Goal: Task Accomplishment & Management: Manage account settings

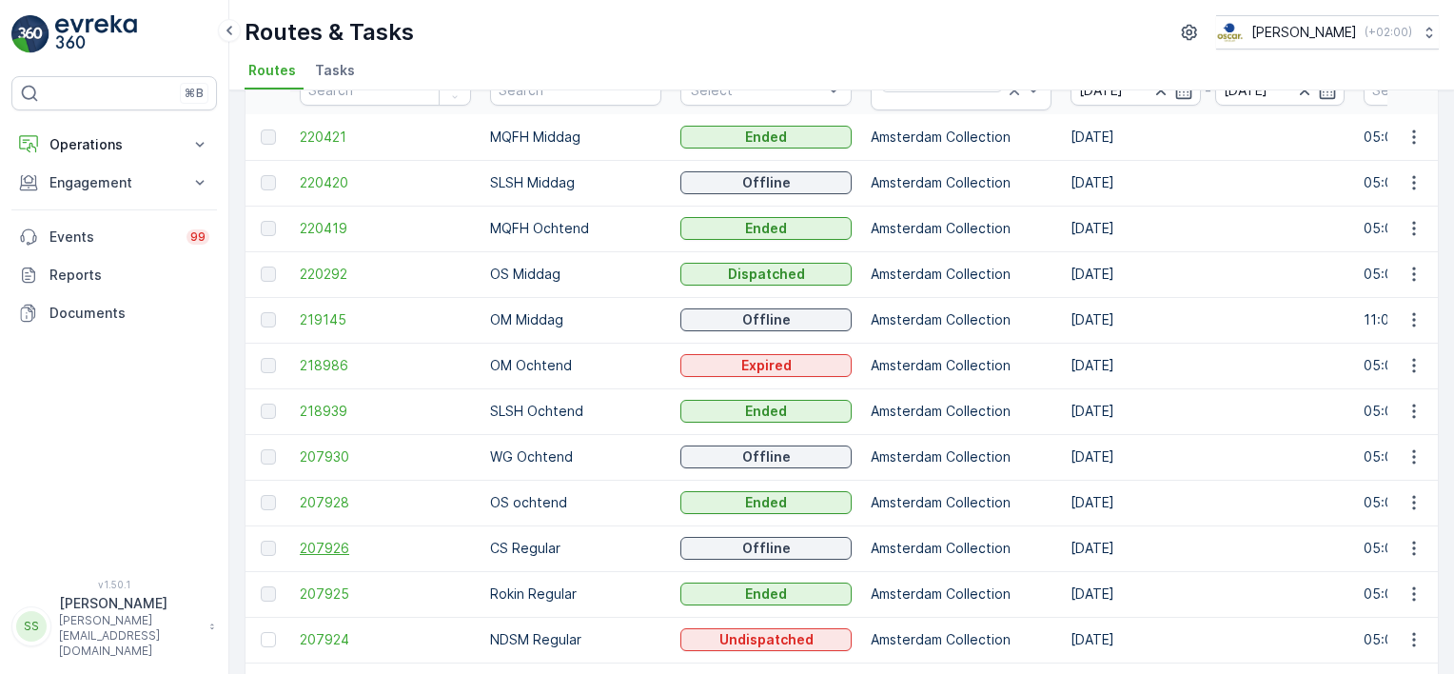
scroll to position [84, 0]
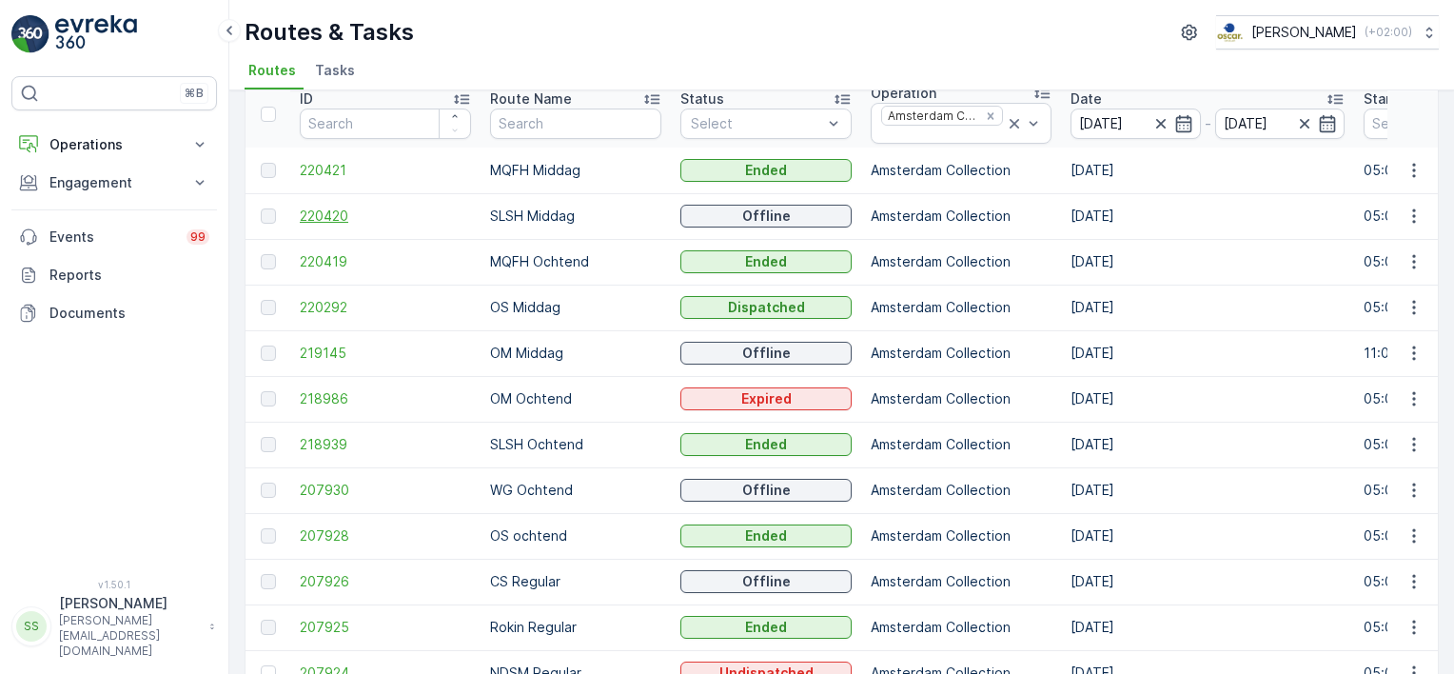
click at [337, 213] on span "220420" at bounding box center [385, 216] width 171 height 19
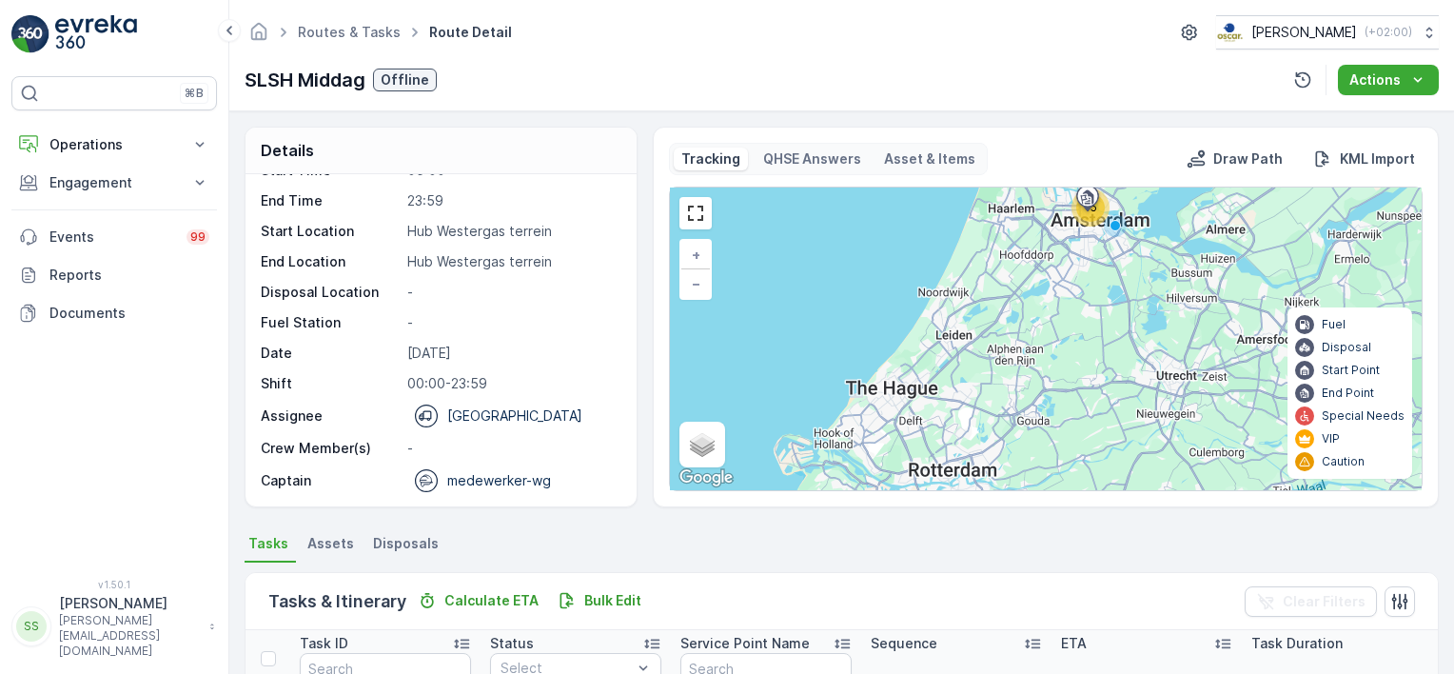
click at [731, 76] on div "SLSH Middag Offline Actions" at bounding box center [842, 80] width 1195 height 30
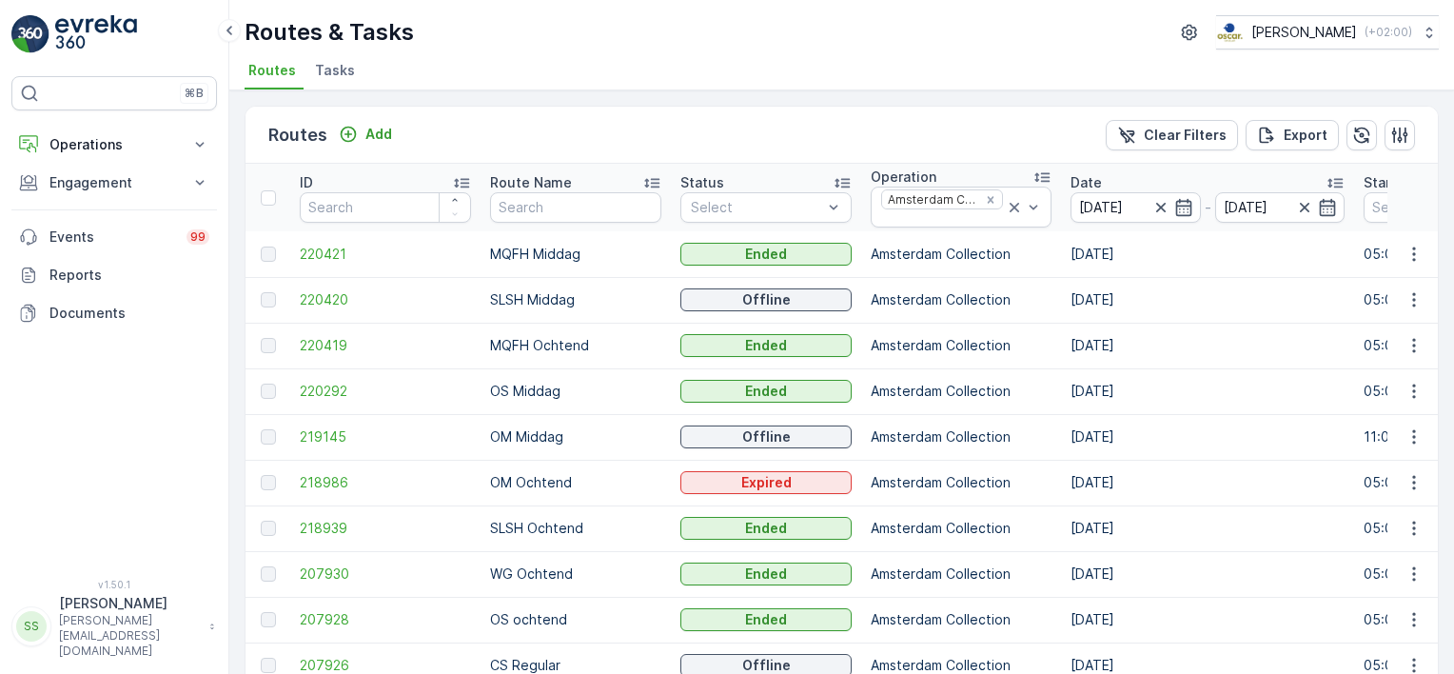
click at [326, 67] on span "Tasks" at bounding box center [335, 70] width 40 height 19
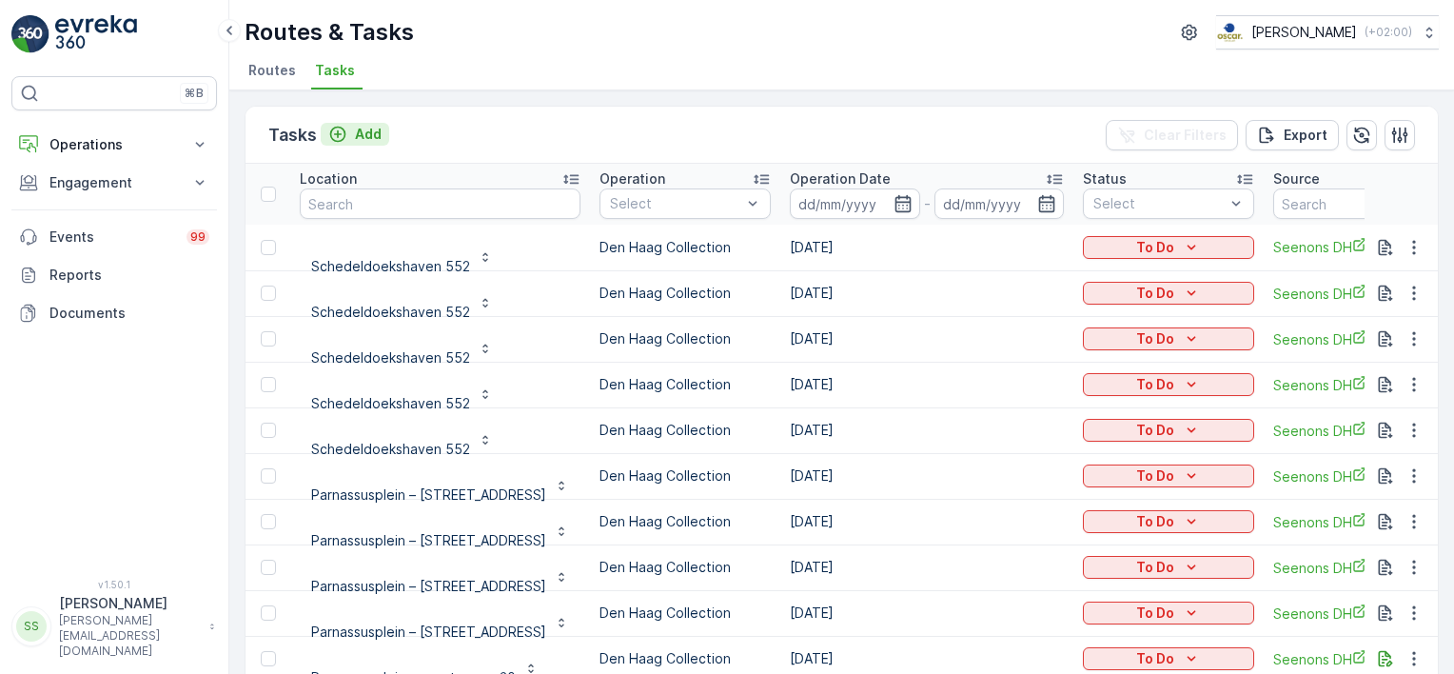
click at [366, 126] on p "Add" at bounding box center [368, 134] width 27 height 19
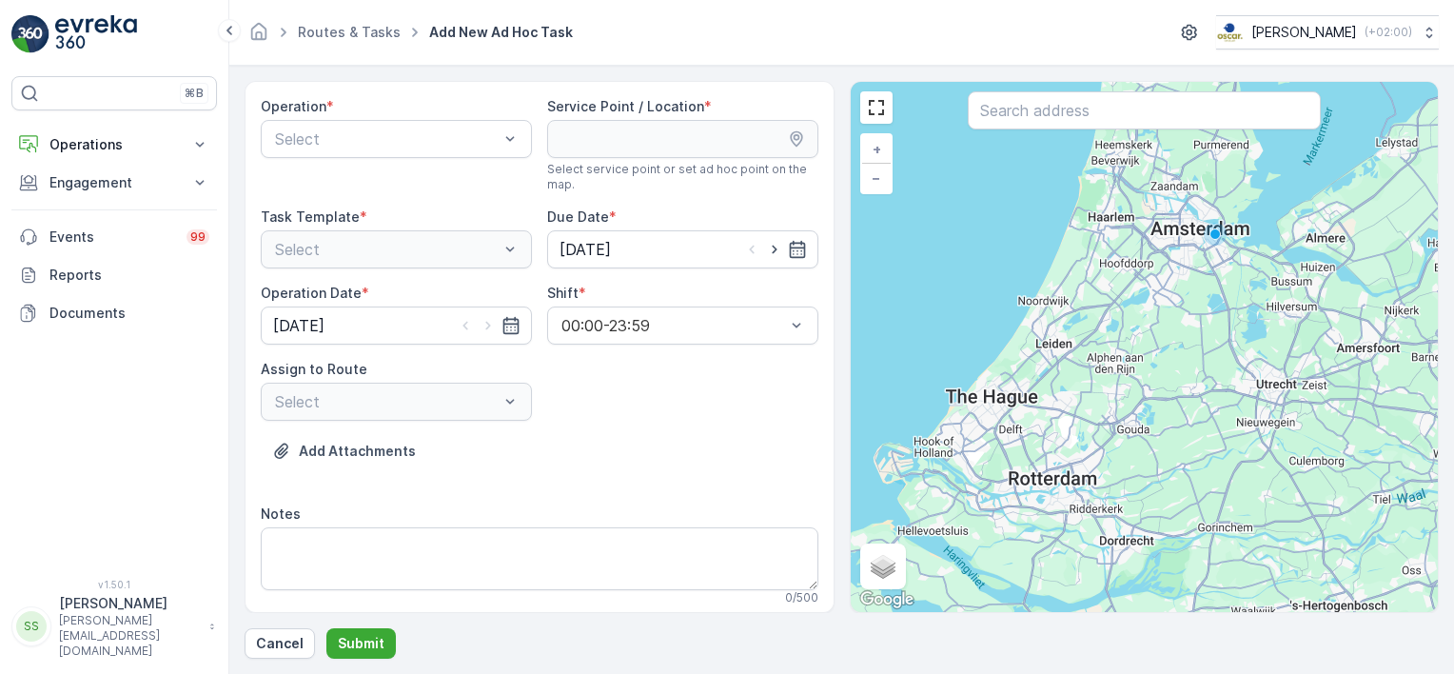
click at [339, 157] on div "Operation * Select" at bounding box center [396, 144] width 271 height 95
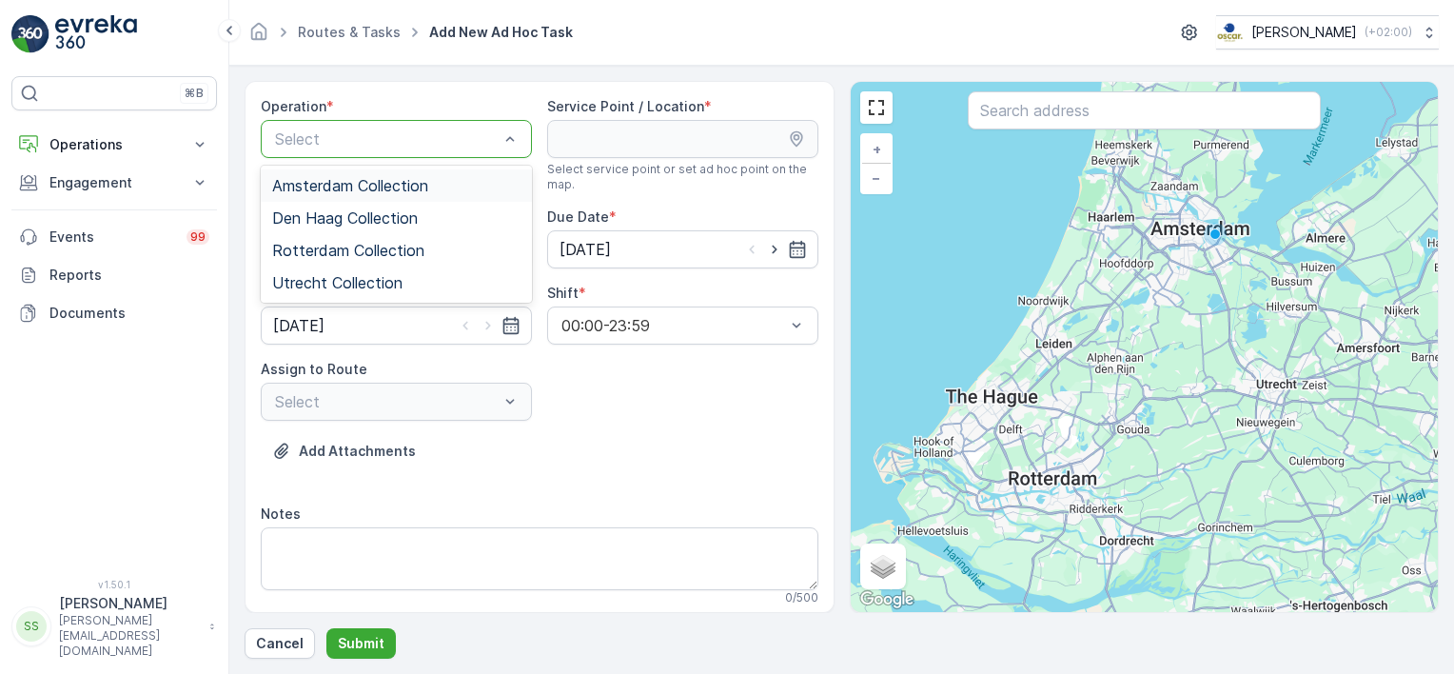
click at [324, 185] on span "Amsterdam Collection" at bounding box center [350, 185] width 156 height 17
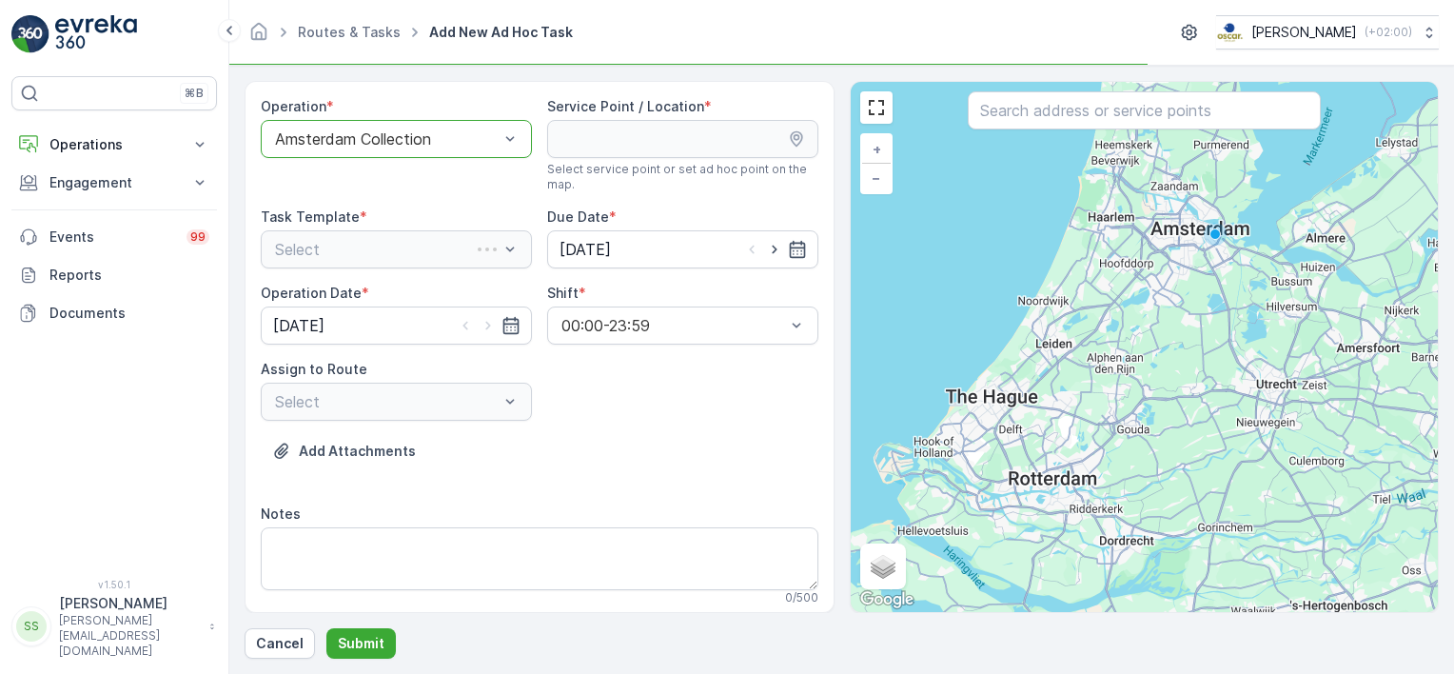
click at [754, 474] on div "Add Attachments" at bounding box center [540, 462] width 558 height 53
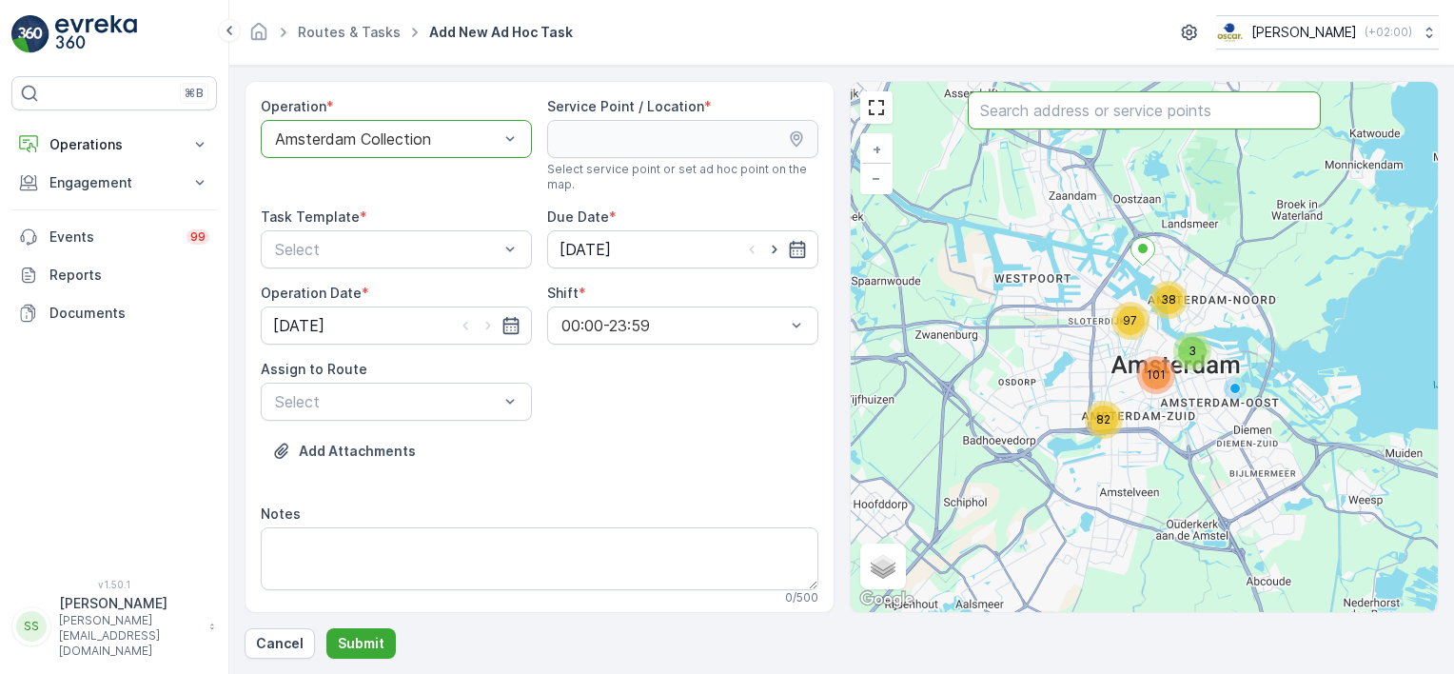
click at [1126, 122] on input "text" at bounding box center [1144, 110] width 353 height 38
type input "paci"
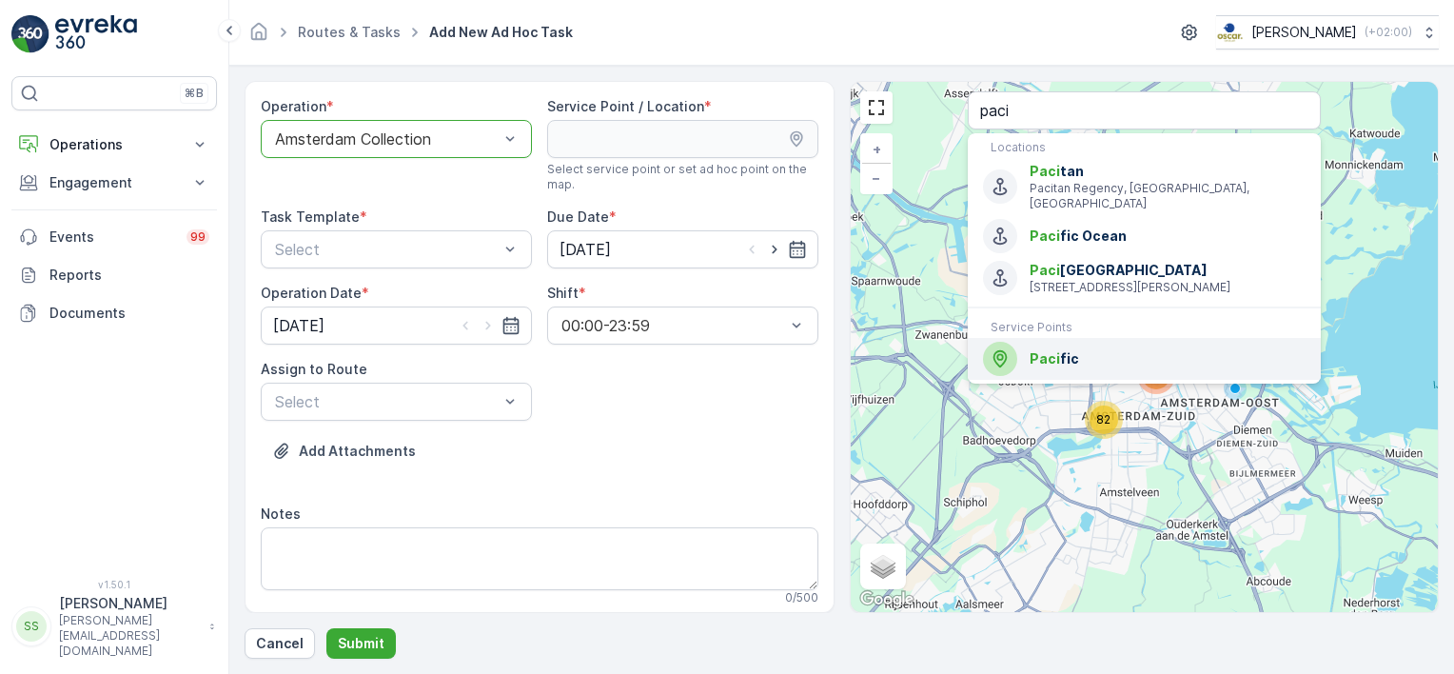
click at [1028, 364] on div "Paci fic" at bounding box center [1144, 359] width 323 height 34
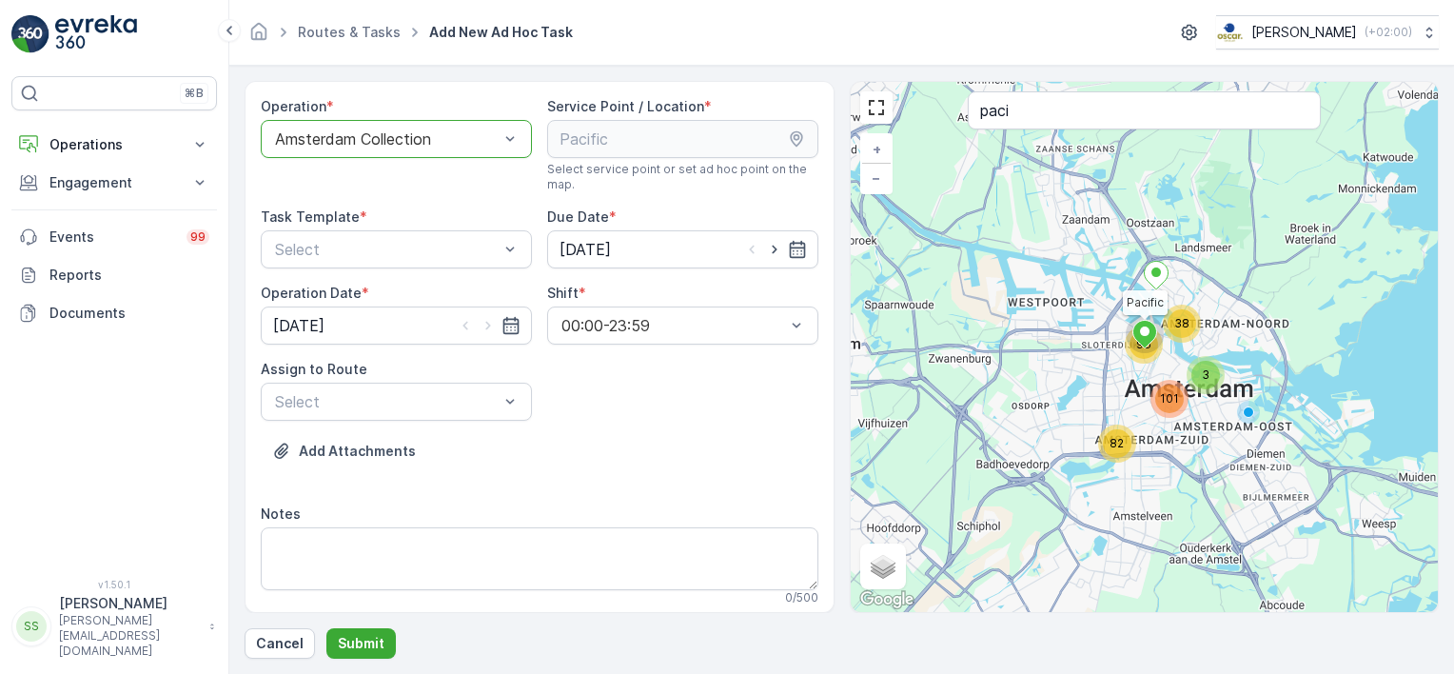
drag, startPoint x: 655, startPoint y: 424, endPoint x: 643, endPoint y: 417, distance: 13.2
click at [643, 417] on div "Operation * option Amsterdam Collection, selected. Amsterdam Collection Service…" at bounding box center [540, 359] width 558 height 524
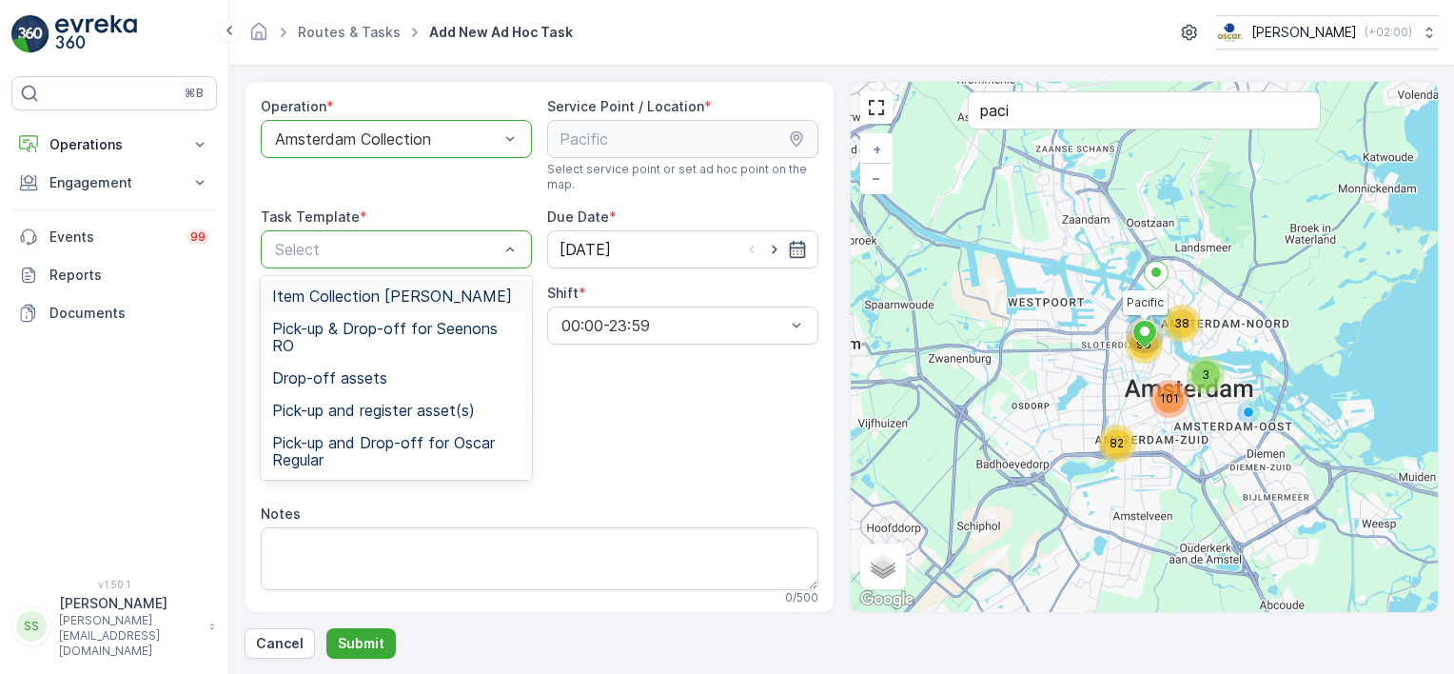
click at [326, 299] on span "Item Collection [PERSON_NAME]" at bounding box center [392, 295] width 240 height 17
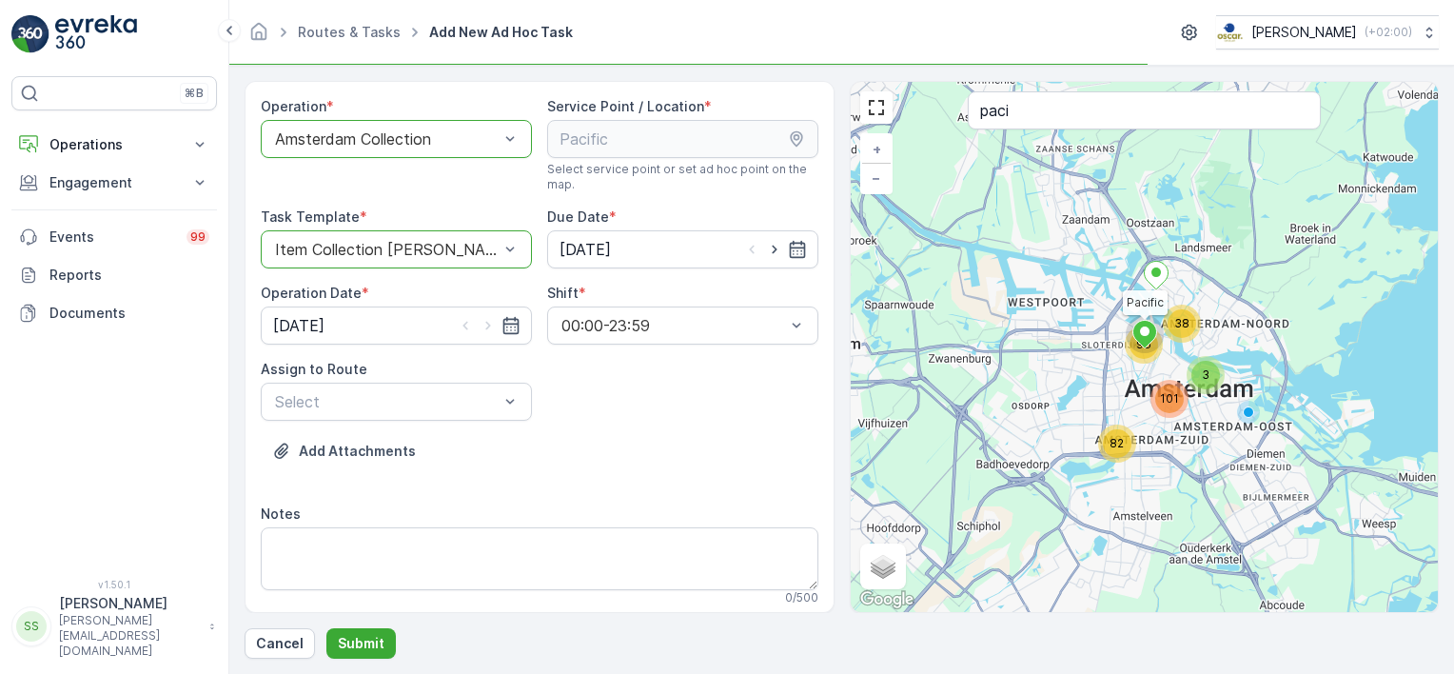
click at [659, 480] on div "Add Attachments" at bounding box center [540, 462] width 558 height 53
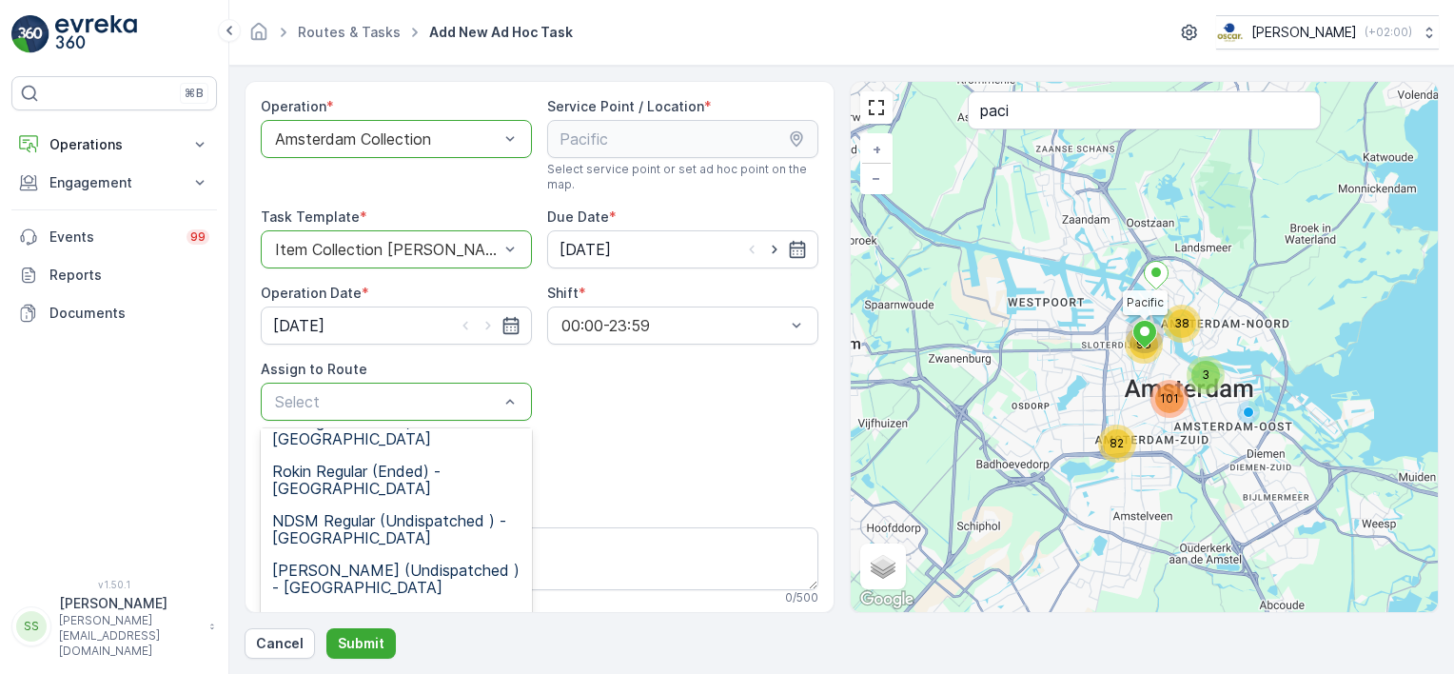
scroll to position [426, 0]
click at [306, 558] on span "[PERSON_NAME] (Undispatched ) - [GEOGRAPHIC_DATA]" at bounding box center [396, 575] width 248 height 34
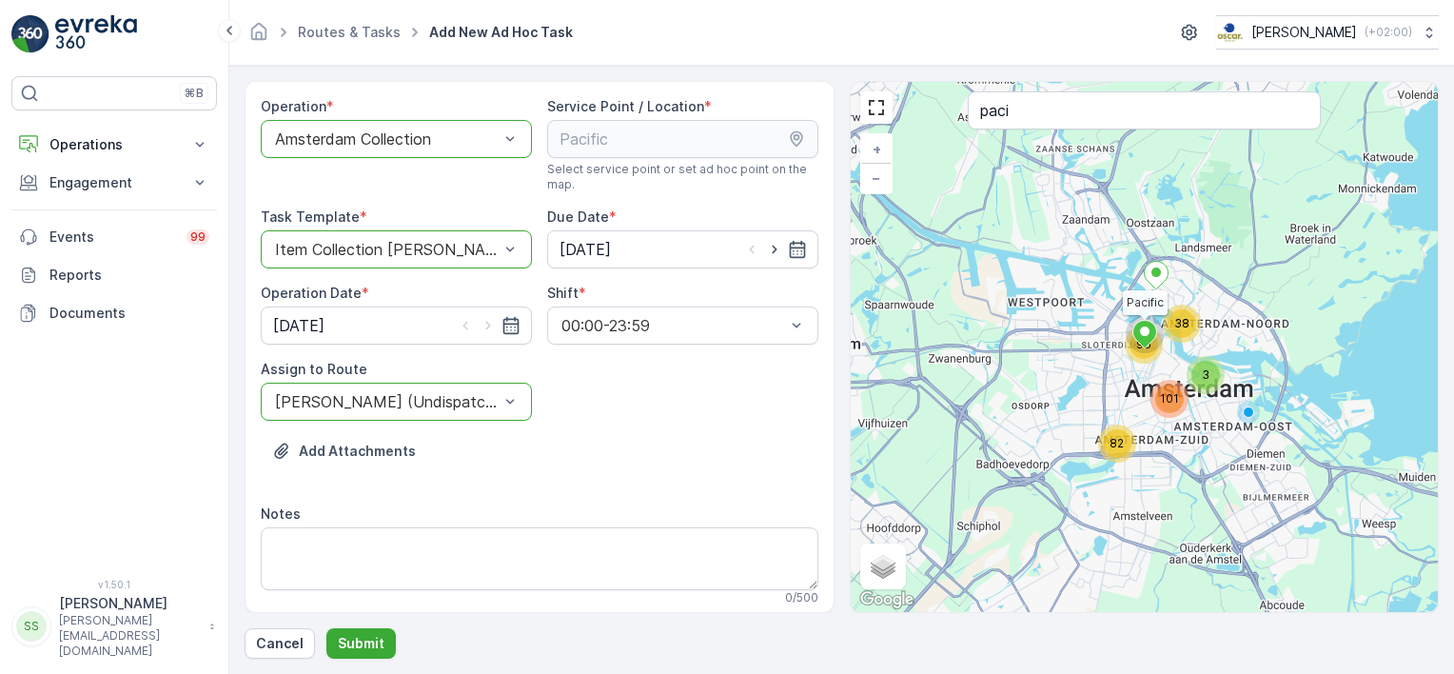
click at [642, 450] on div "Add Attachments" at bounding box center [540, 462] width 558 height 53
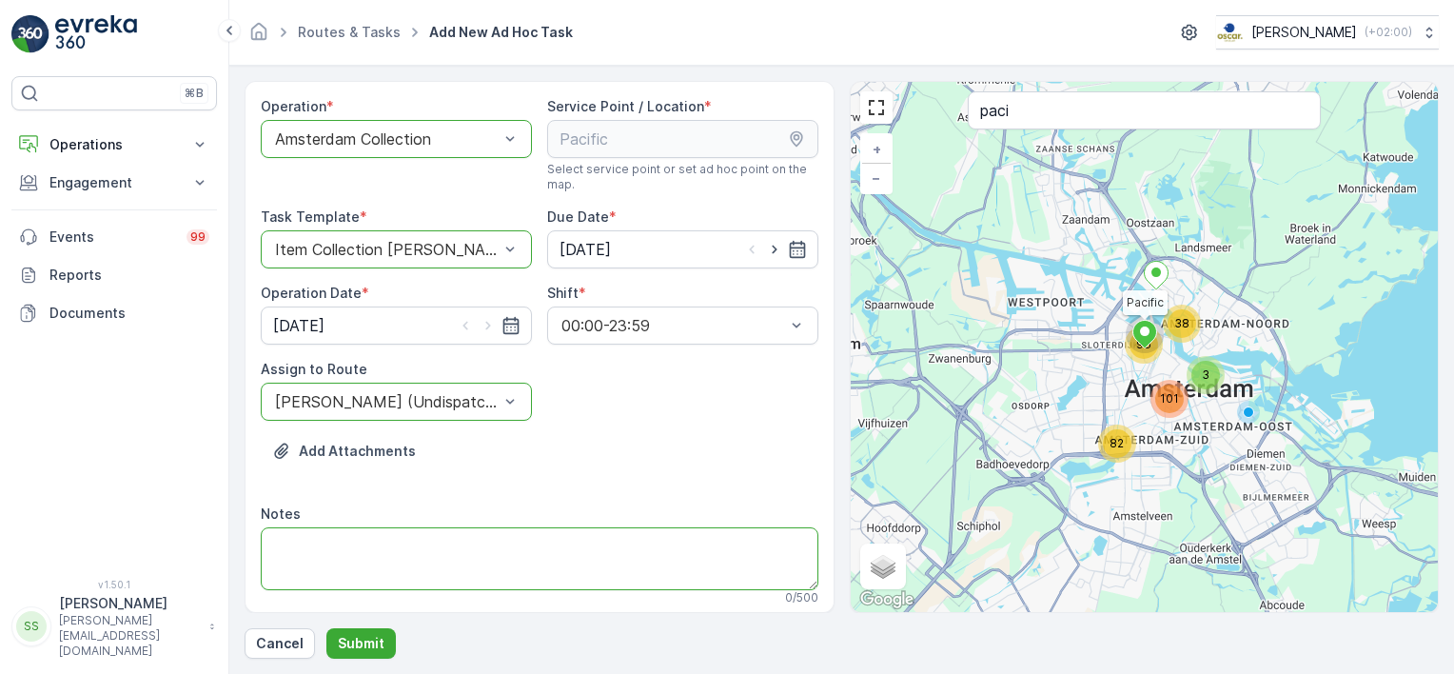
click at [308, 538] on textarea "Notes" at bounding box center [540, 558] width 558 height 63
type textarea "Graag [PERSON_NAME] zakken rest (10 rollen) en PD (5 rollen) leveren"
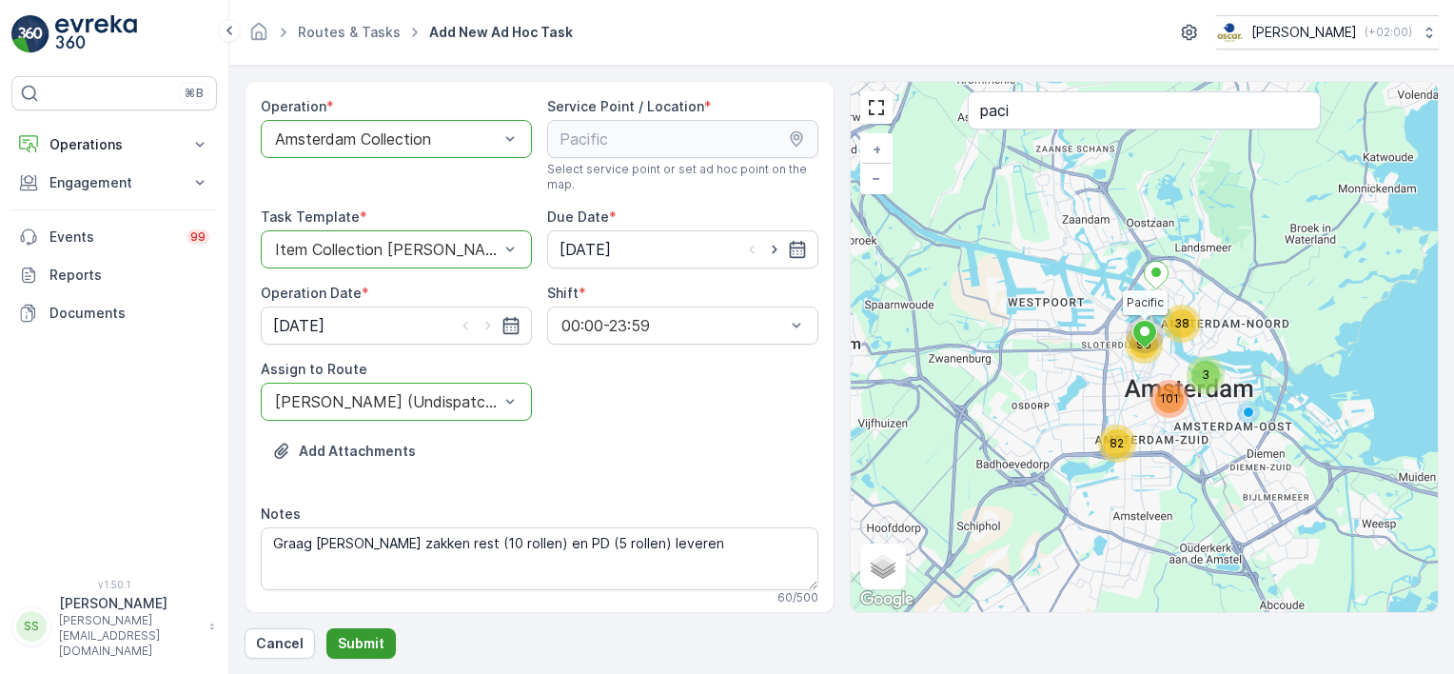
click at [366, 632] on button "Submit" at bounding box center [360, 643] width 69 height 30
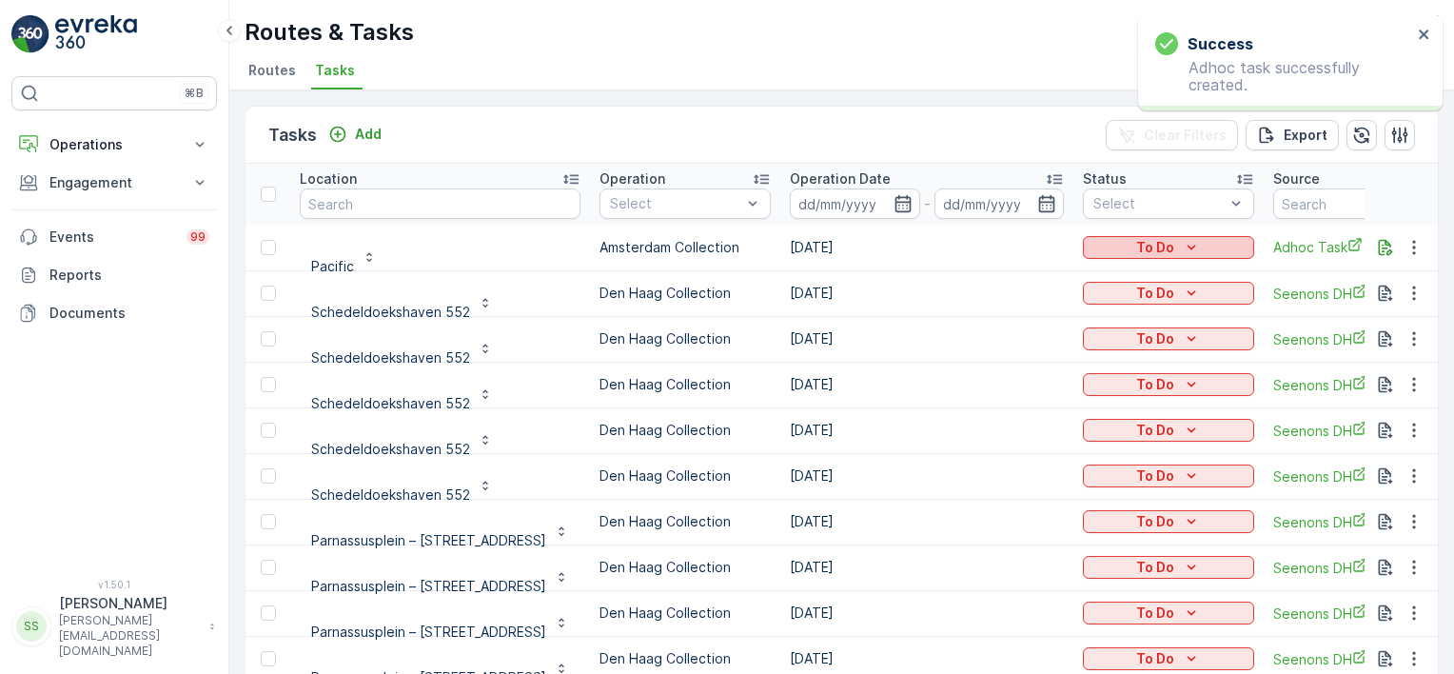
click at [1138, 243] on p "To Do" at bounding box center [1156, 247] width 38 height 19
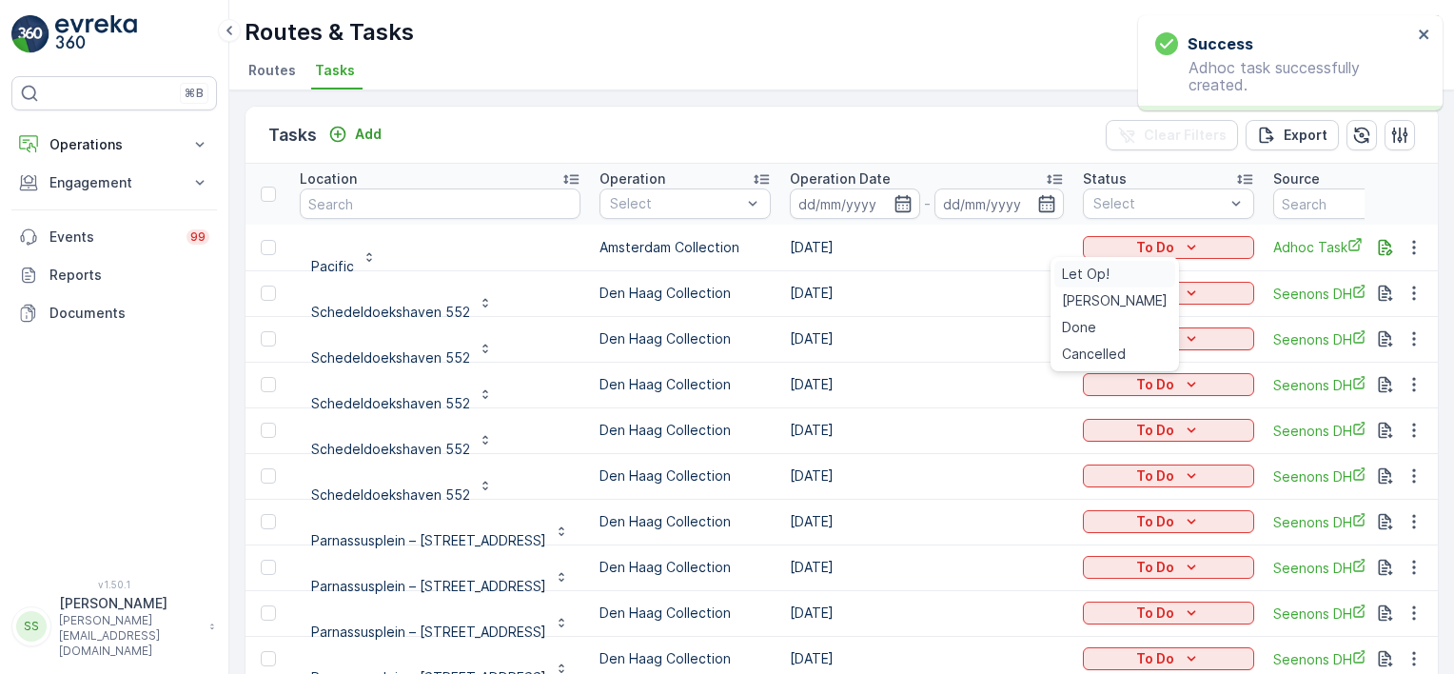
click at [1088, 274] on span "Let Op!" at bounding box center [1086, 274] width 48 height 19
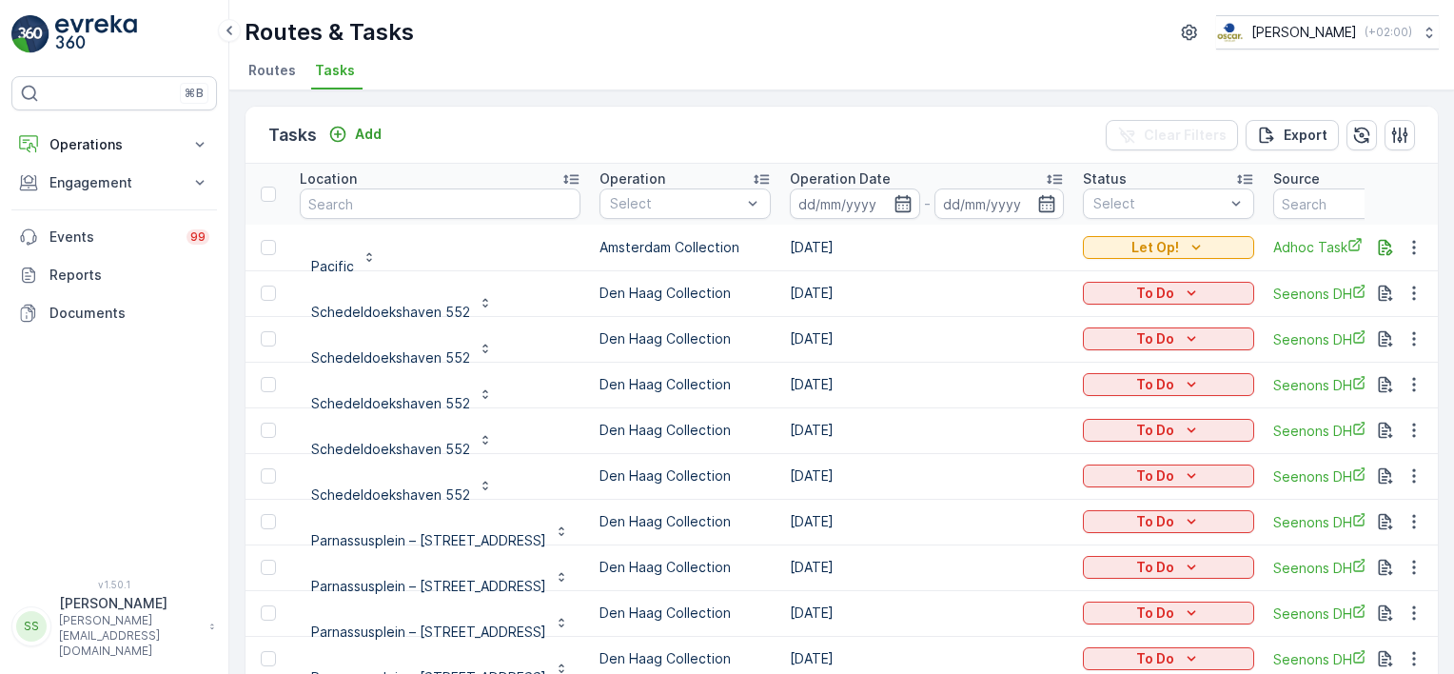
click at [990, 127] on div "Tasks Add Clear Filters Export" at bounding box center [842, 135] width 1193 height 57
click at [273, 65] on span "Routes" at bounding box center [272, 70] width 48 height 19
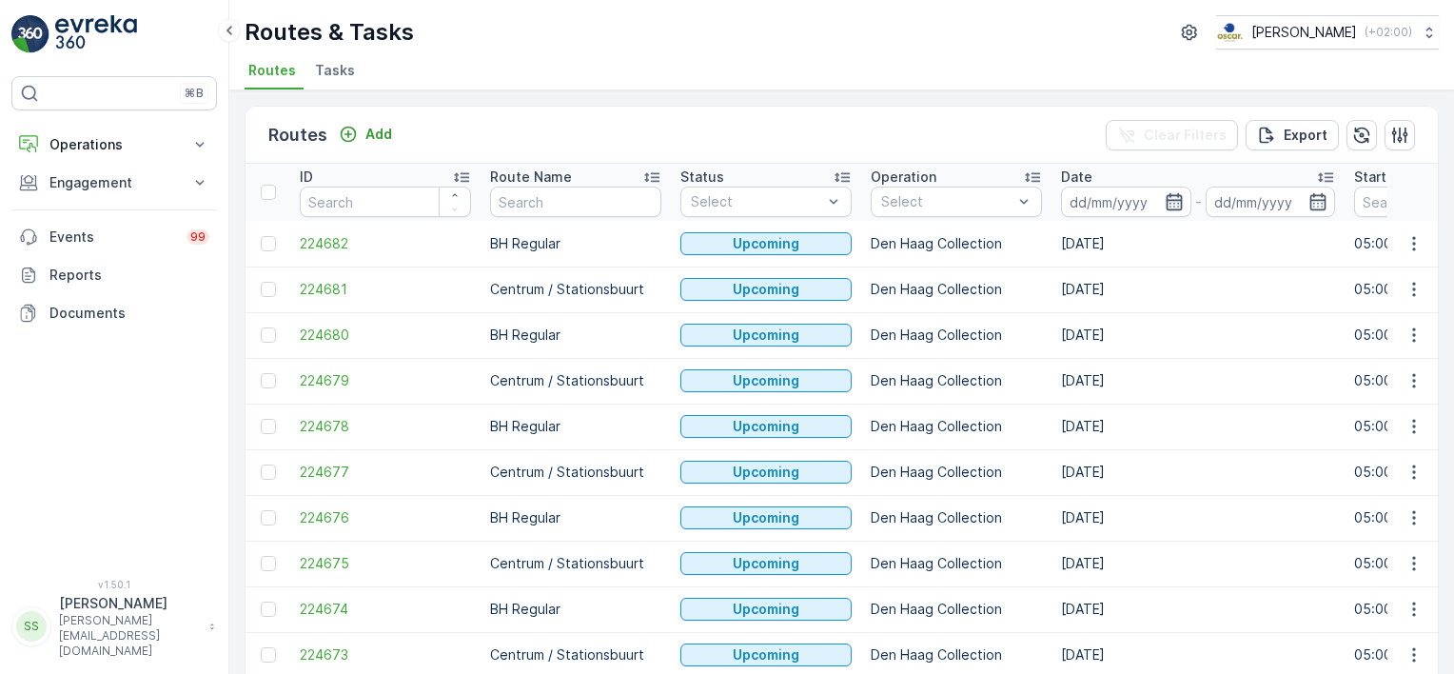
click at [1168, 199] on icon "button" at bounding box center [1174, 201] width 16 height 17
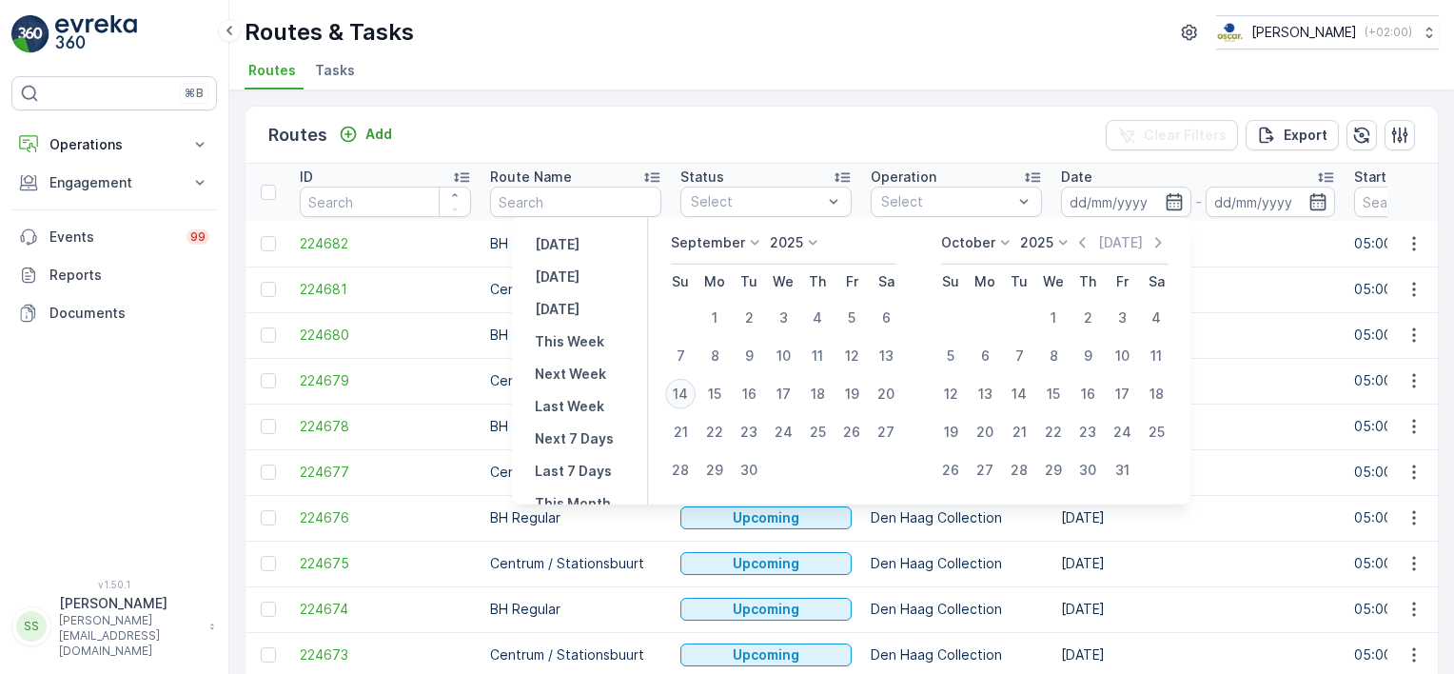
click at [685, 394] on div "14" at bounding box center [680, 394] width 30 height 30
type input "[DATE]"
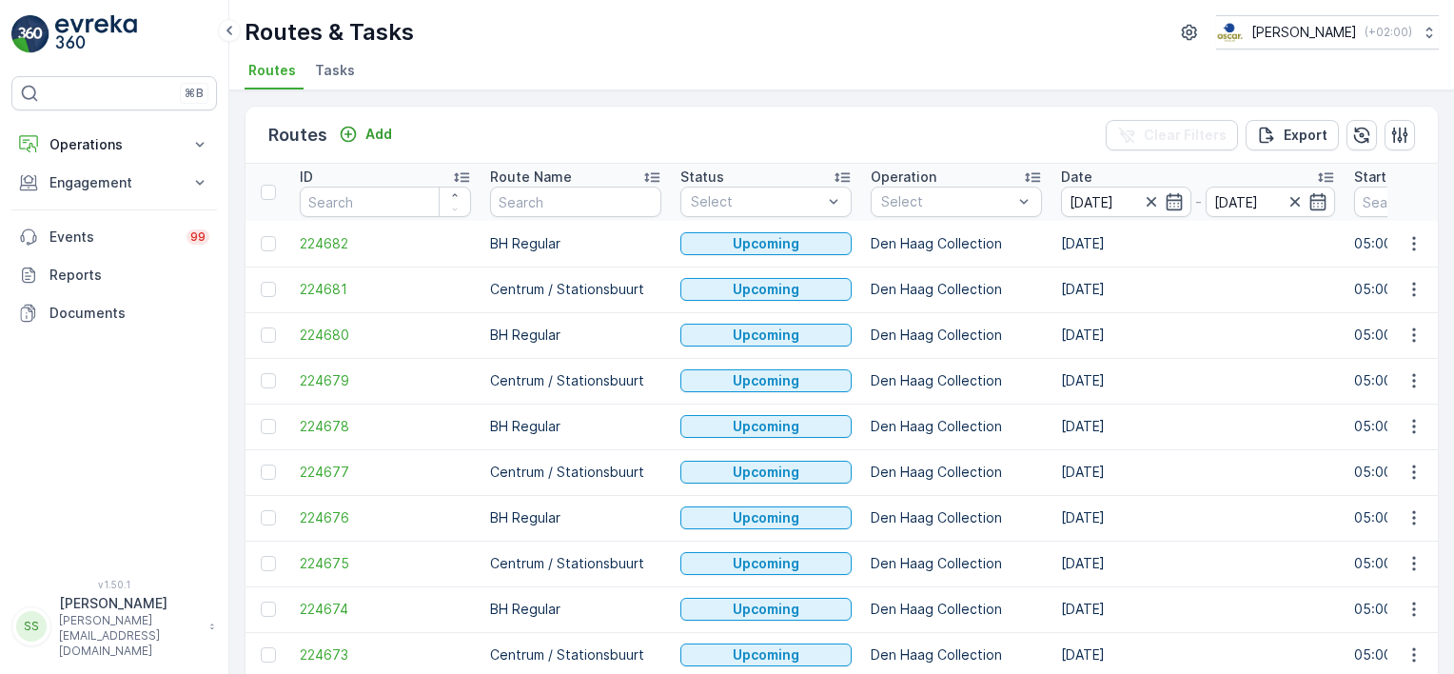
click at [799, 158] on div "Routes Add Clear Filters Export" at bounding box center [842, 135] width 1193 height 57
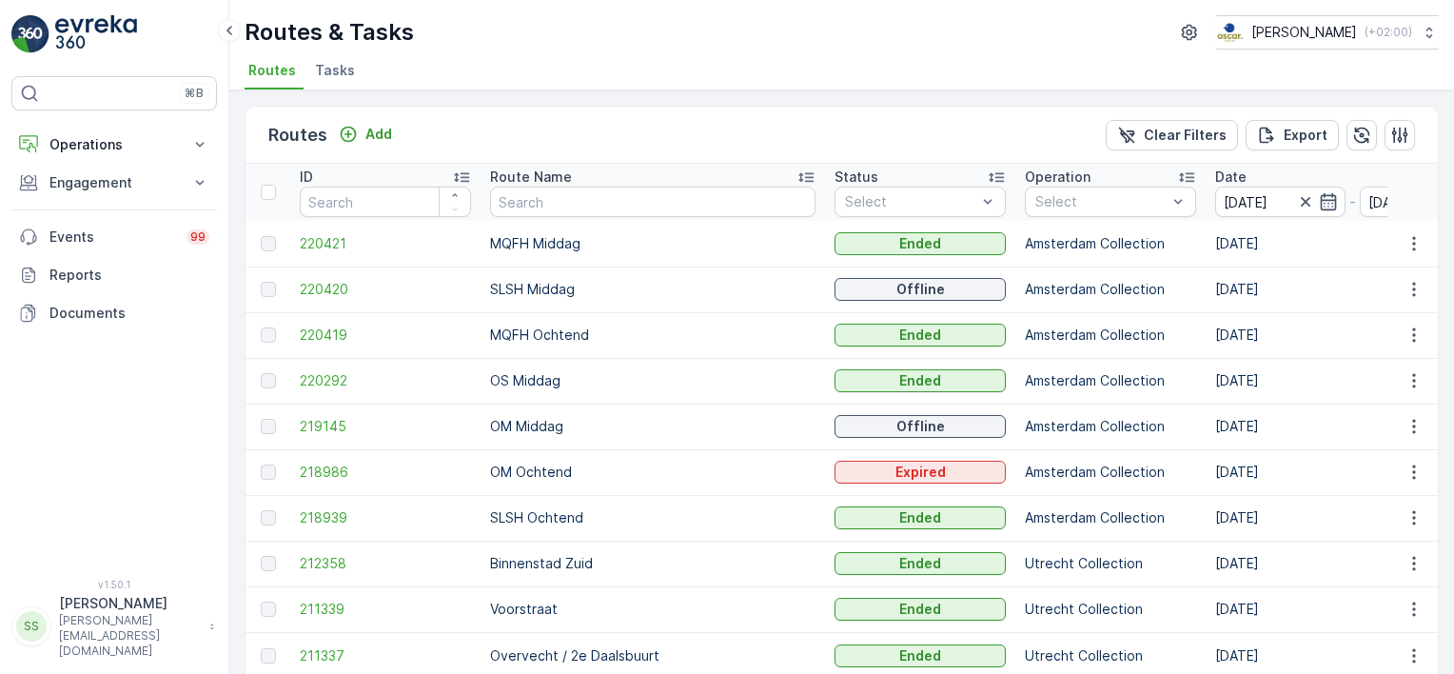
click at [695, 138] on div "Routes Add Clear Filters Export" at bounding box center [842, 135] width 1193 height 57
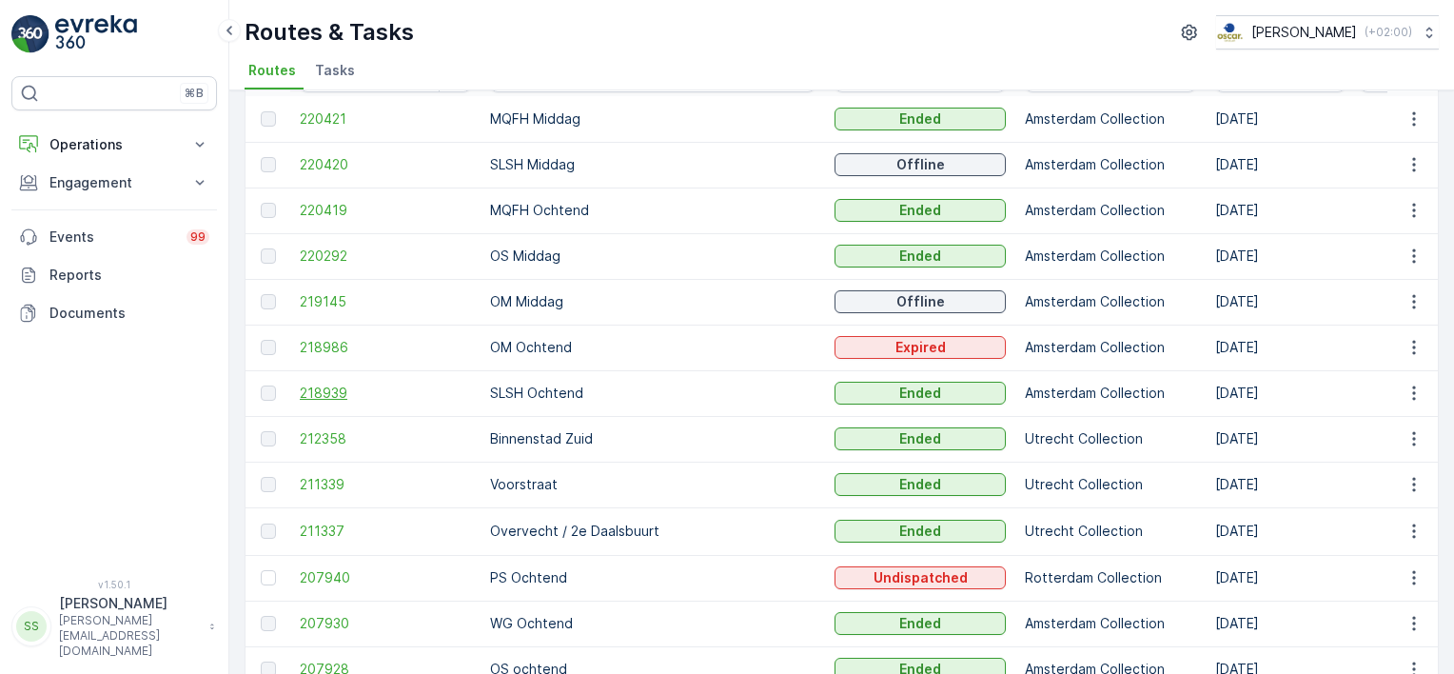
scroll to position [95, 0]
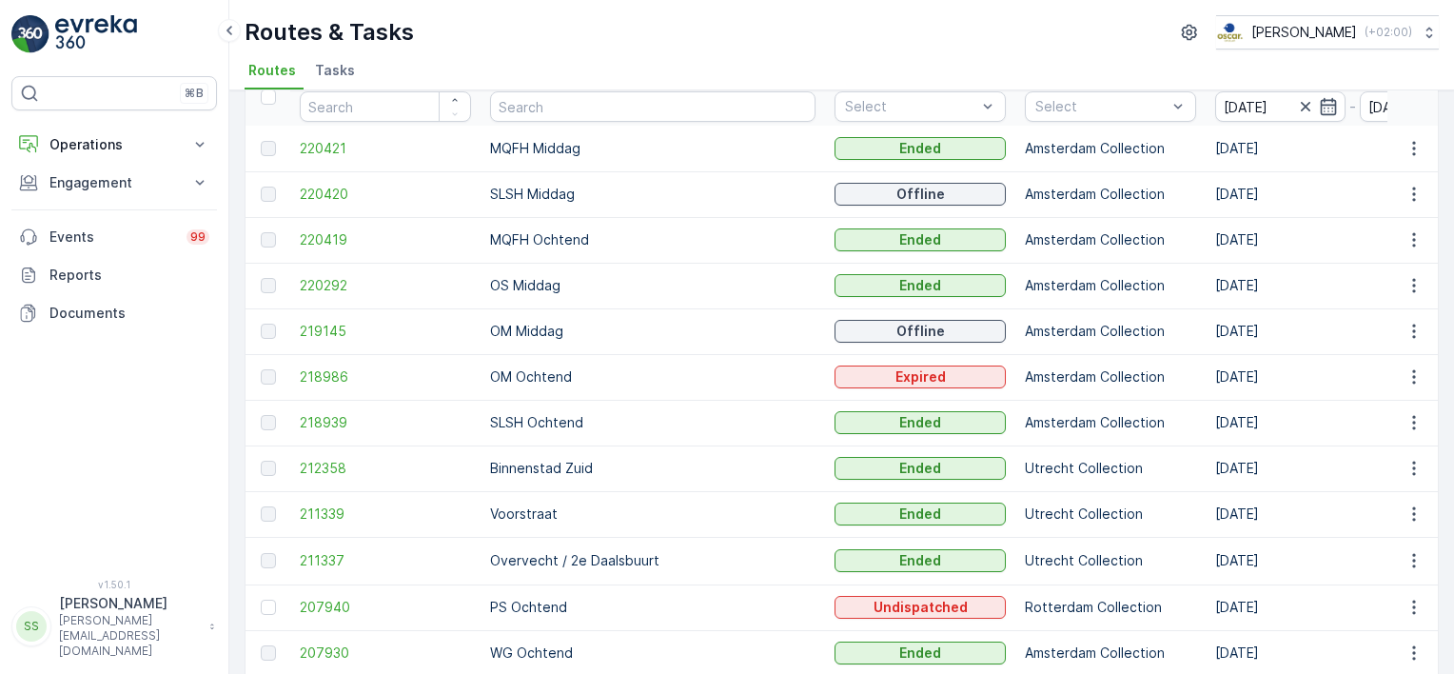
click at [297, 190] on td "220420" at bounding box center [385, 194] width 190 height 46
click at [316, 196] on span "220420" at bounding box center [385, 194] width 171 height 19
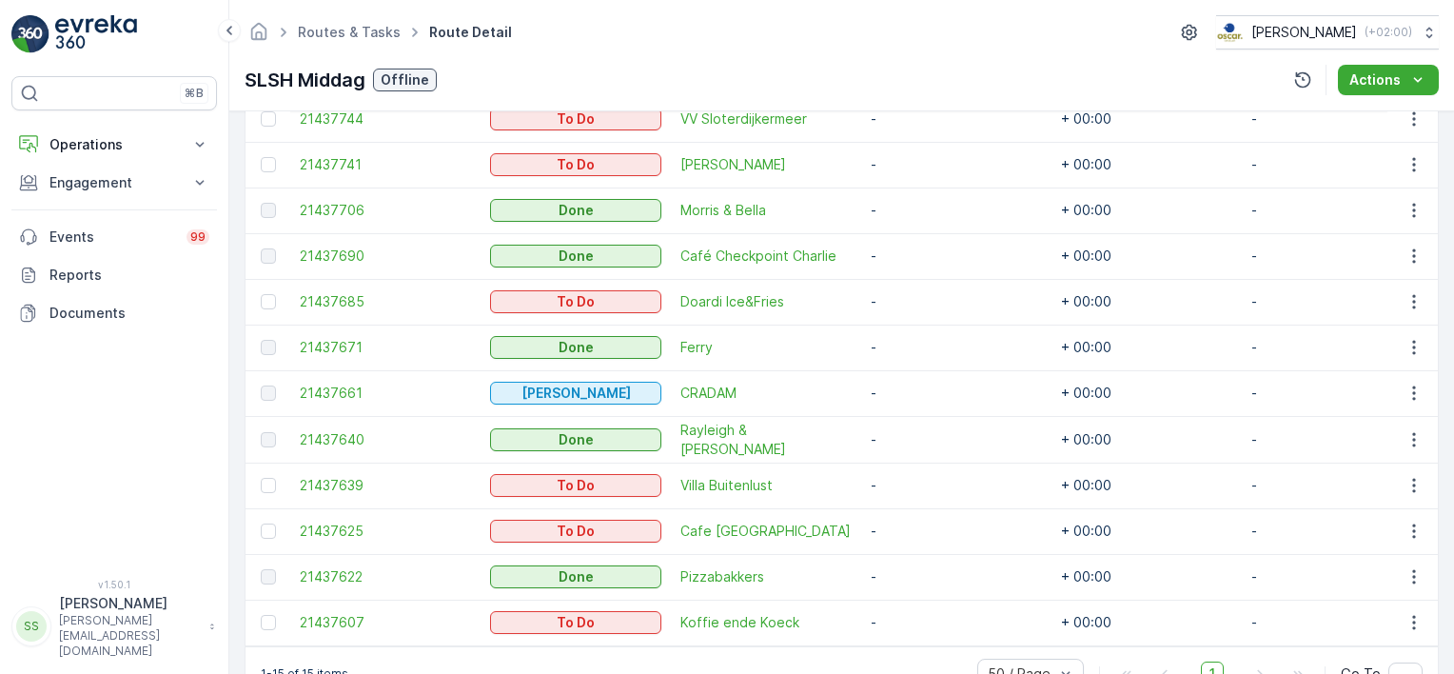
scroll to position [761, 0]
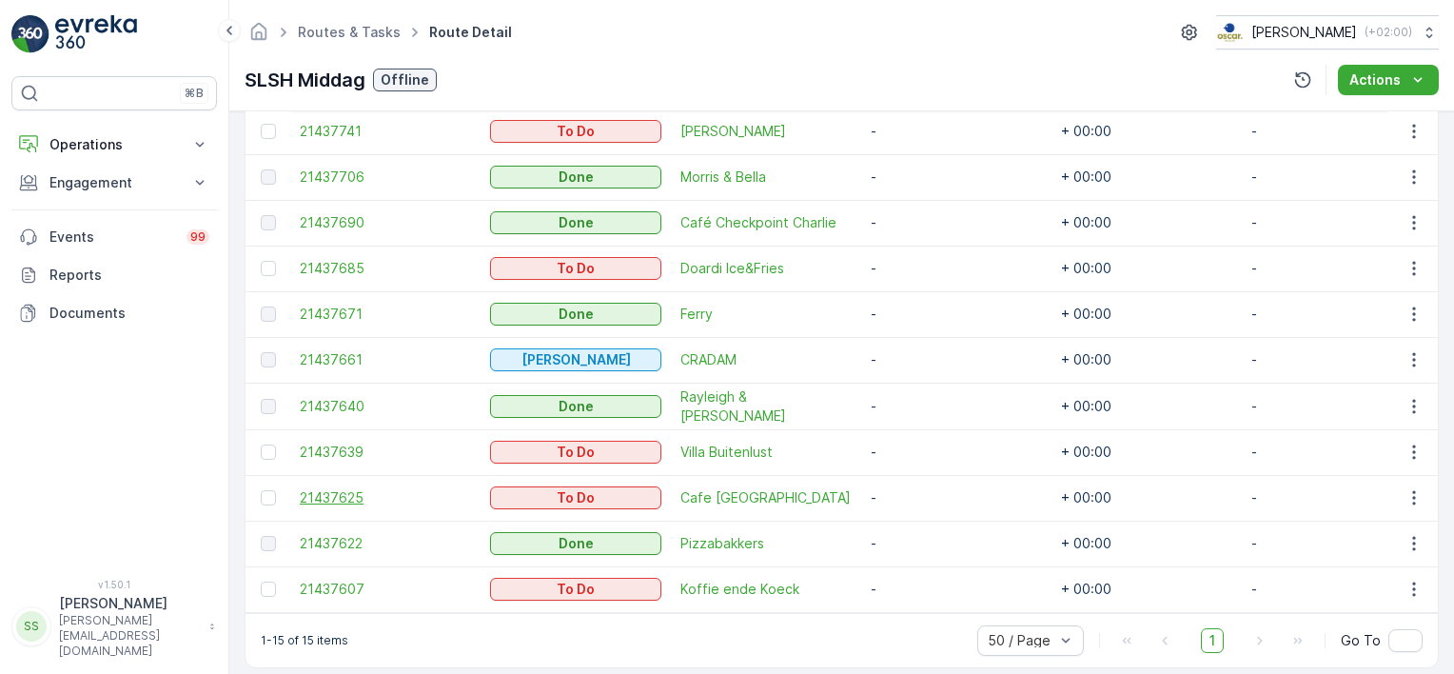
click at [320, 494] on span "21437625" at bounding box center [385, 497] width 171 height 19
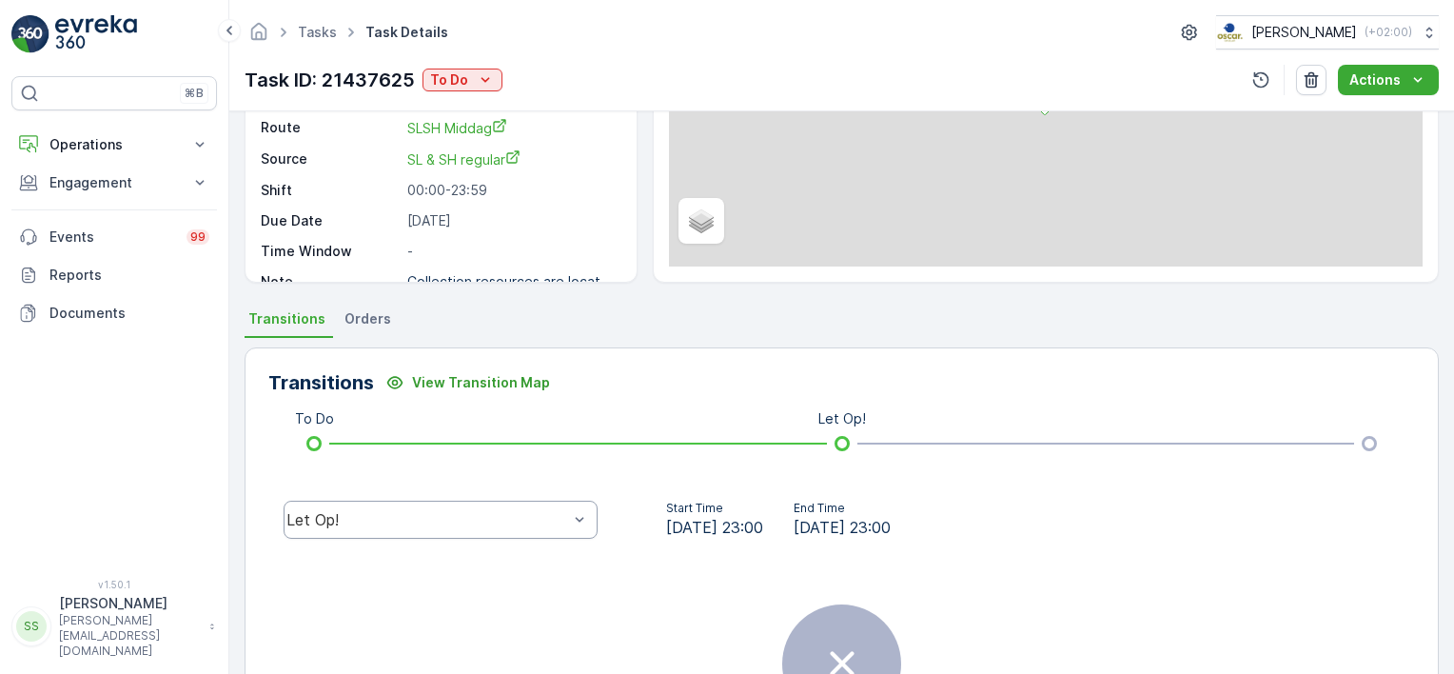
scroll to position [381, 0]
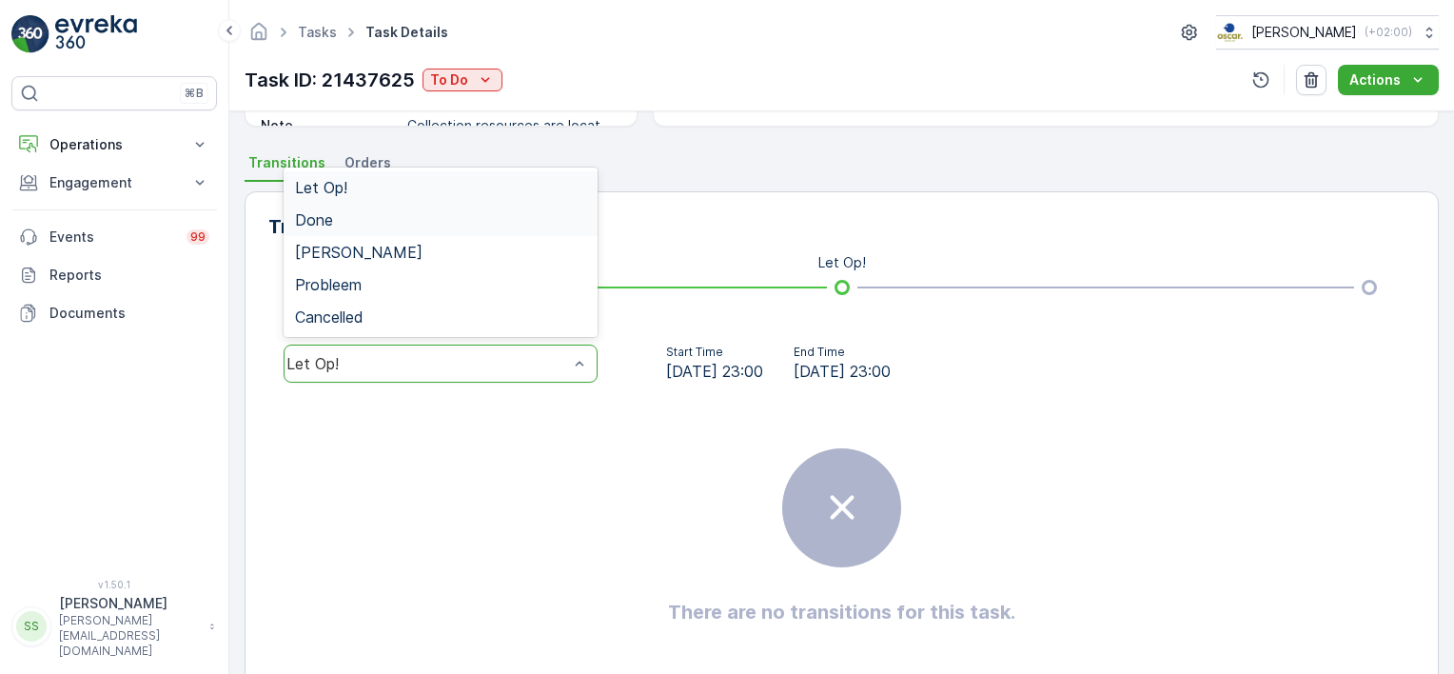
click at [319, 211] on span "Done" at bounding box center [314, 219] width 38 height 17
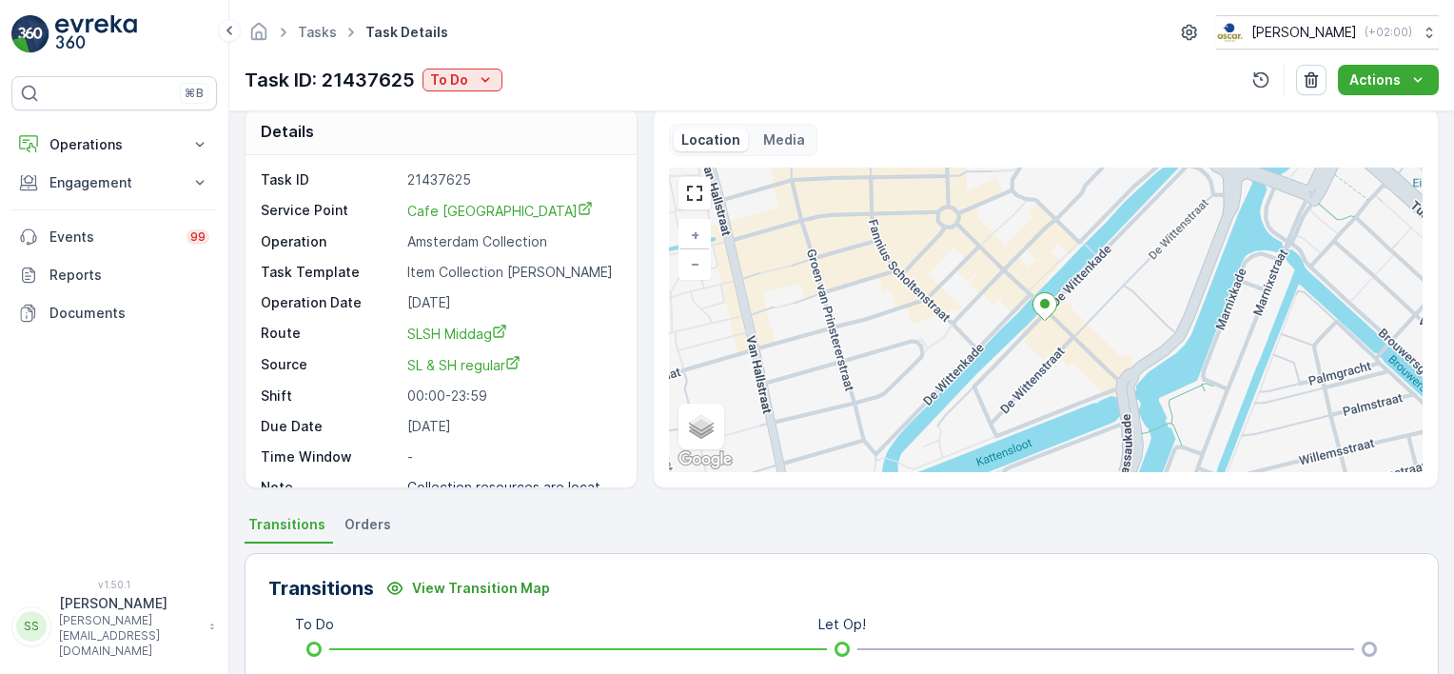
scroll to position [0, 0]
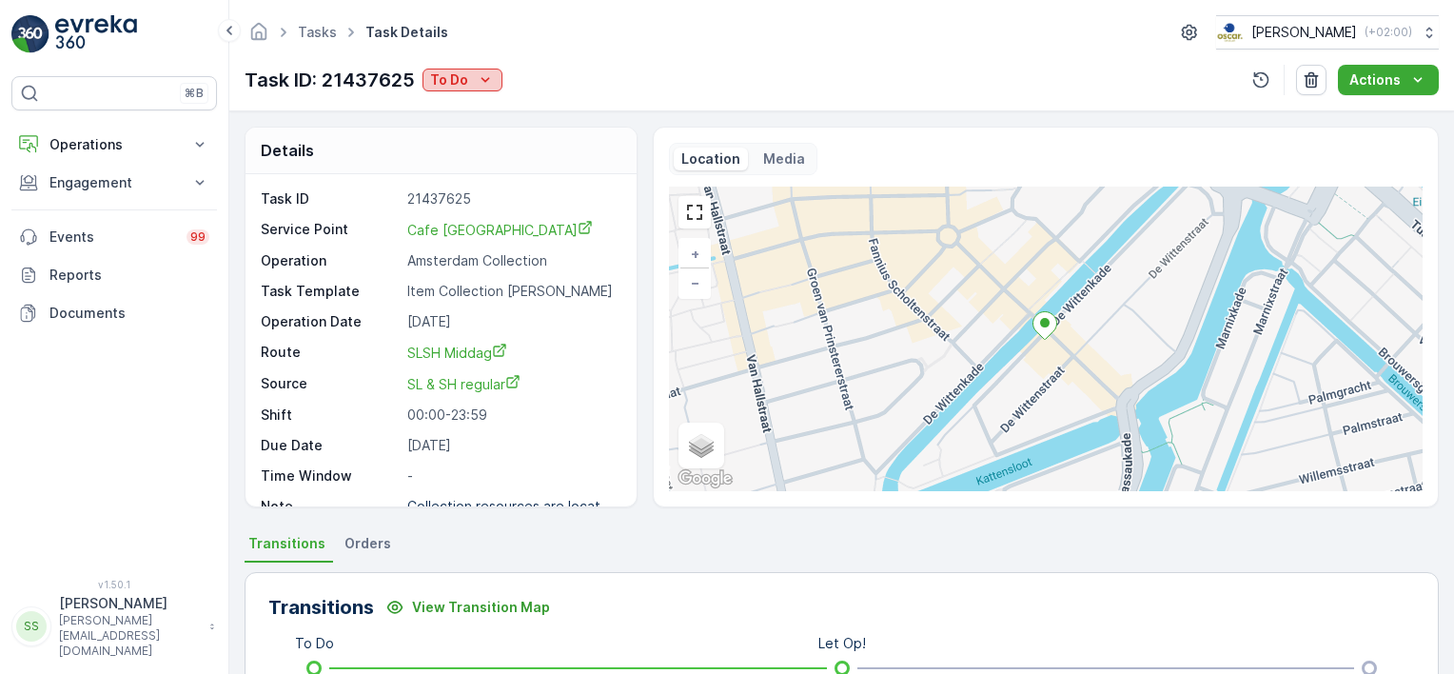
click at [443, 69] on button "To Do" at bounding box center [463, 80] width 80 height 23
click at [451, 156] on span "Done" at bounding box center [451, 160] width 34 height 19
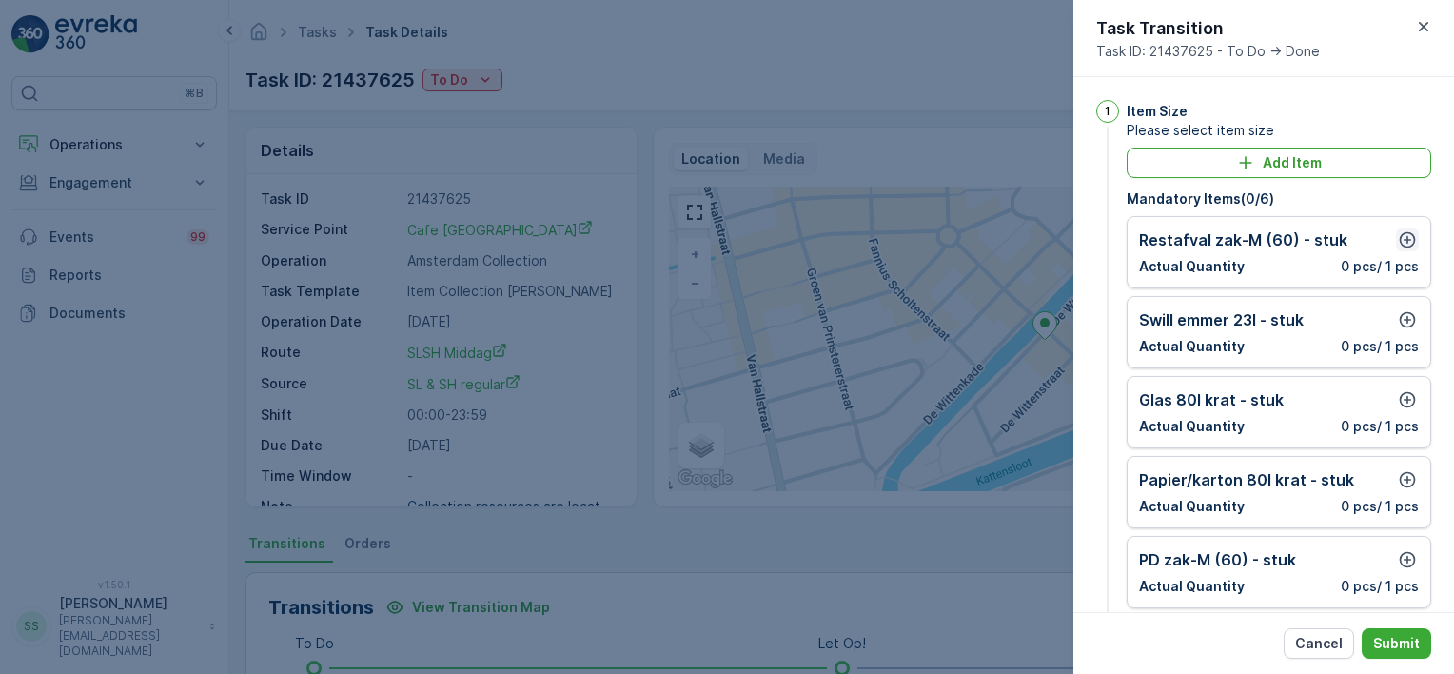
click at [1407, 239] on icon "button" at bounding box center [1408, 240] width 16 height 16
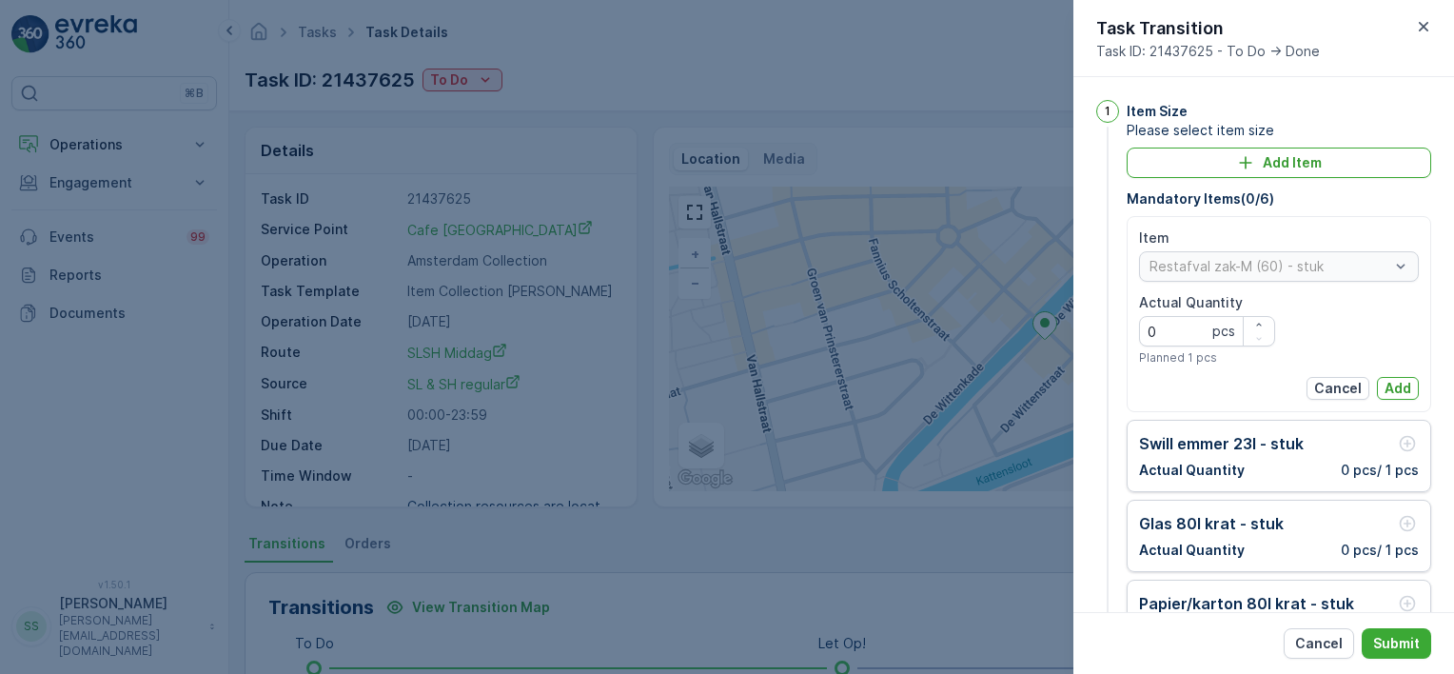
click at [1197, 264] on div "Restafval zak-M (60) - stuk" at bounding box center [1279, 266] width 280 height 30
click at [1171, 323] on Quantity "0" at bounding box center [1207, 331] width 136 height 30
type Quantity "0"
click at [1403, 386] on p "Add" at bounding box center [1398, 388] width 27 height 19
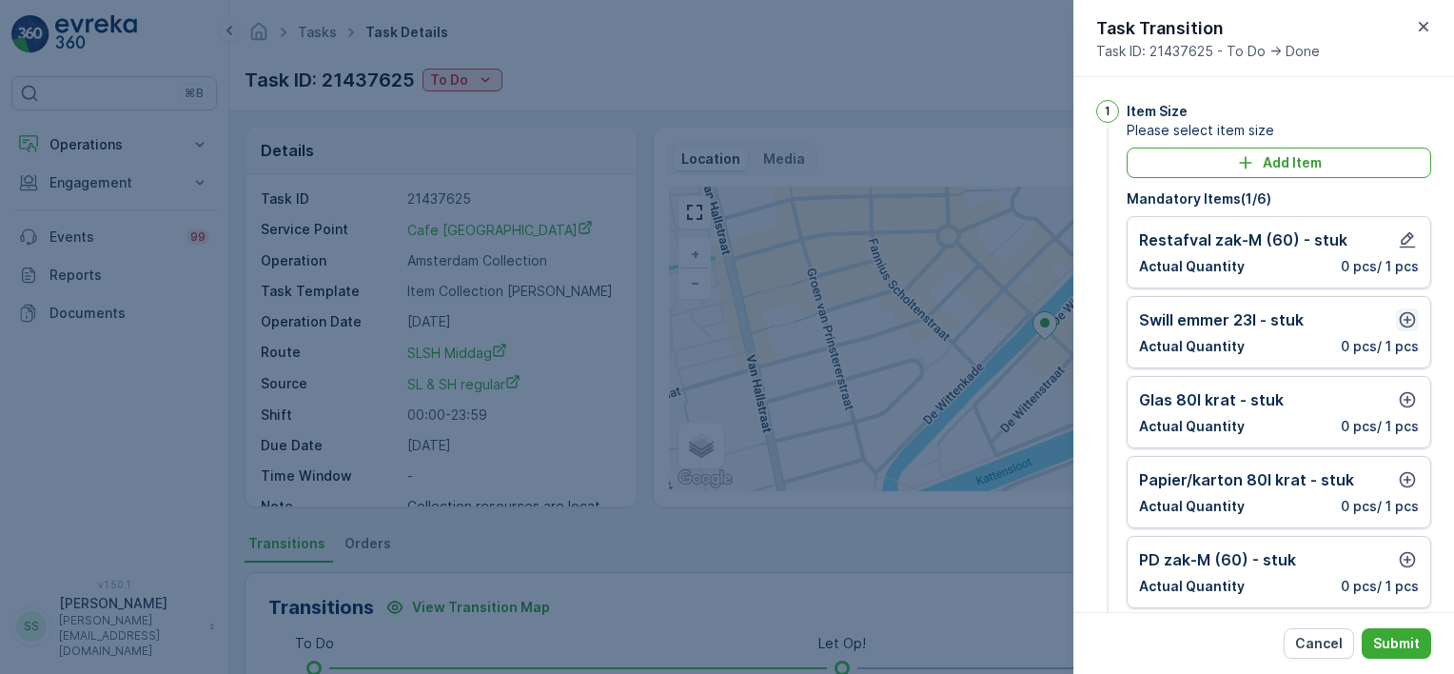
click at [1400, 316] on icon "button" at bounding box center [1408, 320] width 16 height 16
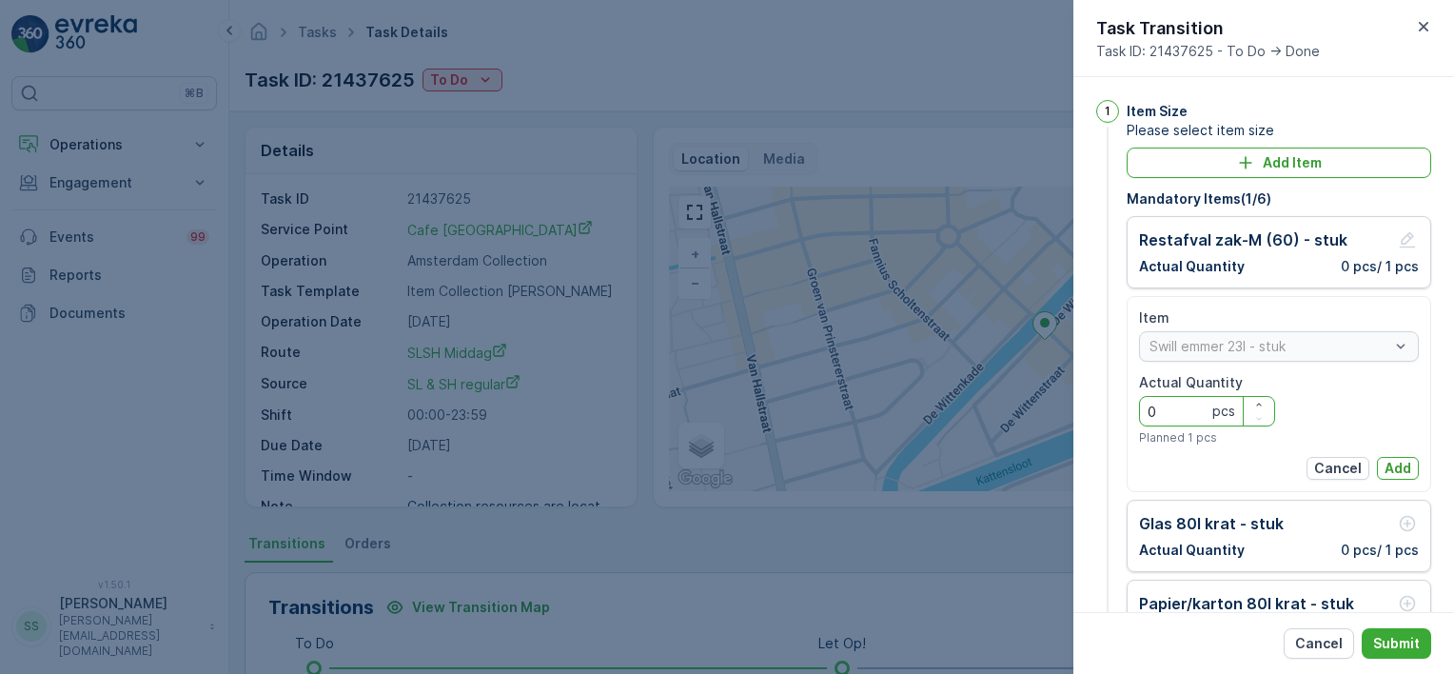
drag, startPoint x: 1174, startPoint y: 415, endPoint x: 1097, endPoint y: 409, distance: 77.3
click at [1095, 409] on div "1 Item Size Please select item size Add Item Mandatory Items ( 1 / 6 ) Restafva…" at bounding box center [1264, 344] width 381 height 535
click at [1393, 464] on p "Add" at bounding box center [1398, 468] width 27 height 19
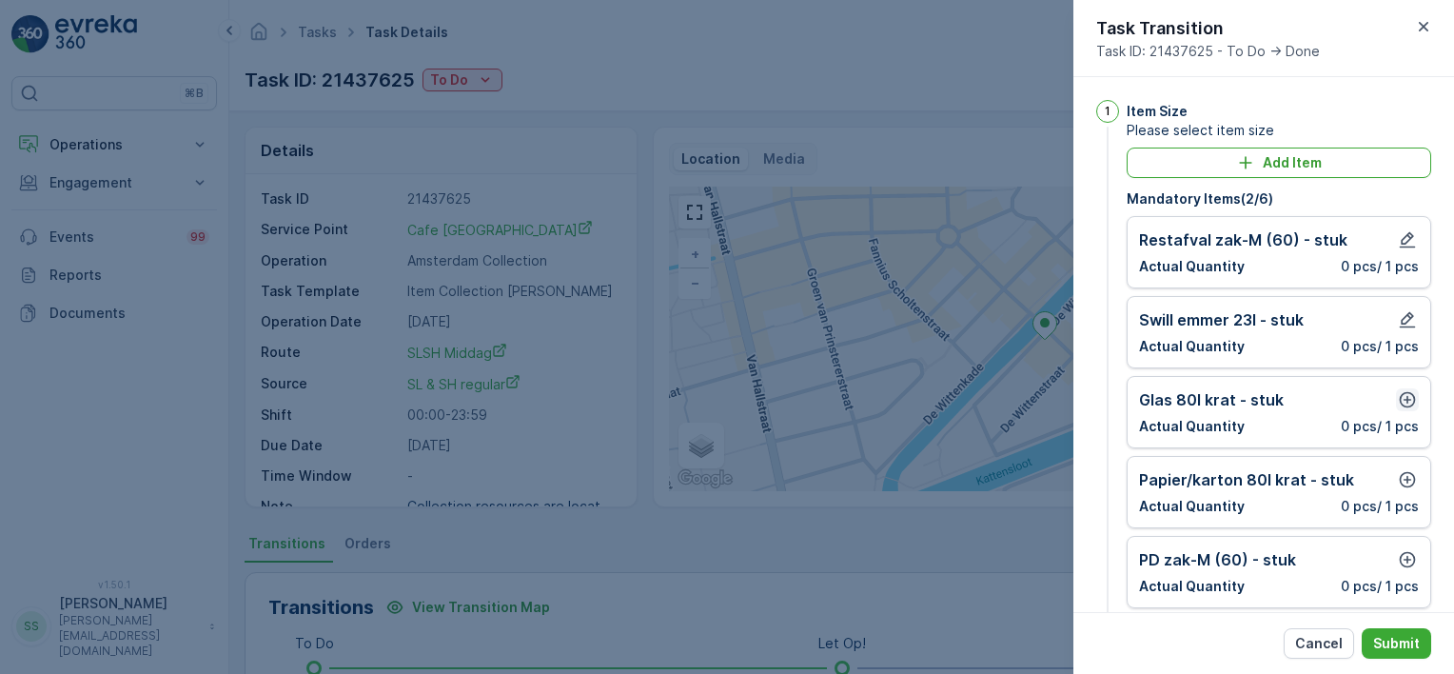
click at [1400, 399] on icon "button" at bounding box center [1408, 400] width 16 height 16
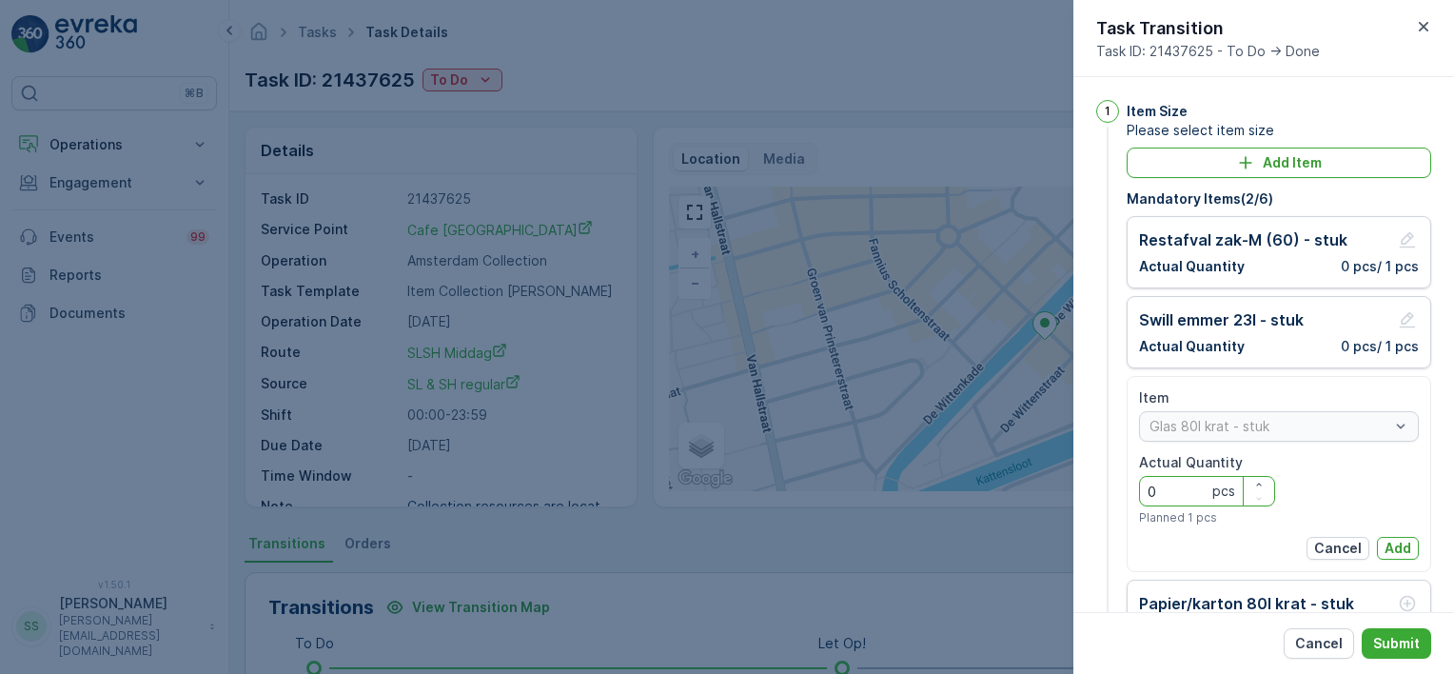
drag, startPoint x: 1153, startPoint y: 484, endPoint x: 1131, endPoint y: 484, distance: 21.9
click at [1146, 484] on Quantity "0" at bounding box center [1207, 491] width 136 height 30
type Quantity "1"
click at [1395, 539] on p "Add" at bounding box center [1398, 548] width 27 height 19
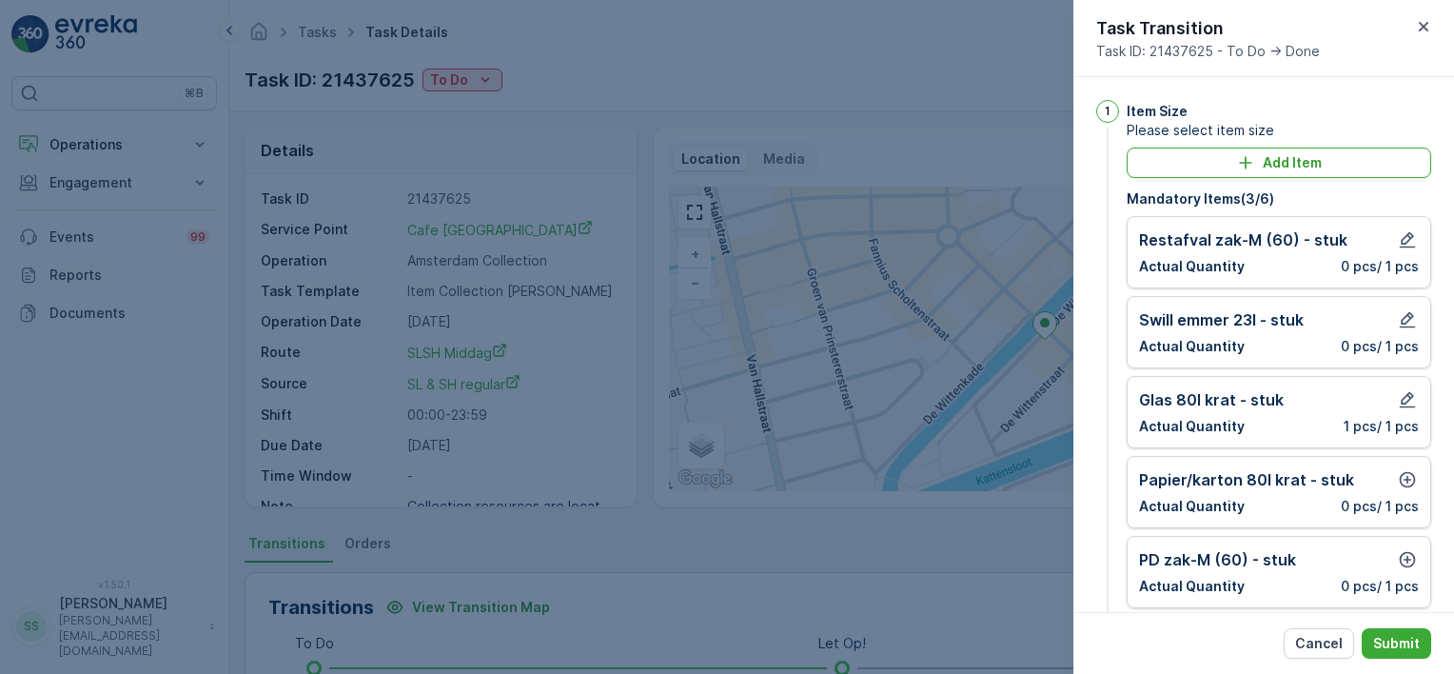
click at [1386, 474] on div "Papier/karton 80l krat - stuk" at bounding box center [1279, 479] width 280 height 23
click at [1399, 483] on icon "button" at bounding box center [1407, 479] width 19 height 19
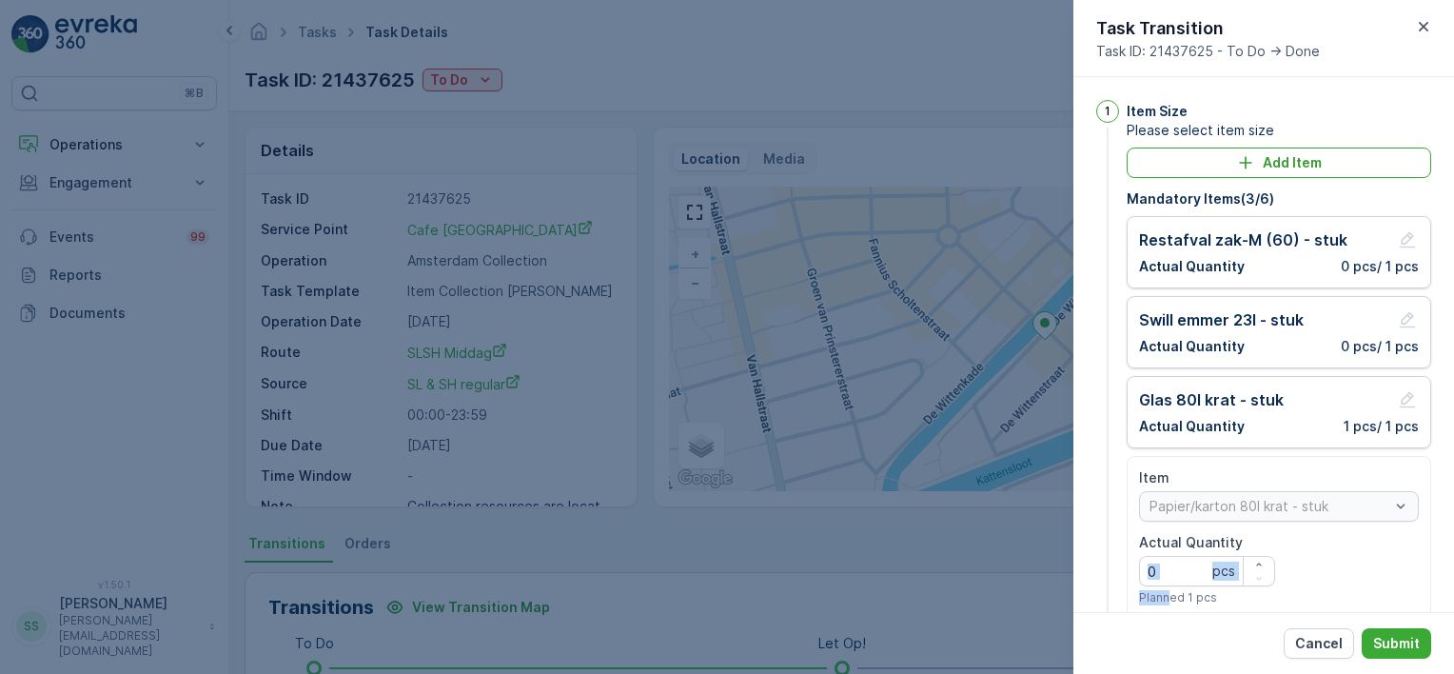
drag, startPoint x: 1153, startPoint y: 581, endPoint x: 1131, endPoint y: 581, distance: 21.9
click at [1131, 581] on div "Item Papier/karton 80l krat - stuk Actual Quantity 0 pcs Planned 1 pcs Cancel A…" at bounding box center [1279, 554] width 305 height 196
drag, startPoint x: 1131, startPoint y: 581, endPoint x: 1173, endPoint y: 572, distance: 42.7
click at [1173, 572] on Quantity "0" at bounding box center [1207, 571] width 136 height 30
click at [1174, 572] on Quantity "0" at bounding box center [1207, 571] width 136 height 30
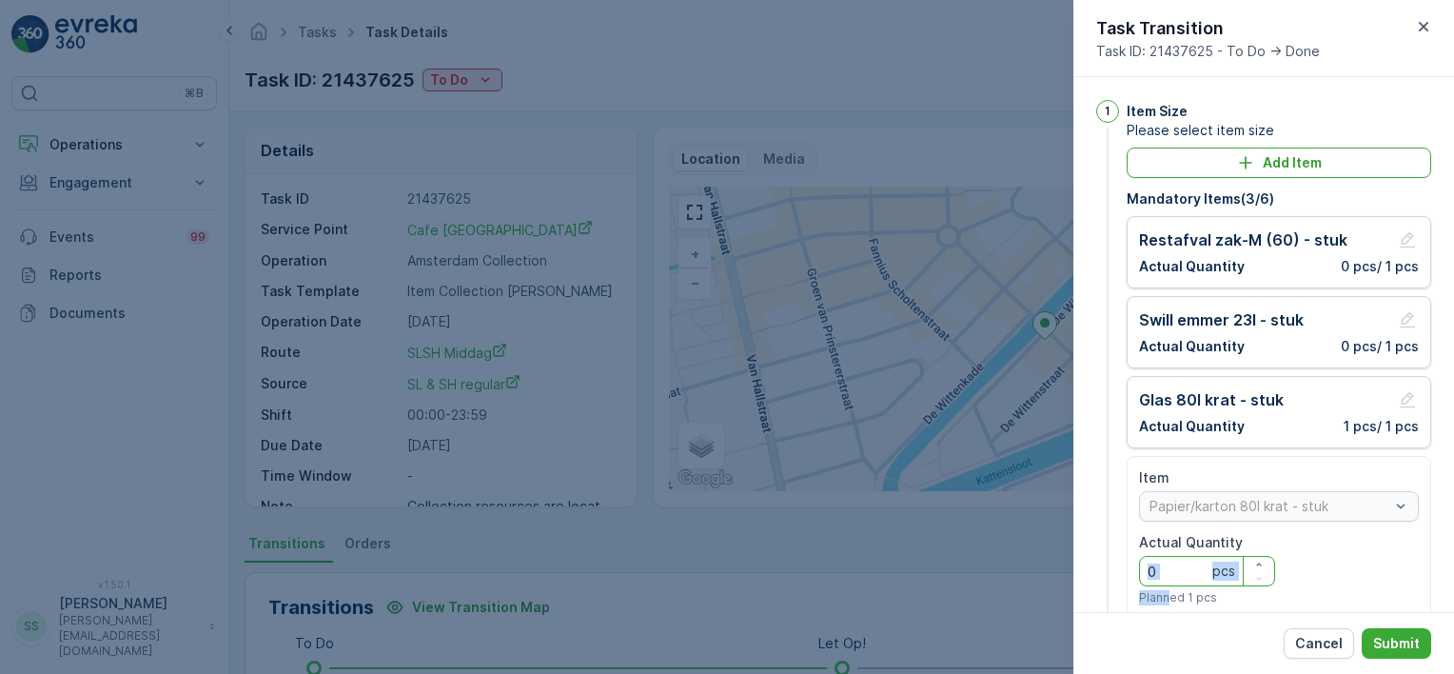
click at [1153, 560] on Quantity "0" at bounding box center [1207, 571] width 136 height 30
click at [1169, 563] on Quantity "0" at bounding box center [1207, 571] width 136 height 30
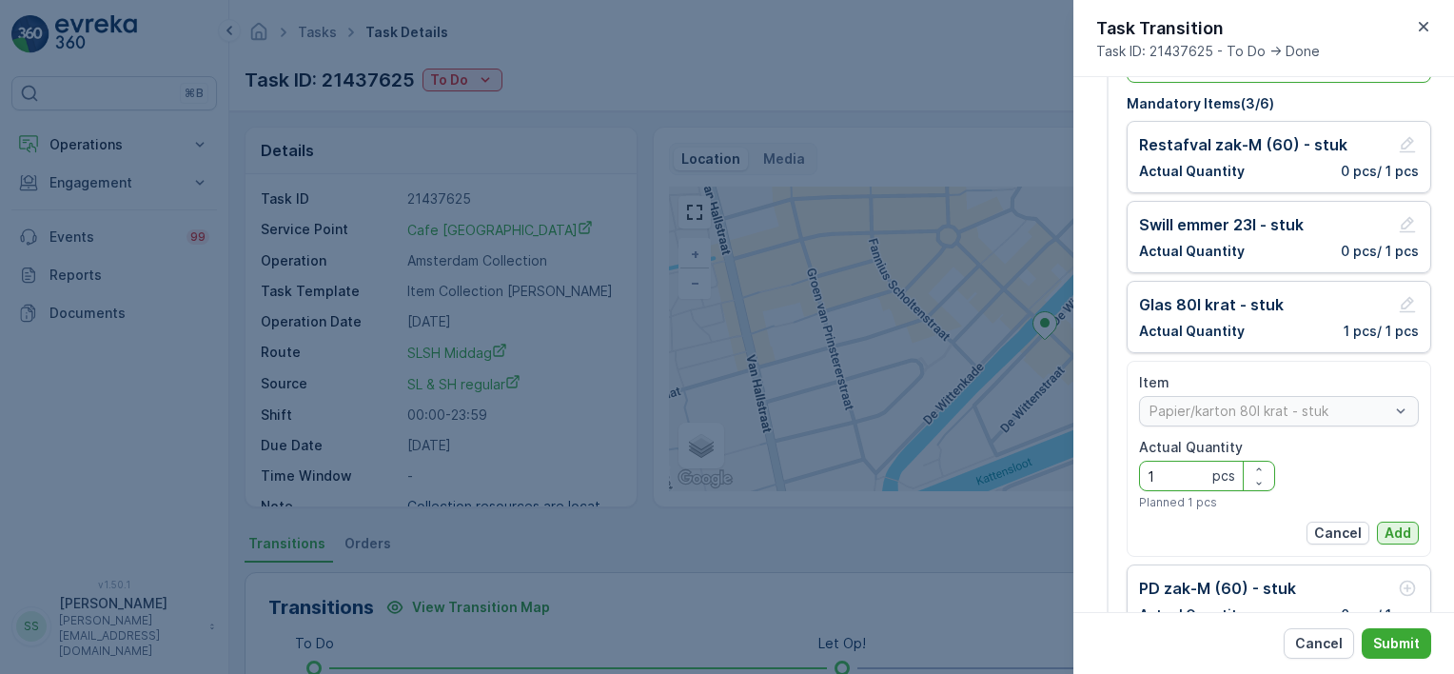
type Quantity "1"
click at [1402, 530] on p "Add" at bounding box center [1398, 533] width 27 height 19
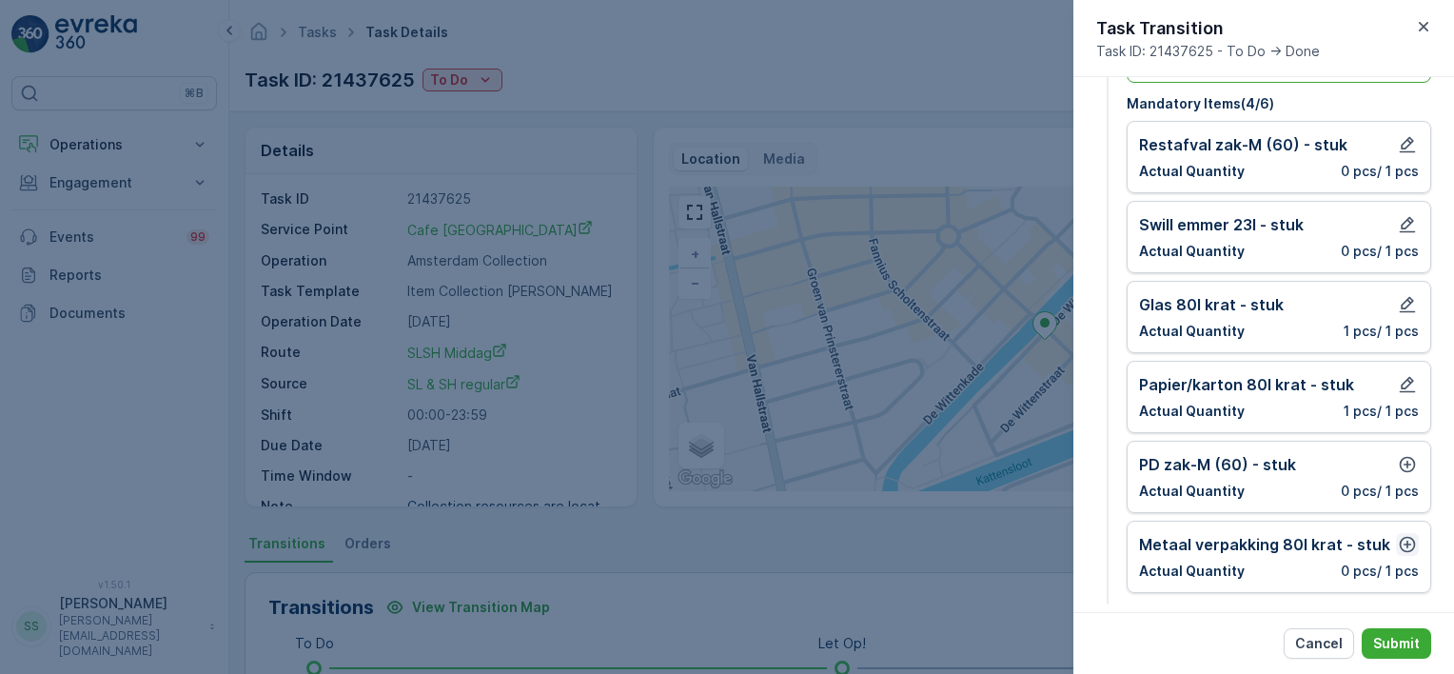
click at [1405, 544] on icon "button" at bounding box center [1407, 544] width 19 height 19
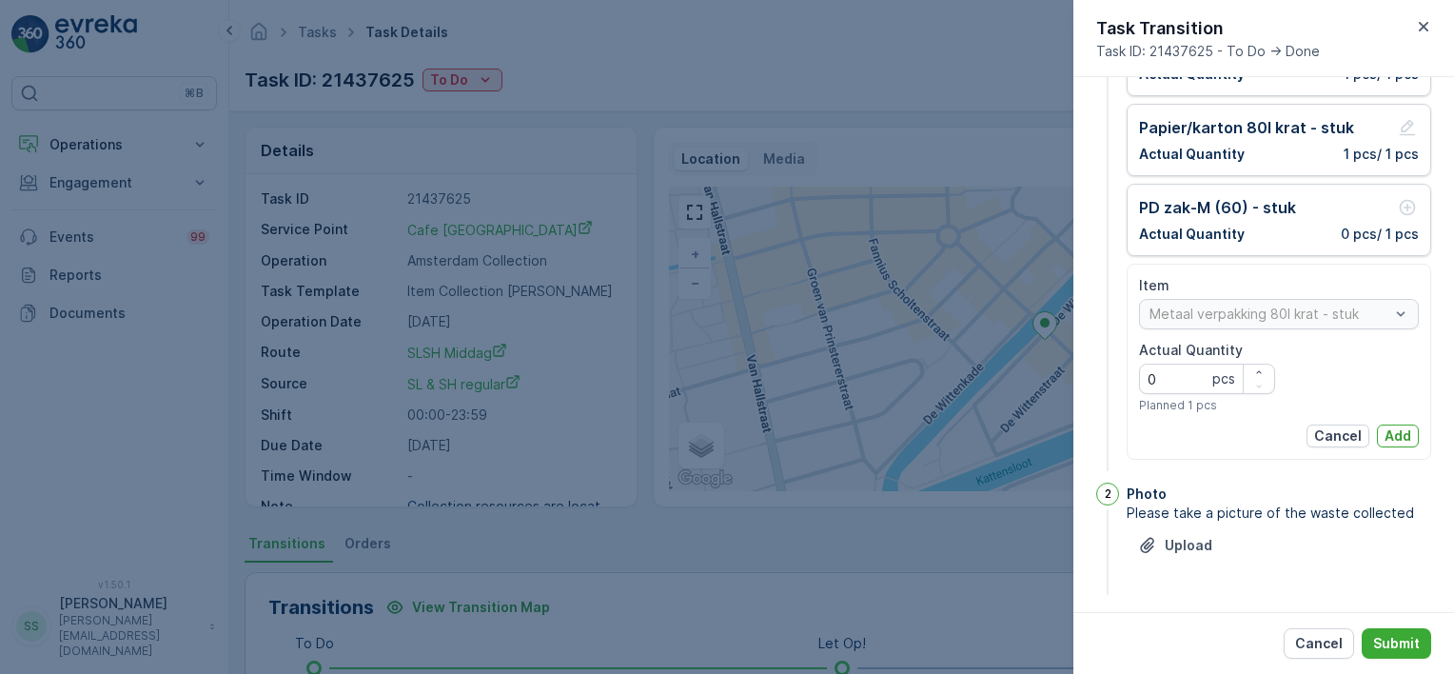
scroll to position [358, 0]
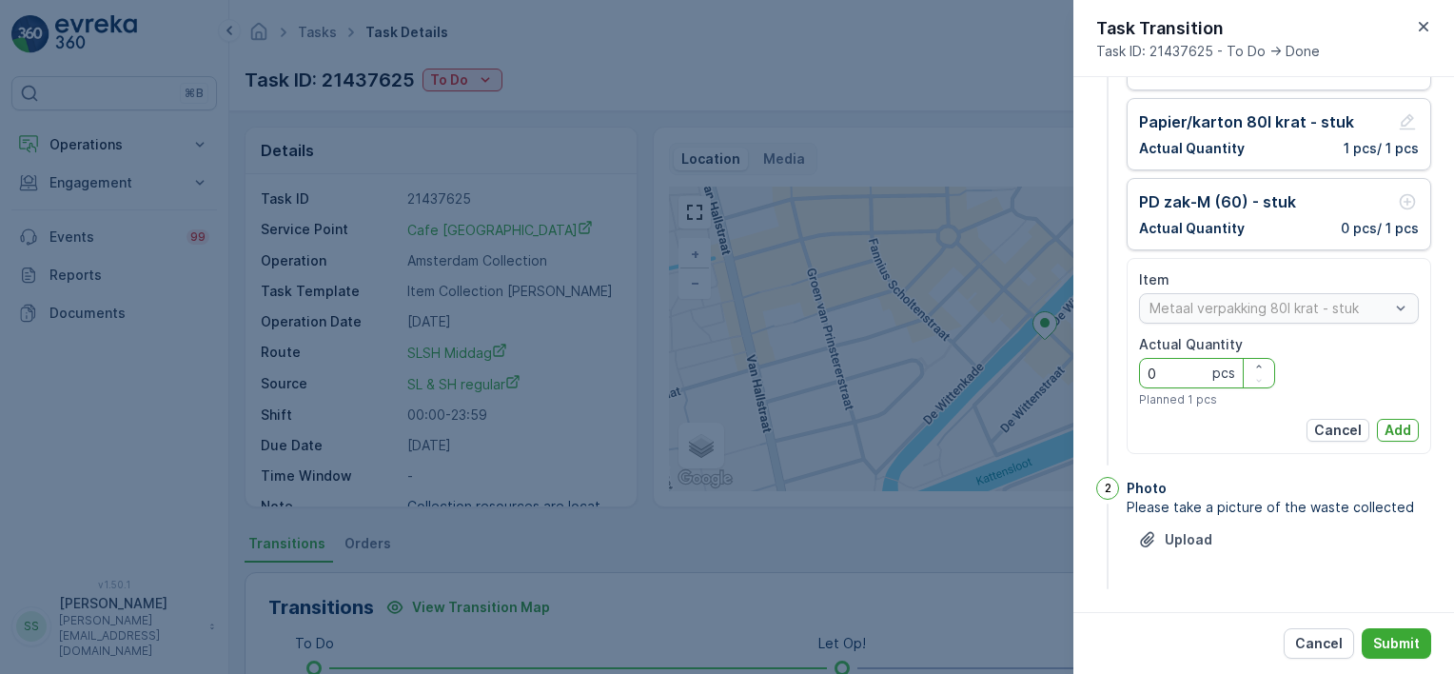
drag, startPoint x: 1176, startPoint y: 370, endPoint x: 1135, endPoint y: 370, distance: 41.9
click at [1135, 370] on div "Item Metaal verpakking 80l krat - stuk Actual Quantity 0 pcs Planned 1 pcs Canc…" at bounding box center [1279, 356] width 305 height 196
click at [1401, 430] on p "Add" at bounding box center [1398, 430] width 27 height 19
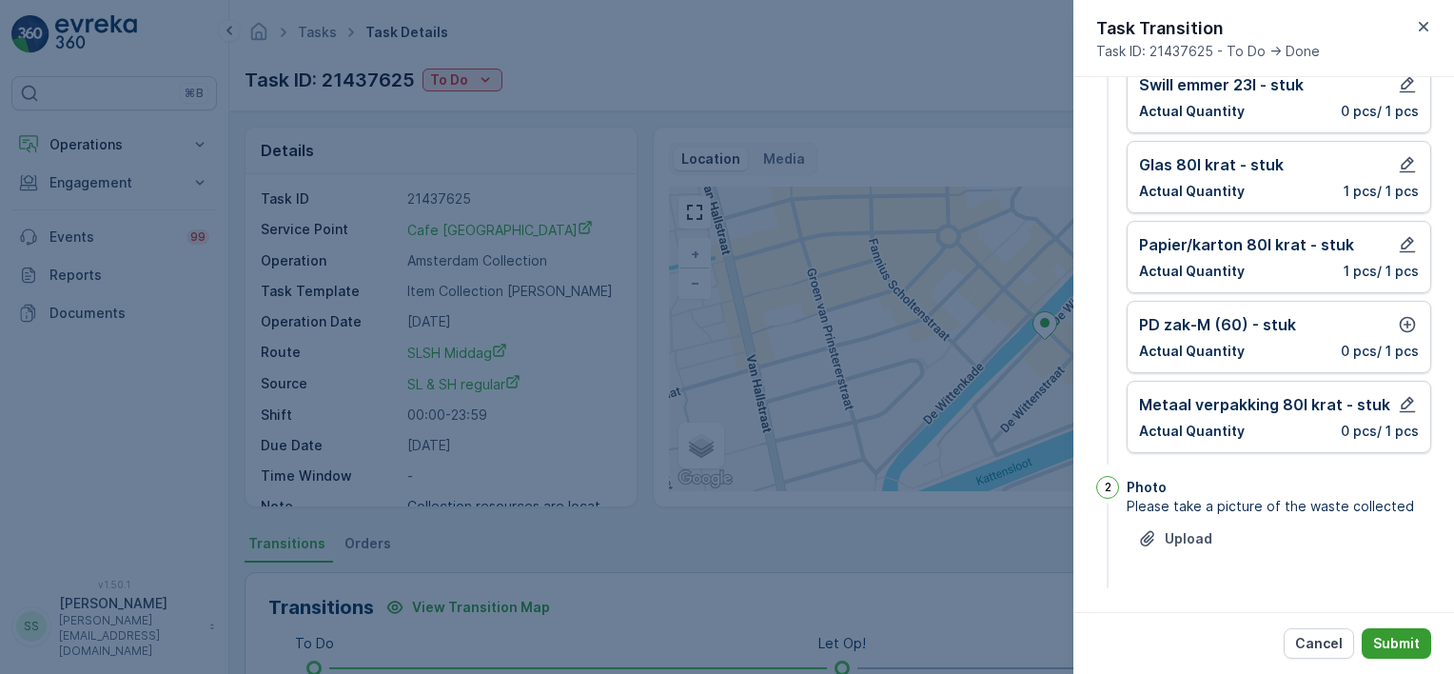
click at [1412, 636] on p "Submit" at bounding box center [1397, 643] width 47 height 19
click at [1399, 319] on icon "button" at bounding box center [1407, 324] width 19 height 19
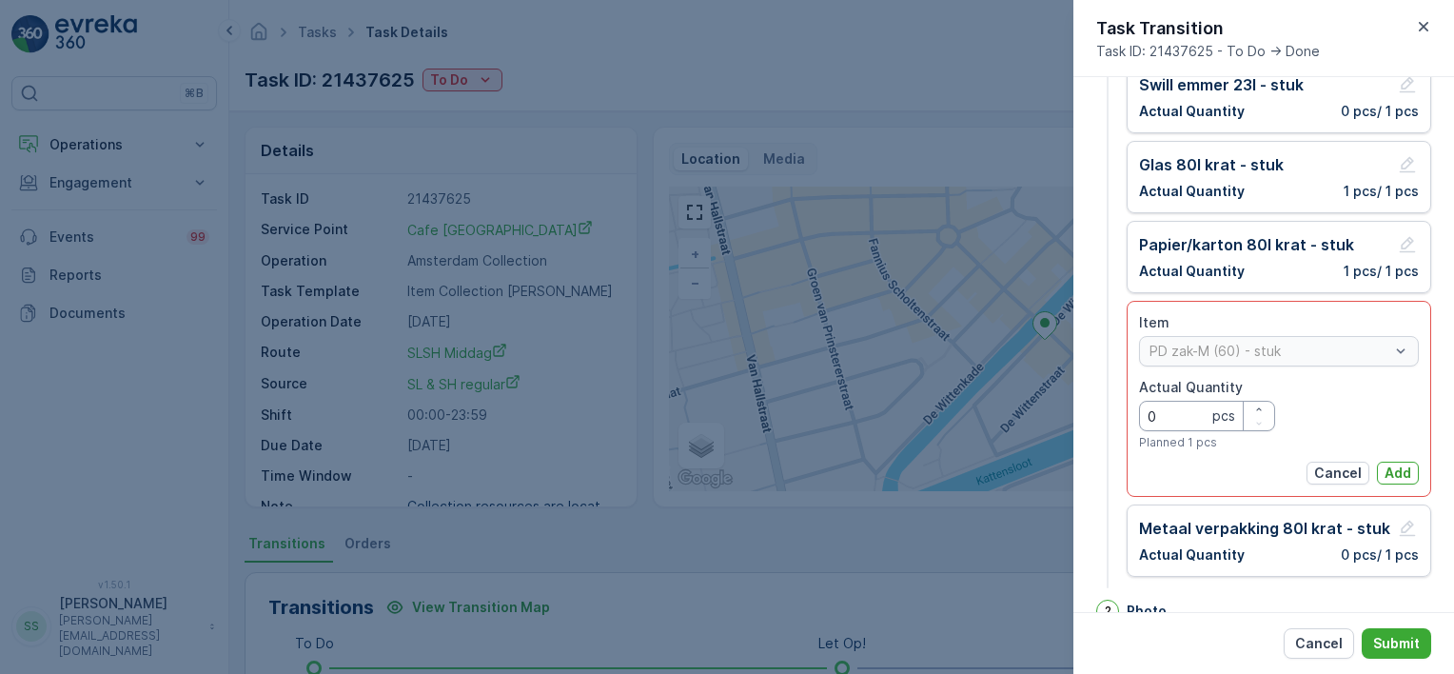
click at [1134, 416] on div "Item [PERSON_NAME]-M (60) - stuk Actual Quantity 0 pcs Planned 1 pcs Cancel Add" at bounding box center [1279, 399] width 305 height 196
click at [1397, 472] on p "Add" at bounding box center [1398, 473] width 27 height 19
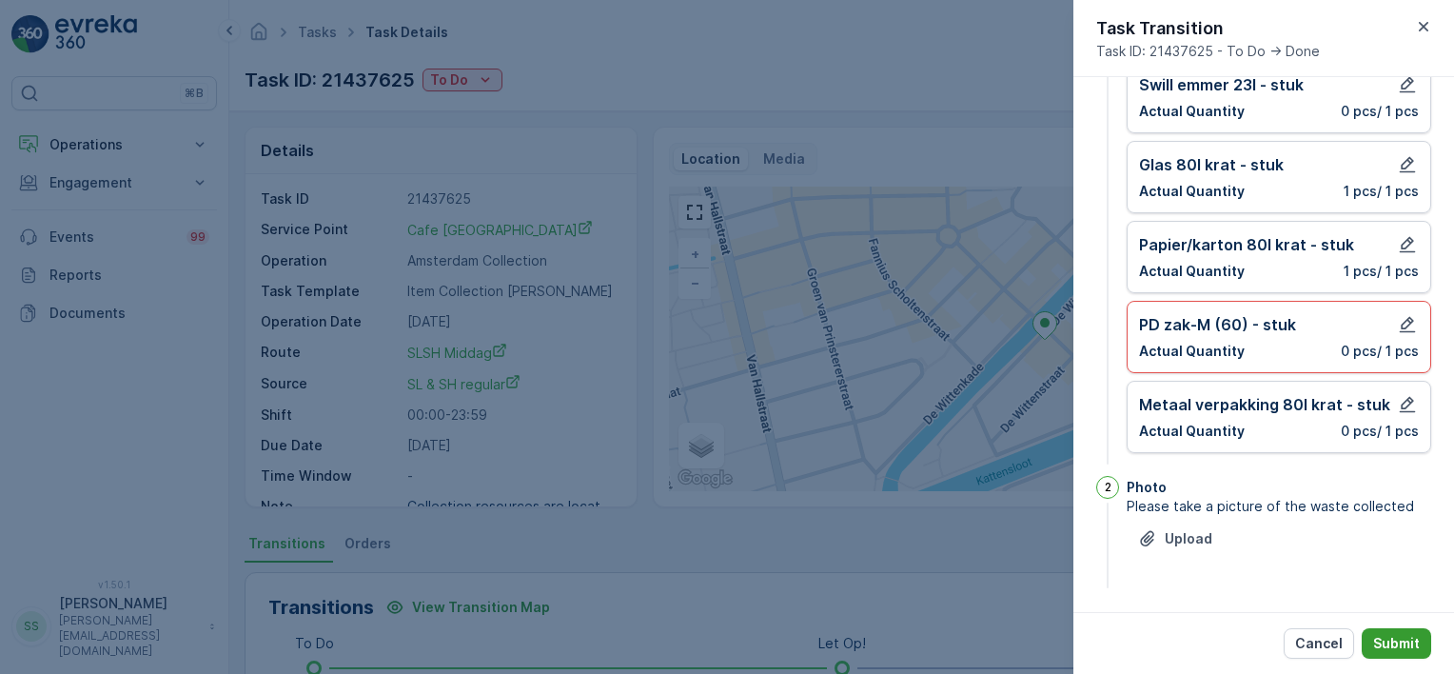
click at [1411, 630] on button "Submit" at bounding box center [1396, 643] width 69 height 30
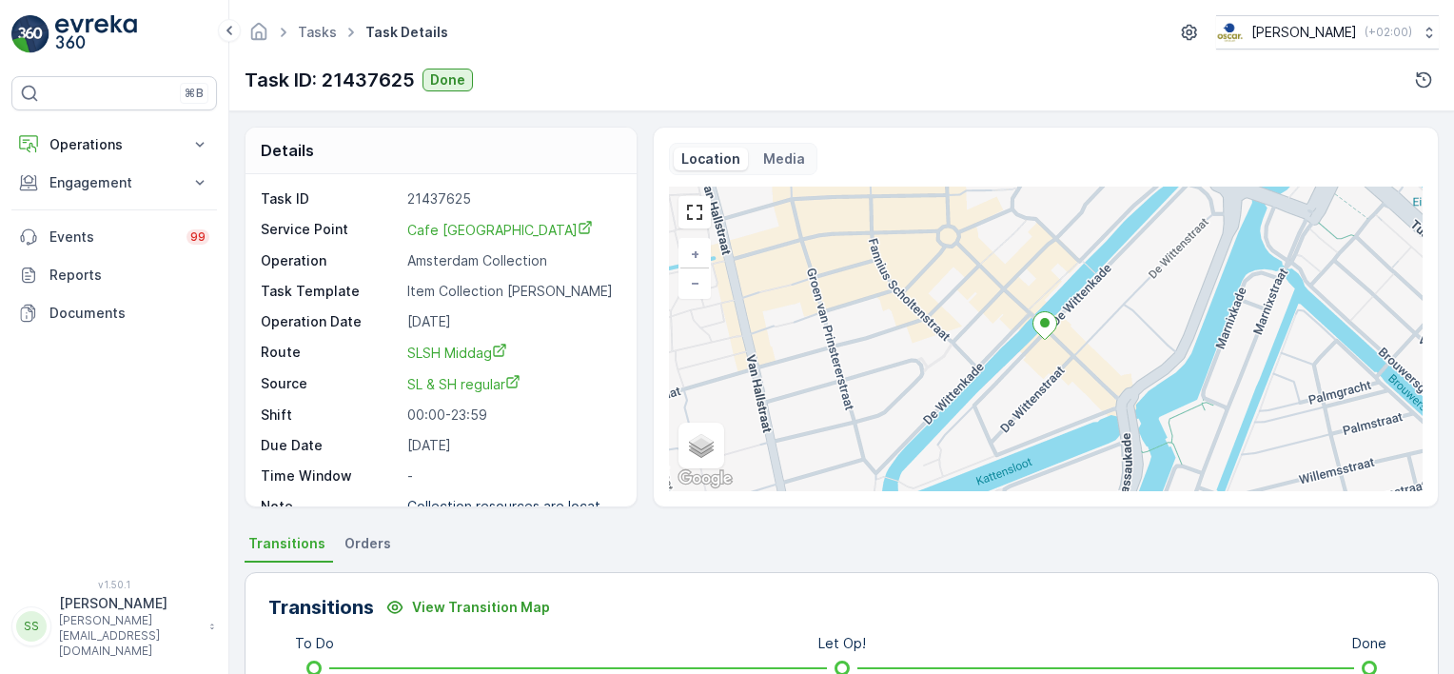
click at [937, 87] on div "Task ID: 21437625 Done" at bounding box center [842, 80] width 1195 height 30
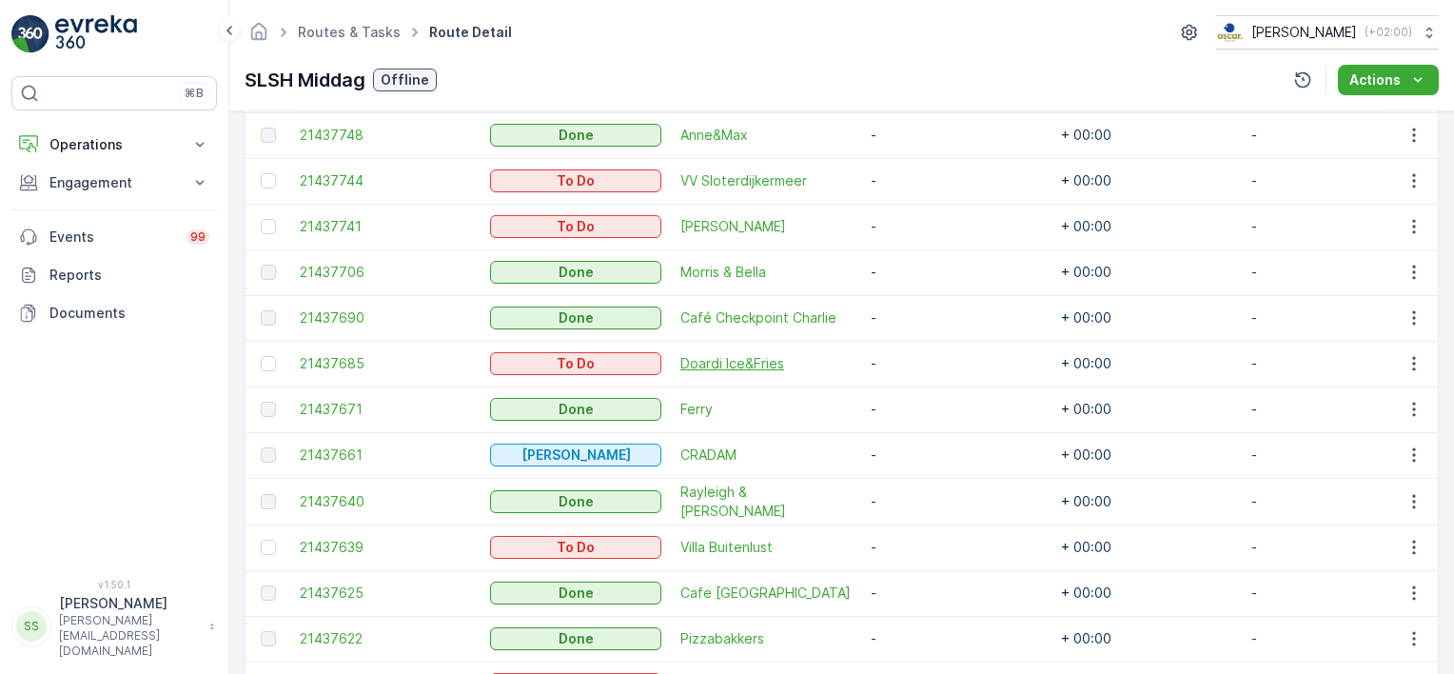
scroll to position [761, 0]
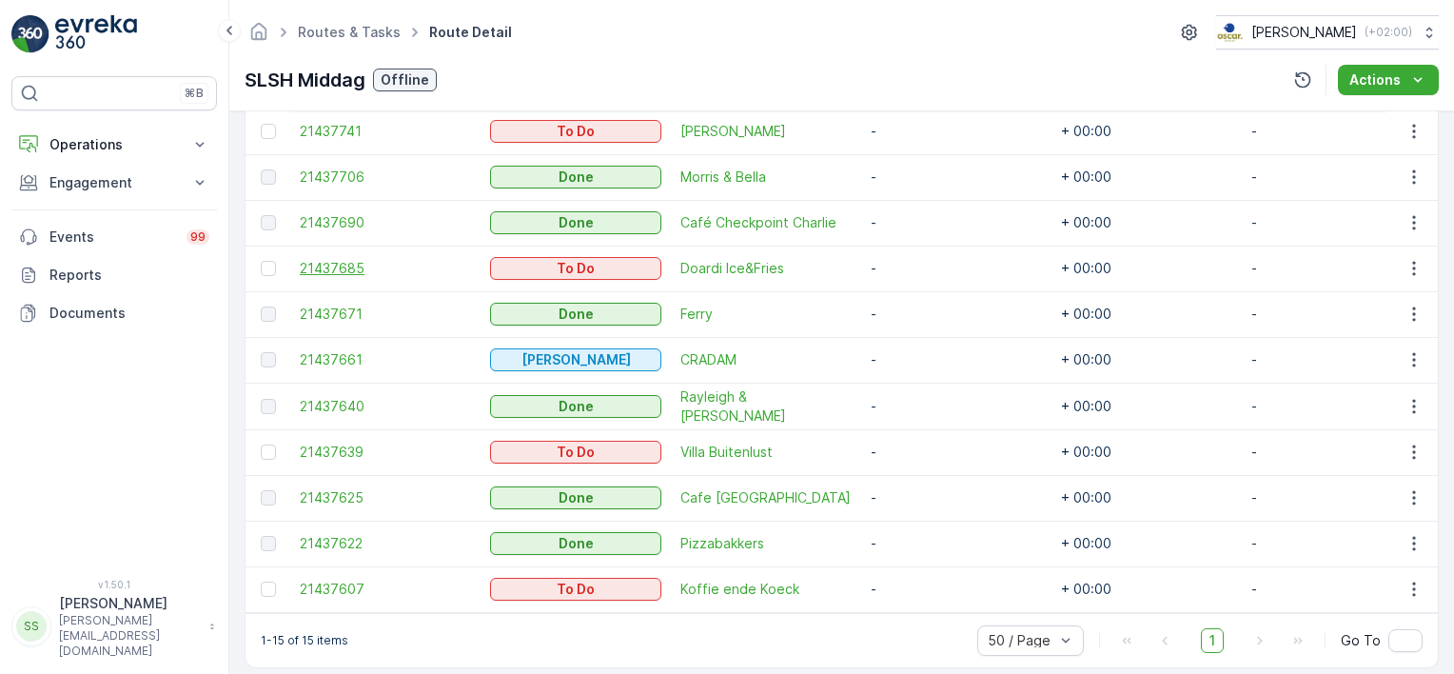
click at [323, 261] on span "21437685" at bounding box center [385, 268] width 171 height 19
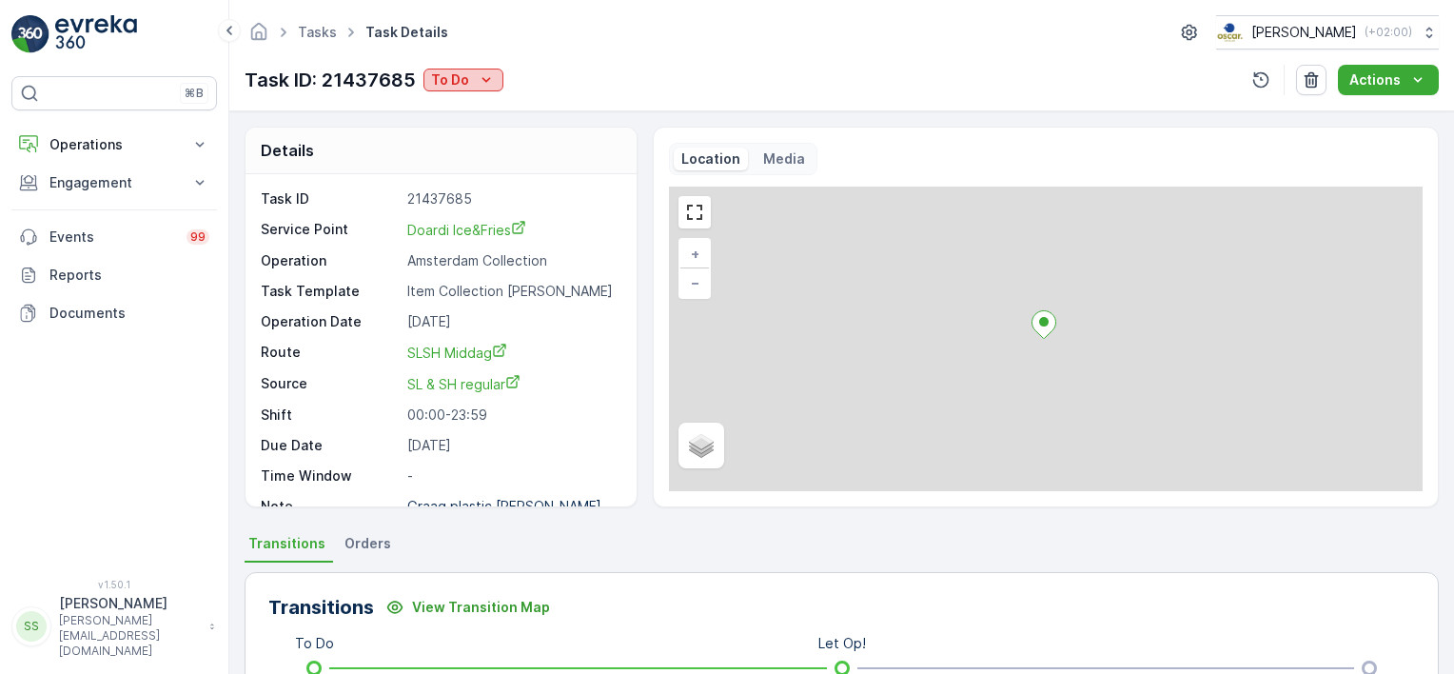
click at [487, 80] on icon "To Do" at bounding box center [486, 79] width 19 height 19
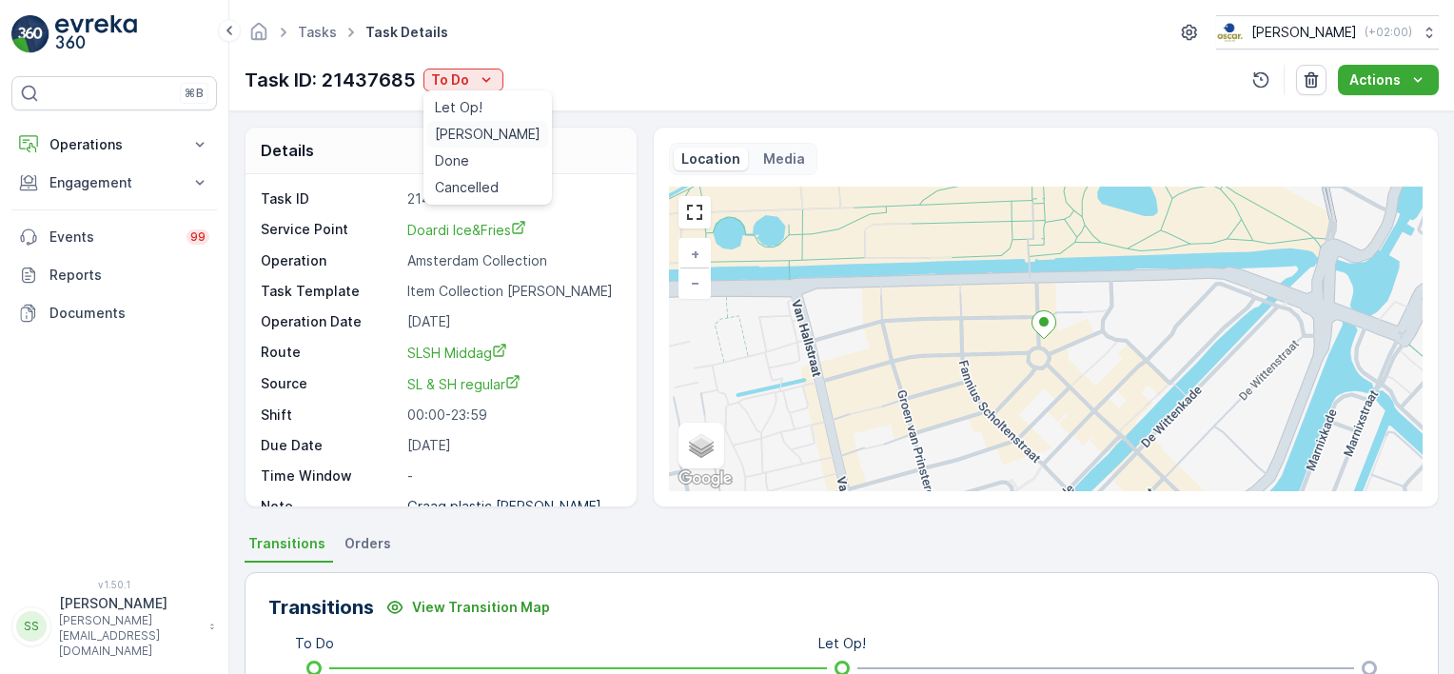
click at [465, 126] on span "[PERSON_NAME]" at bounding box center [488, 134] width 106 height 19
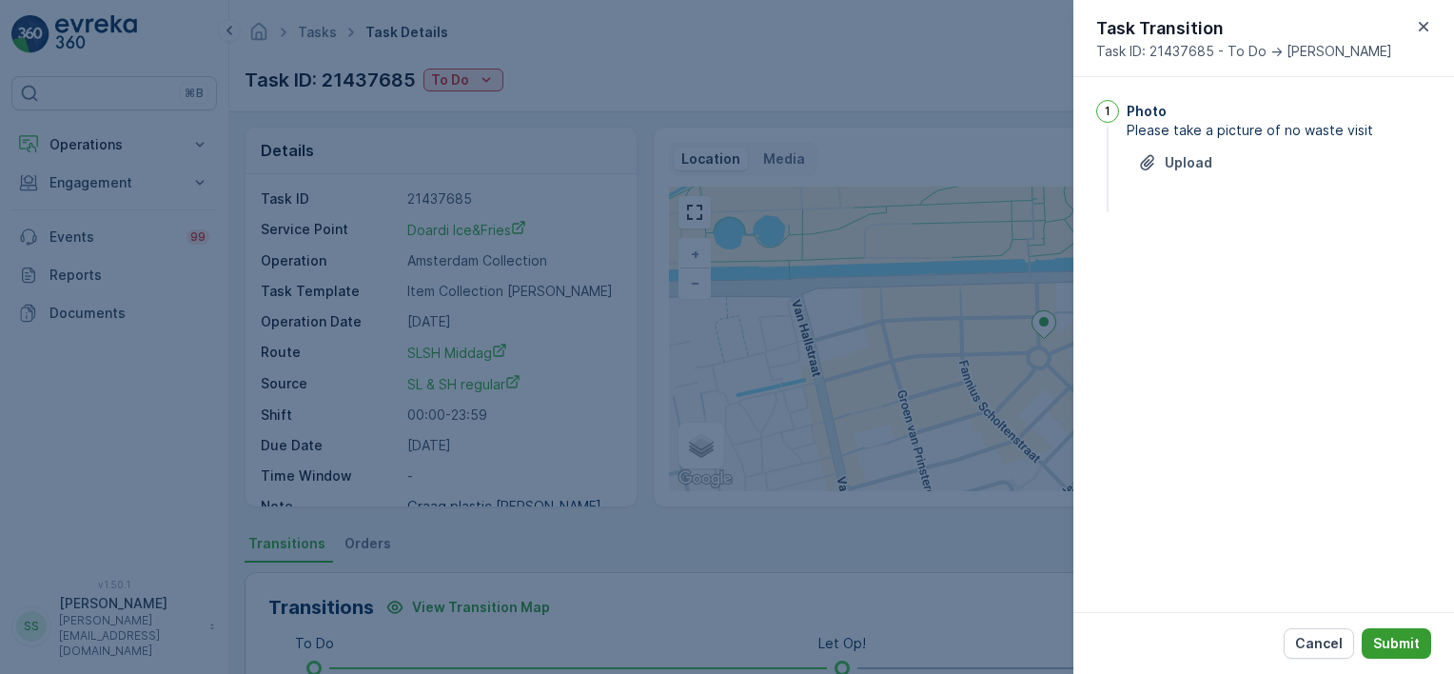
click at [1421, 636] on button "Submit" at bounding box center [1396, 643] width 69 height 30
click at [1218, 188] on button "Upload" at bounding box center [1175, 189] width 97 height 30
click at [1318, 647] on p "Cancel" at bounding box center [1319, 643] width 48 height 19
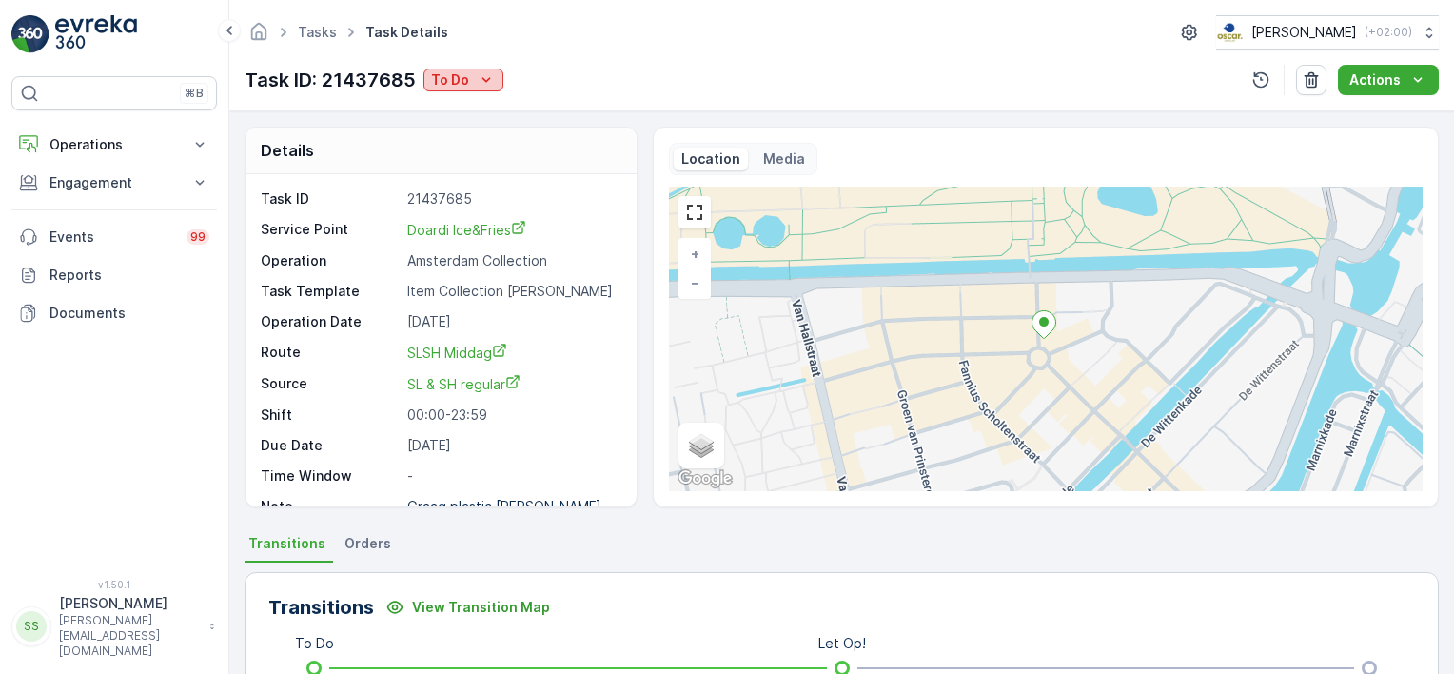
click at [493, 76] on icon "To Do" at bounding box center [486, 79] width 19 height 19
click at [442, 155] on span "Done" at bounding box center [452, 160] width 34 height 19
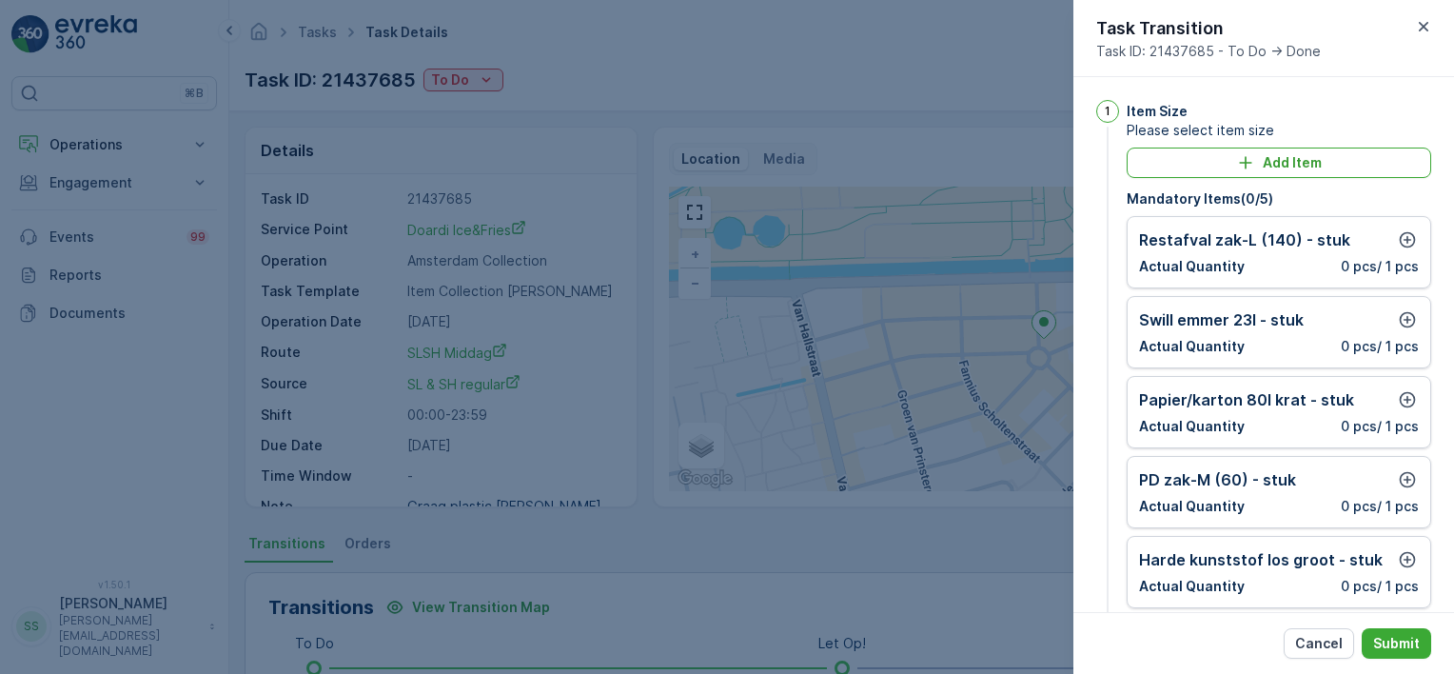
scroll to position [155, 0]
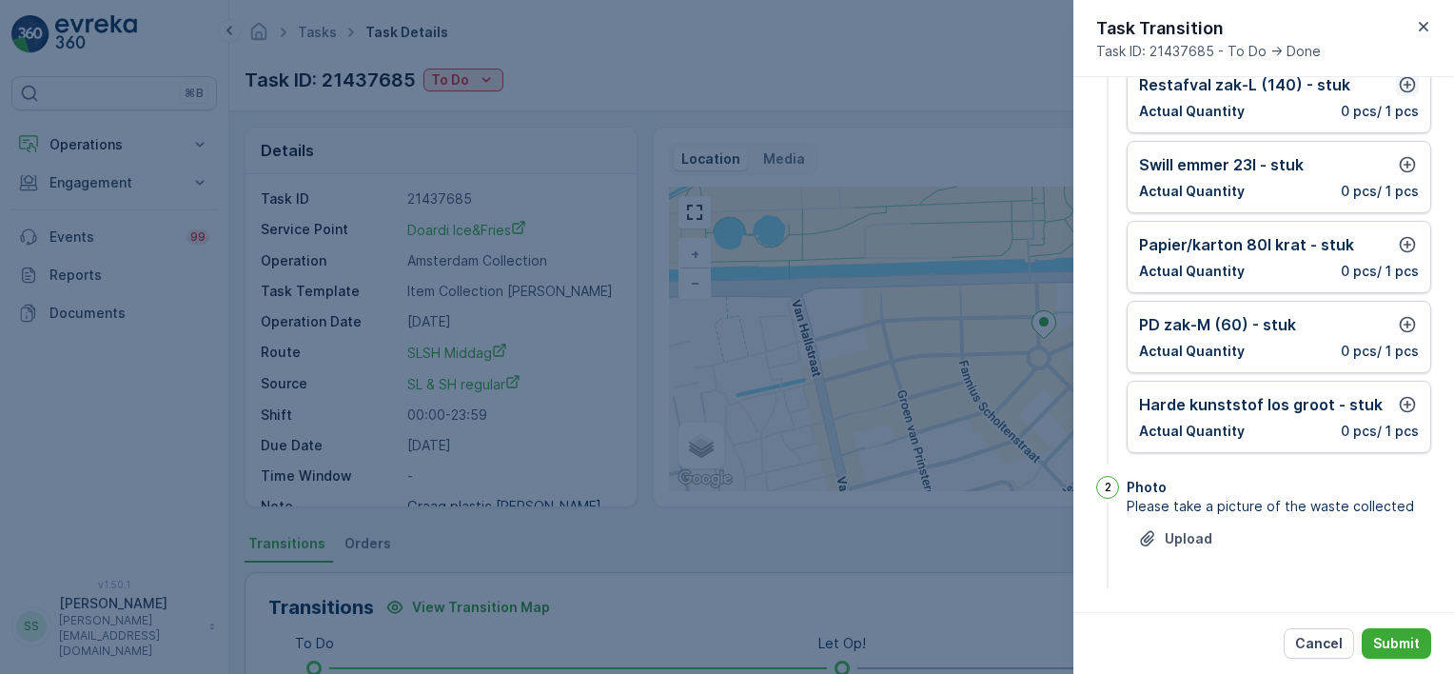
click at [1403, 88] on icon "button" at bounding box center [1408, 85] width 16 height 16
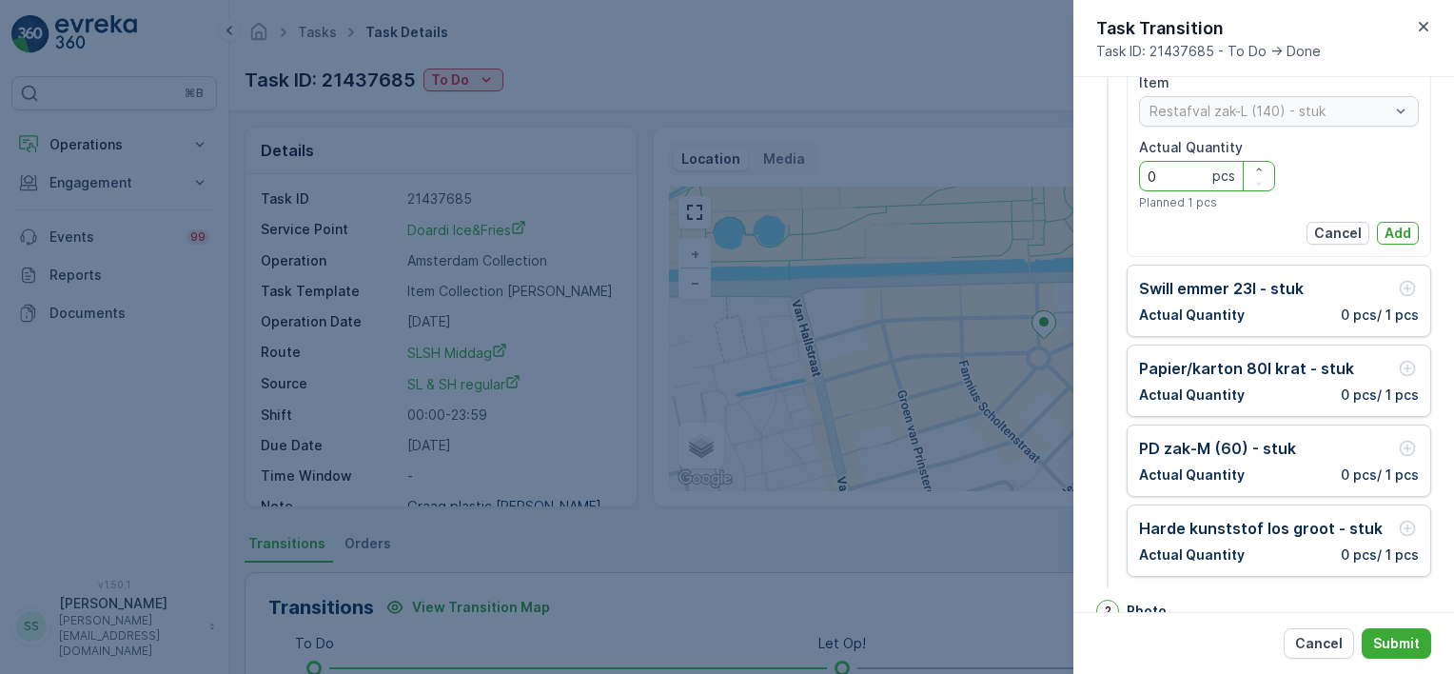
drag, startPoint x: 1167, startPoint y: 174, endPoint x: 1126, endPoint y: 176, distance: 41.0
click at [1126, 176] on div "1 Item Size Please select item size Add Item Mandatory Items ( 0 / 5 ) Item Res…" at bounding box center [1264, 268] width 335 height 647
click at [1385, 231] on p "Add" at bounding box center [1398, 233] width 27 height 19
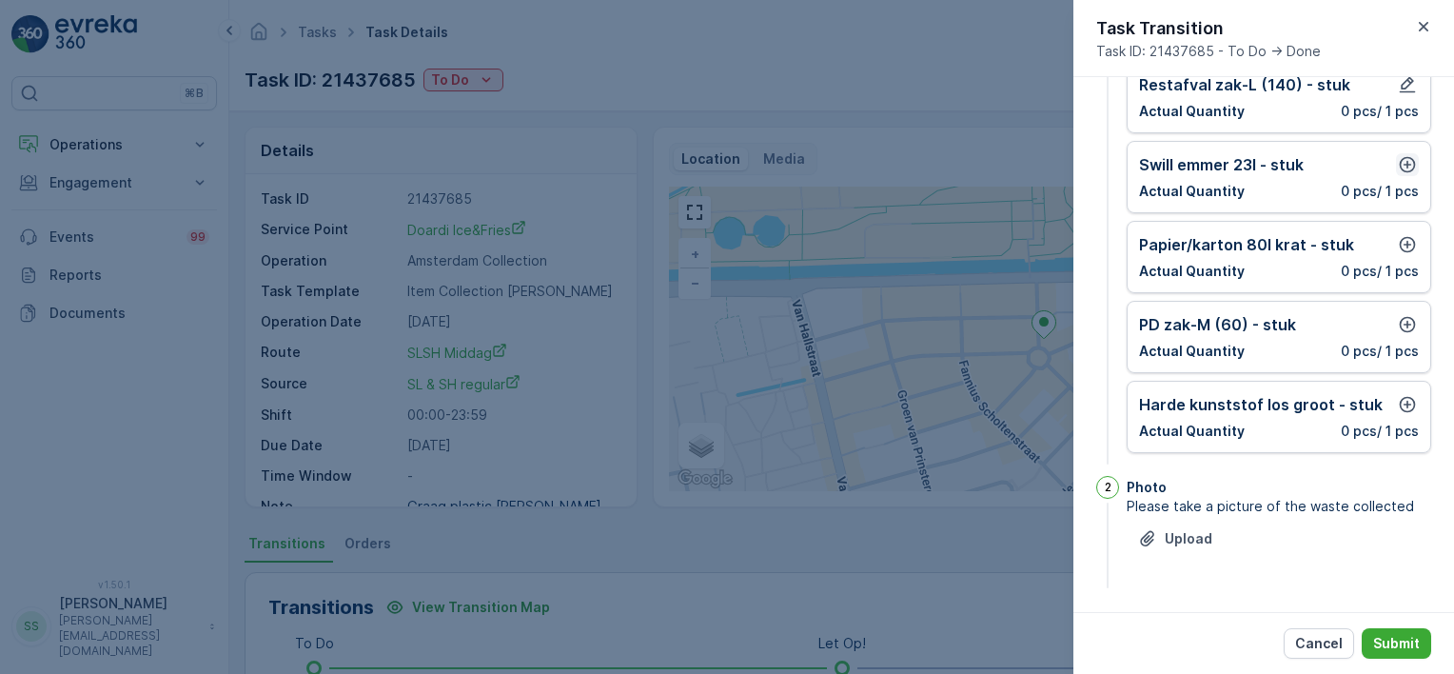
click at [1399, 168] on icon "button" at bounding box center [1407, 164] width 19 height 19
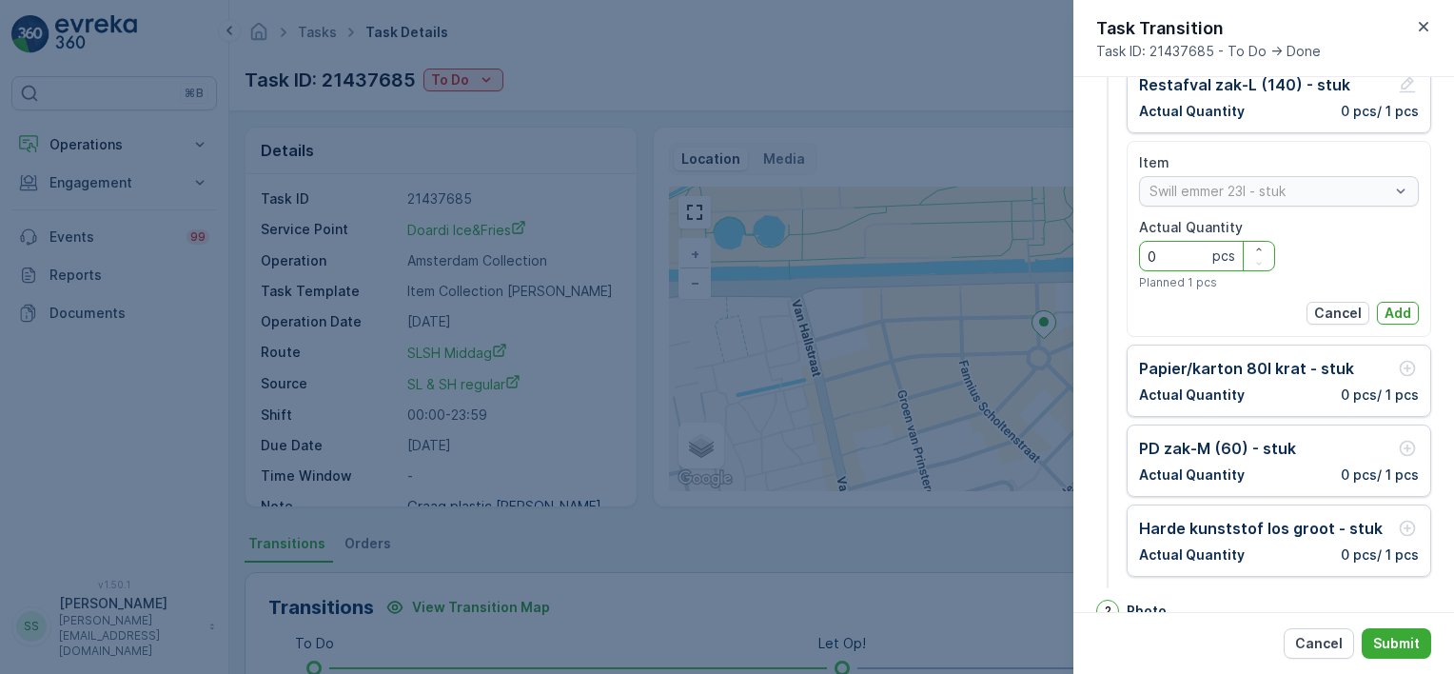
drag, startPoint x: 1165, startPoint y: 257, endPoint x: 1135, endPoint y: 257, distance: 30.5
click at [1135, 257] on div "Item Swill [PERSON_NAME] 23l - stuk Actual Quantity 0 pcs Planned 1 pcs Cancel …" at bounding box center [1279, 239] width 305 height 196
click at [1405, 309] on p "Add" at bounding box center [1398, 313] width 27 height 19
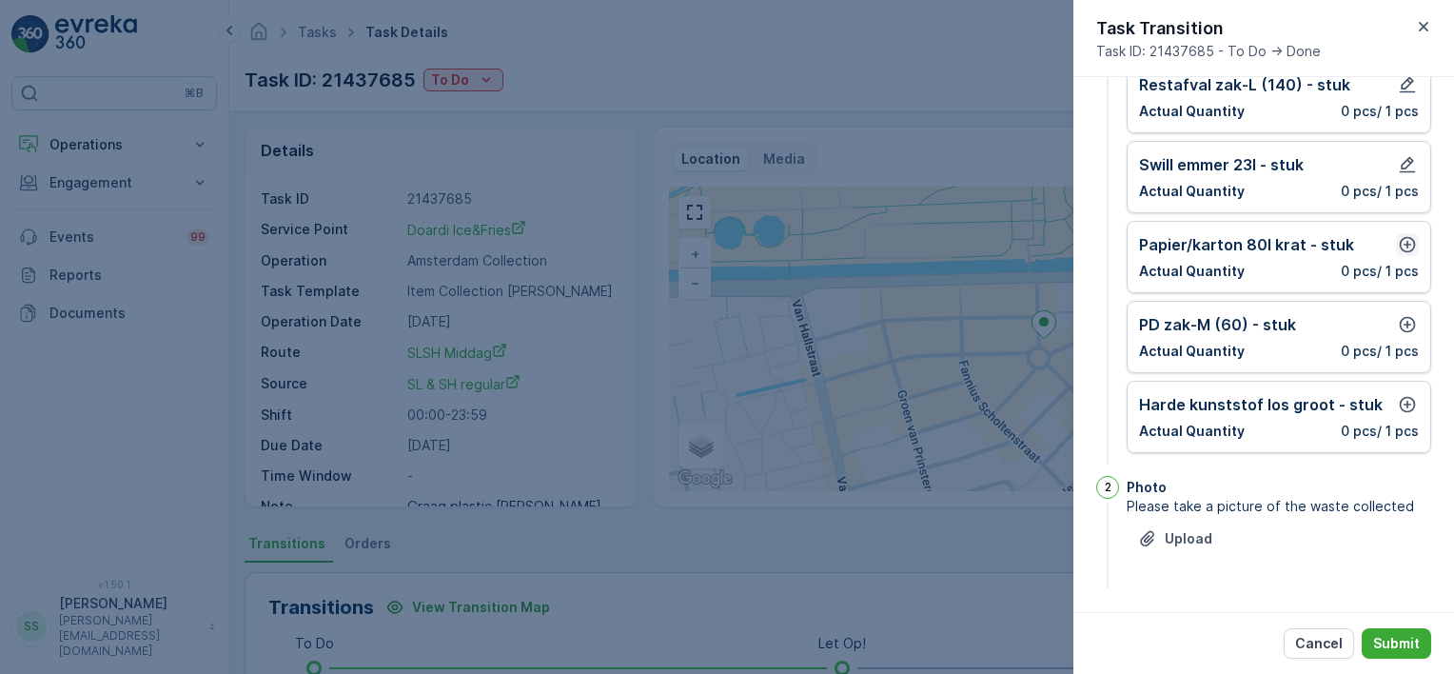
click at [1400, 244] on icon "button" at bounding box center [1408, 245] width 16 height 16
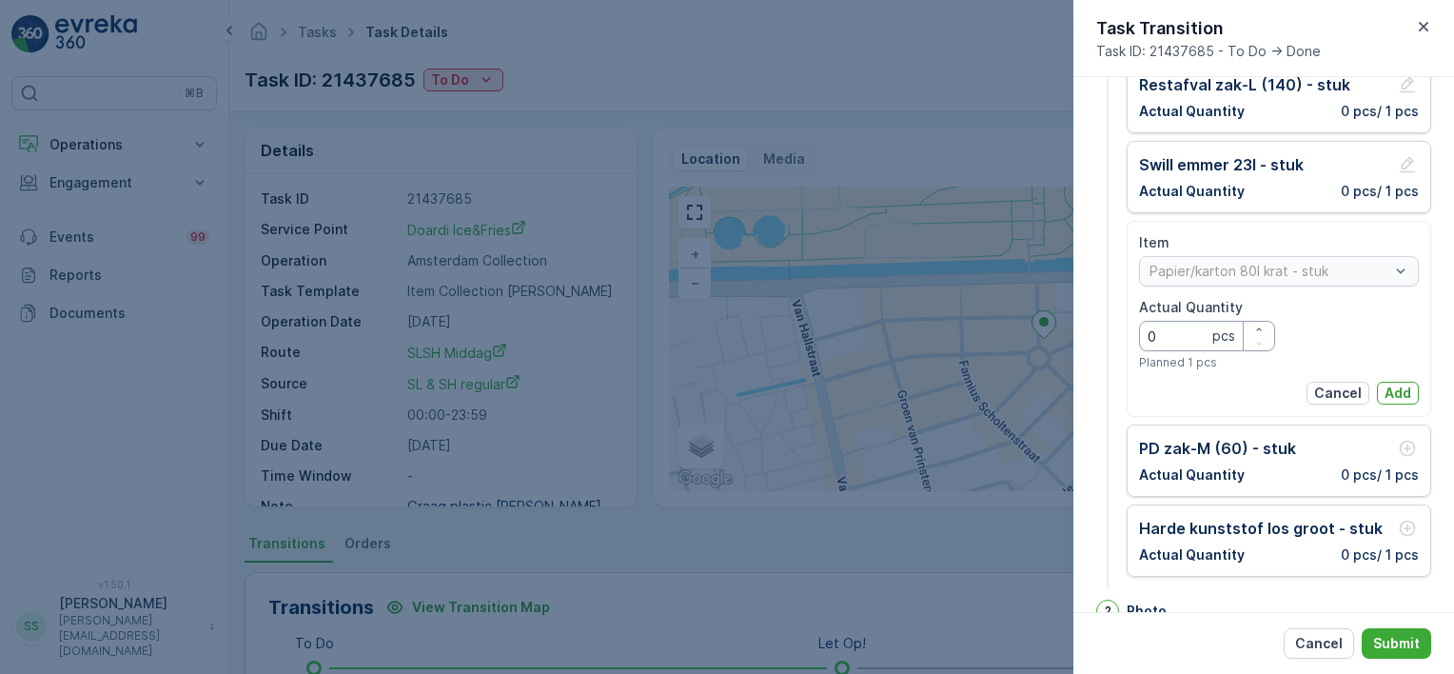
click at [1156, 331] on Quantity "0" at bounding box center [1207, 336] width 136 height 30
type Quantity "0"
click at [1399, 384] on p "Add" at bounding box center [1398, 393] width 27 height 19
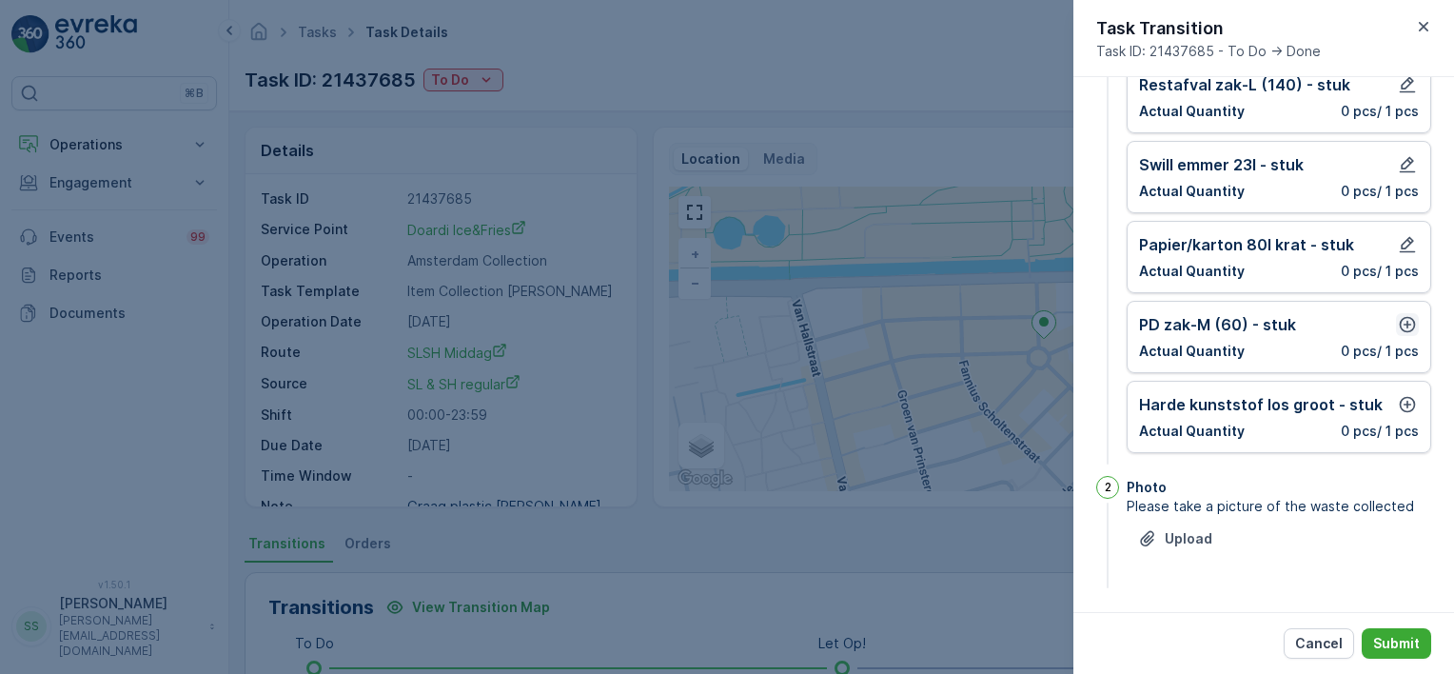
click at [1398, 330] on icon "button" at bounding box center [1407, 324] width 19 height 19
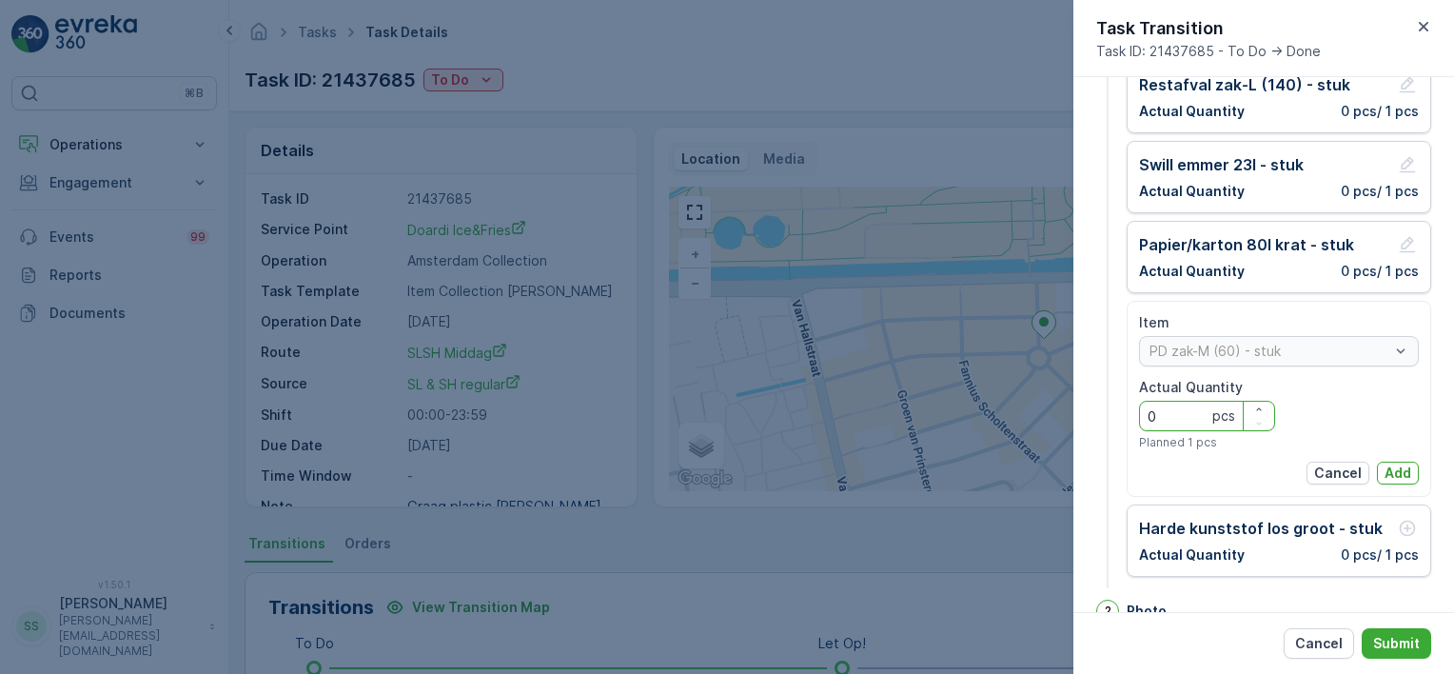
drag, startPoint x: 1193, startPoint y: 419, endPoint x: 1103, endPoint y: 420, distance: 89.5
click at [1108, 420] on div "1 Item Size Please select item size Add Item Mandatory Items ( 3 / 5 ) Restafva…" at bounding box center [1264, 268] width 335 height 647
click at [1397, 468] on p "Add" at bounding box center [1398, 473] width 27 height 19
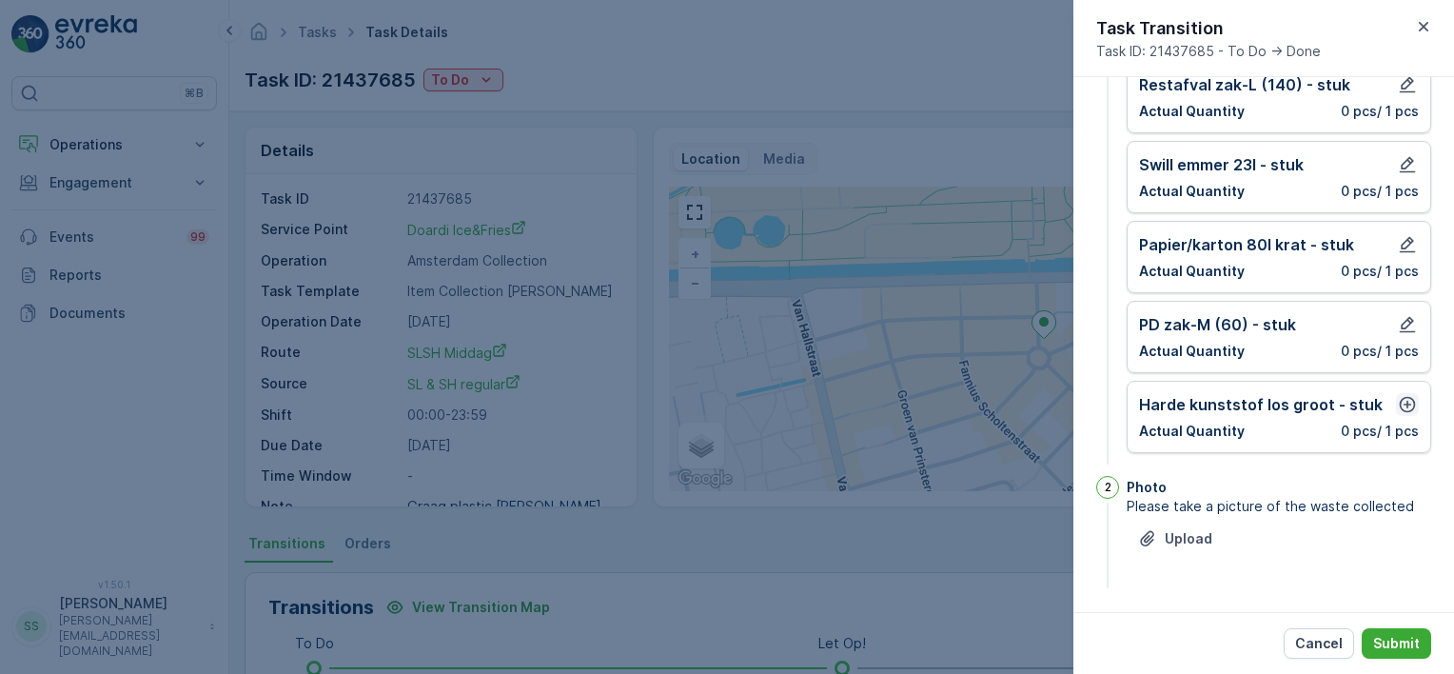
drag, startPoint x: 1395, startPoint y: 383, endPoint x: 1397, endPoint y: 393, distance: 10.6
click at [1396, 386] on div "Harde kunststof los groot - stuk Actual Quantity 0 pcs / 1 pcs" at bounding box center [1279, 417] width 305 height 72
click at [1398, 398] on icon "button" at bounding box center [1407, 404] width 19 height 19
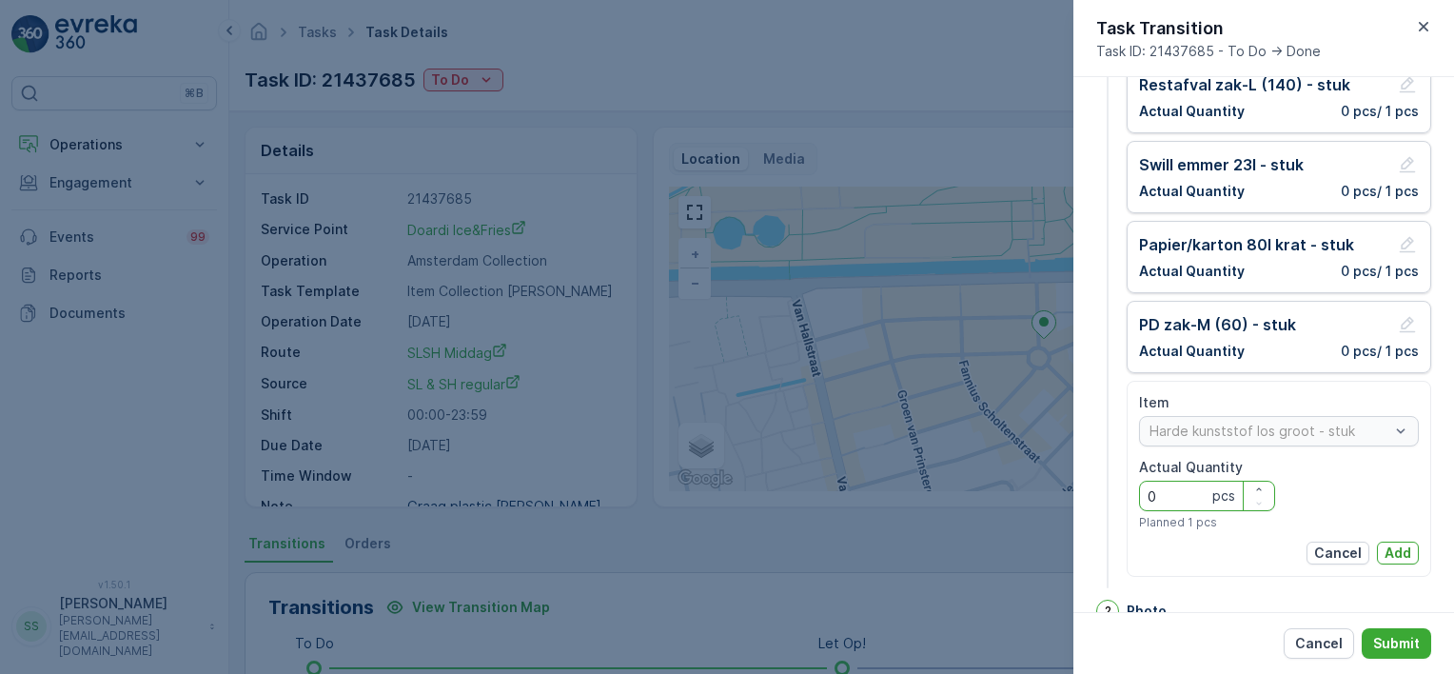
click at [1126, 483] on div "1 Item Size Please select item size Add Item Mandatory Items ( 4 / 5 ) Restafva…" at bounding box center [1264, 268] width 335 height 647
click at [1391, 548] on p "Add" at bounding box center [1398, 553] width 27 height 19
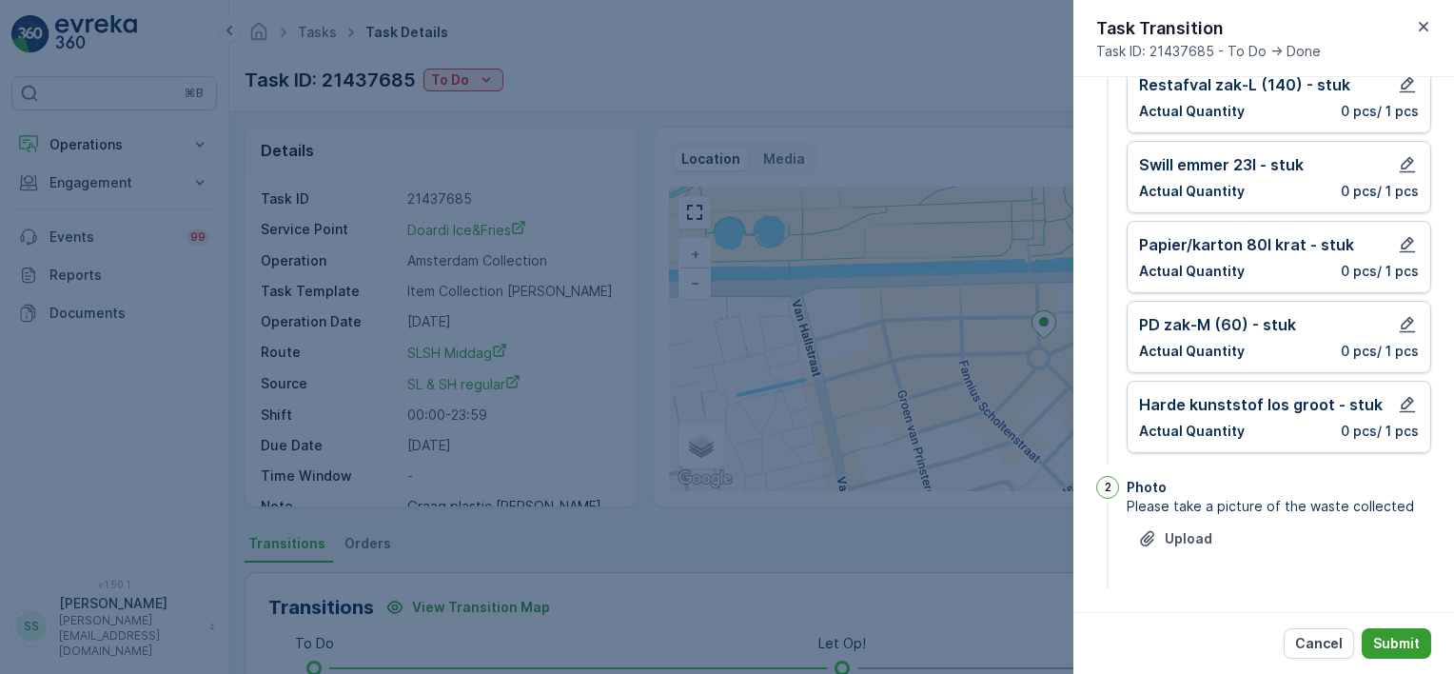
click at [1390, 635] on p "Submit" at bounding box center [1397, 643] width 47 height 19
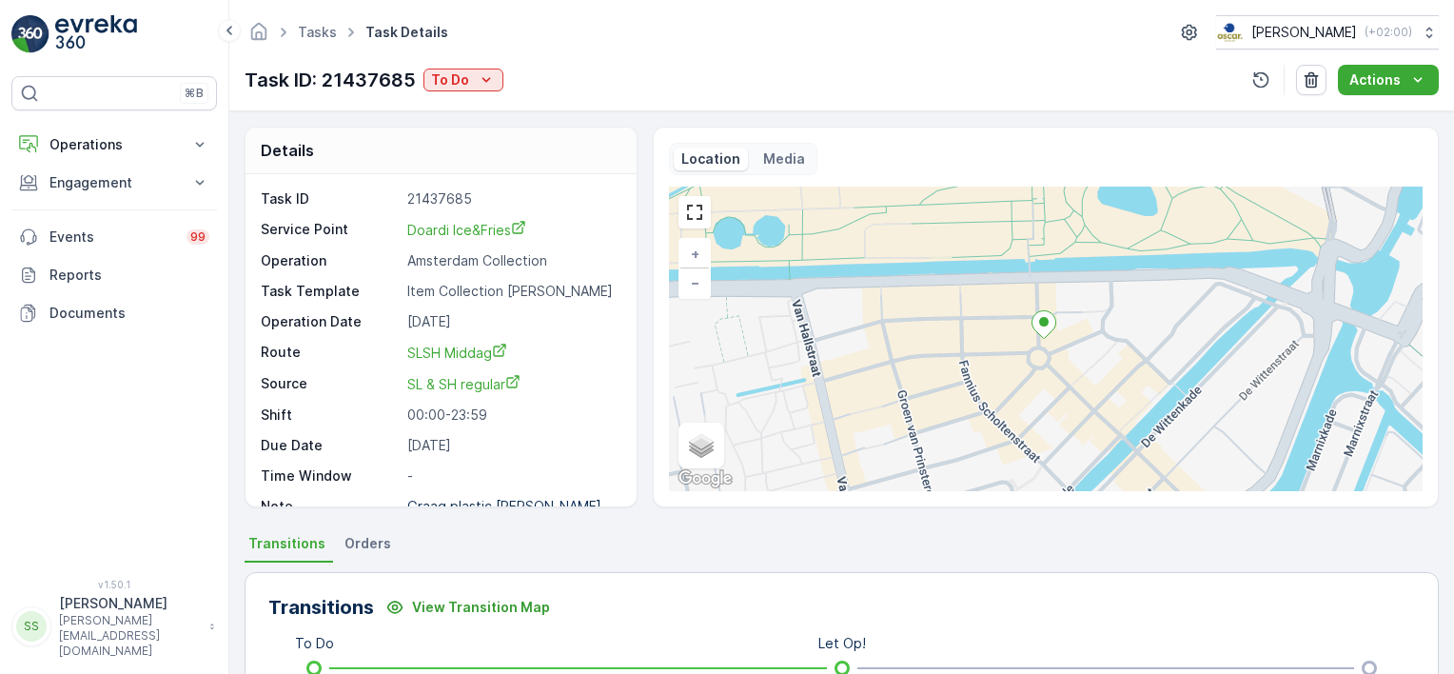
click at [1047, 553] on ul "Transitions Orders" at bounding box center [842, 546] width 1195 height 32
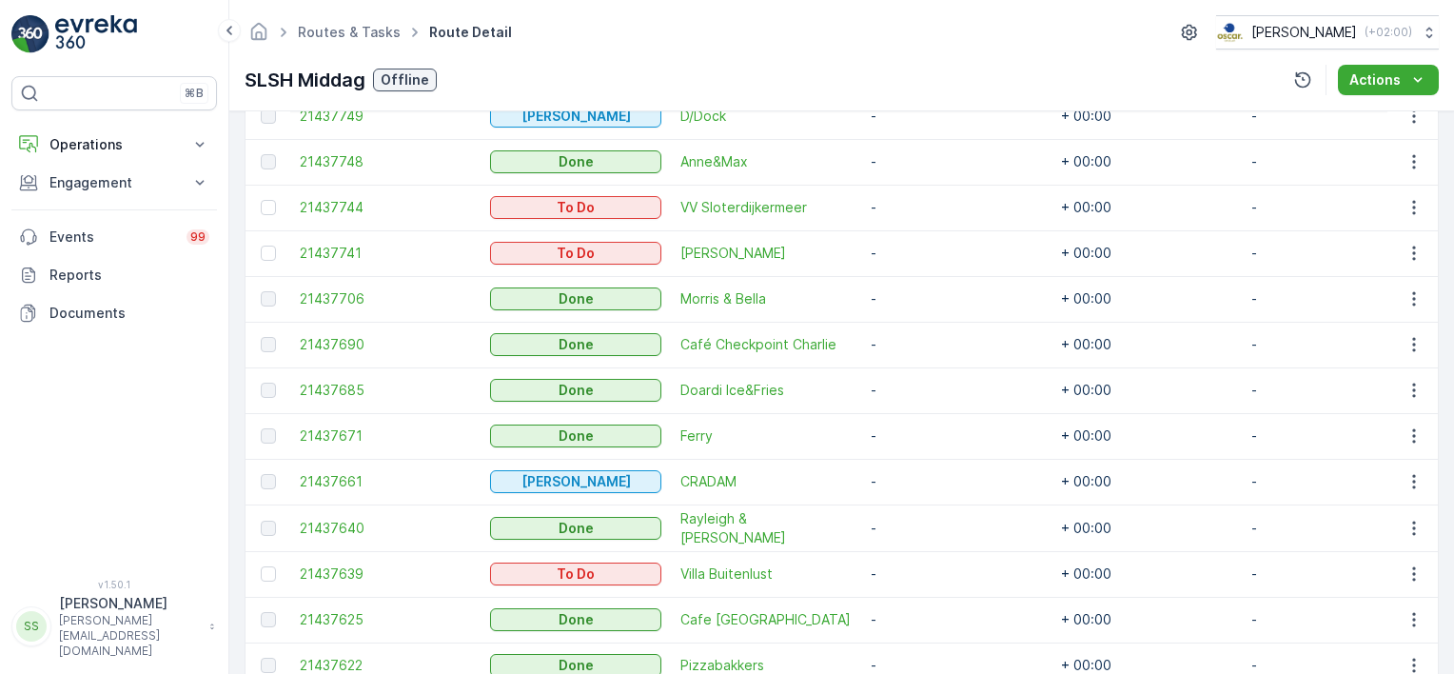
scroll to position [666, 0]
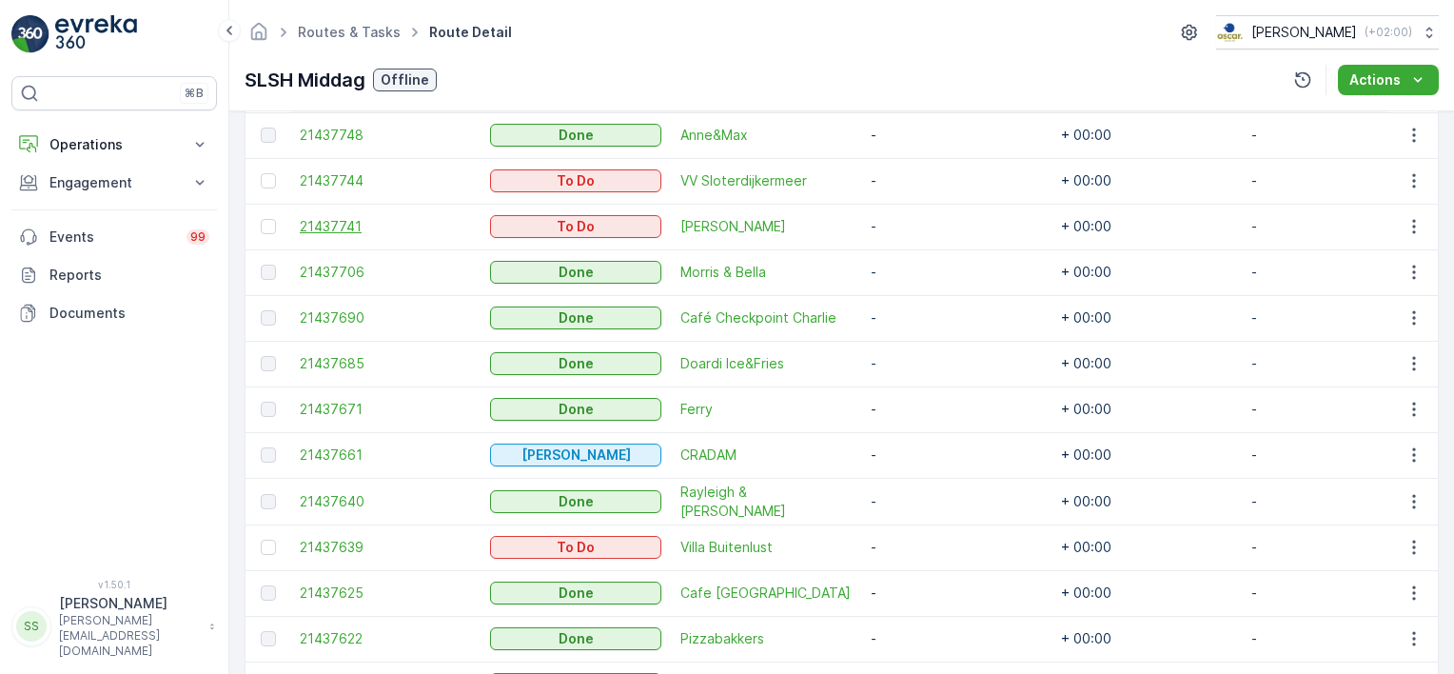
click at [354, 222] on span "21437741" at bounding box center [385, 226] width 171 height 19
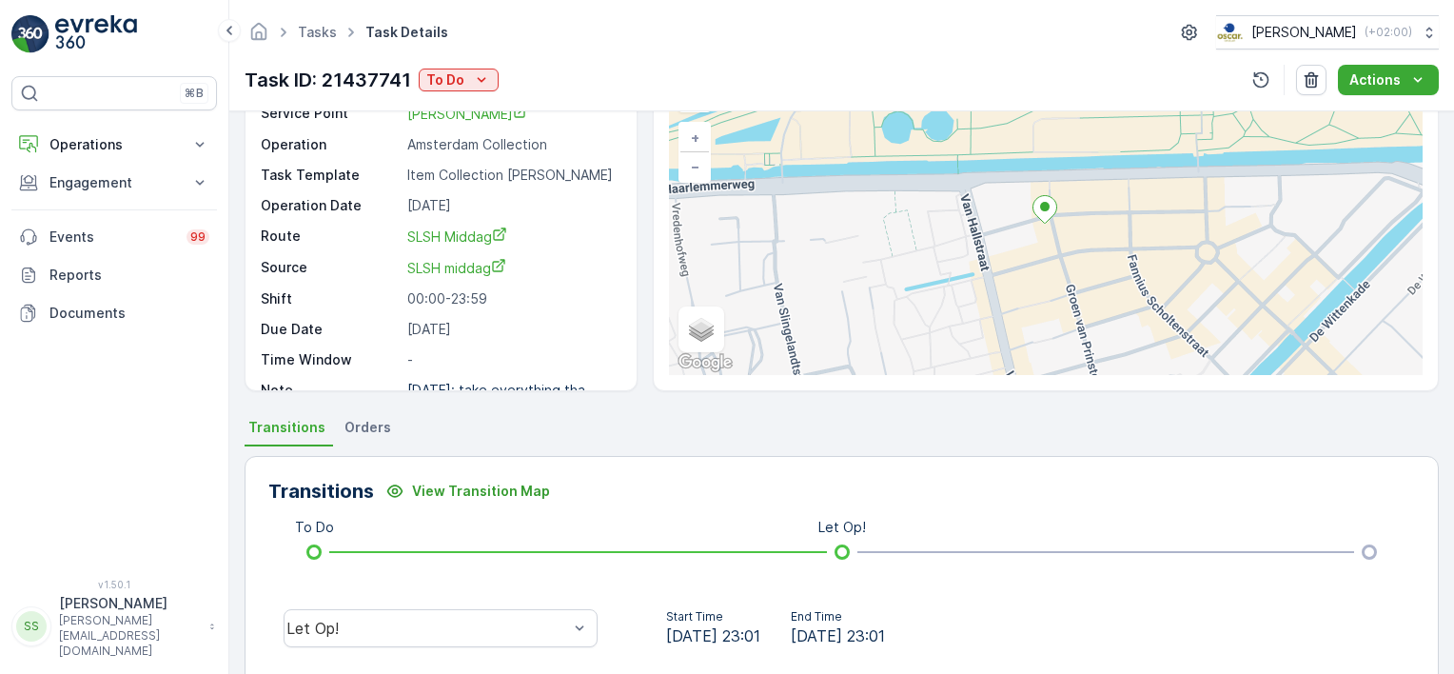
scroll to position [286, 0]
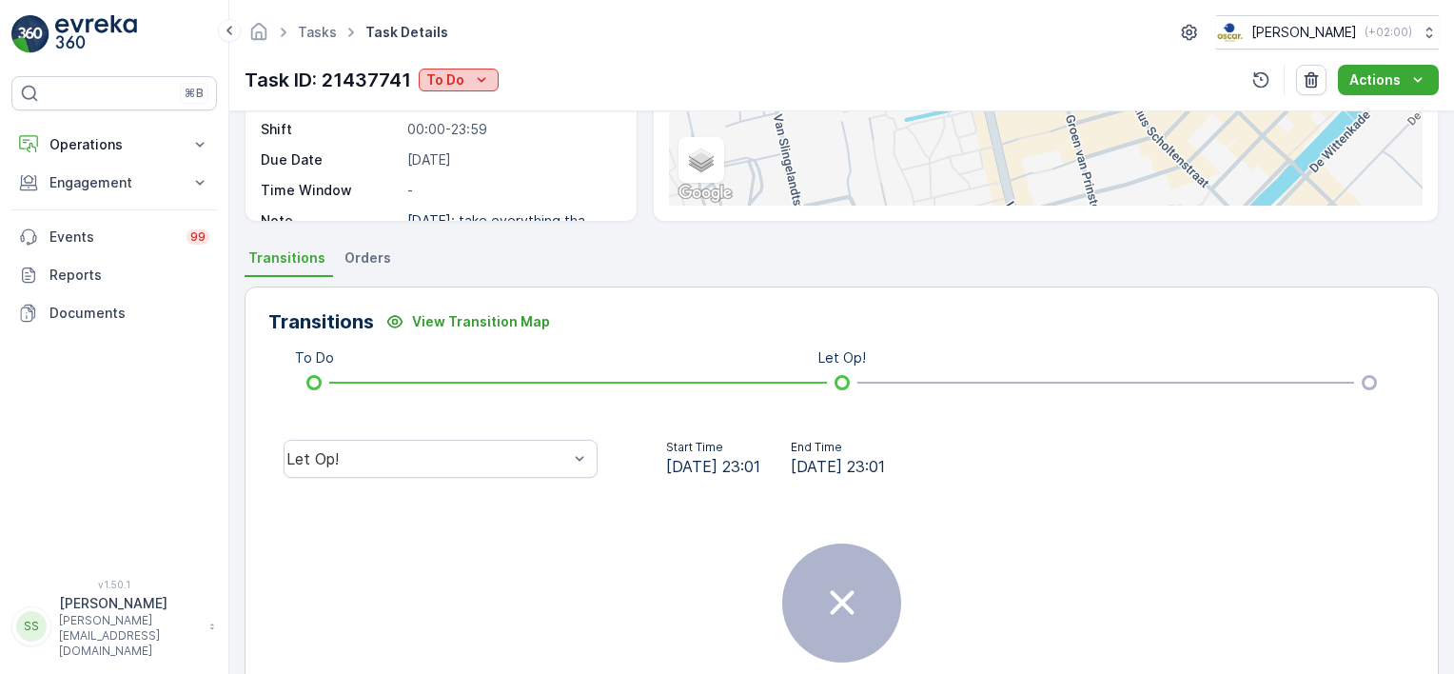
click at [453, 85] on p "To Do" at bounding box center [445, 79] width 38 height 19
click at [468, 163] on div "Done" at bounding box center [483, 161] width 121 height 27
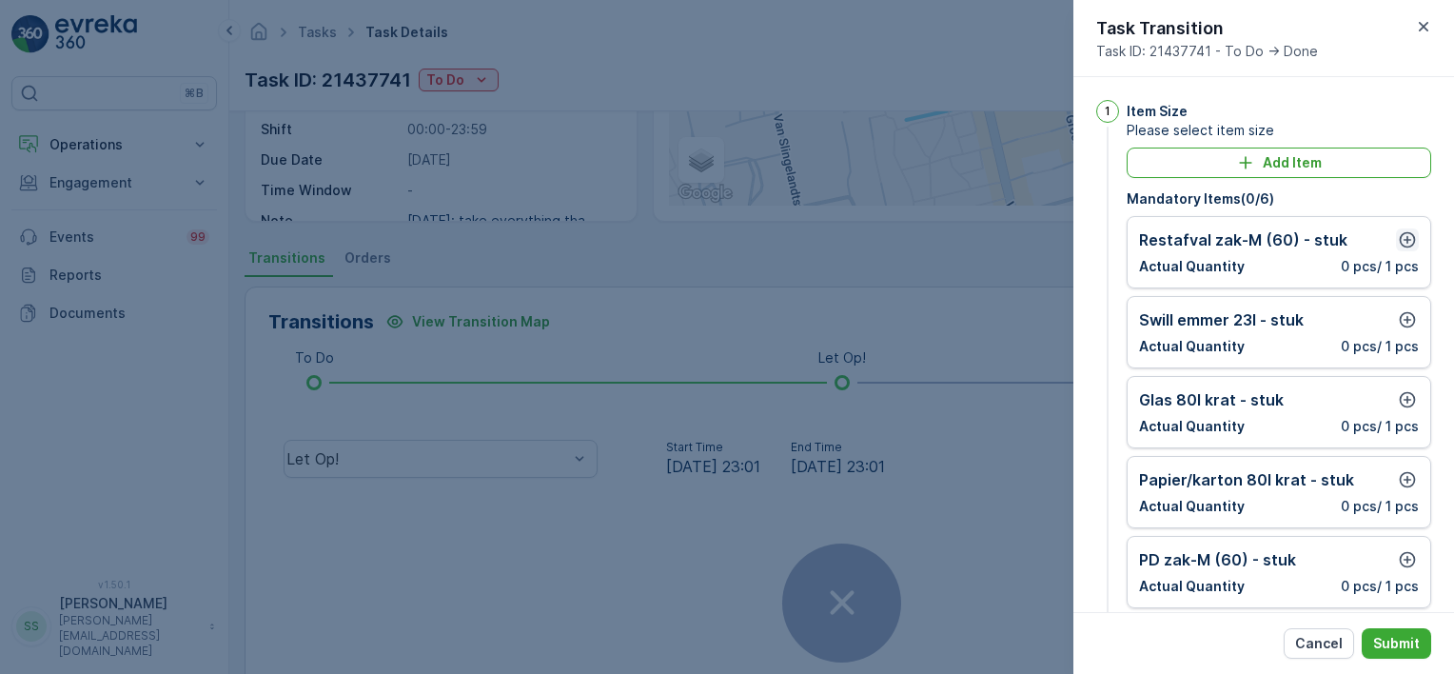
click at [1405, 237] on icon "button" at bounding box center [1407, 239] width 19 height 19
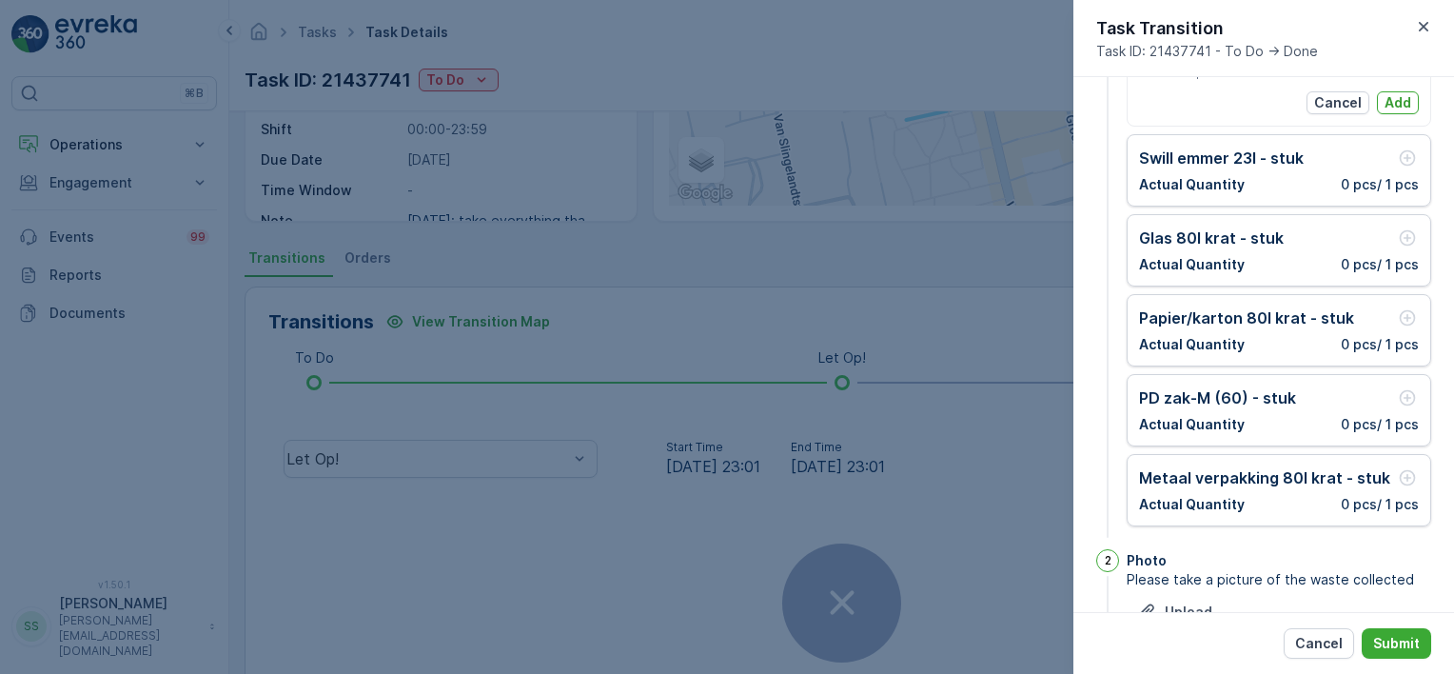
click at [1245, 490] on div "Metaal verpakking 80l krat - stuk Actual Quantity 0 pcs / 1 pcs" at bounding box center [1279, 490] width 280 height 48
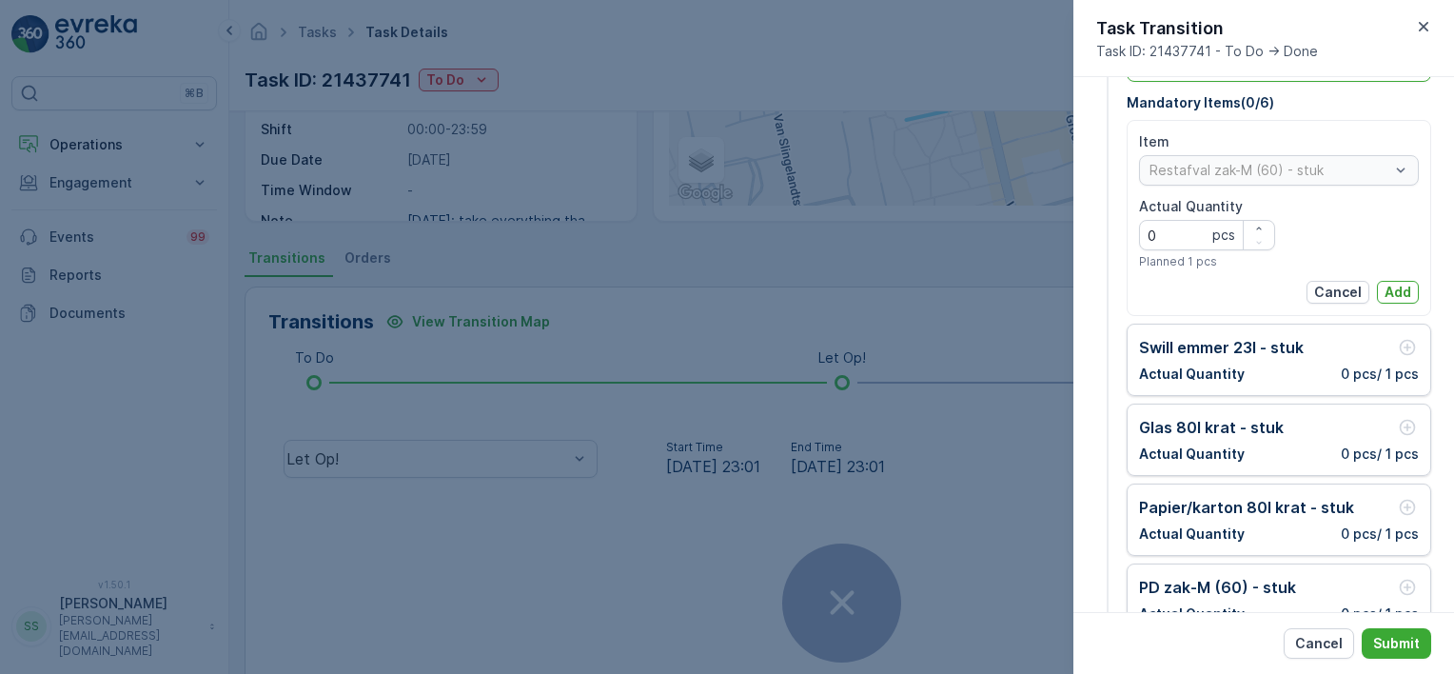
scroll to position [95, 0]
drag, startPoint x: 1173, startPoint y: 238, endPoint x: 1092, endPoint y: 240, distance: 80.9
click at [1092, 240] on div "1 Item Size Please select item size Add Item Mandatory Items ( 0 / 6 ) Item Res…" at bounding box center [1264, 344] width 381 height 535
click at [1397, 287] on p "Add" at bounding box center [1398, 293] width 27 height 19
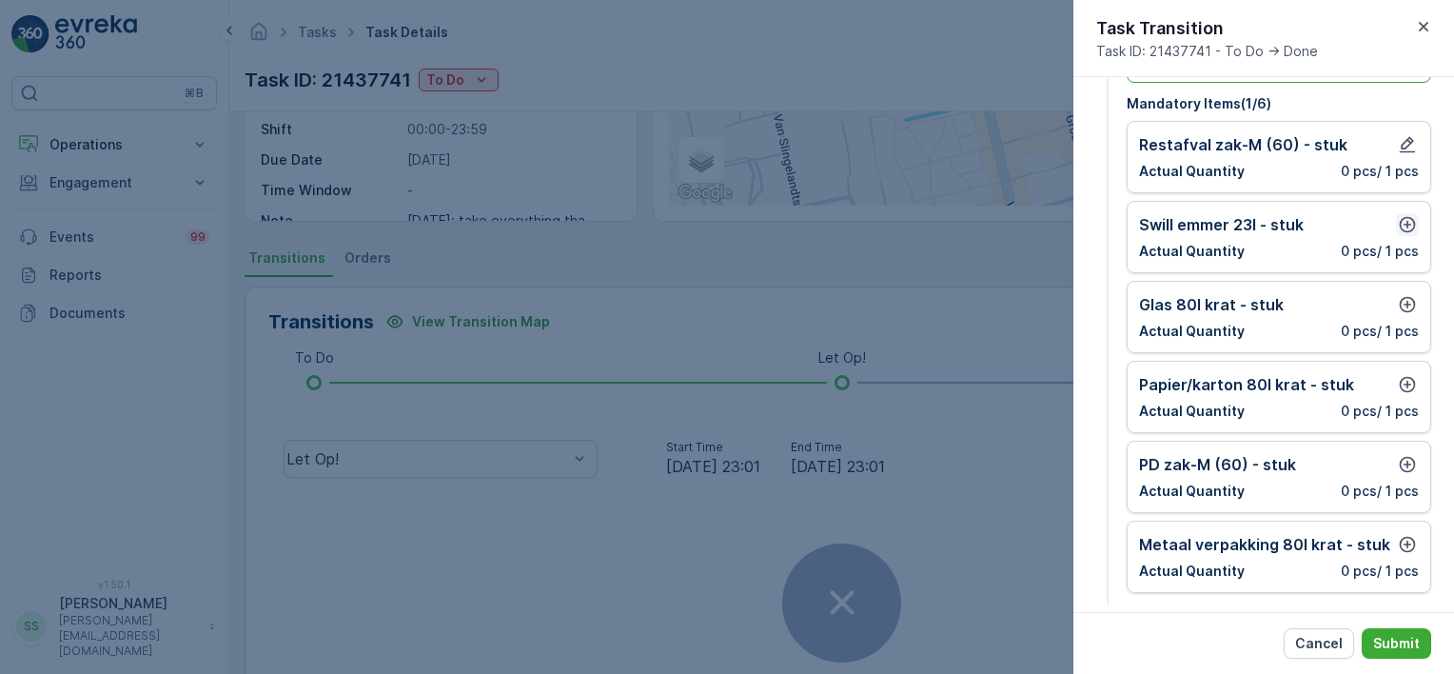
click at [1407, 220] on icon "button" at bounding box center [1407, 224] width 19 height 19
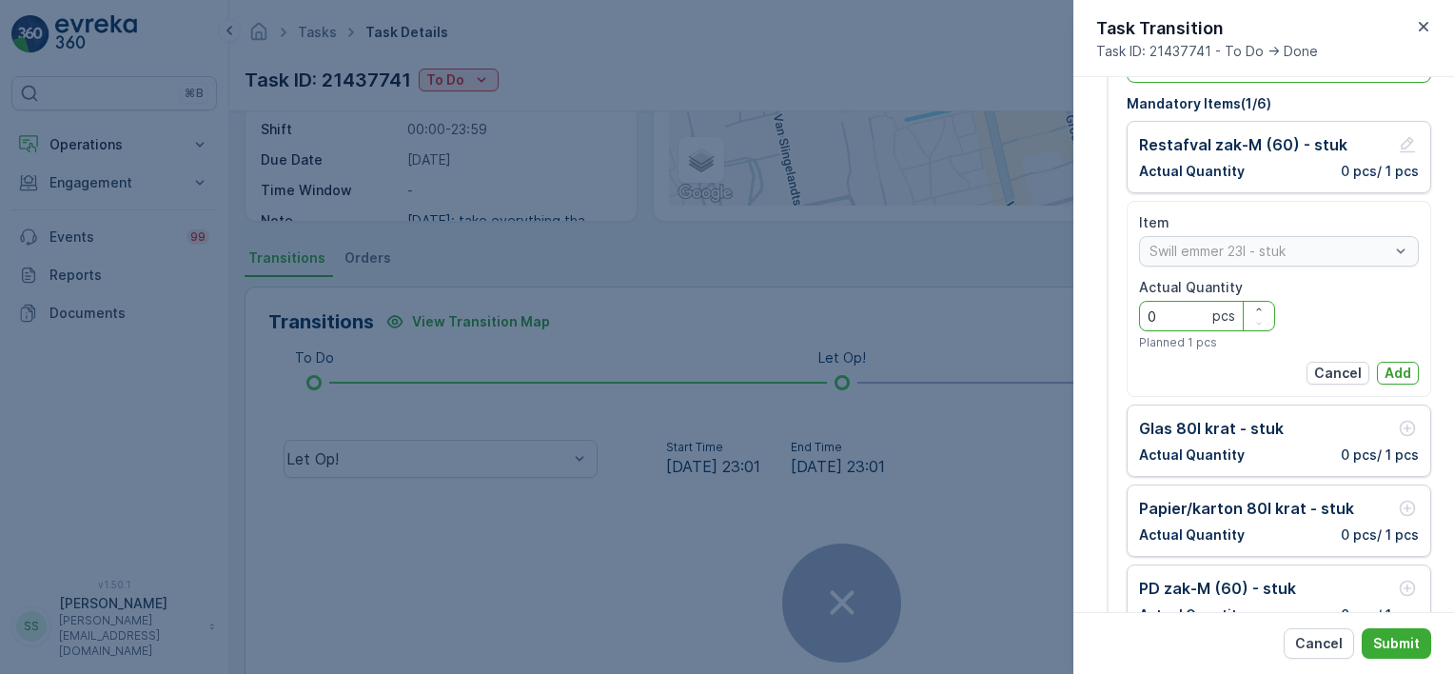
drag, startPoint x: 1168, startPoint y: 311, endPoint x: 1132, endPoint y: 311, distance: 36.2
click at [1138, 311] on div "Item Swill [PERSON_NAME] 23l - stuk Actual Quantity 0 pcs Planned 1 pcs Cancel …" at bounding box center [1279, 299] width 305 height 196
type Quantity "1"
click at [1395, 366] on p "Add" at bounding box center [1398, 373] width 27 height 19
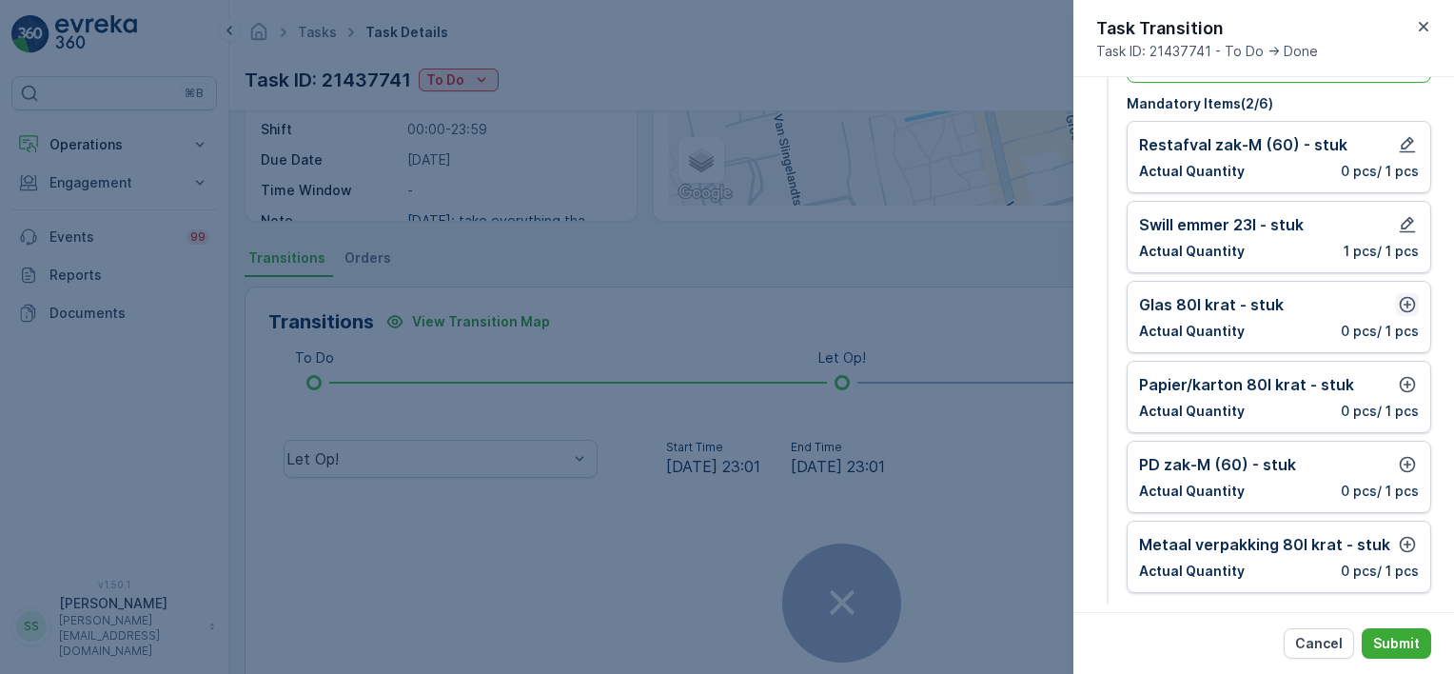
click at [1401, 310] on icon "button" at bounding box center [1408, 305] width 16 height 16
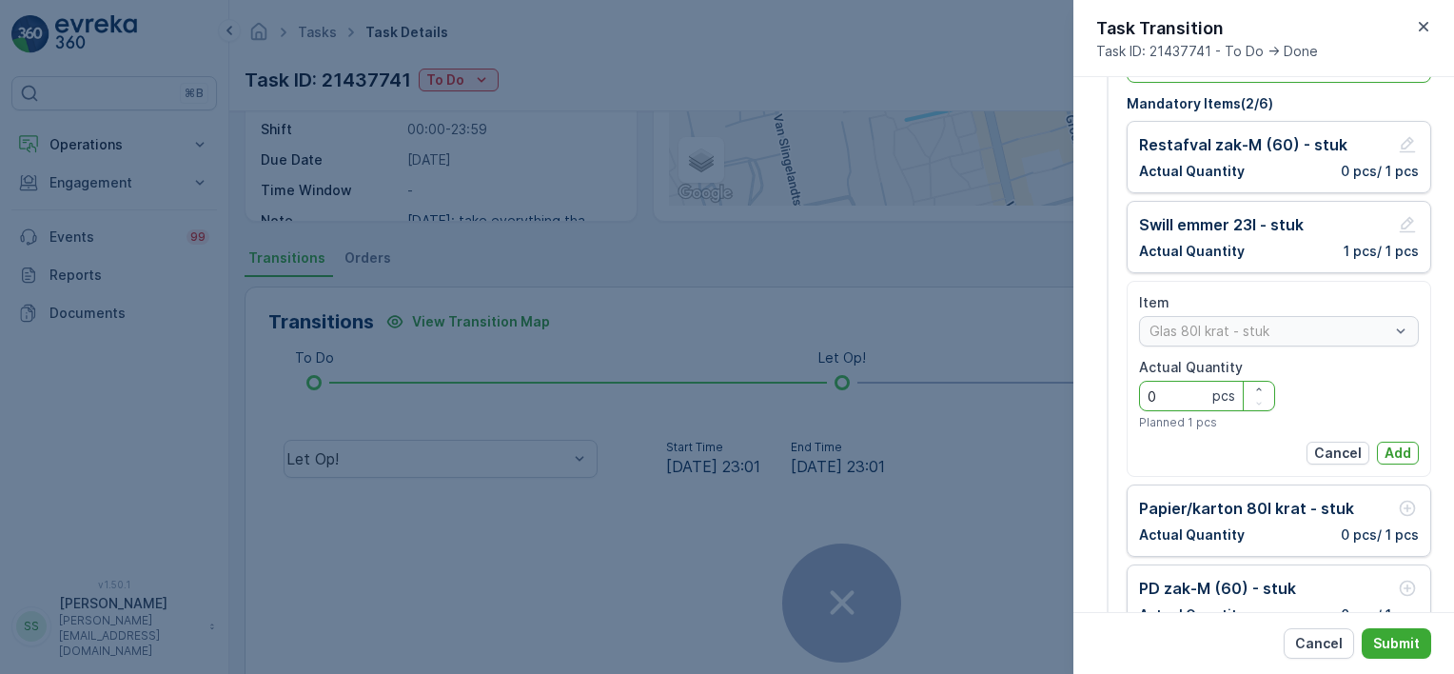
drag, startPoint x: 1165, startPoint y: 400, endPoint x: 1123, endPoint y: 394, distance: 42.3
click at [1123, 394] on div "1 Item Size Please select item size Add Item Mandatory Items ( 2 / 6 ) Restafva…" at bounding box center [1264, 368] width 335 height 727
click at [1401, 448] on p "Add" at bounding box center [1398, 453] width 27 height 19
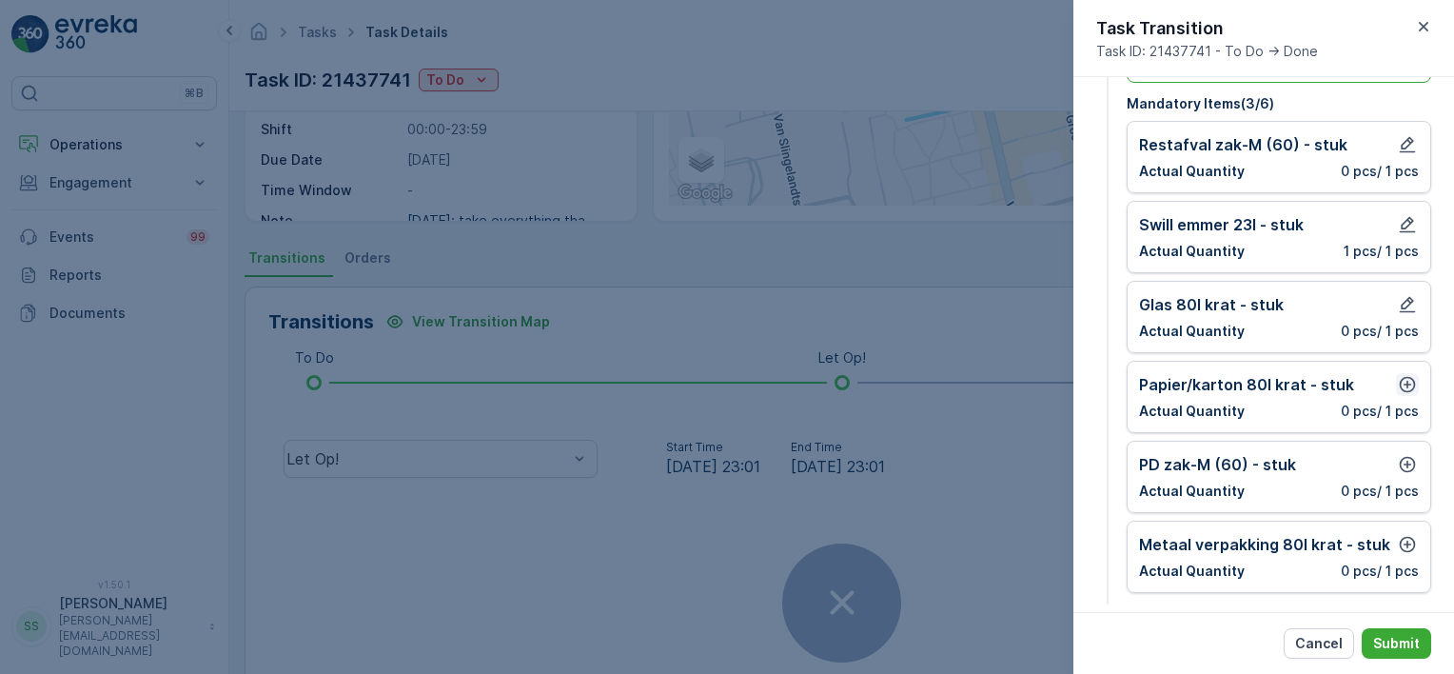
click at [1400, 385] on icon "button" at bounding box center [1408, 385] width 16 height 16
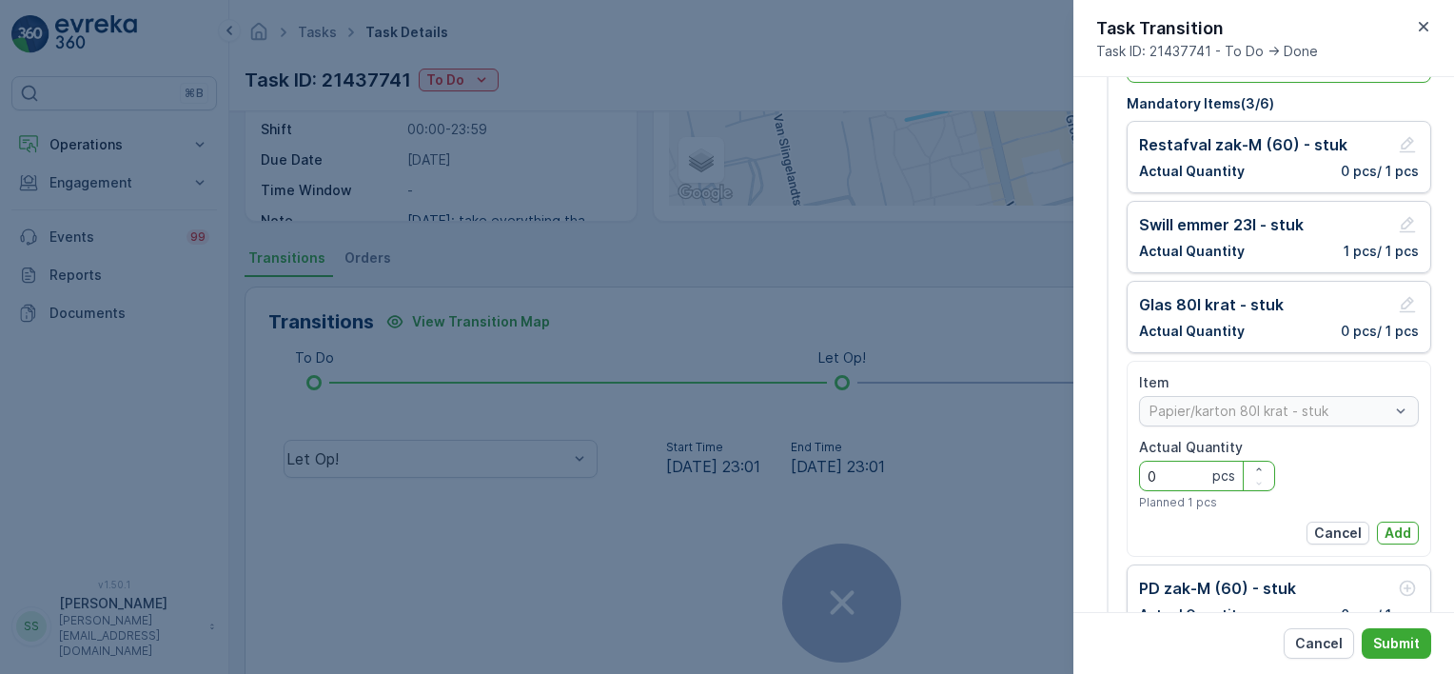
drag, startPoint x: 1160, startPoint y: 472, endPoint x: 1138, endPoint y: 476, distance: 22.2
click at [1139, 472] on Quantity "0" at bounding box center [1207, 476] width 136 height 30
click at [1399, 531] on p "Add" at bounding box center [1398, 533] width 27 height 19
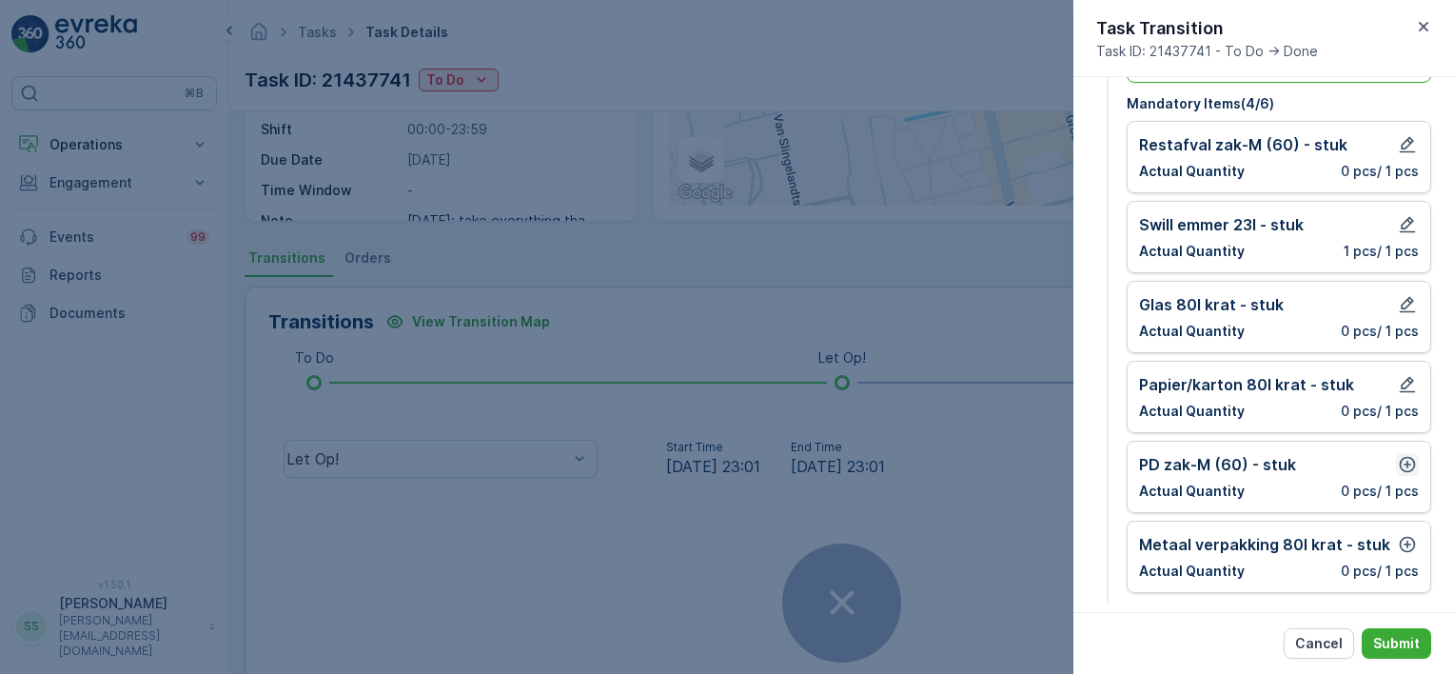
click at [1401, 463] on icon "button" at bounding box center [1408, 465] width 16 height 16
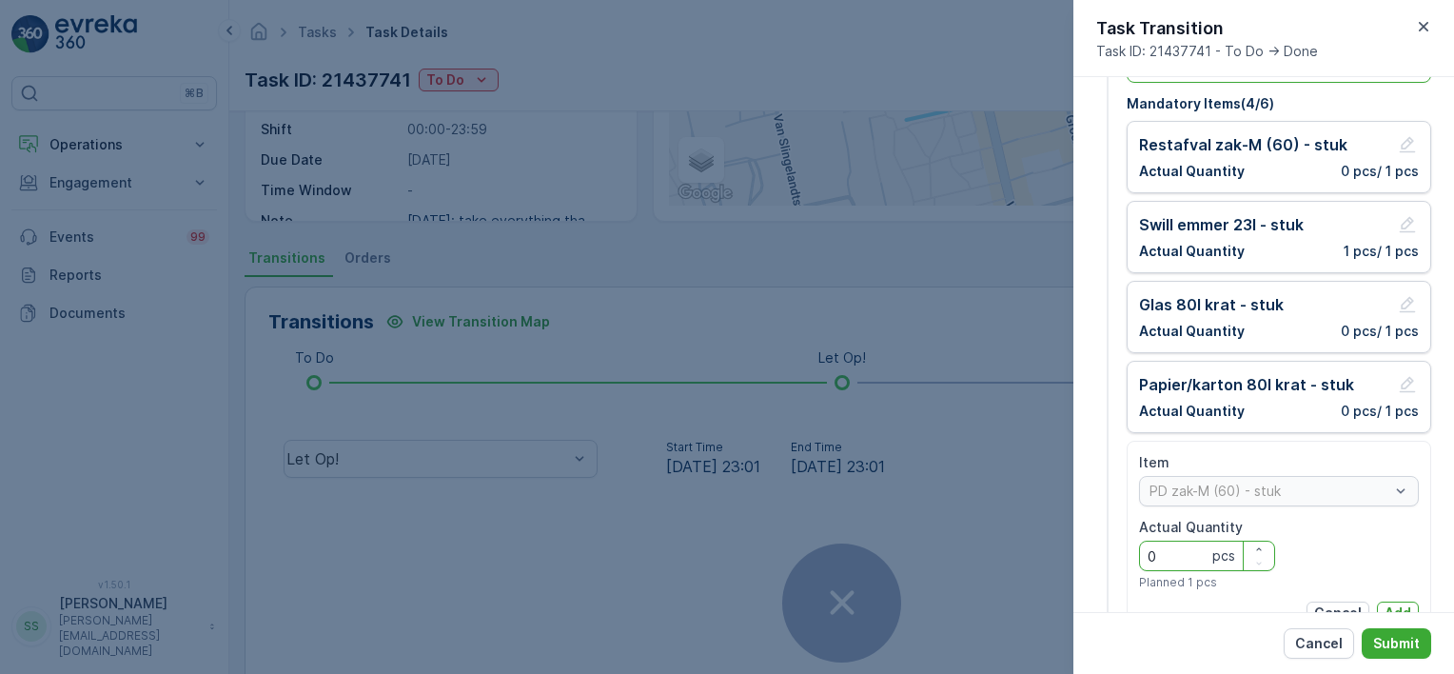
drag, startPoint x: 1165, startPoint y: 561, endPoint x: 1111, endPoint y: 555, distance: 54.6
click at [1112, 555] on div "1 Item Size Please select item size Add Item Mandatory Items ( 4 / 6 ) Restafva…" at bounding box center [1264, 368] width 335 height 727
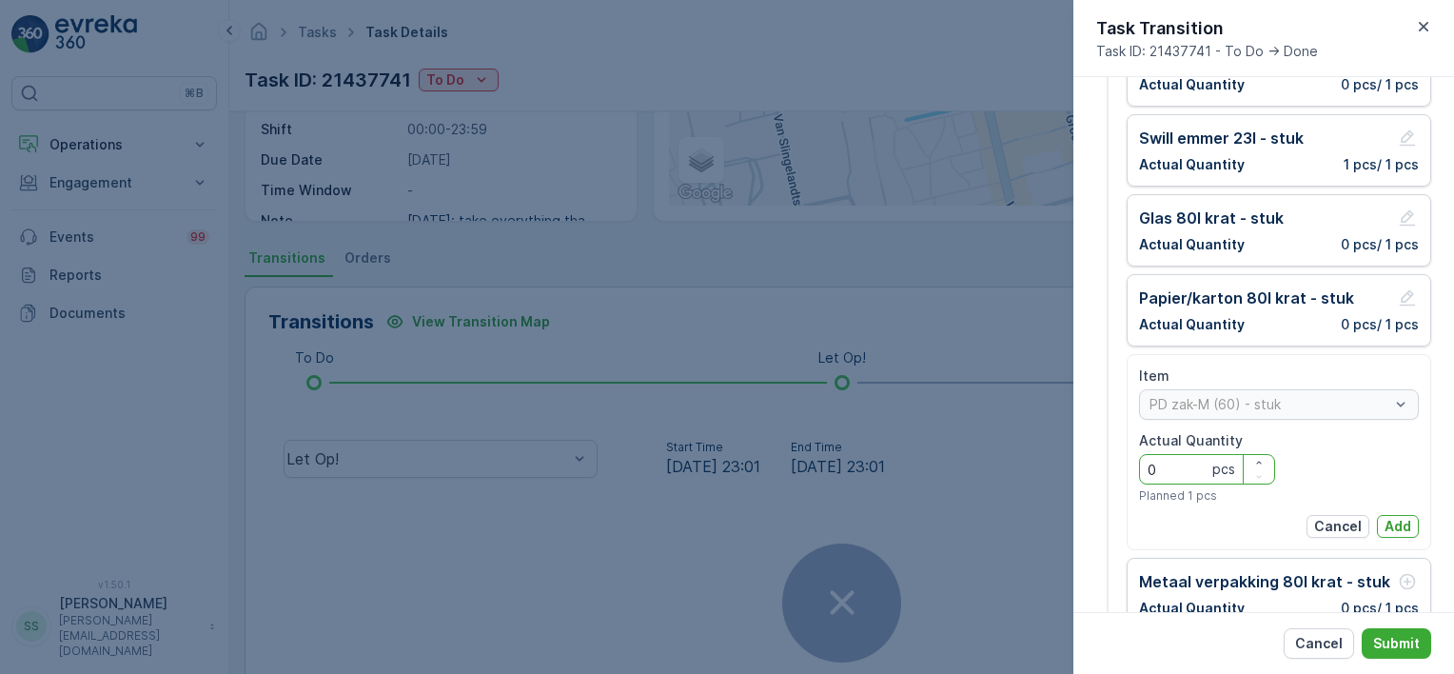
scroll to position [286, 0]
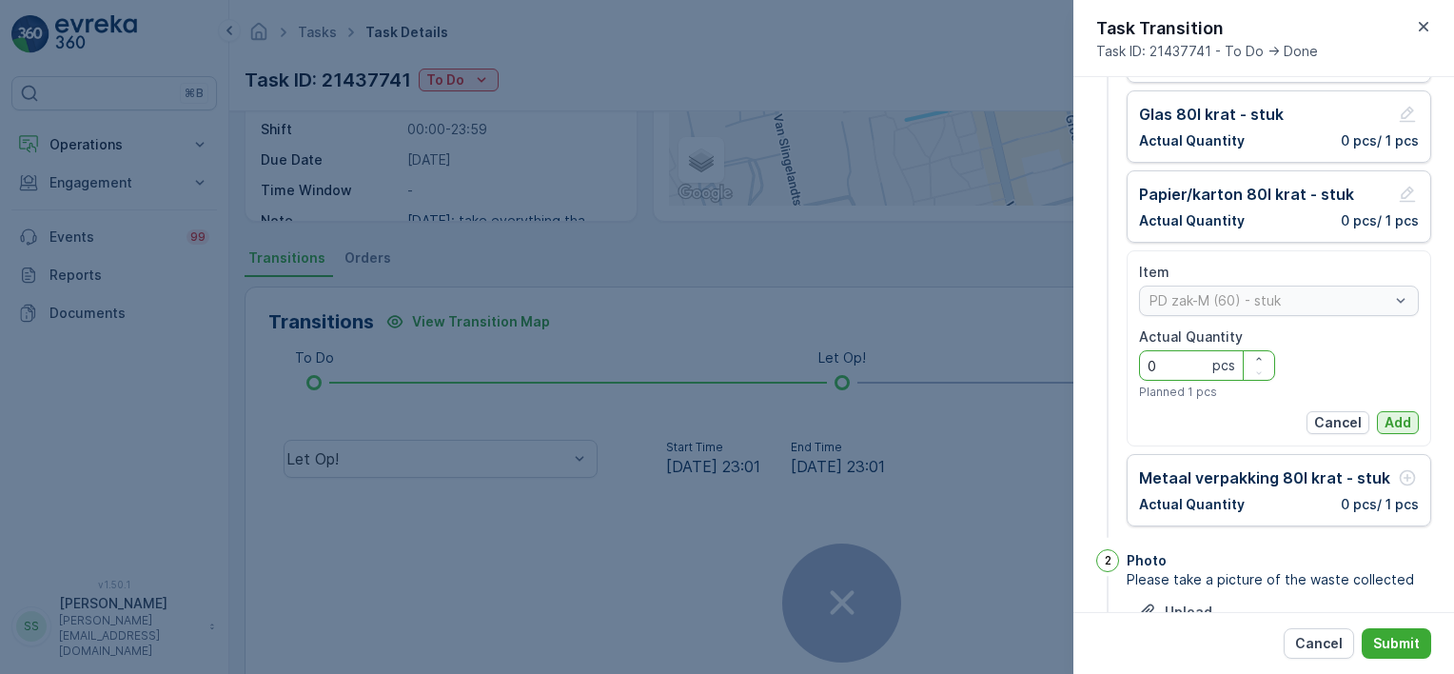
click at [1395, 419] on p "Add" at bounding box center [1398, 422] width 27 height 19
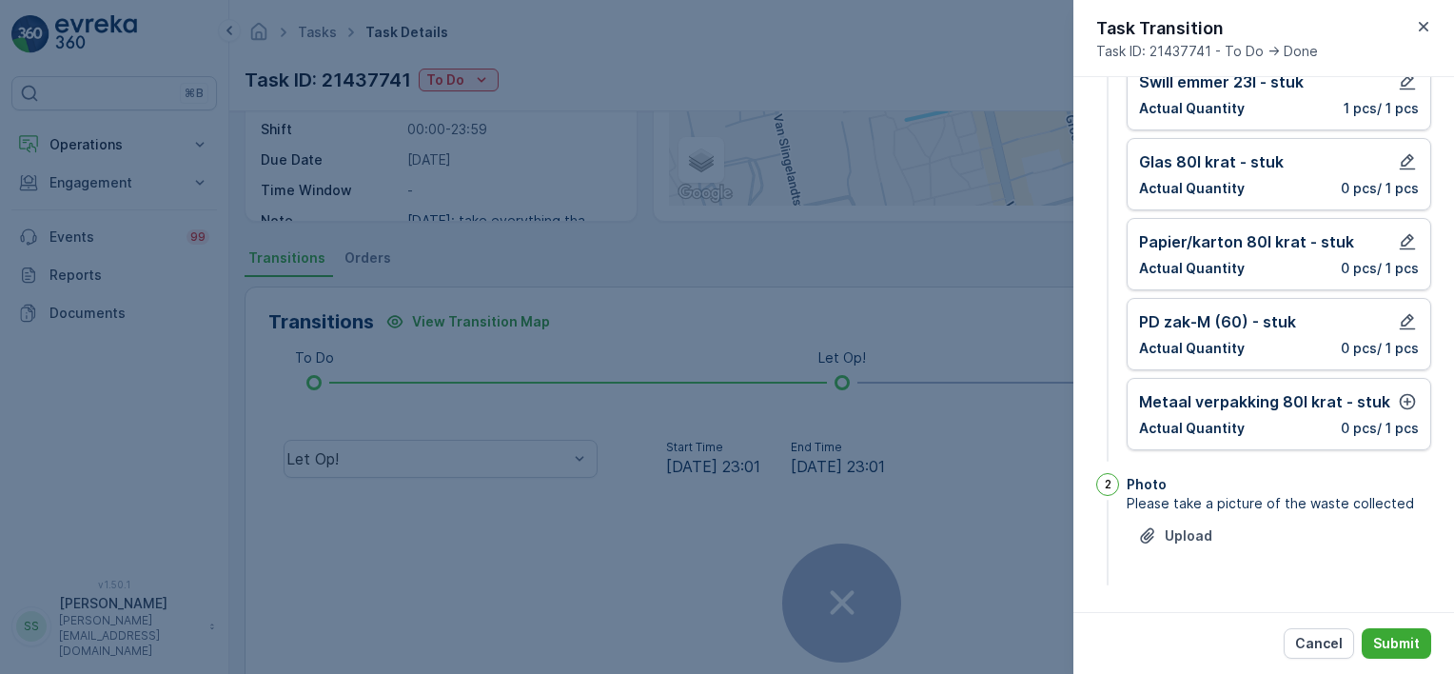
scroll to position [235, 0]
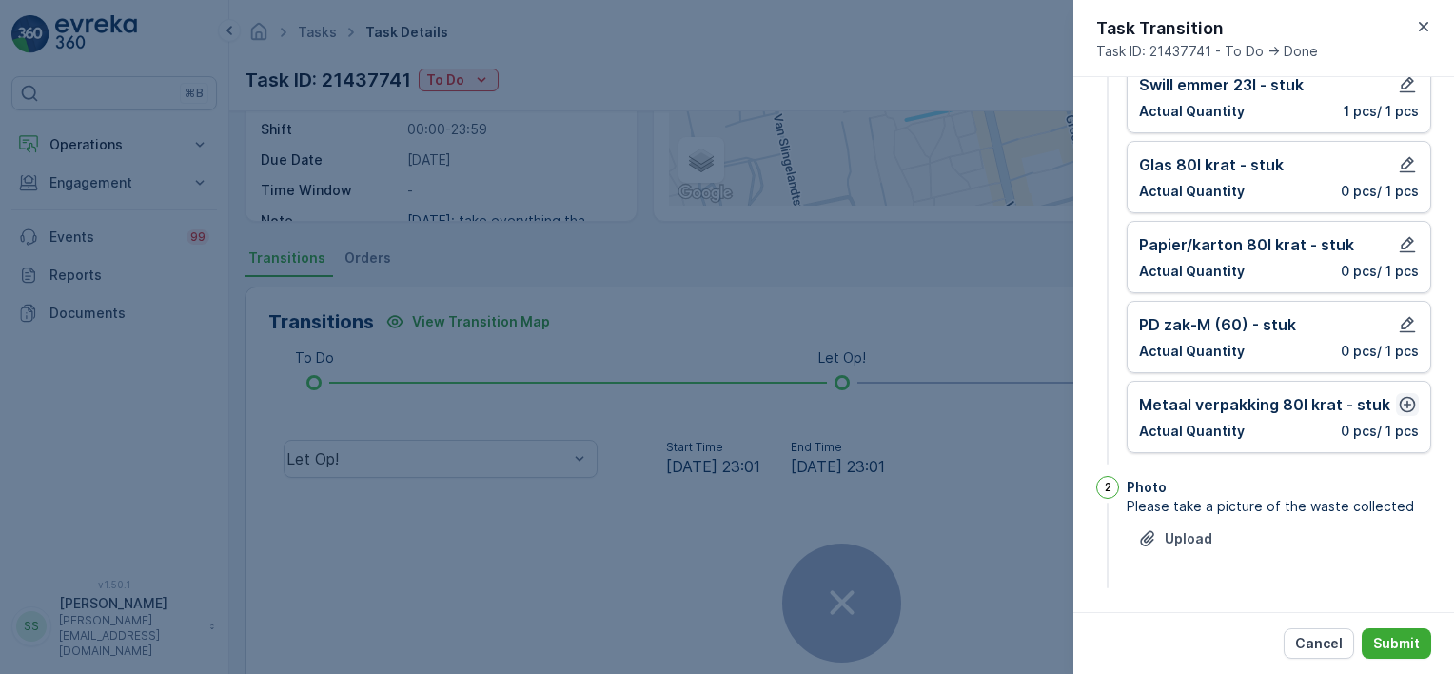
click at [1401, 404] on icon "button" at bounding box center [1407, 404] width 19 height 19
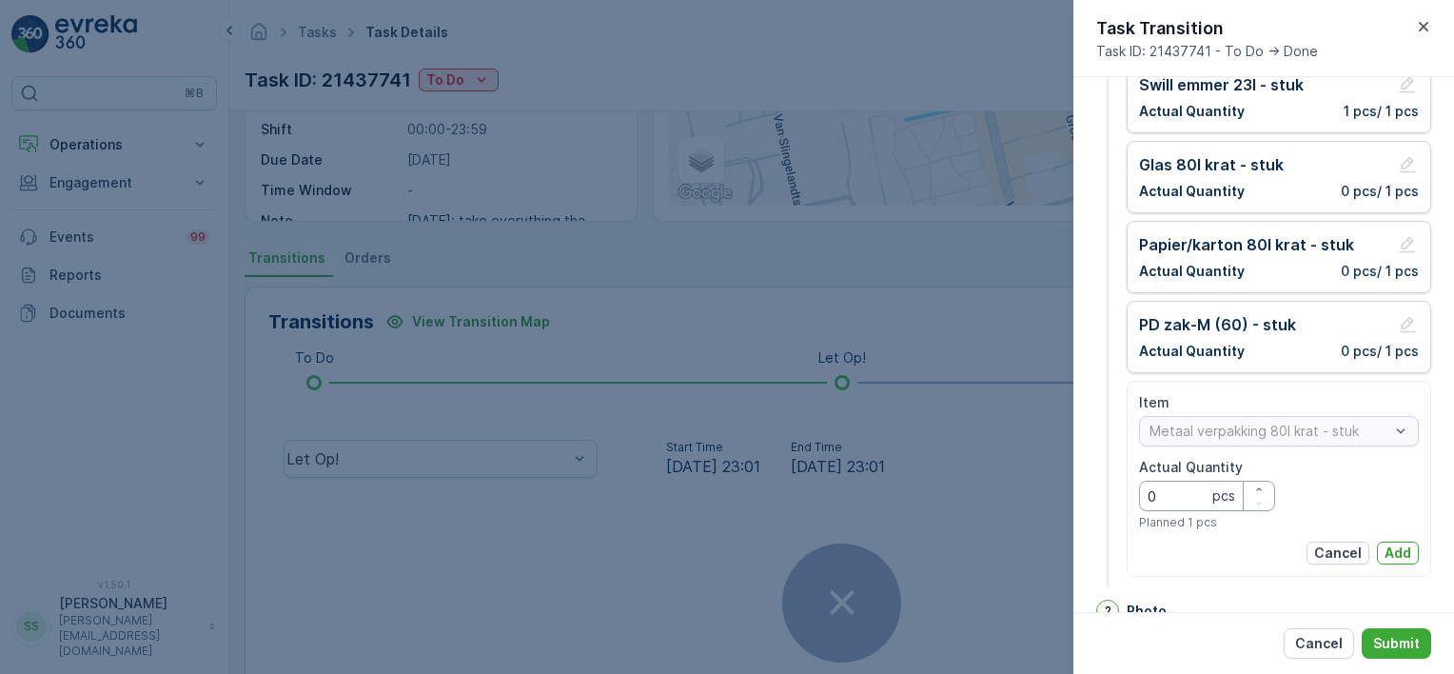
click at [1125, 496] on div "1 Item Size Please select item size Add Item Mandatory Items ( 5 / 6 ) Restafva…" at bounding box center [1264, 228] width 335 height 727
type Quantity "1"
click at [1397, 548] on p "Add" at bounding box center [1398, 553] width 27 height 19
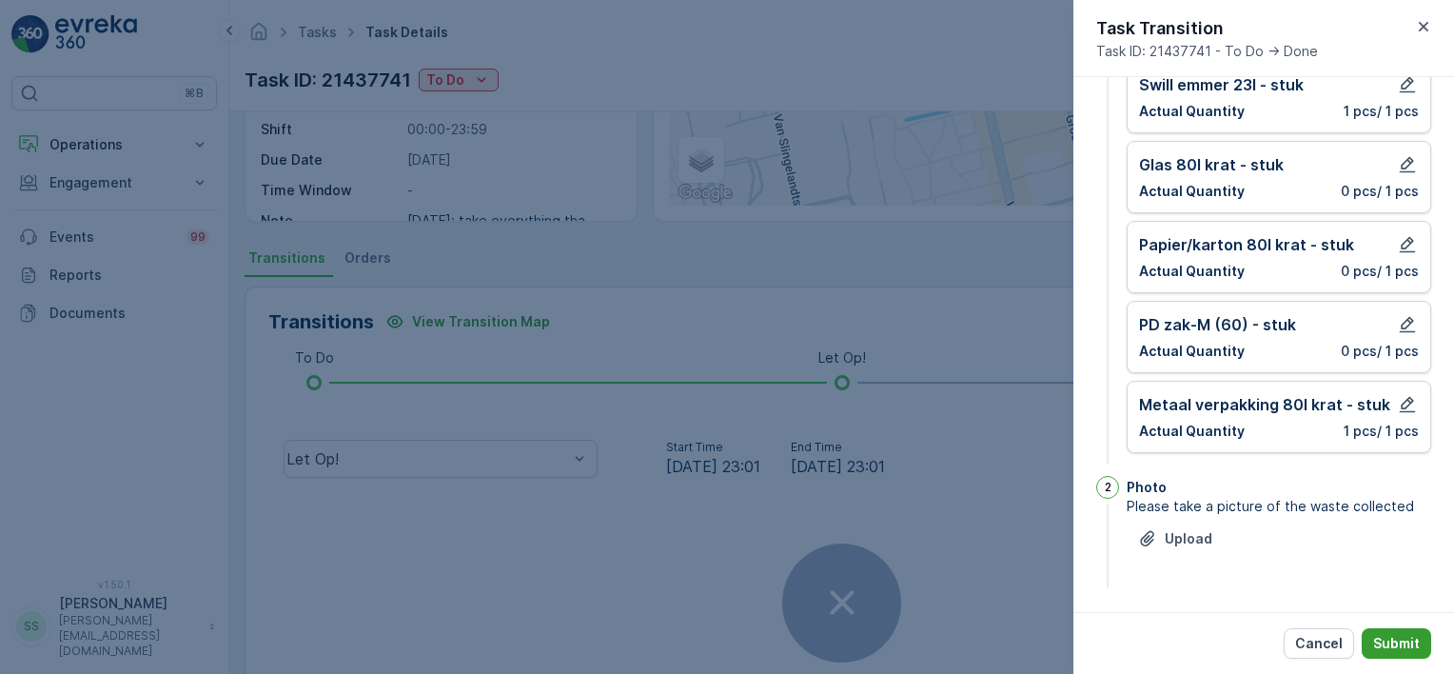
click at [1403, 648] on p "Submit" at bounding box center [1397, 643] width 47 height 19
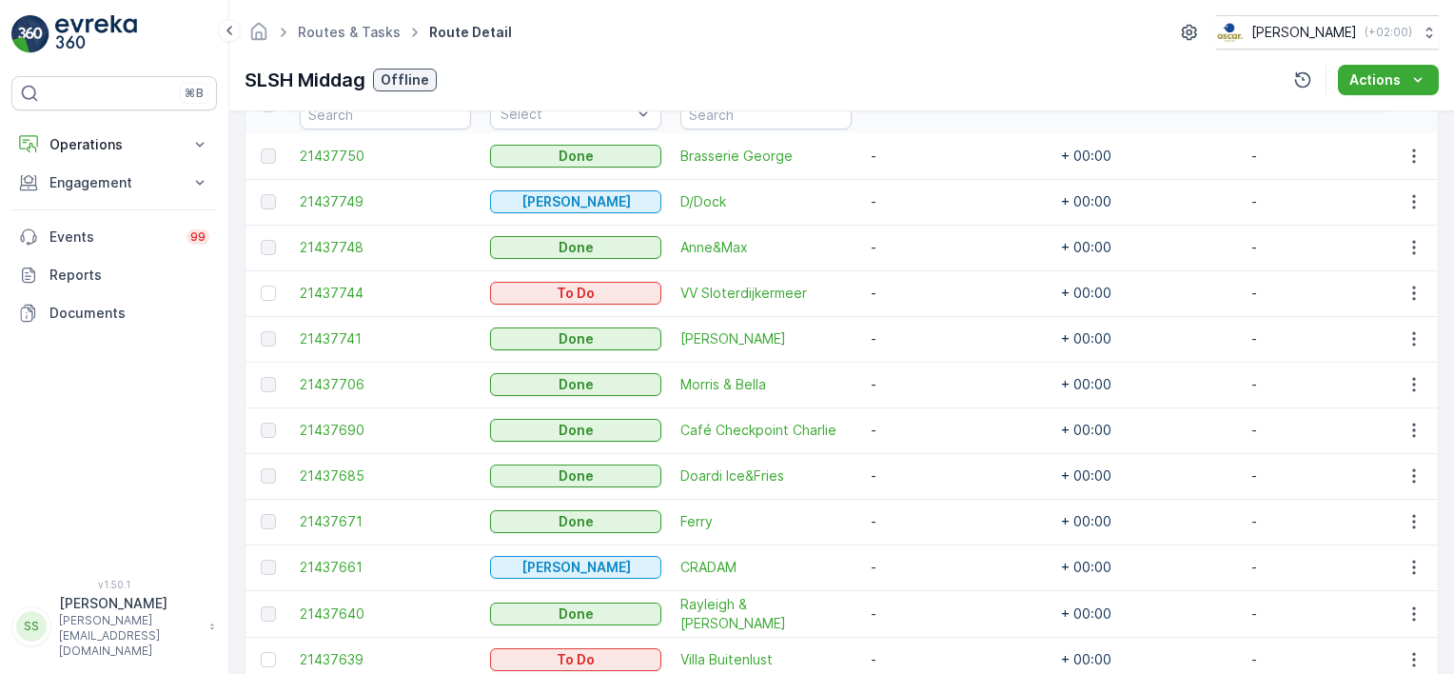
scroll to position [476, 0]
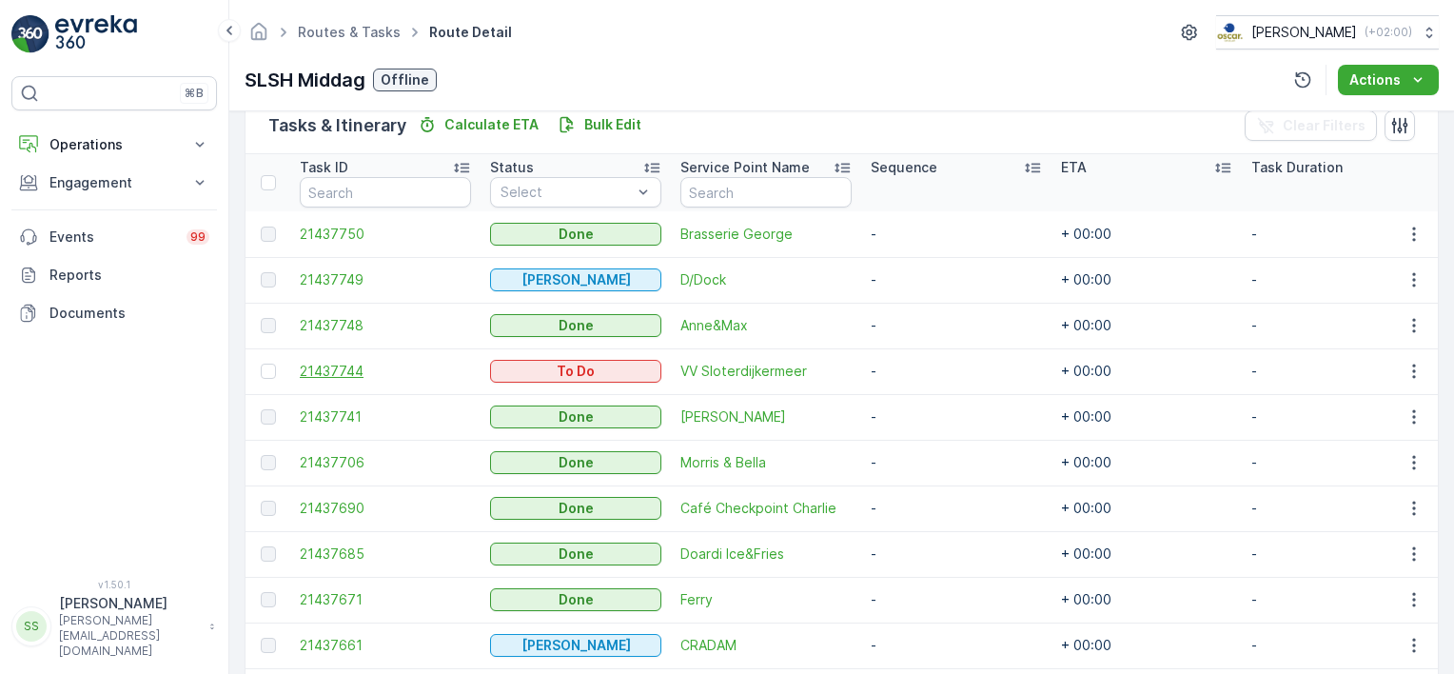
click at [361, 372] on span "21437744" at bounding box center [385, 371] width 171 height 19
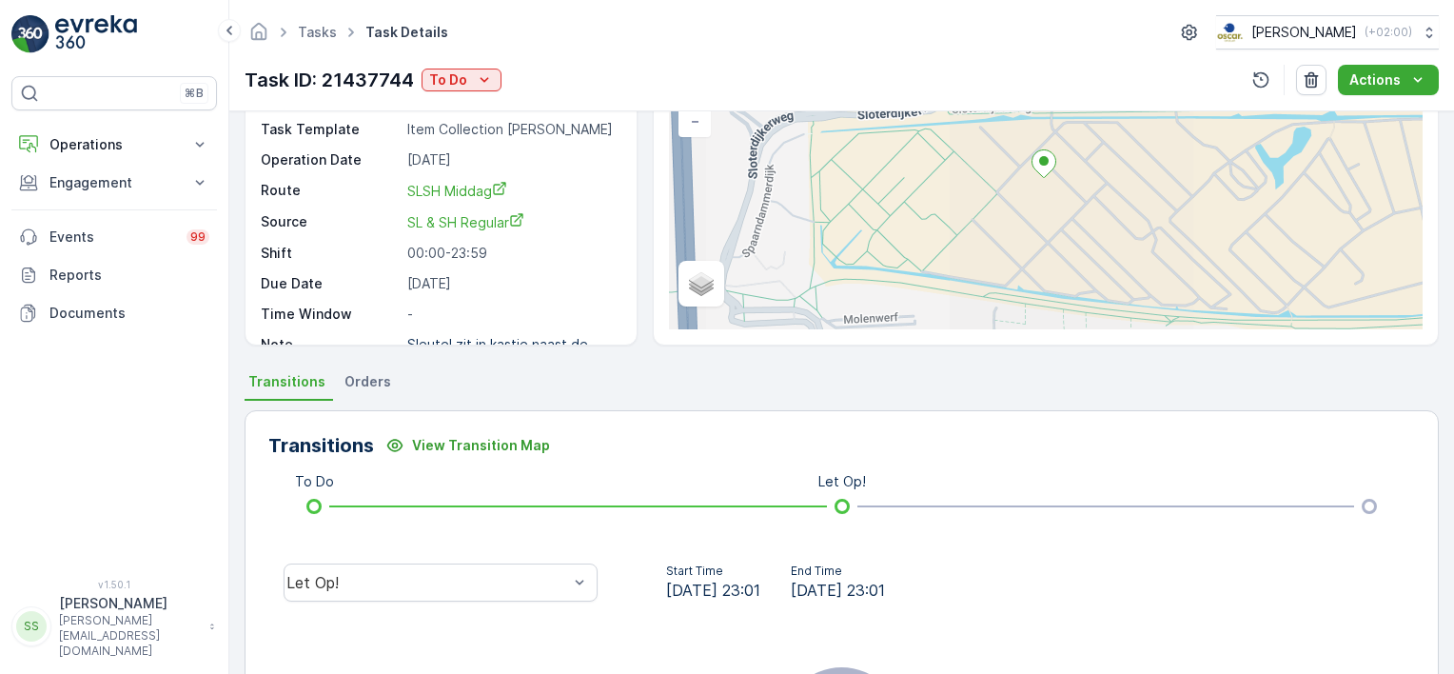
scroll to position [286, 0]
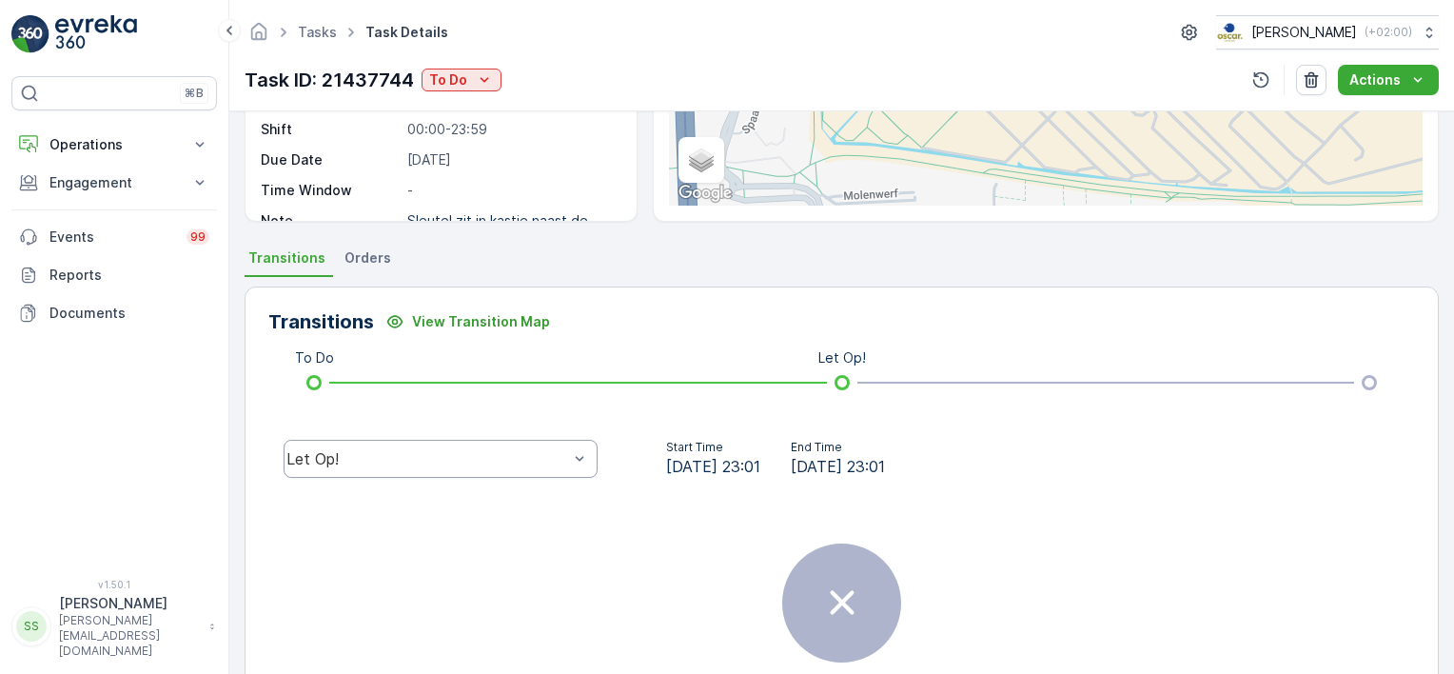
click at [489, 442] on div "Let Op!" at bounding box center [441, 459] width 314 height 38
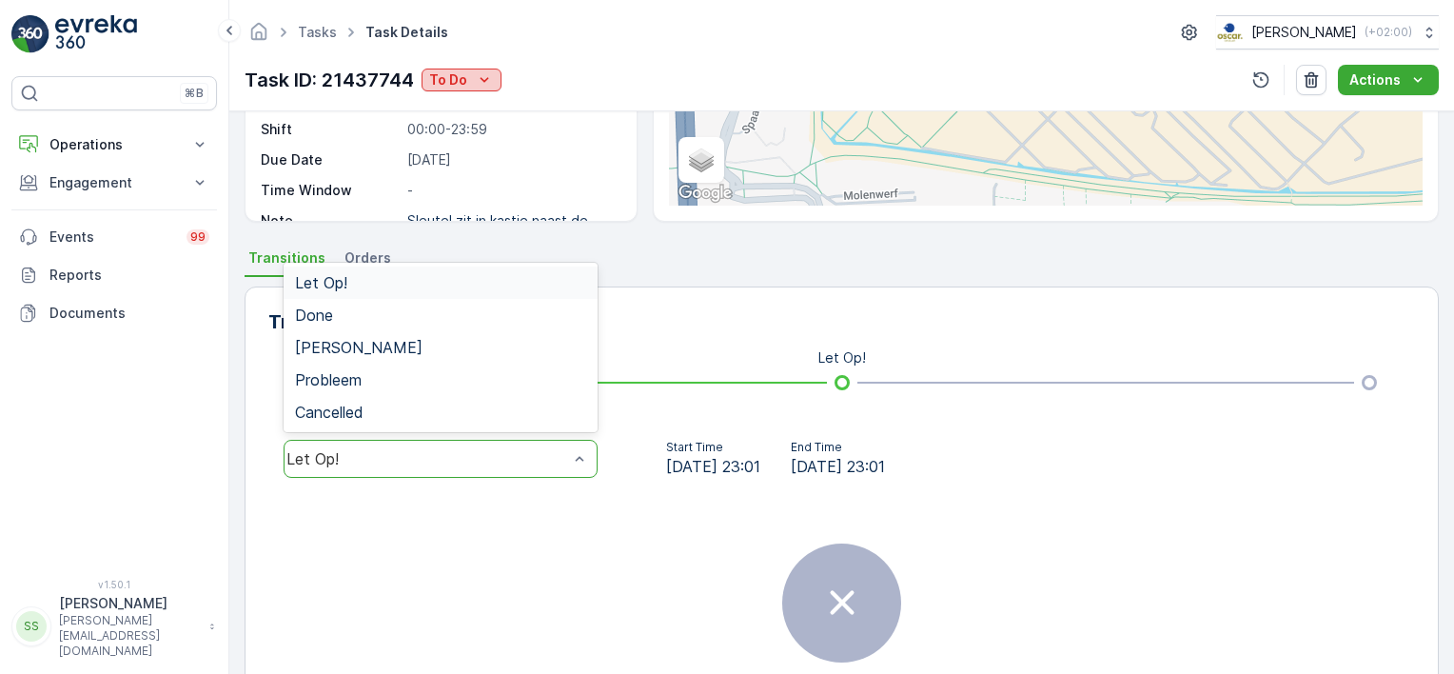
click at [471, 76] on div "To Do" at bounding box center [461, 79] width 65 height 19
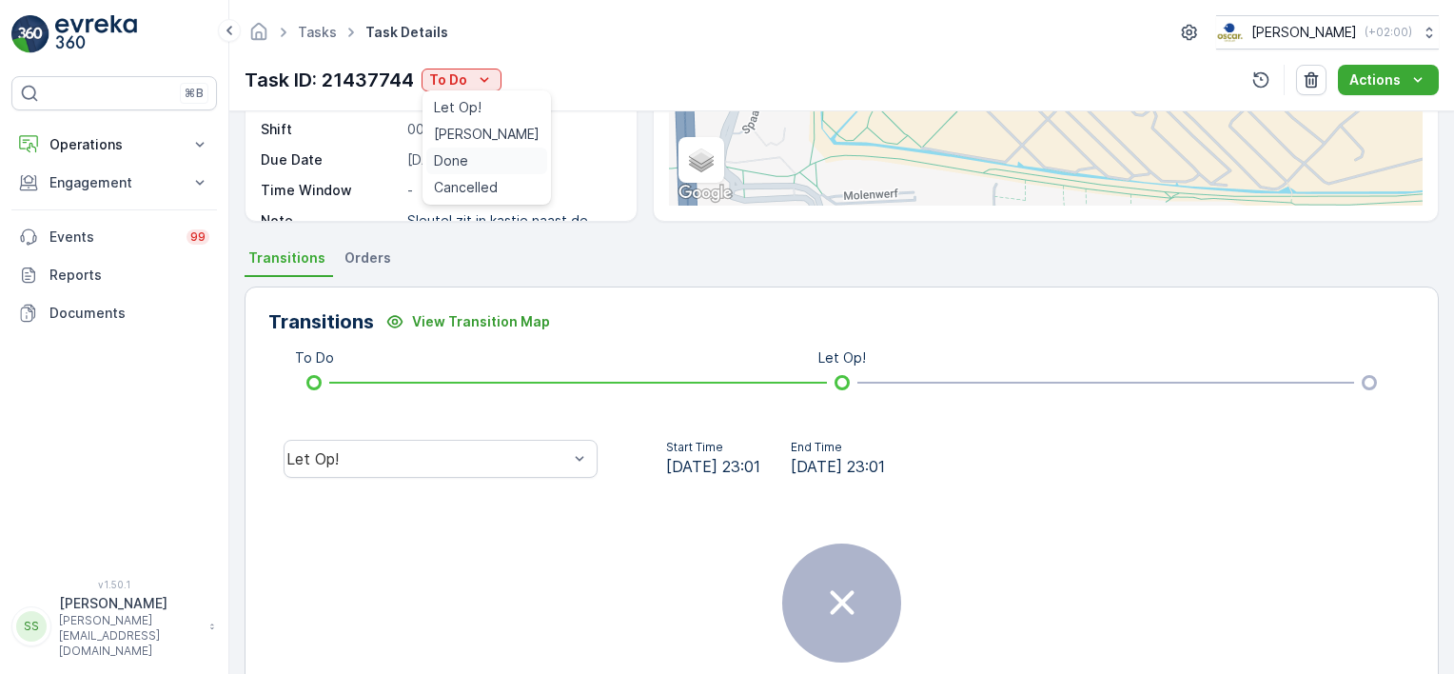
click at [449, 167] on span "Done" at bounding box center [451, 160] width 34 height 19
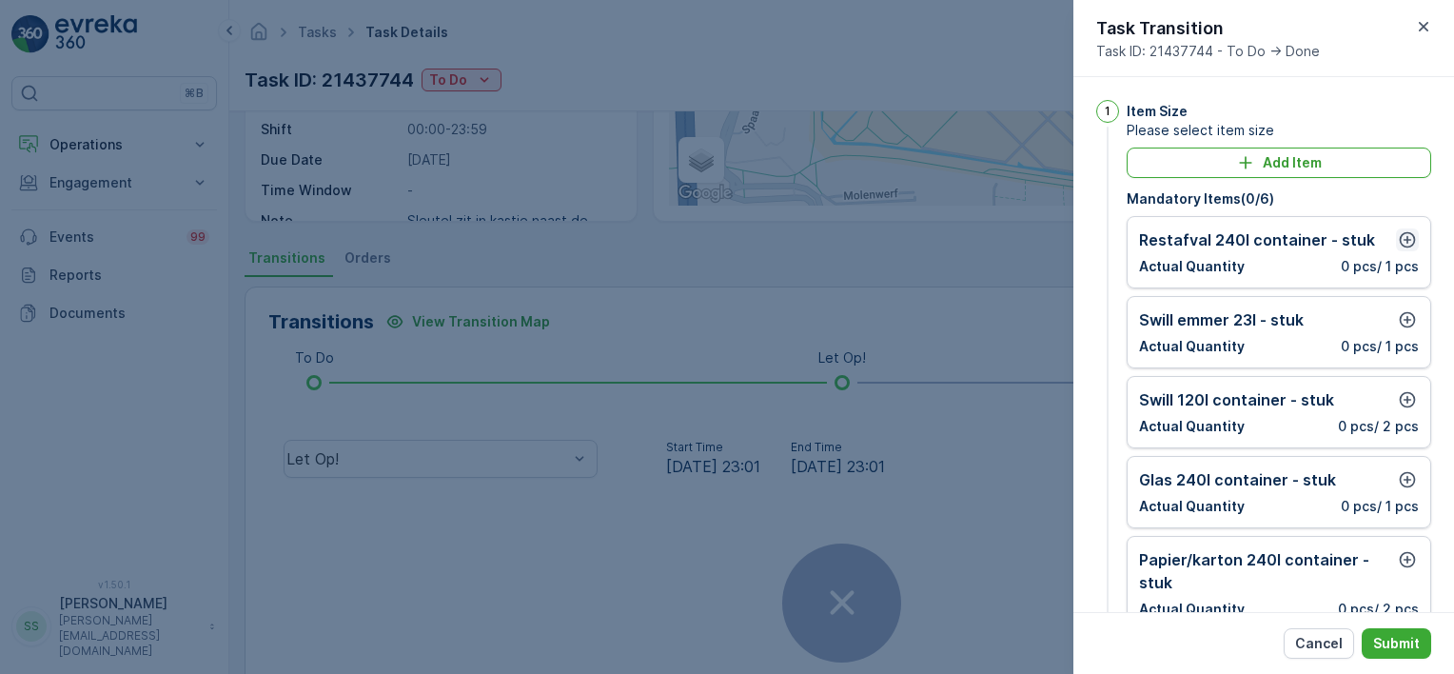
click at [1404, 238] on icon "button" at bounding box center [1408, 240] width 16 height 16
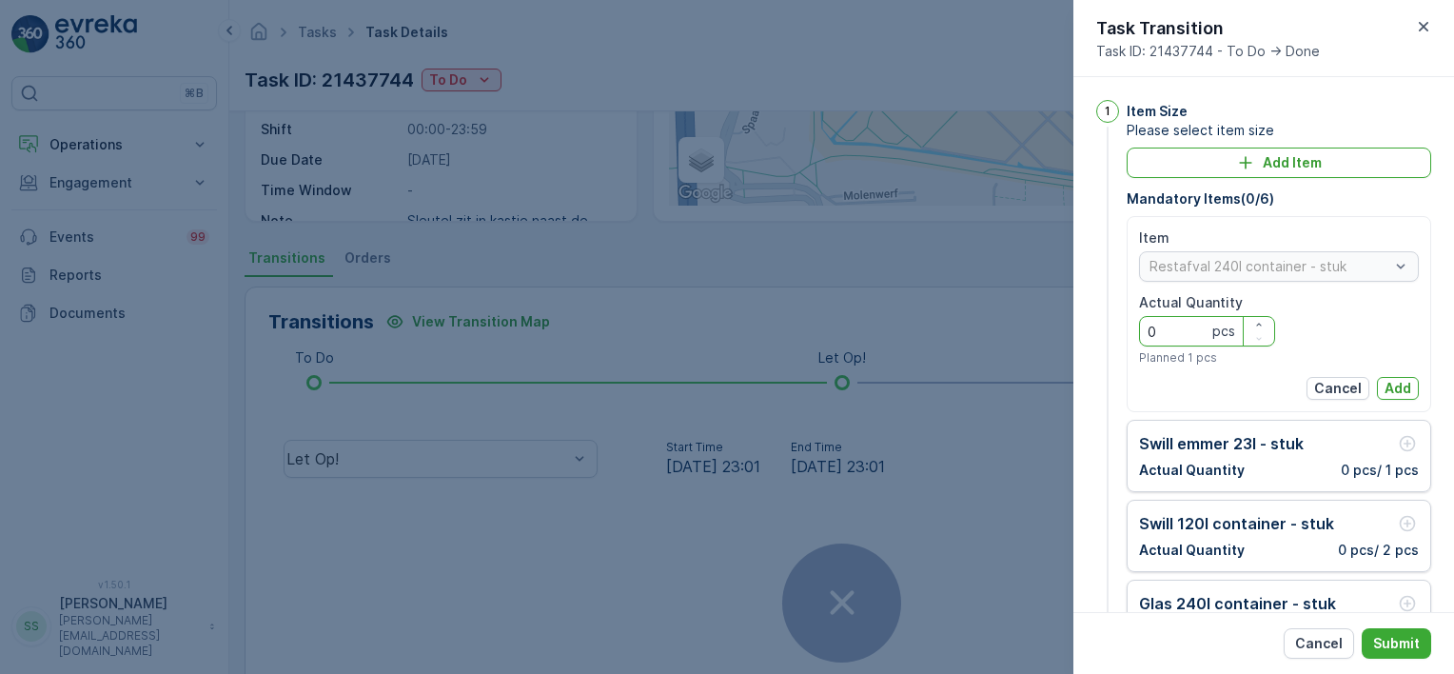
drag, startPoint x: 1156, startPoint y: 327, endPoint x: 1114, endPoint y: 327, distance: 41.9
click at [1114, 327] on div "1 Item Size Please select item size Add Item Mandatory Items ( 0 / 6 ) Item Res…" at bounding box center [1264, 475] width 335 height 750
click at [1390, 382] on p "Add" at bounding box center [1398, 388] width 27 height 19
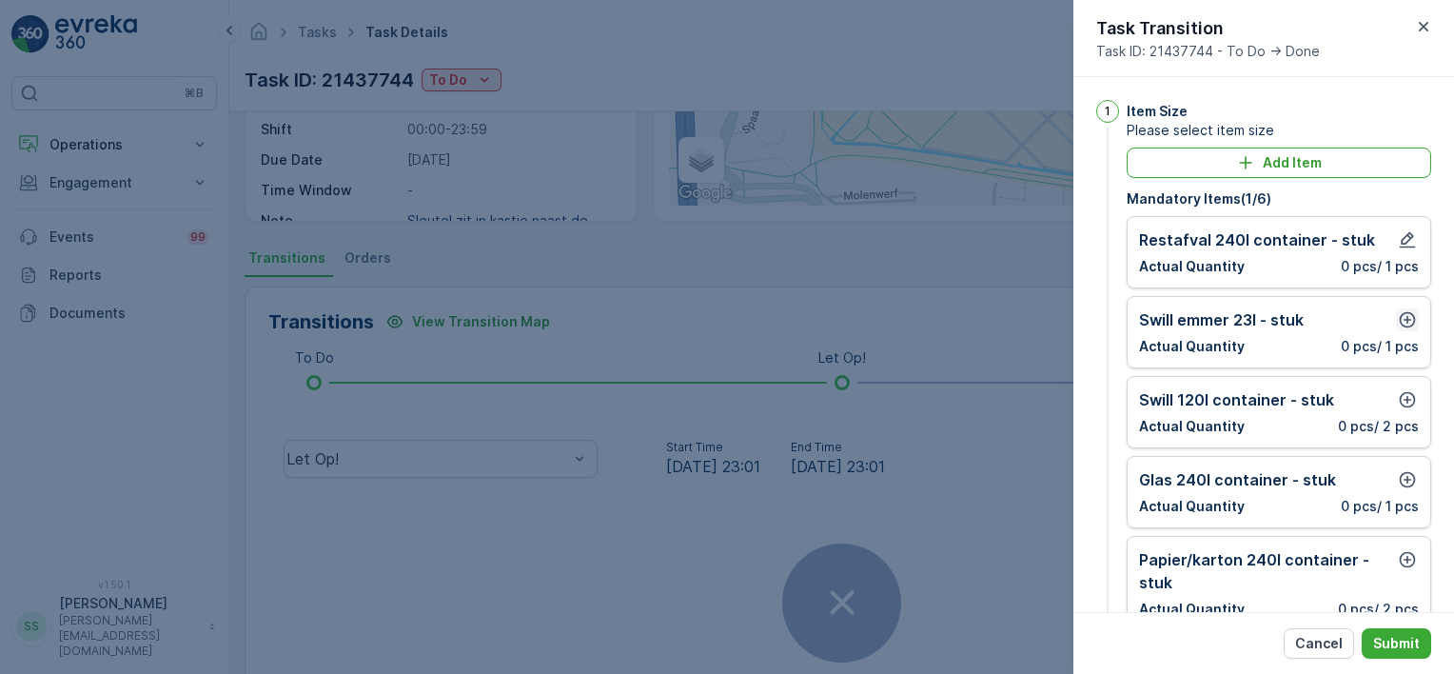
click at [1398, 322] on icon "button" at bounding box center [1407, 319] width 19 height 19
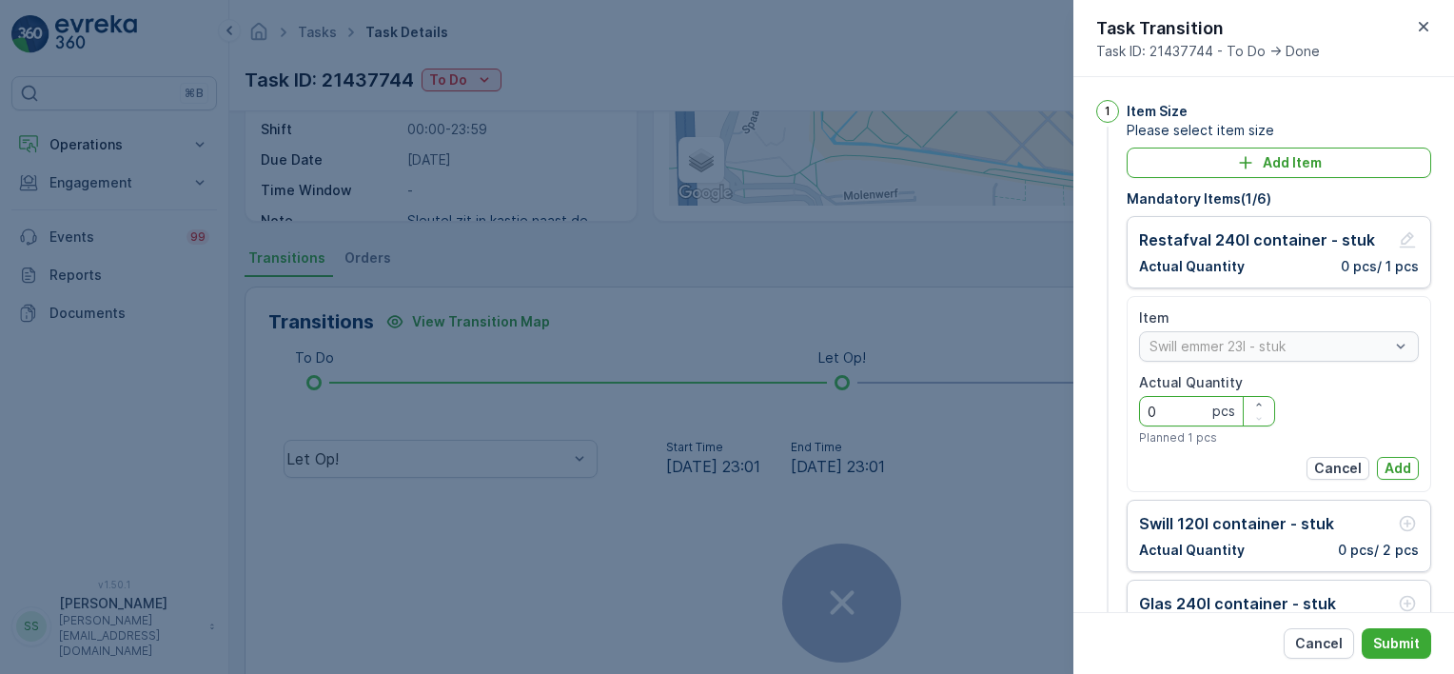
drag, startPoint x: 1176, startPoint y: 405, endPoint x: 1136, endPoint y: 405, distance: 40.9
click at [1137, 405] on div "Item Swill [PERSON_NAME] 23l - stuk Actual Quantity 0 pcs Planned 1 pcs Cancel …" at bounding box center [1279, 394] width 305 height 196
click at [1393, 468] on p "Add" at bounding box center [1398, 468] width 27 height 19
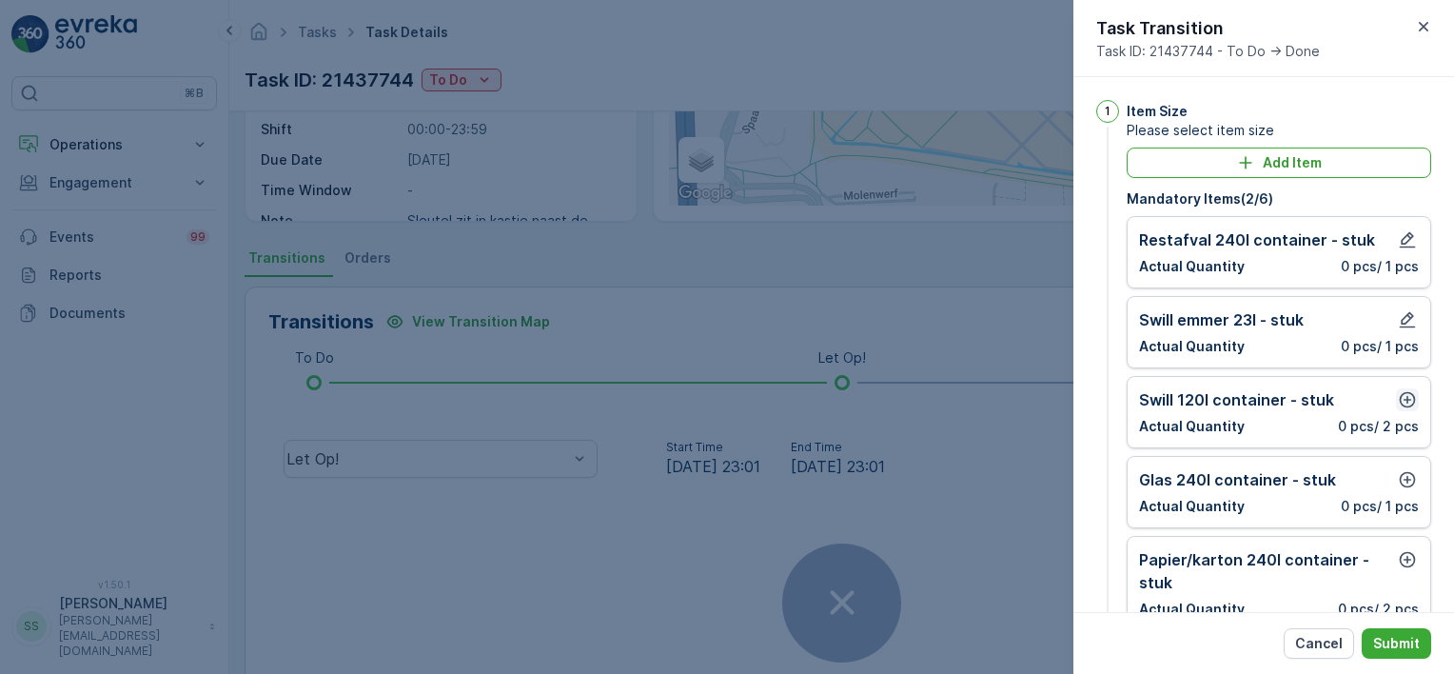
click at [1398, 397] on icon "button" at bounding box center [1407, 399] width 19 height 19
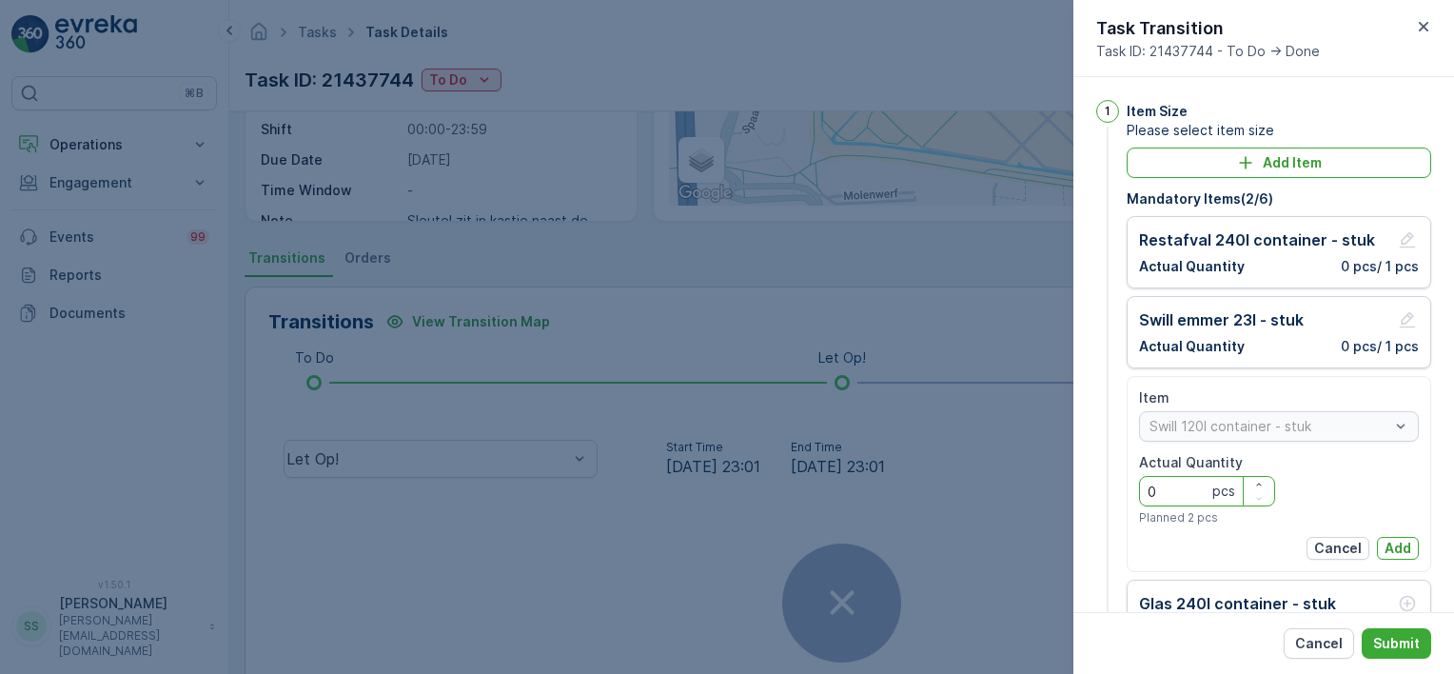
drag, startPoint x: 1154, startPoint y: 484, endPoint x: 1229, endPoint y: 503, distance: 77.3
click at [1135, 483] on div "Item Swill 120l container - stuk Actual Quantity 0 pcs Planned 2 pcs Cancel Add" at bounding box center [1279, 474] width 305 height 196
drag, startPoint x: 1397, startPoint y: 541, endPoint x: 1384, endPoint y: 499, distance: 44.0
click at [1398, 541] on p "Add" at bounding box center [1398, 548] width 27 height 19
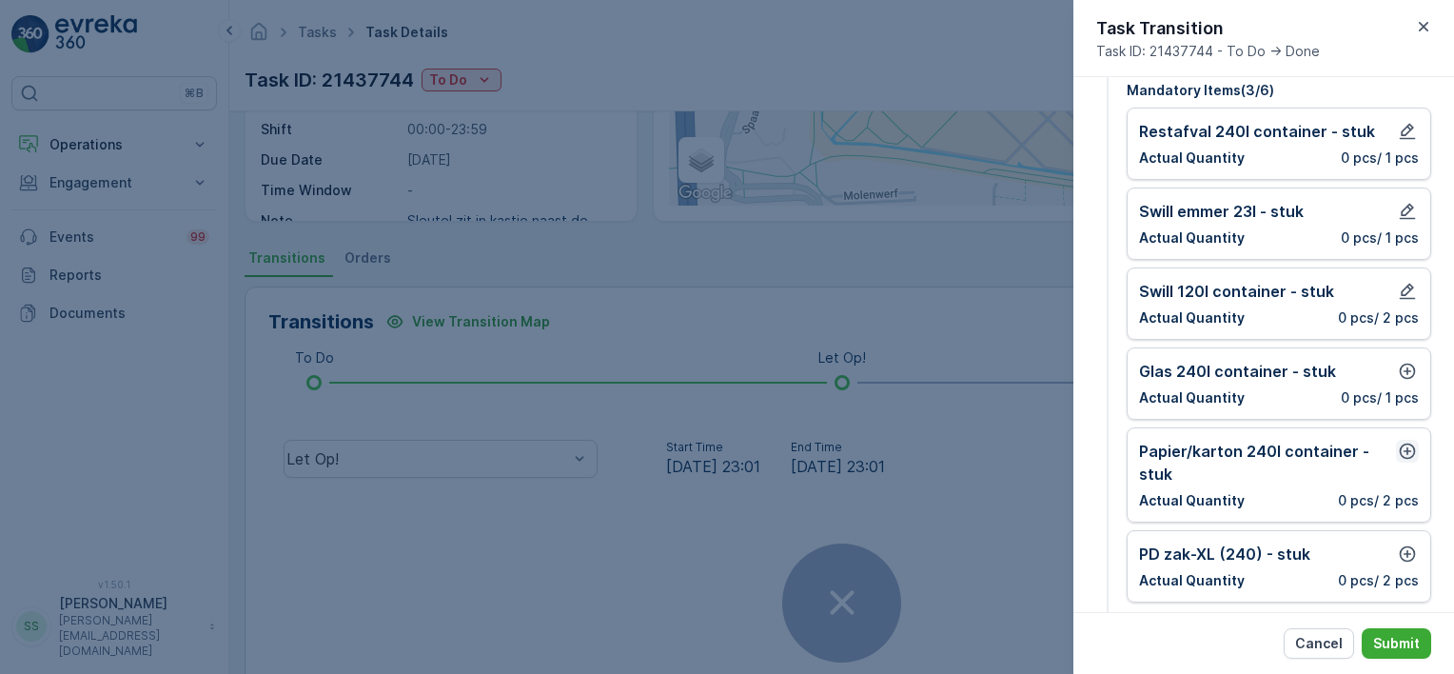
scroll to position [190, 0]
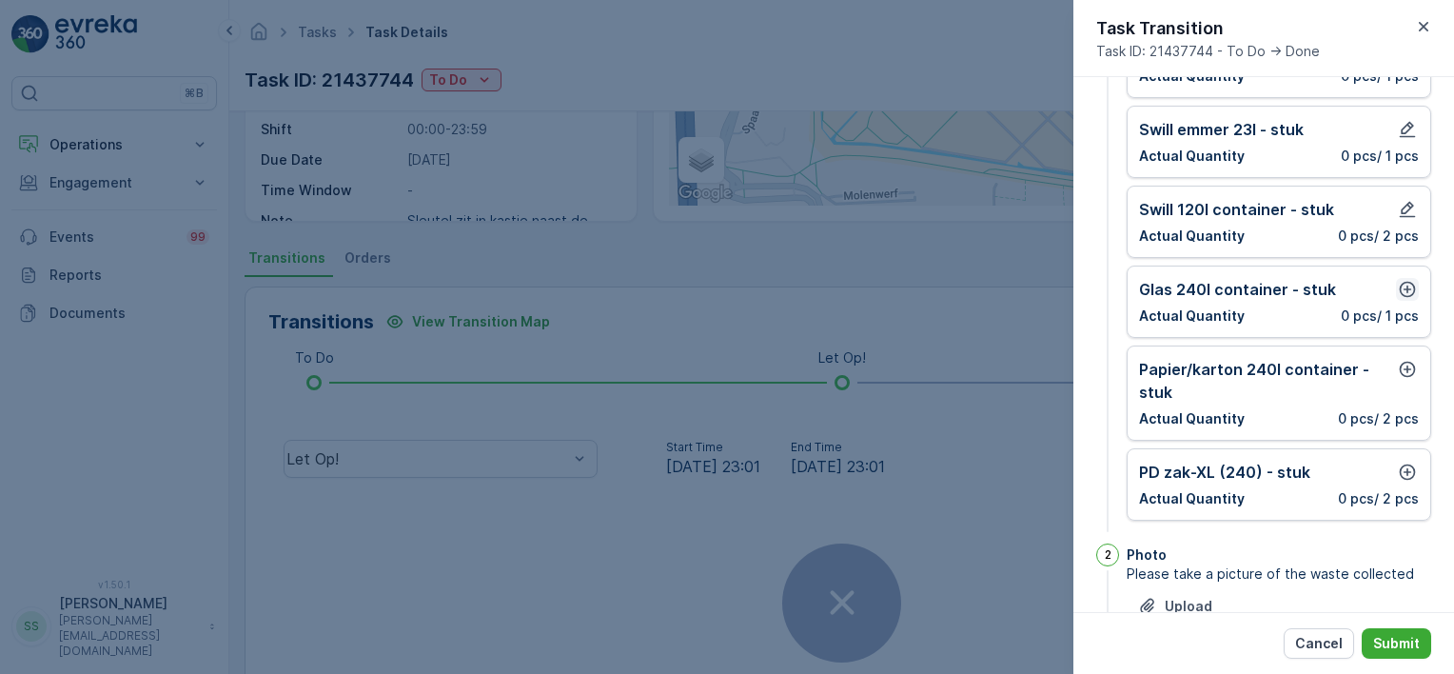
click at [1398, 280] on icon "button" at bounding box center [1407, 289] width 19 height 19
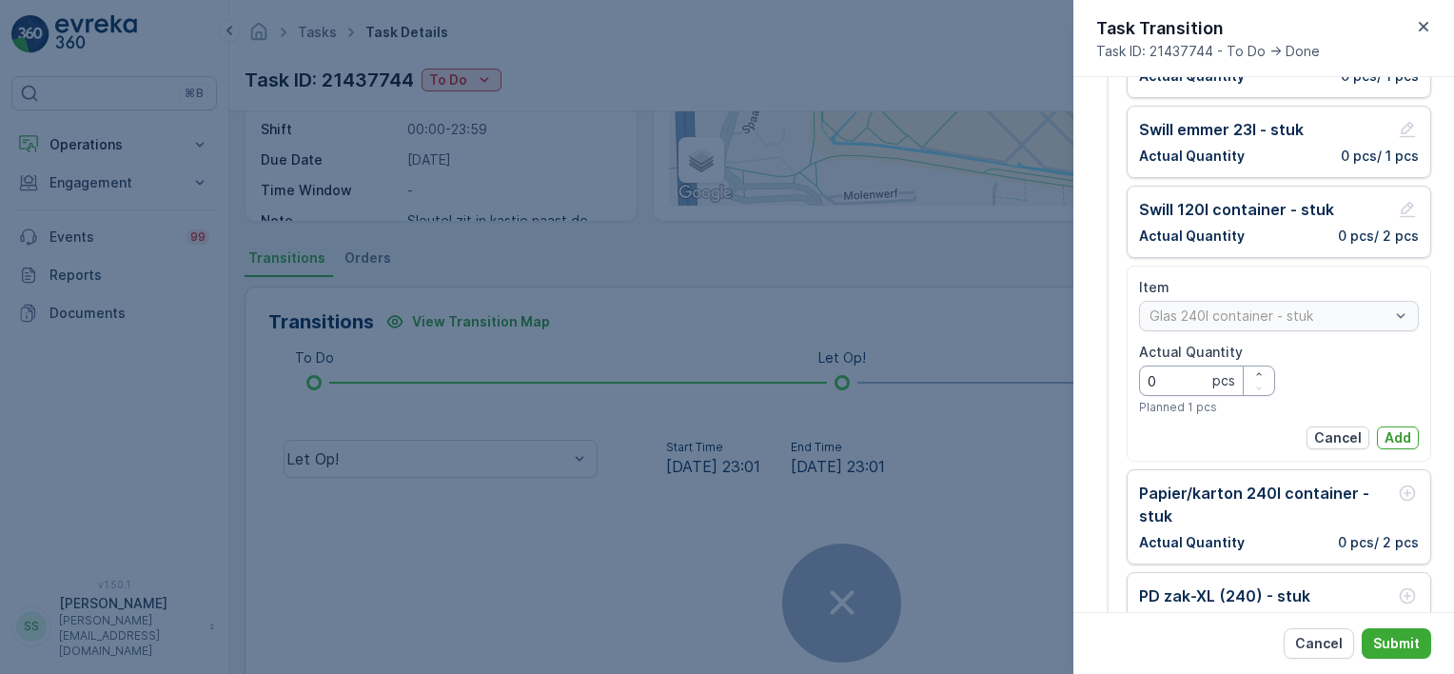
drag, startPoint x: 1136, startPoint y: 377, endPoint x: 1112, endPoint y: 377, distance: 23.8
click at [1101, 377] on div "1 Item Size Please select item size Add Item Mandatory Items ( 3 / 6 ) Restafva…" at bounding box center [1264, 285] width 335 height 750
click at [1390, 435] on p "Add" at bounding box center [1398, 437] width 27 height 19
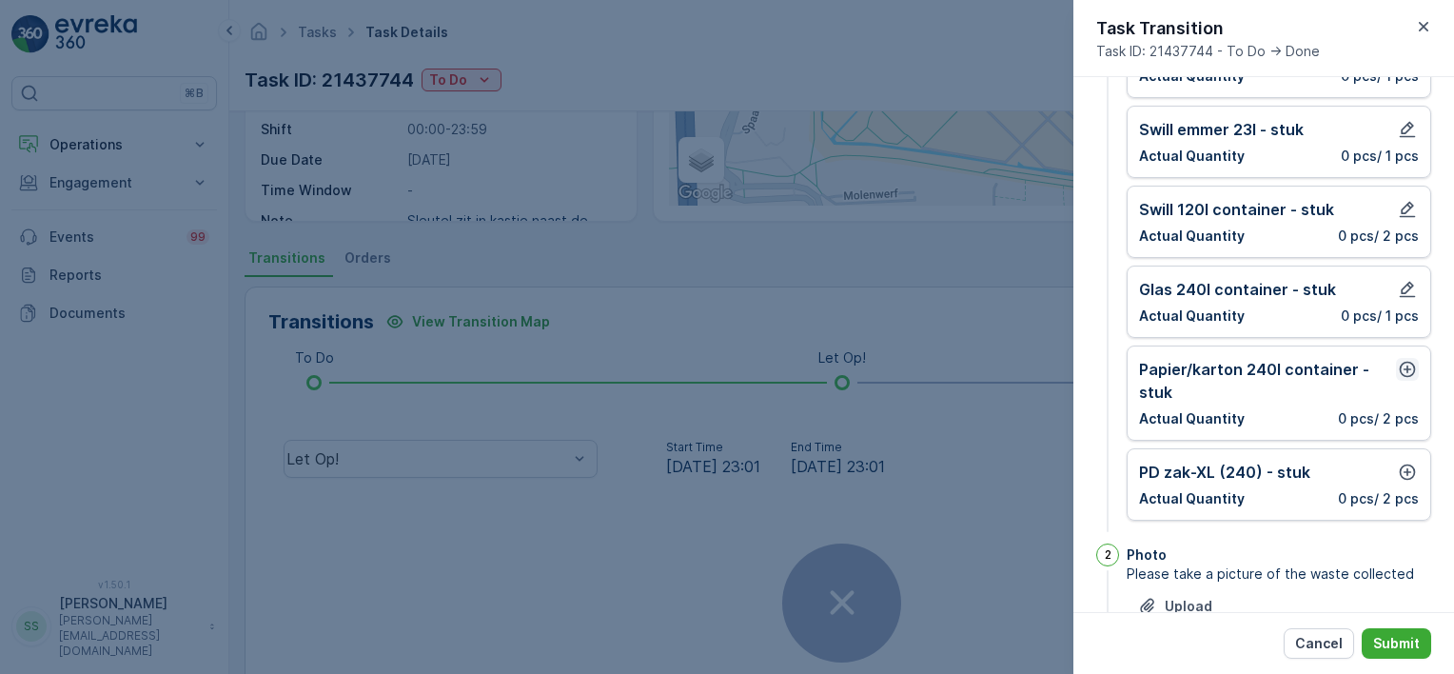
click at [1399, 364] on icon "button" at bounding box center [1407, 369] width 19 height 19
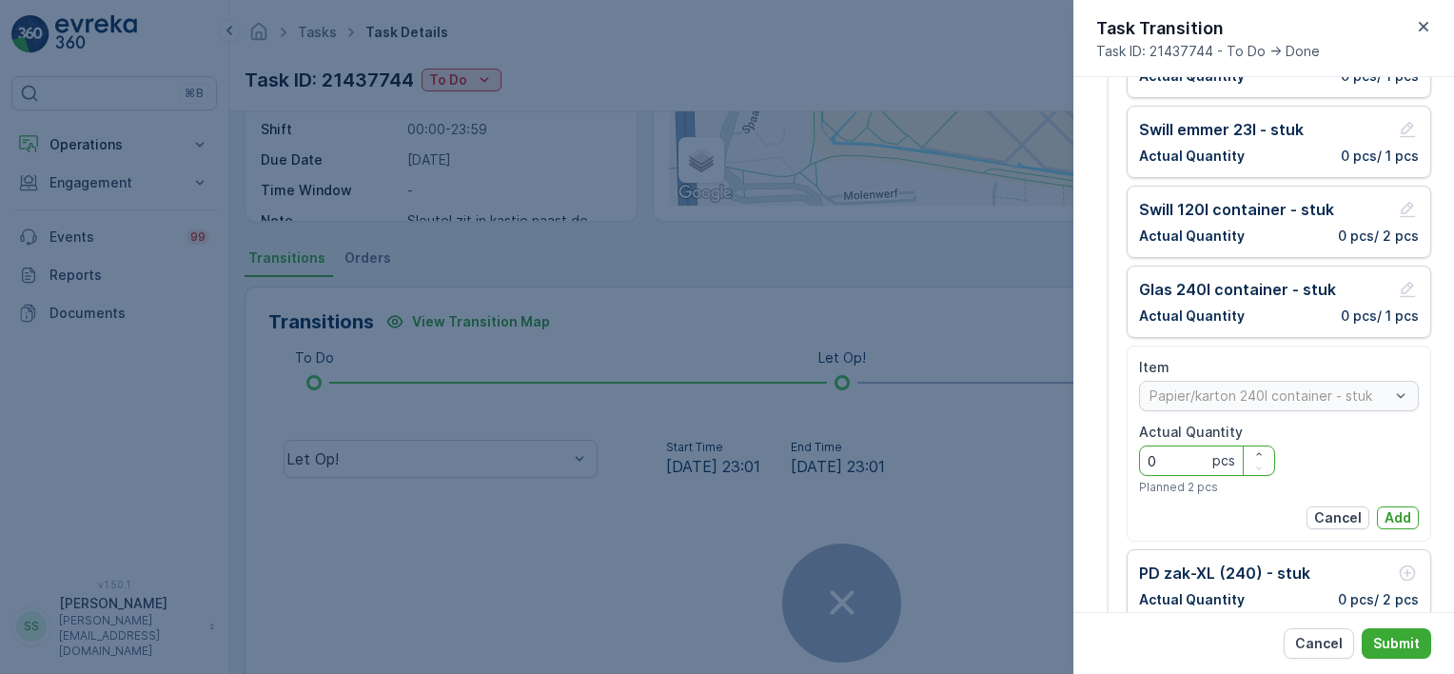
drag, startPoint x: 1157, startPoint y: 457, endPoint x: 1138, endPoint y: 460, distance: 19.2
click at [1106, 457] on div "1 Item Size Please select item size Add Item Mandatory Items ( 4 / 6 ) Restafva…" at bounding box center [1264, 273] width 335 height 727
click at [1391, 513] on p "Add" at bounding box center [1398, 517] width 27 height 19
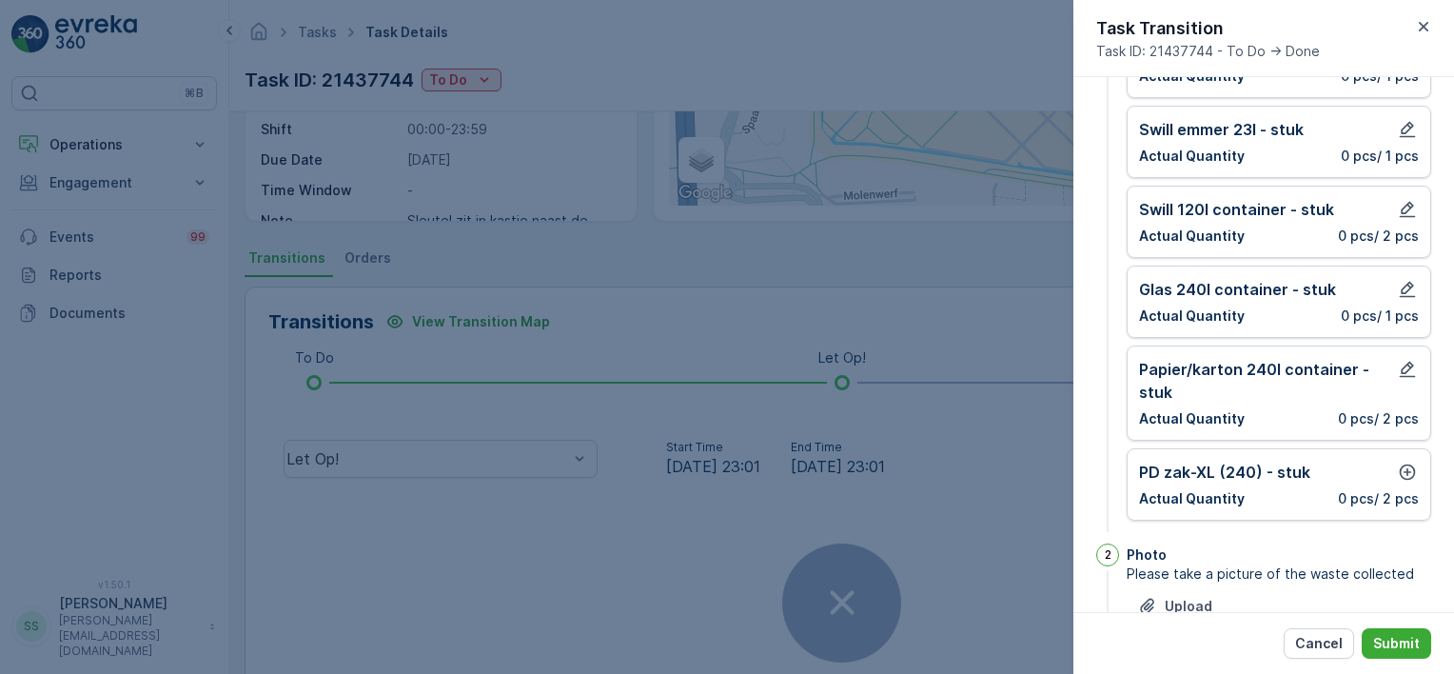
click at [1392, 454] on div "[PERSON_NAME]-XL (240) - stuk Actual Quantity 0 pcs / 2 pcs" at bounding box center [1279, 484] width 305 height 72
click at [1370, 476] on div "PD zak-XL (240) - stuk" at bounding box center [1279, 472] width 280 height 23
click at [1408, 467] on icon "button" at bounding box center [1407, 472] width 19 height 19
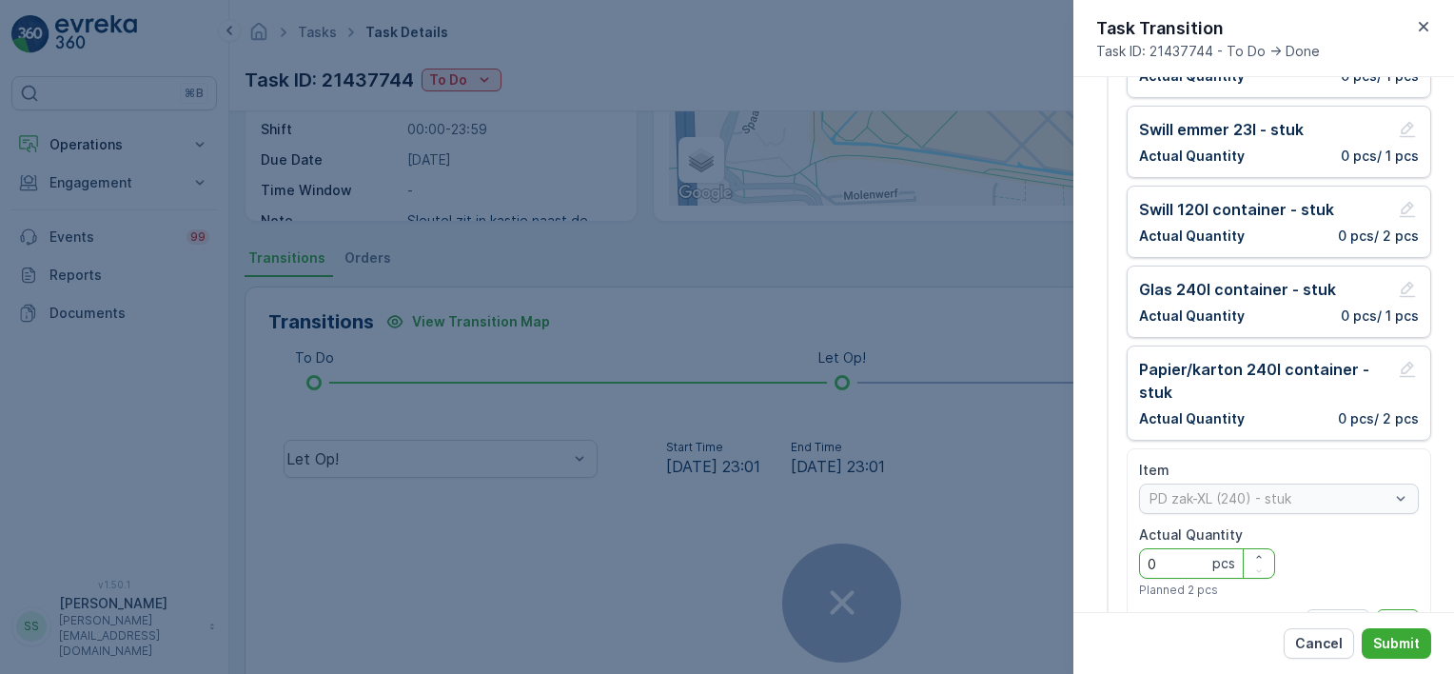
drag, startPoint x: 1196, startPoint y: 551, endPoint x: 1150, endPoint y: 551, distance: 46.6
click at [1150, 551] on Quantity "0" at bounding box center [1207, 563] width 136 height 30
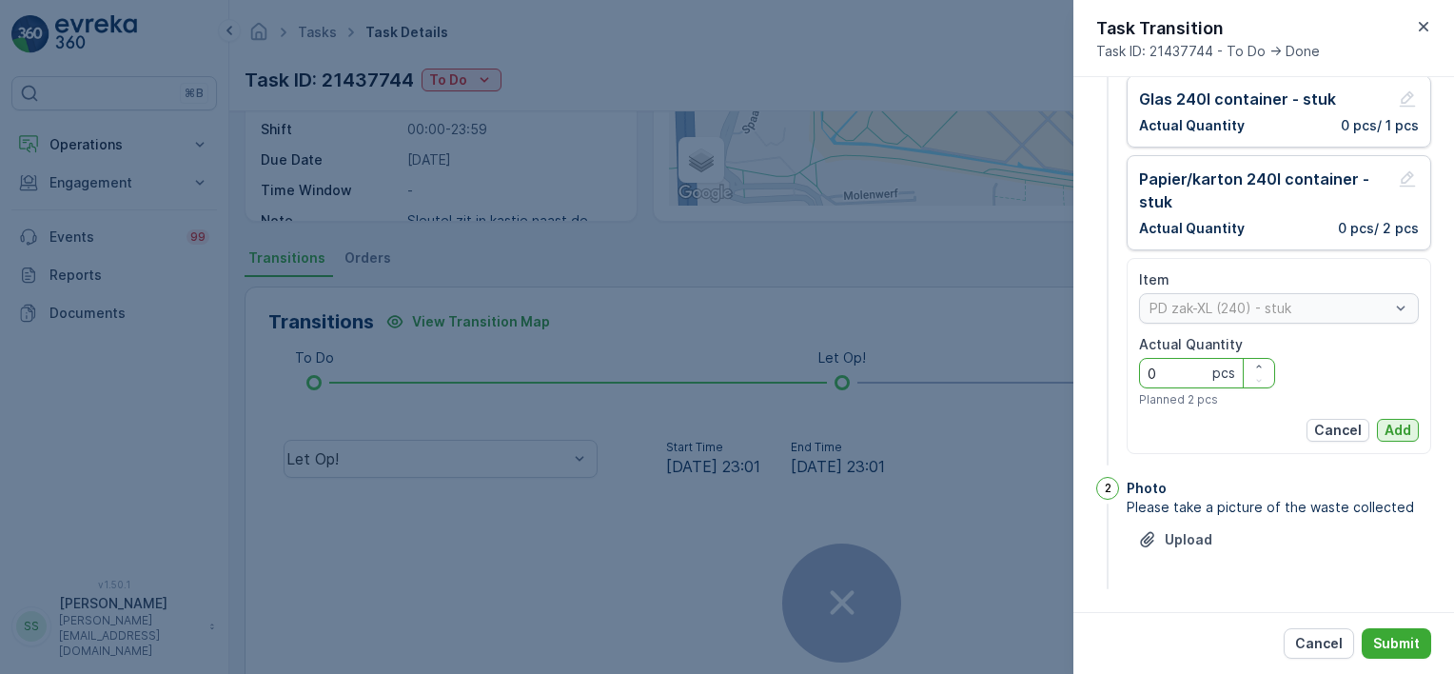
click at [1385, 429] on p "Add" at bounding box center [1398, 430] width 27 height 19
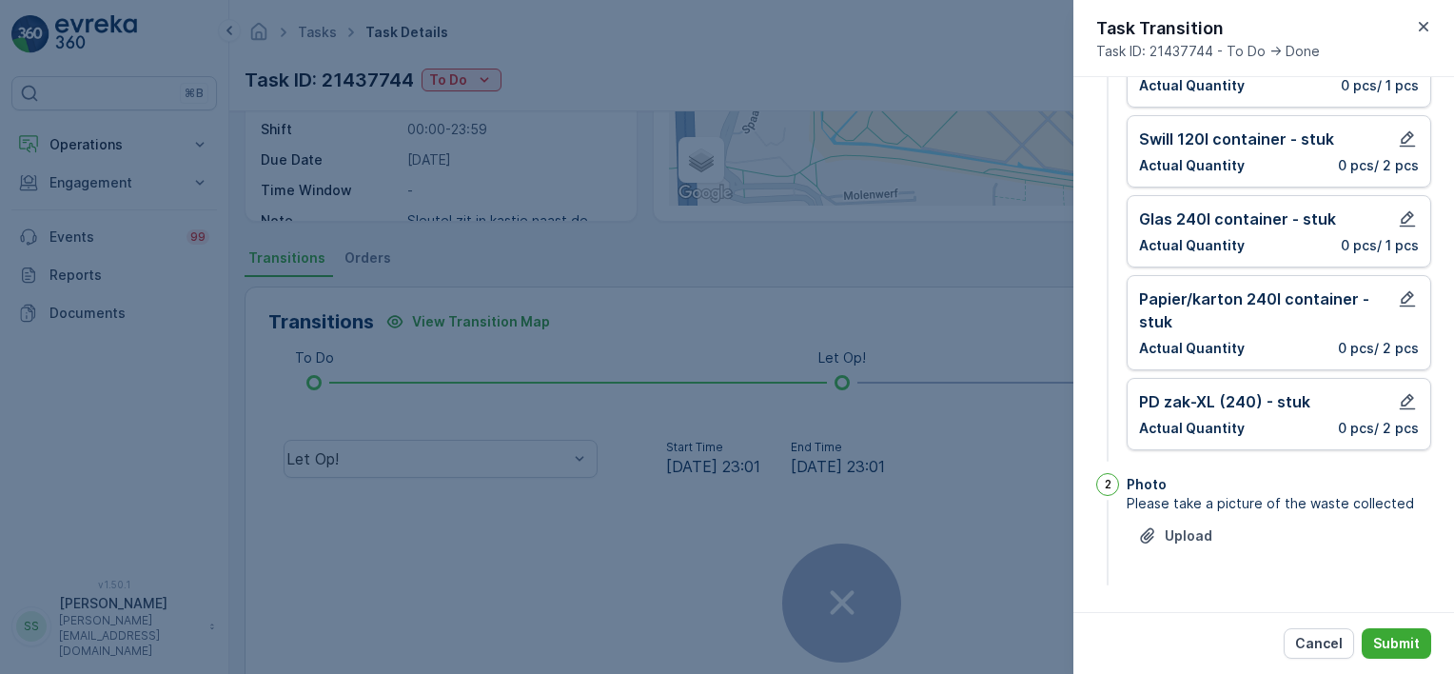
scroll to position [258, 0]
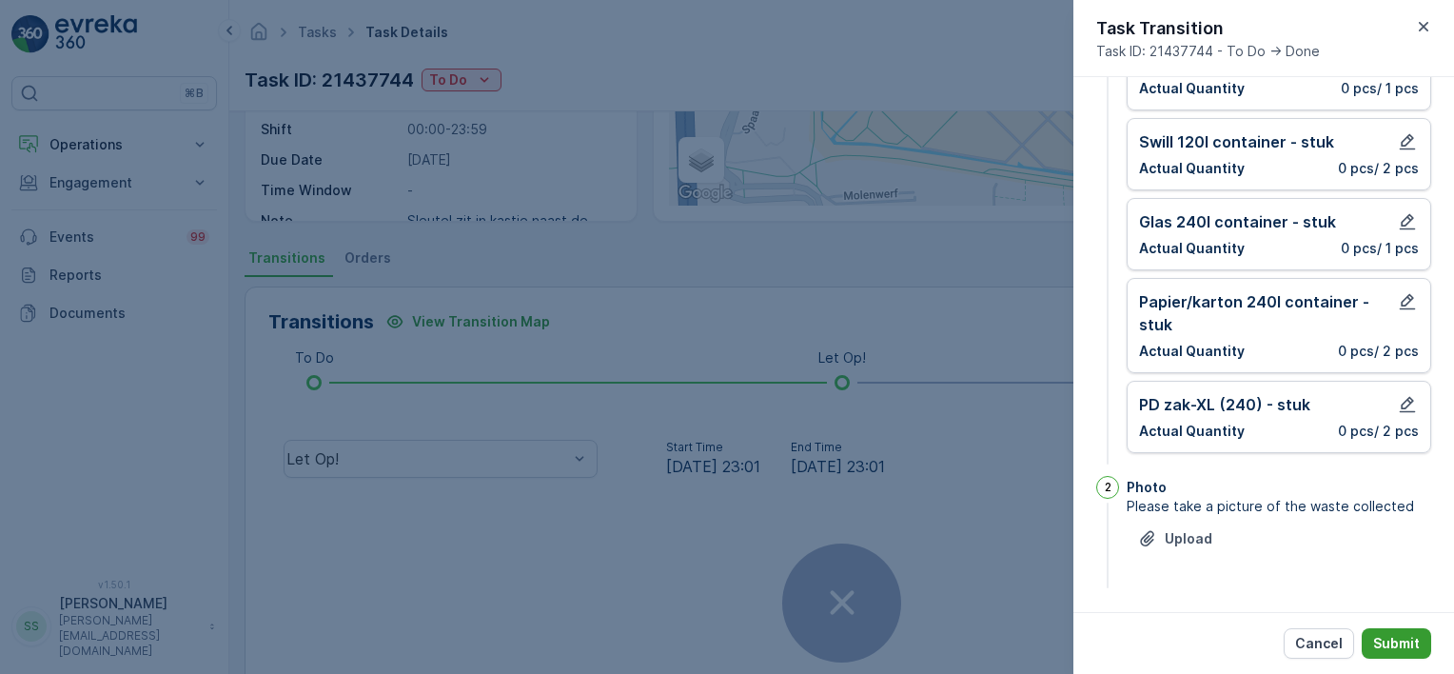
click at [1400, 639] on p "Submit" at bounding box center [1397, 643] width 47 height 19
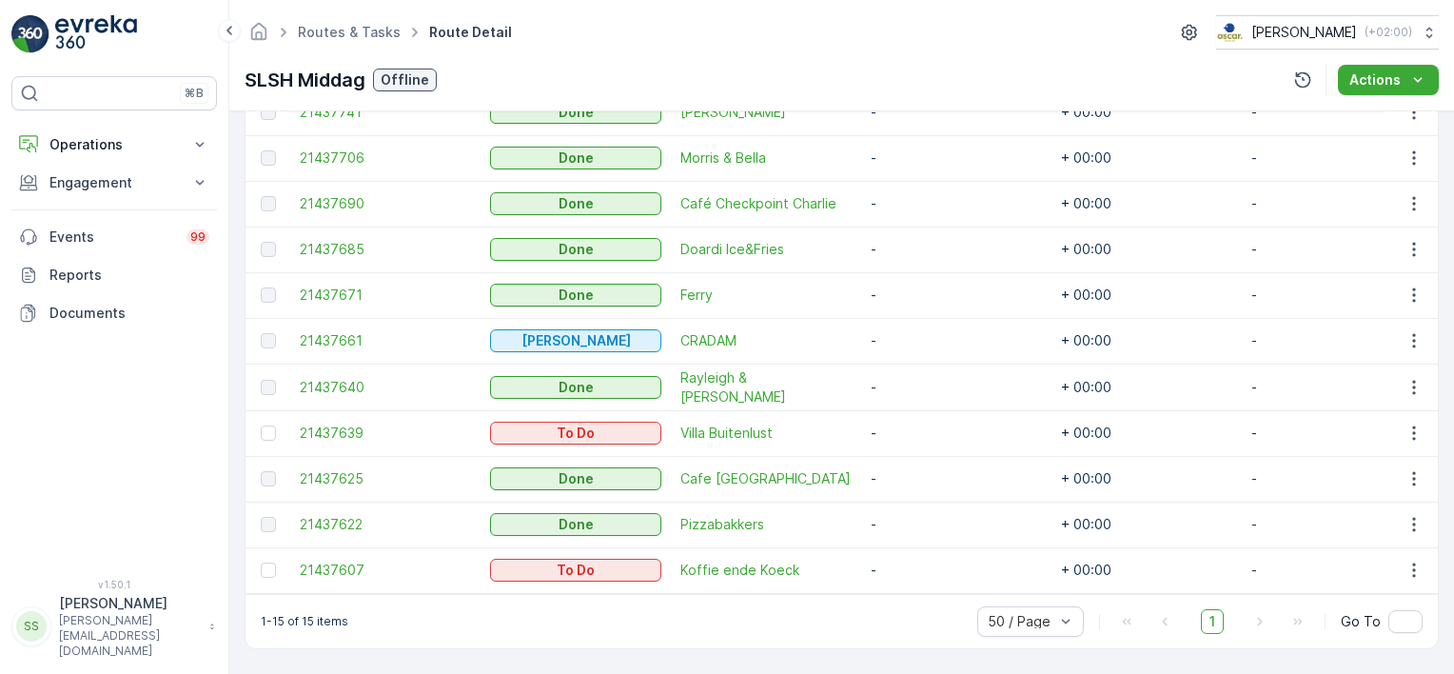
scroll to position [786, 0]
click at [332, 424] on span "21437639" at bounding box center [385, 433] width 171 height 19
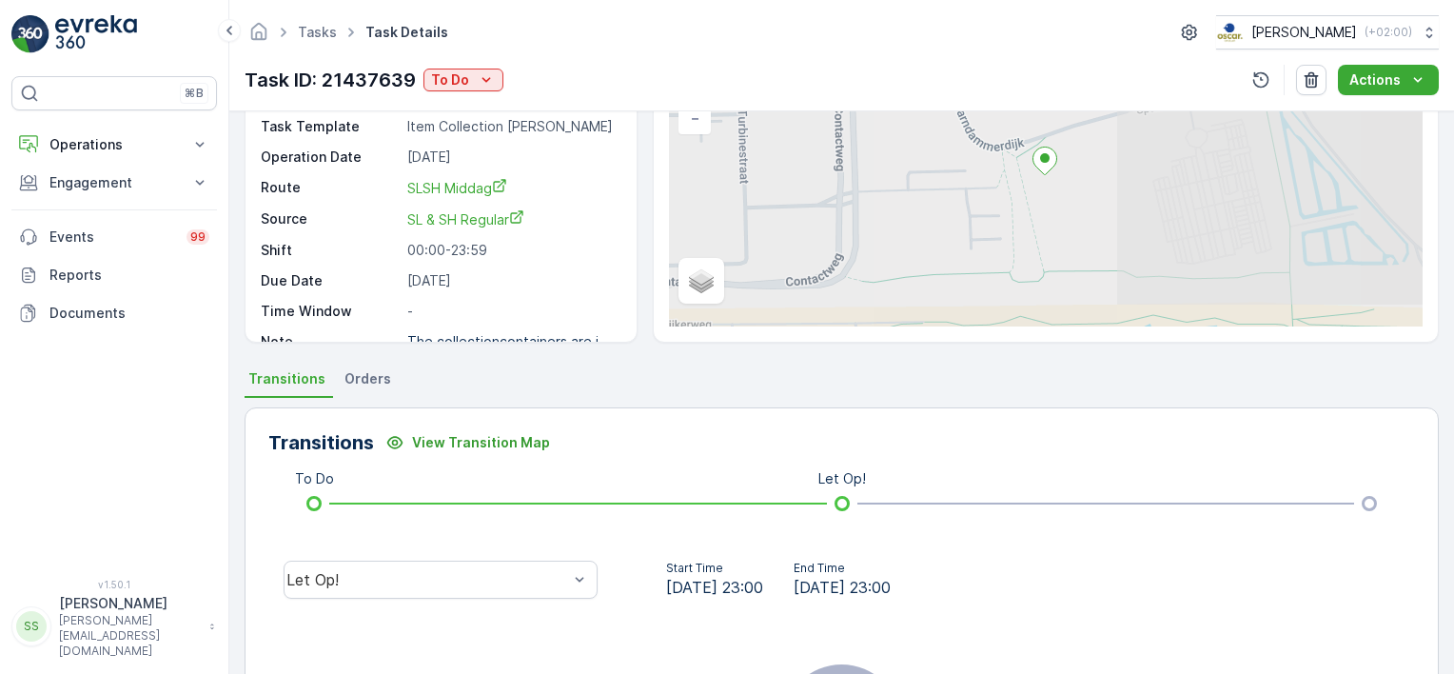
scroll to position [381, 0]
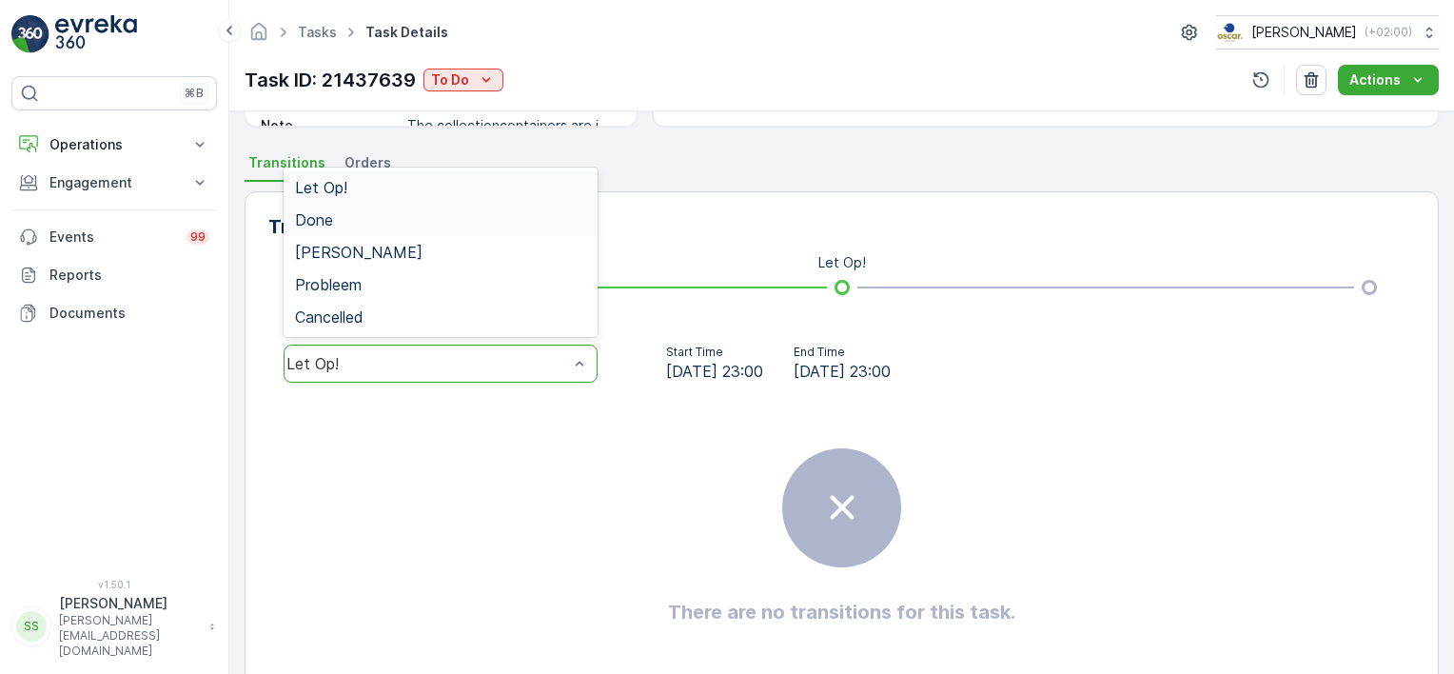
click at [306, 222] on span "Done" at bounding box center [314, 219] width 38 height 17
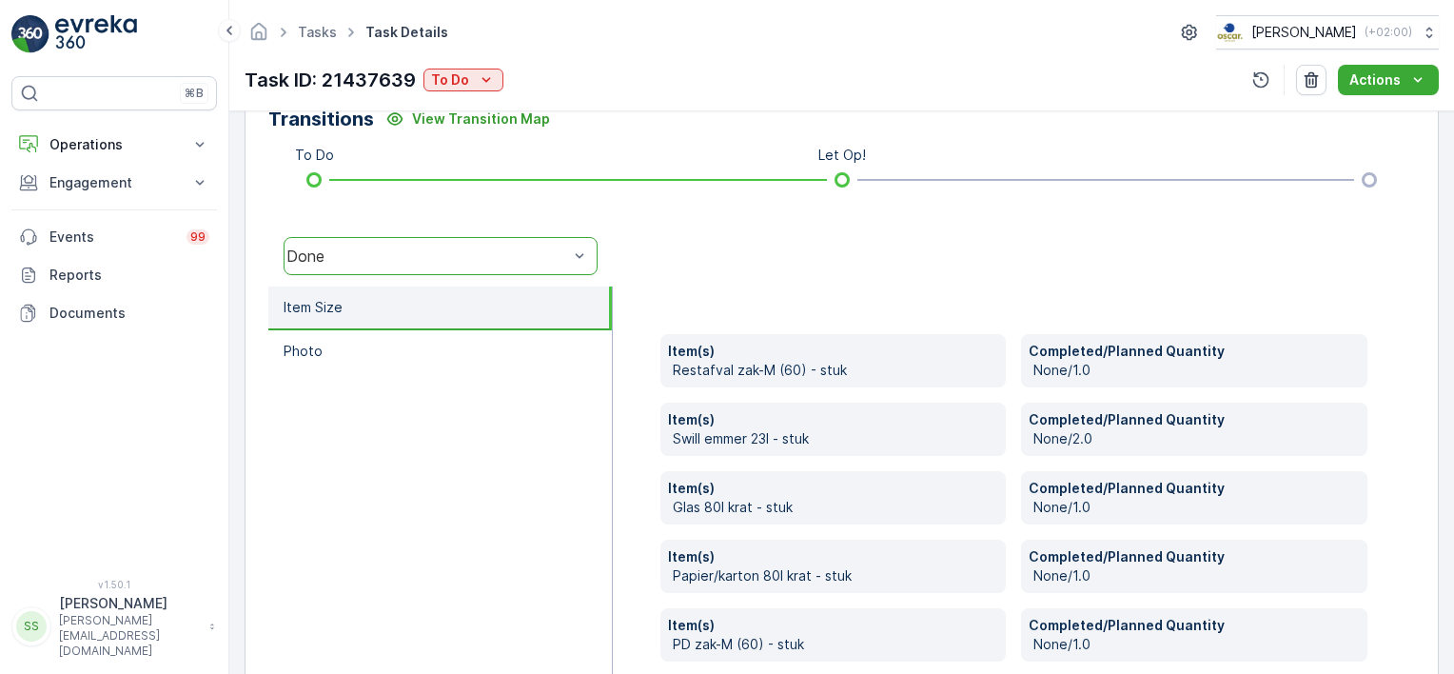
scroll to position [571, 0]
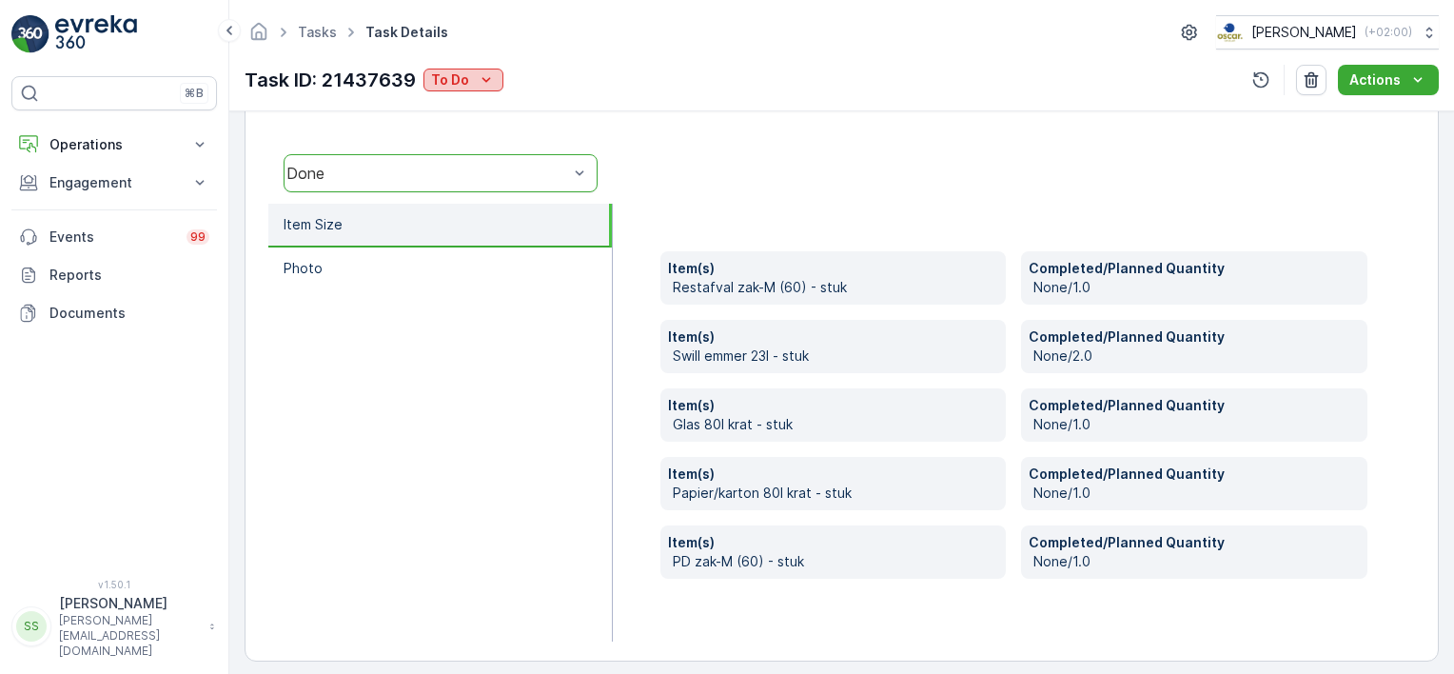
click at [477, 77] on icon "To Do" at bounding box center [486, 79] width 19 height 19
click at [447, 162] on span "Done" at bounding box center [452, 160] width 34 height 19
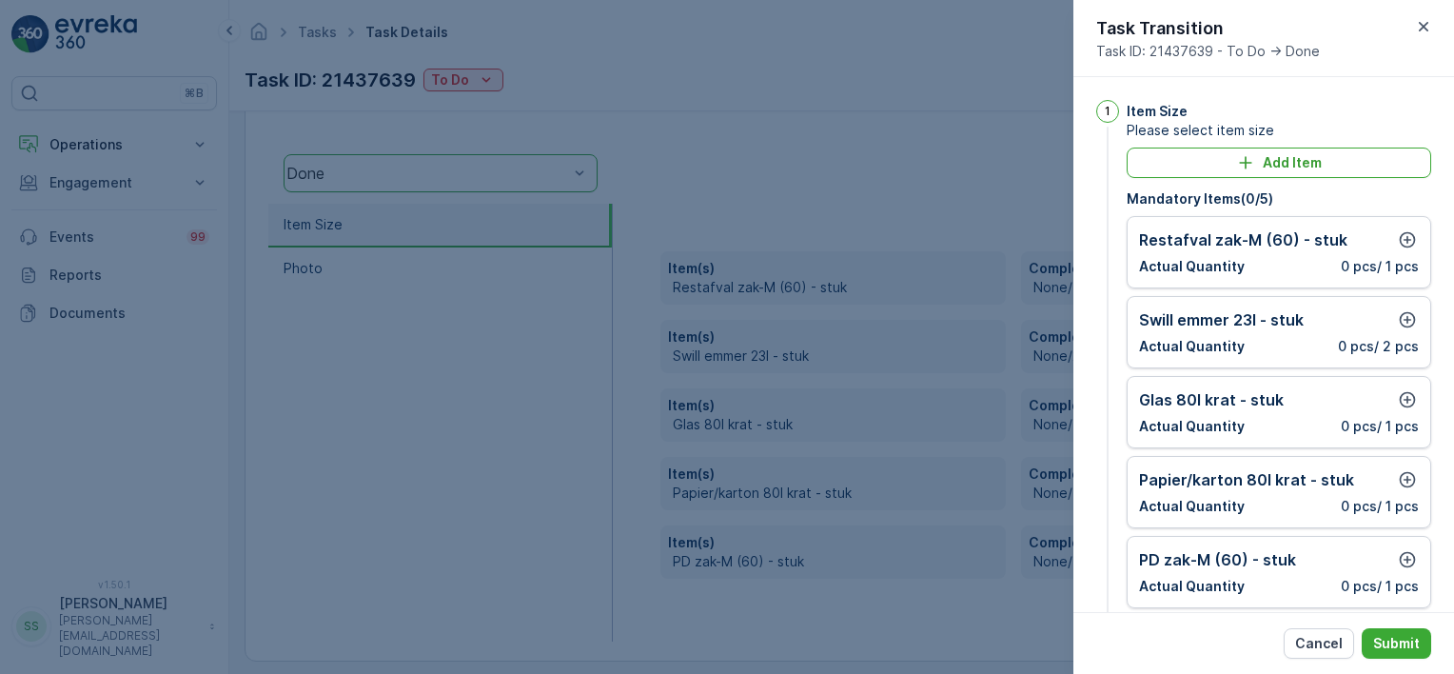
click at [1385, 235] on div "Restafval zak-M (60) - stuk" at bounding box center [1279, 239] width 280 height 23
drag, startPoint x: 1249, startPoint y: 410, endPoint x: 1405, endPoint y: 400, distance: 156.5
click at [1251, 410] on div "Glas 80l krat - stuk Actual Quantity 0 pcs / 1 pcs" at bounding box center [1279, 412] width 280 height 48
click at [1405, 398] on icon "button" at bounding box center [1408, 400] width 16 height 16
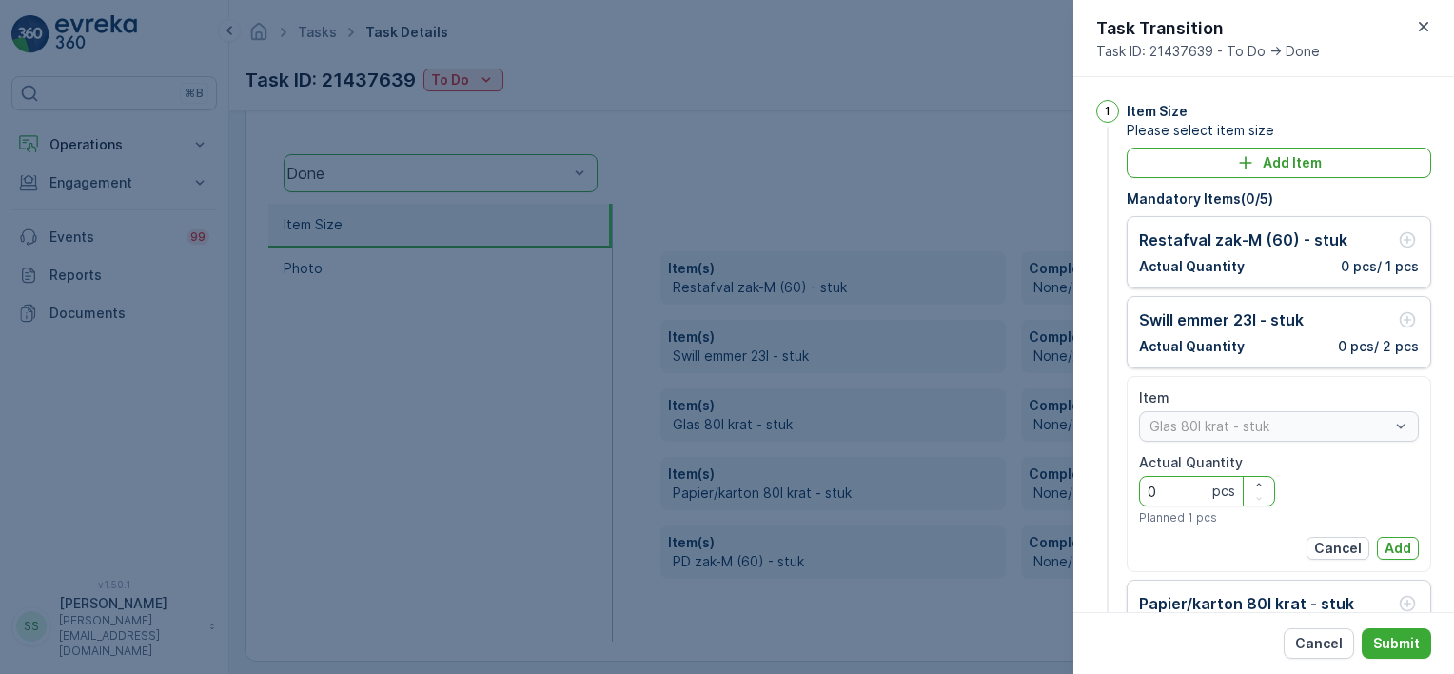
drag, startPoint x: 1176, startPoint y: 481, endPoint x: 1132, endPoint y: 481, distance: 43.8
click at [1132, 481] on div "Item Glas 80l krat - stuk Actual Quantity 0 pcs Planned 1 pcs Cancel Add" at bounding box center [1279, 474] width 305 height 196
type Quantity "2"
click at [1392, 544] on p "Add" at bounding box center [1398, 548] width 27 height 19
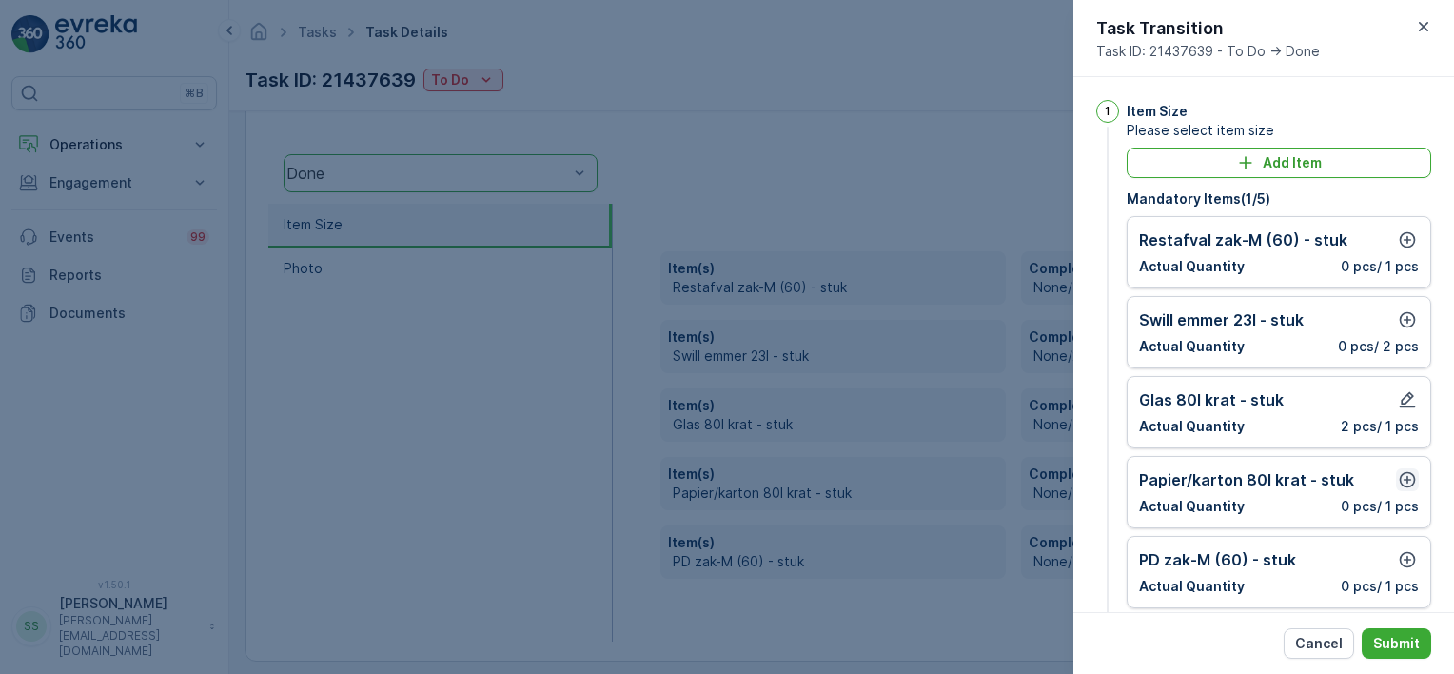
click at [1398, 482] on icon "button" at bounding box center [1407, 479] width 19 height 19
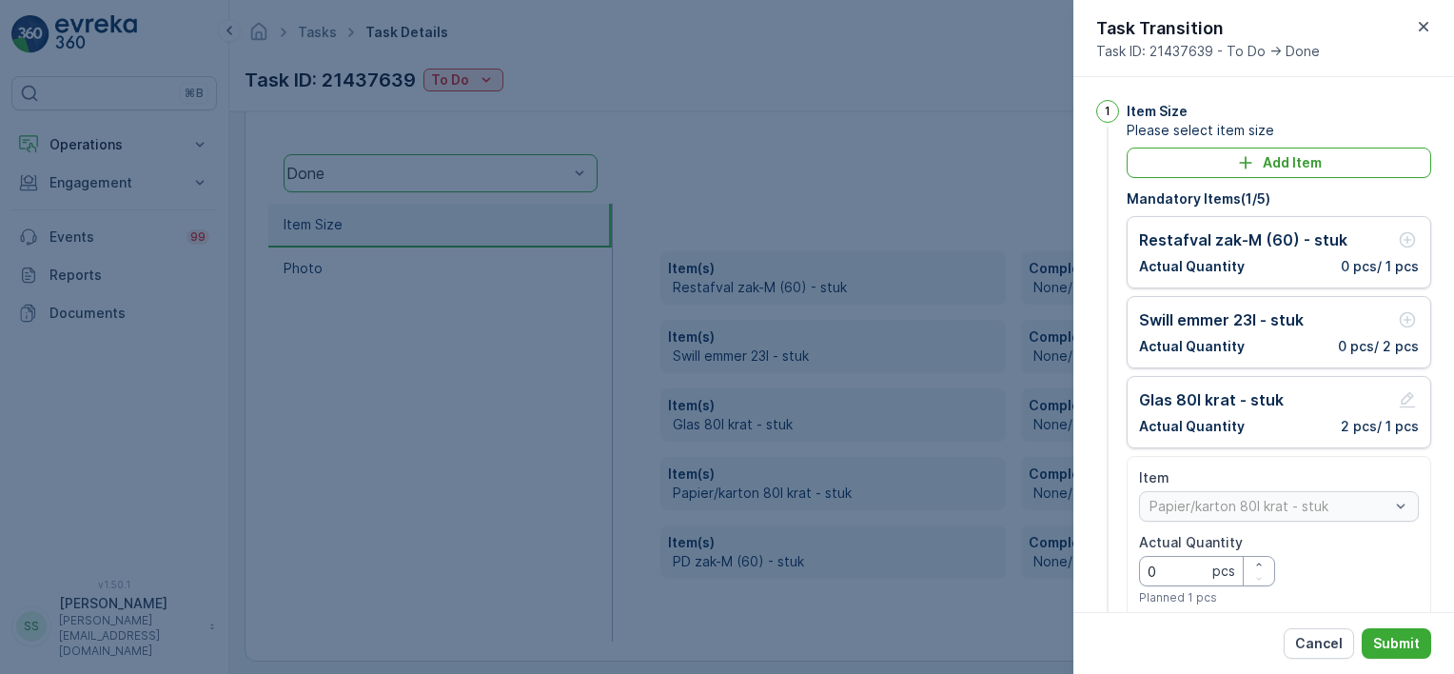
drag, startPoint x: 1178, startPoint y: 564, endPoint x: 1144, endPoint y: 563, distance: 34.3
click at [1145, 563] on Quantity "0" at bounding box center [1207, 571] width 136 height 30
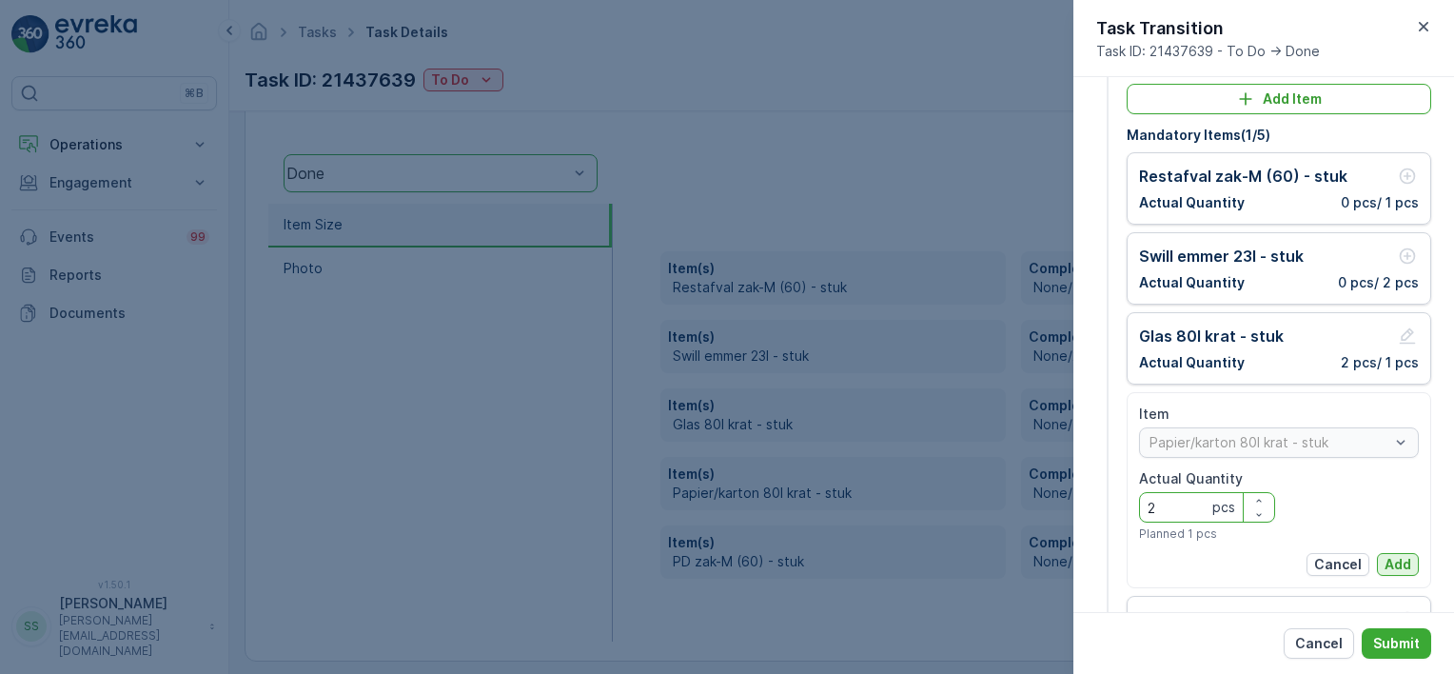
scroll to position [95, 0]
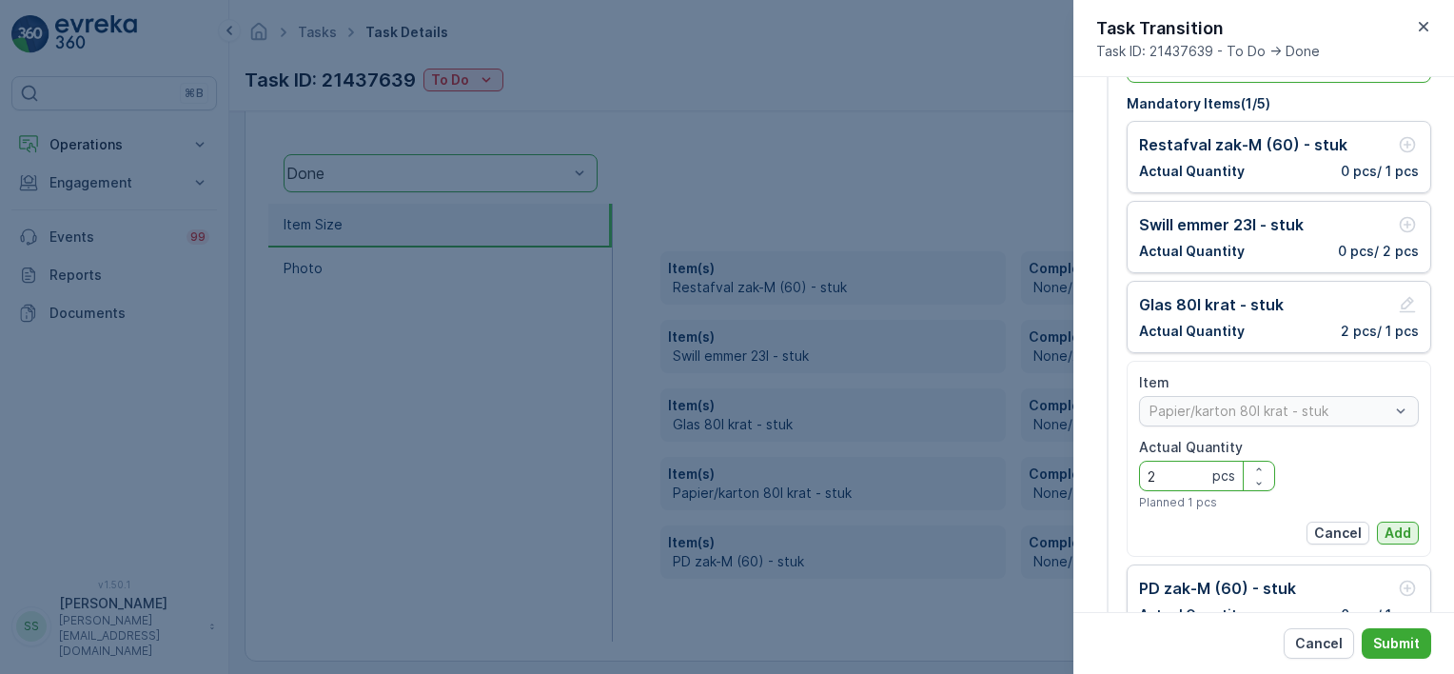
type Quantity "2"
click at [1389, 524] on p "Add" at bounding box center [1398, 533] width 27 height 19
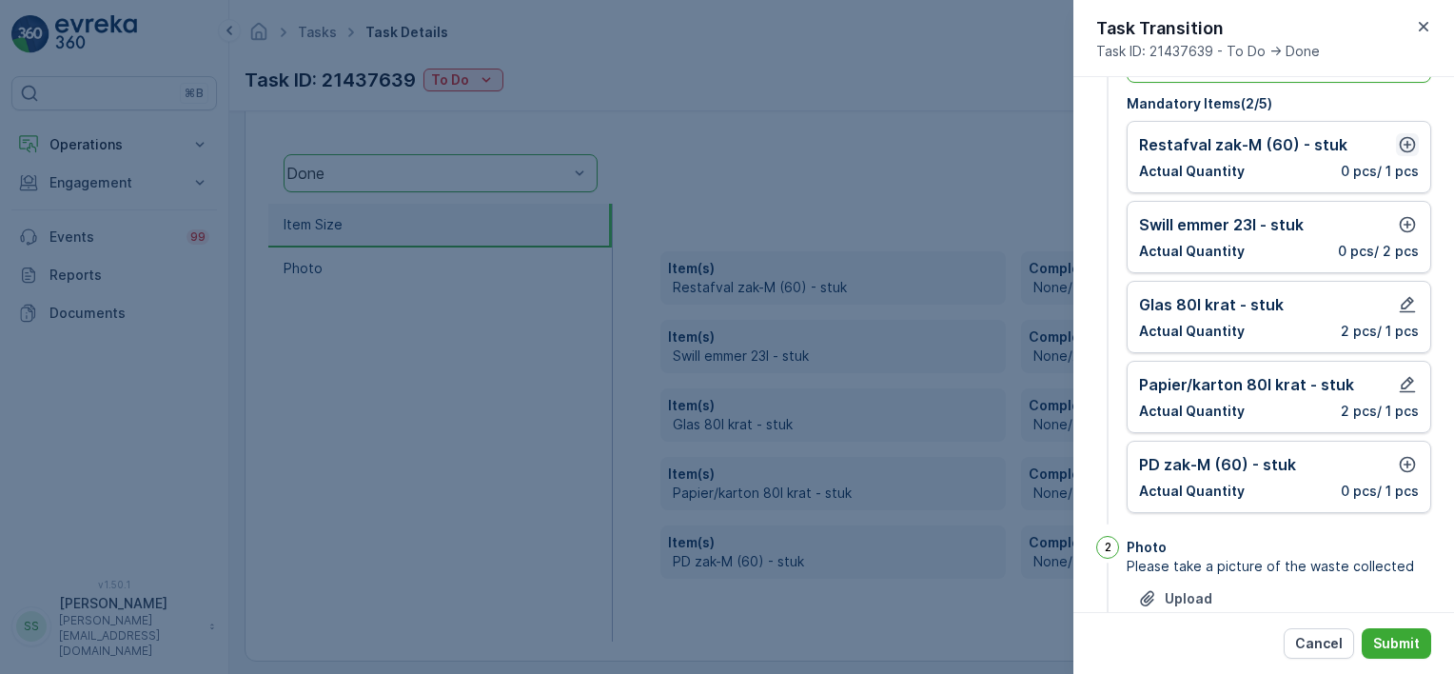
click at [1401, 137] on icon "button" at bounding box center [1407, 144] width 19 height 19
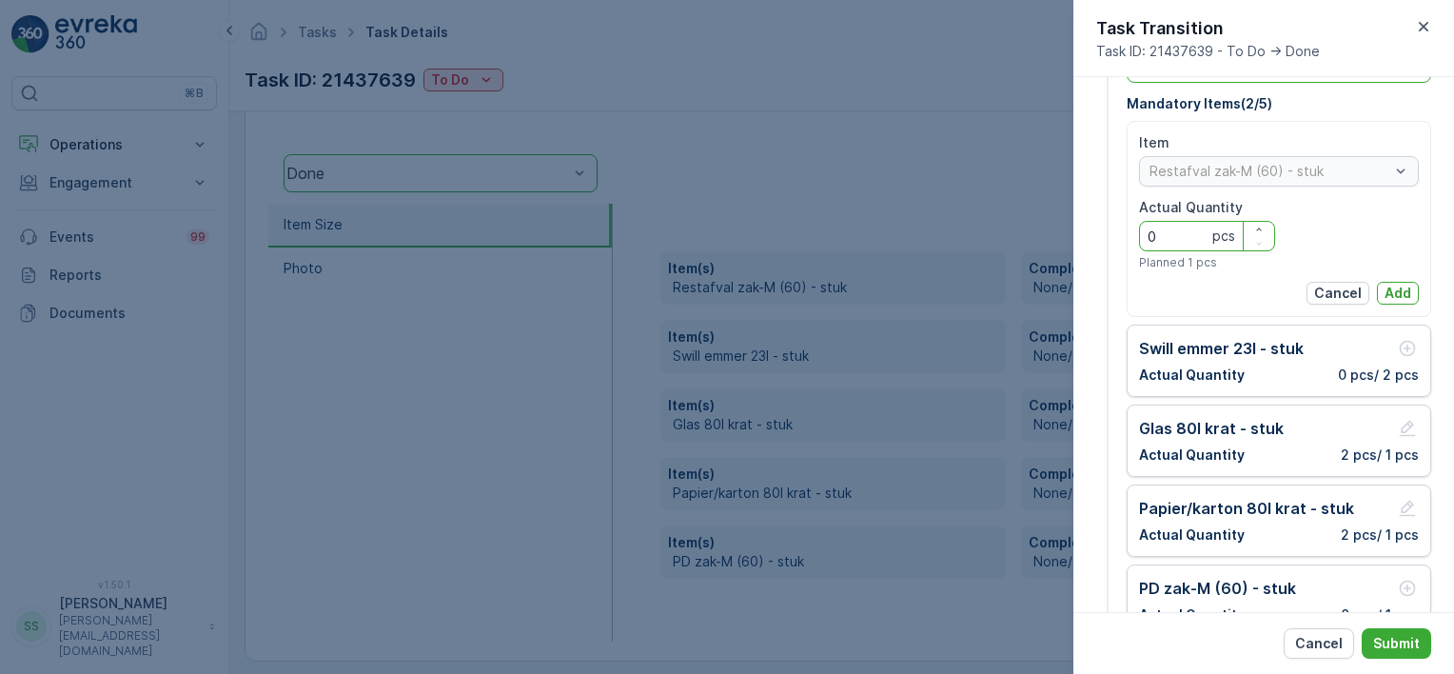
drag, startPoint x: 1166, startPoint y: 234, endPoint x: 1063, endPoint y: 240, distance: 103.0
click at [1063, 240] on div "Tasks Task Details [PERSON_NAME] ( +02:00 ) Task ID: 21437639 To Do Actions Det…" at bounding box center [841, 337] width 1225 height 674
type Quantity "1"
click at [1397, 289] on p "Add" at bounding box center [1398, 293] width 27 height 19
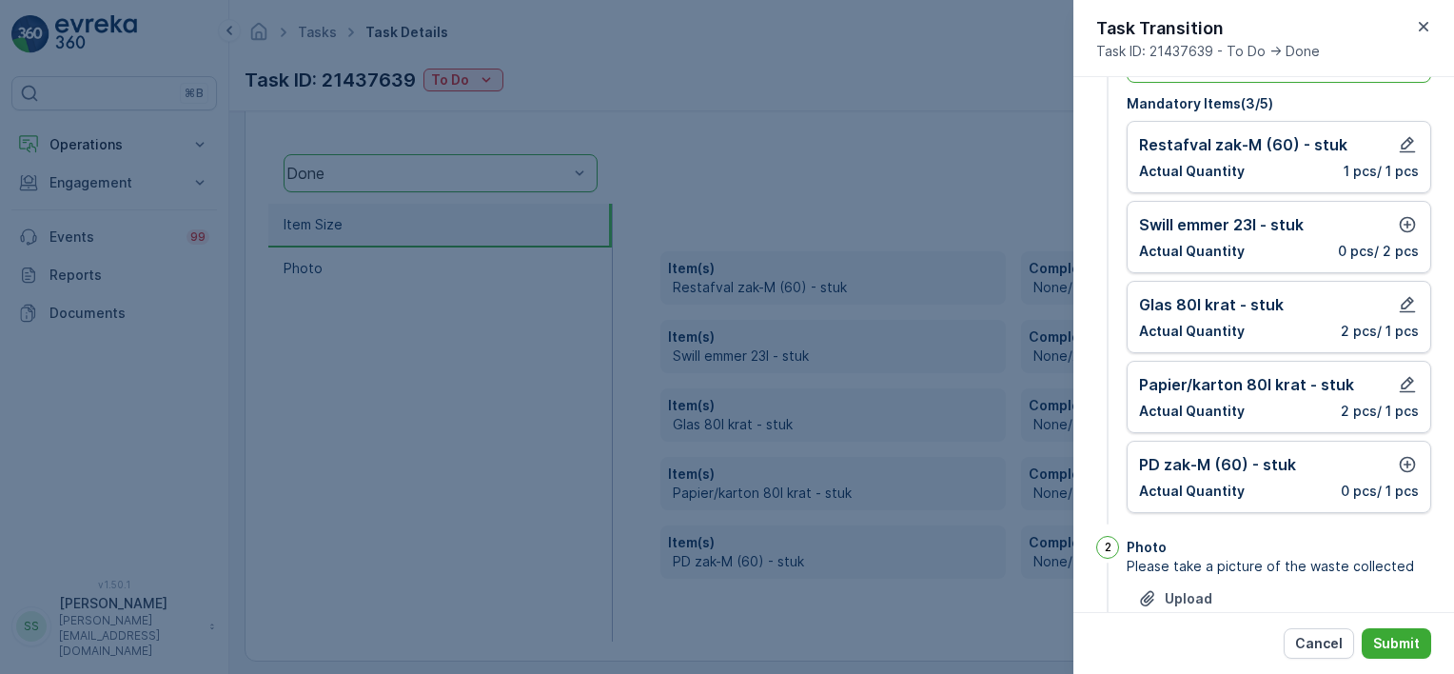
click at [1312, 255] on div "Actual Quantity 0 pcs / 2 pcs" at bounding box center [1279, 251] width 280 height 19
click at [1400, 232] on button "button" at bounding box center [1407, 224] width 23 height 23
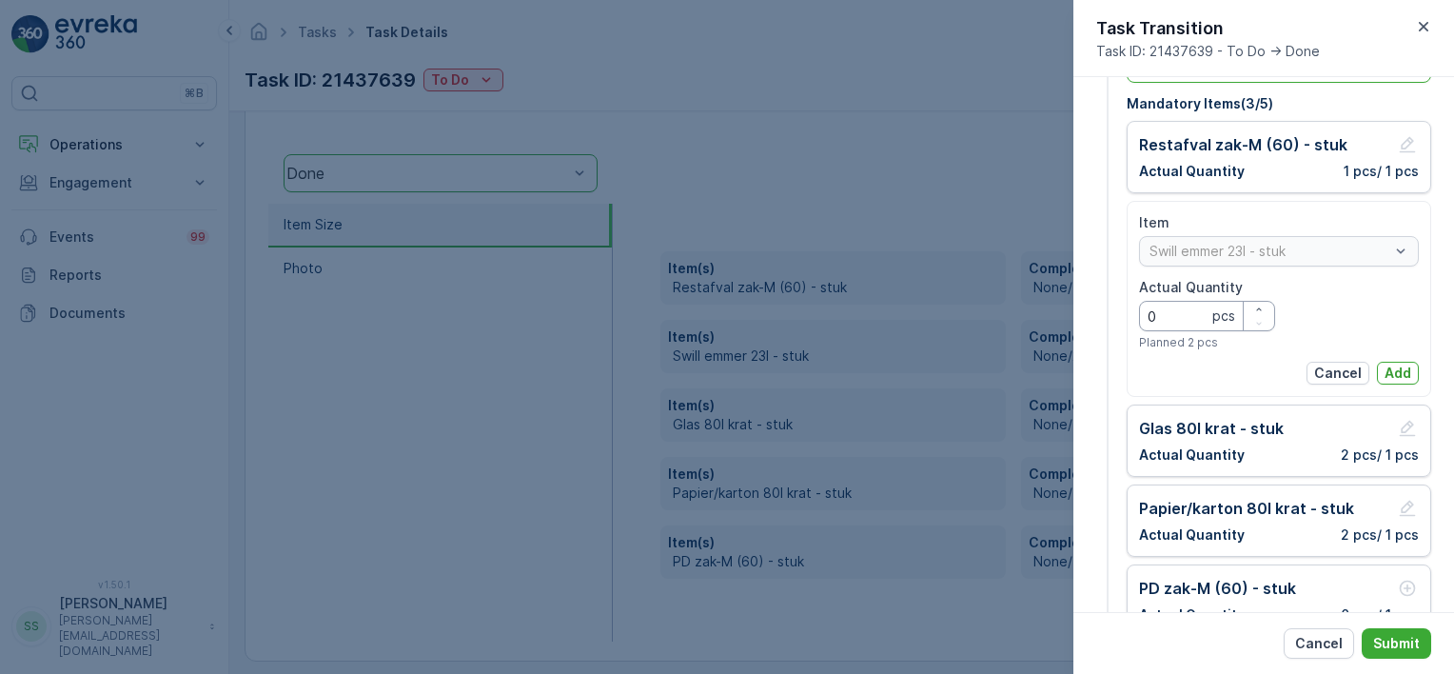
drag, startPoint x: 1180, startPoint y: 320, endPoint x: 1112, endPoint y: 319, distance: 68.5
click at [1106, 320] on div "1 Item Size Please select item size Add Item Mandatory Items ( 3 / 5 ) Restafva…" at bounding box center [1264, 328] width 335 height 647
type Quantity "1"
click at [1401, 369] on p "Add" at bounding box center [1398, 373] width 27 height 19
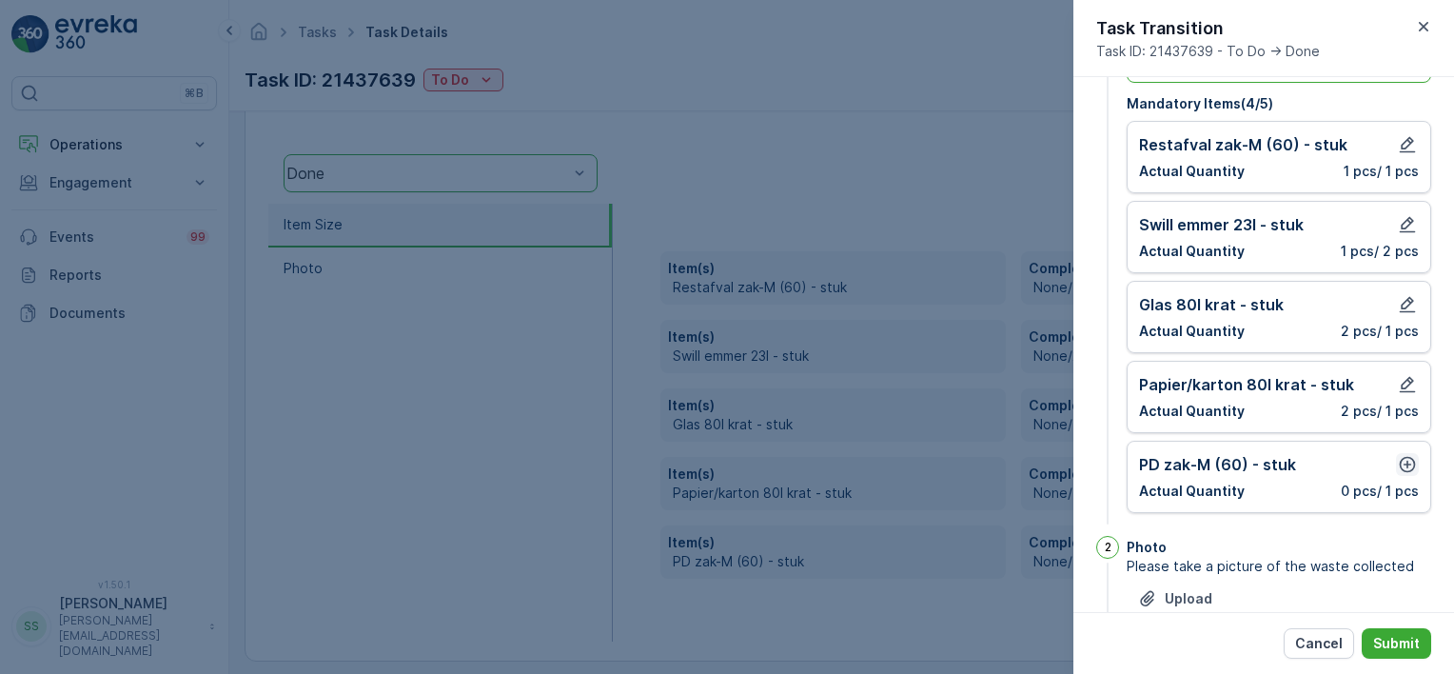
click at [1409, 465] on div "[PERSON_NAME]-M (60) - stuk Actual Quantity 0 pcs / 1 pcs" at bounding box center [1279, 477] width 305 height 72
click at [1402, 456] on icon "button" at bounding box center [1407, 464] width 19 height 19
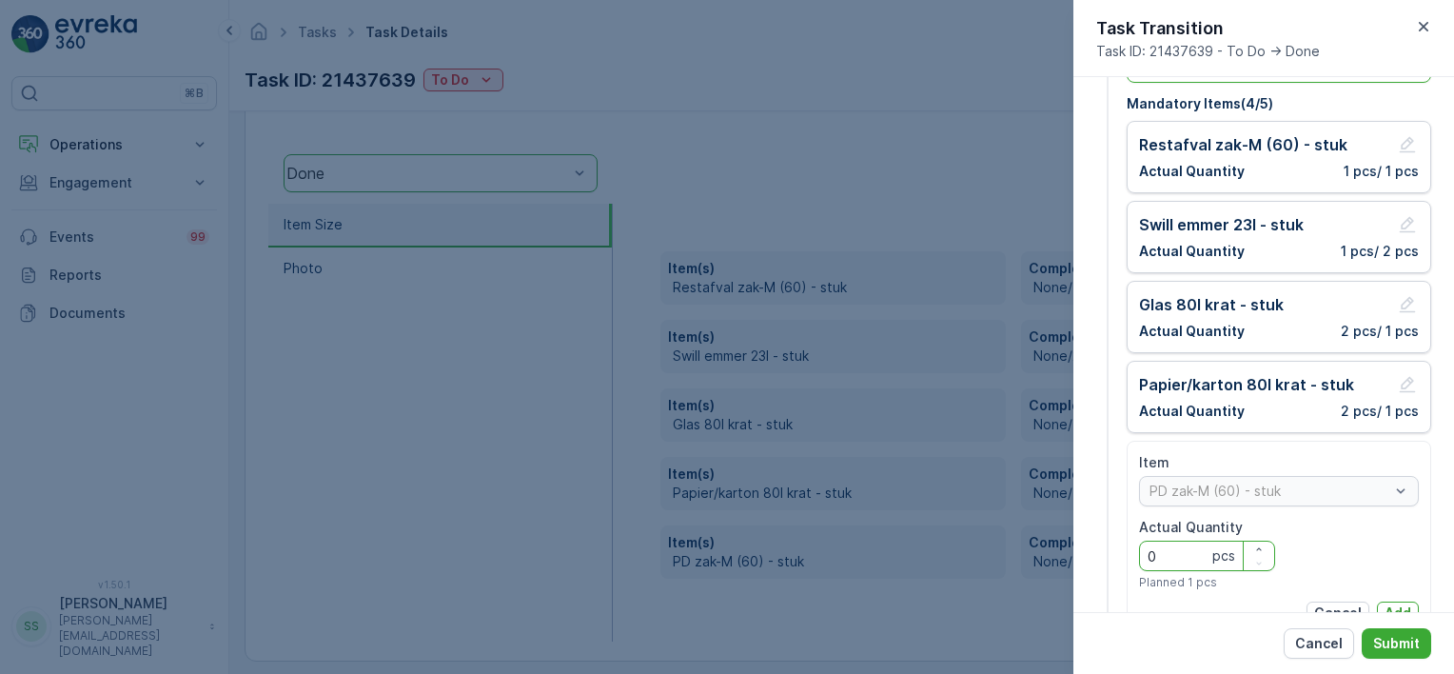
drag, startPoint x: 1167, startPoint y: 556, endPoint x: 1129, endPoint y: 557, distance: 38.1
click at [1129, 557] on div "Item [PERSON_NAME]-M (60) - stuk Actual Quantity 0 pcs Planned 1 pcs Cancel Add" at bounding box center [1279, 539] width 305 height 196
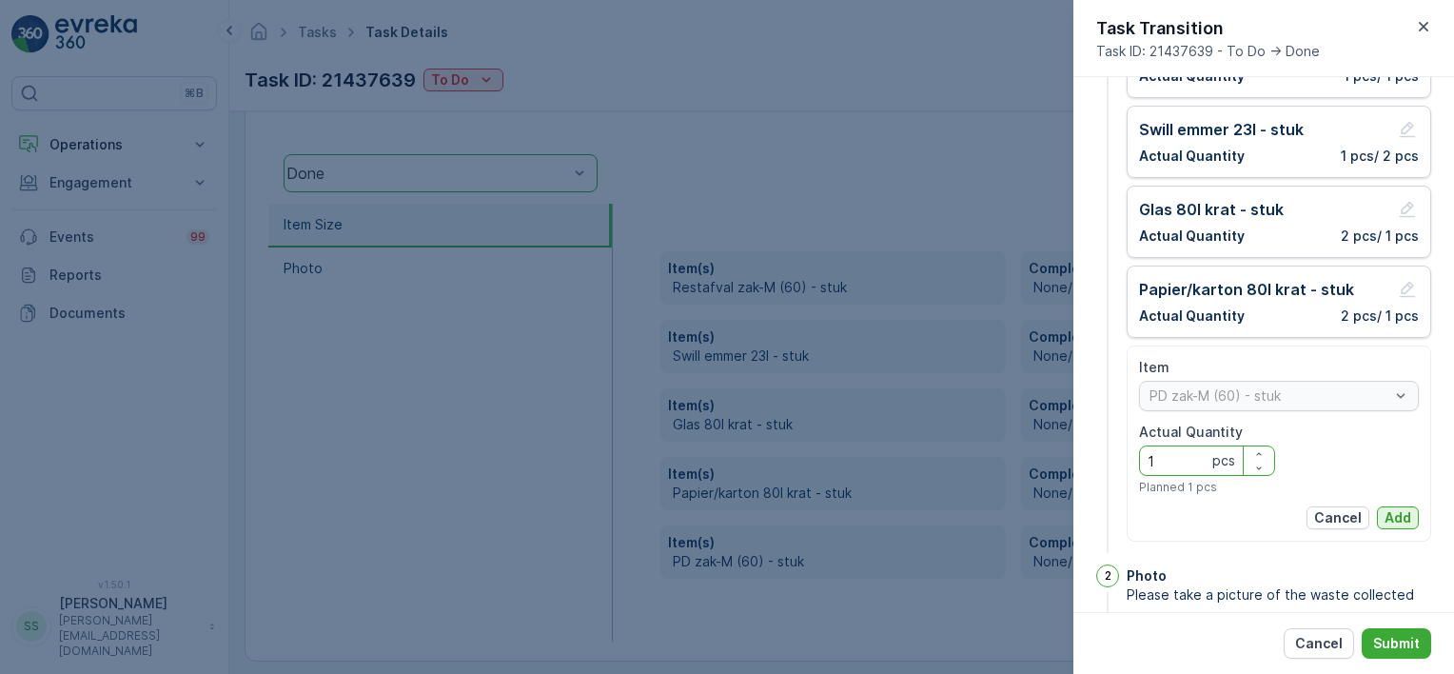
type Quantity "1"
click at [1405, 520] on p "Add" at bounding box center [1398, 517] width 27 height 19
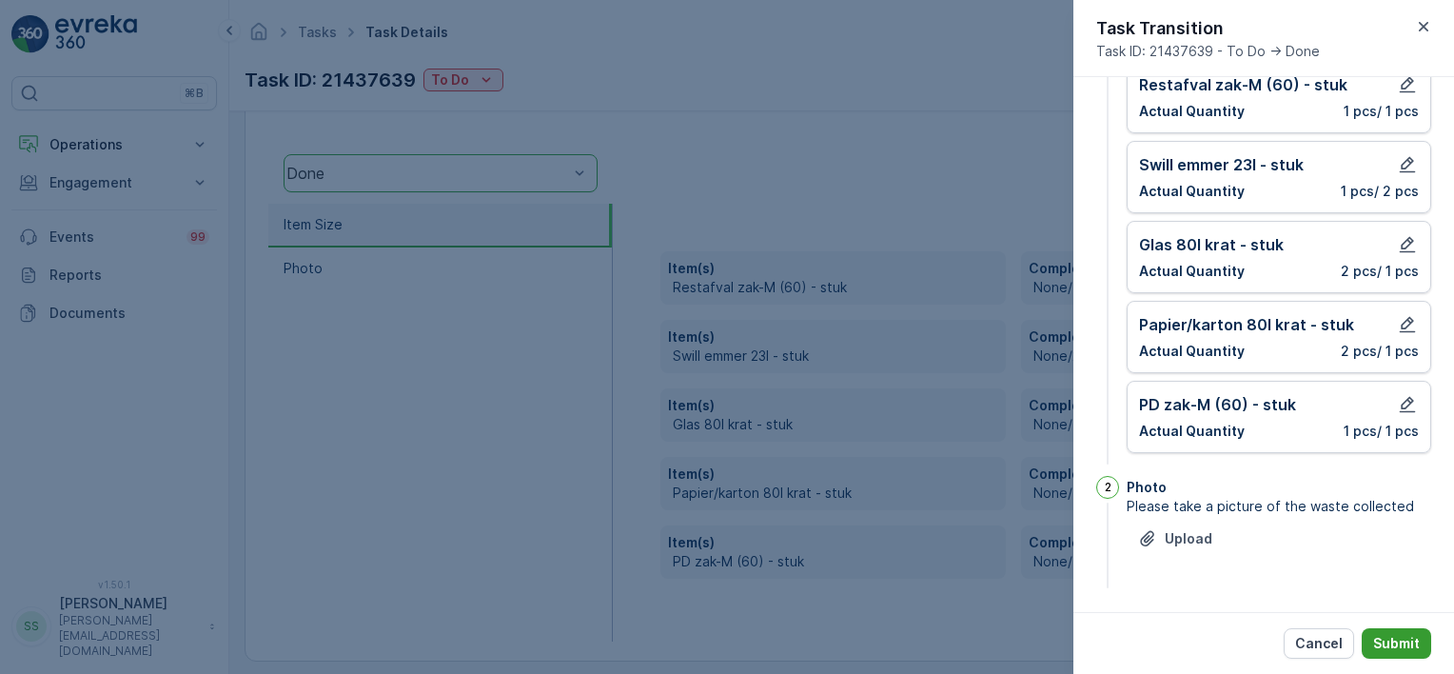
click at [1405, 632] on button "Submit" at bounding box center [1396, 643] width 69 height 30
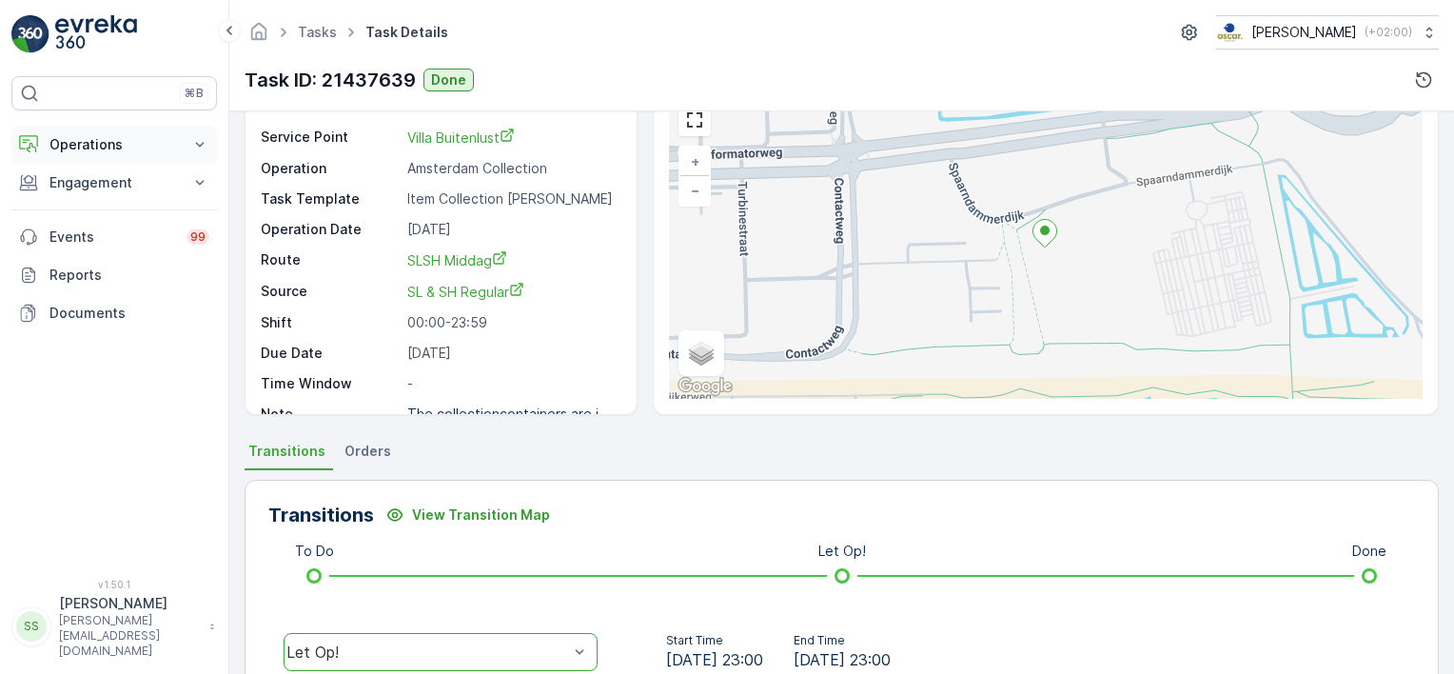
scroll to position [0, 0]
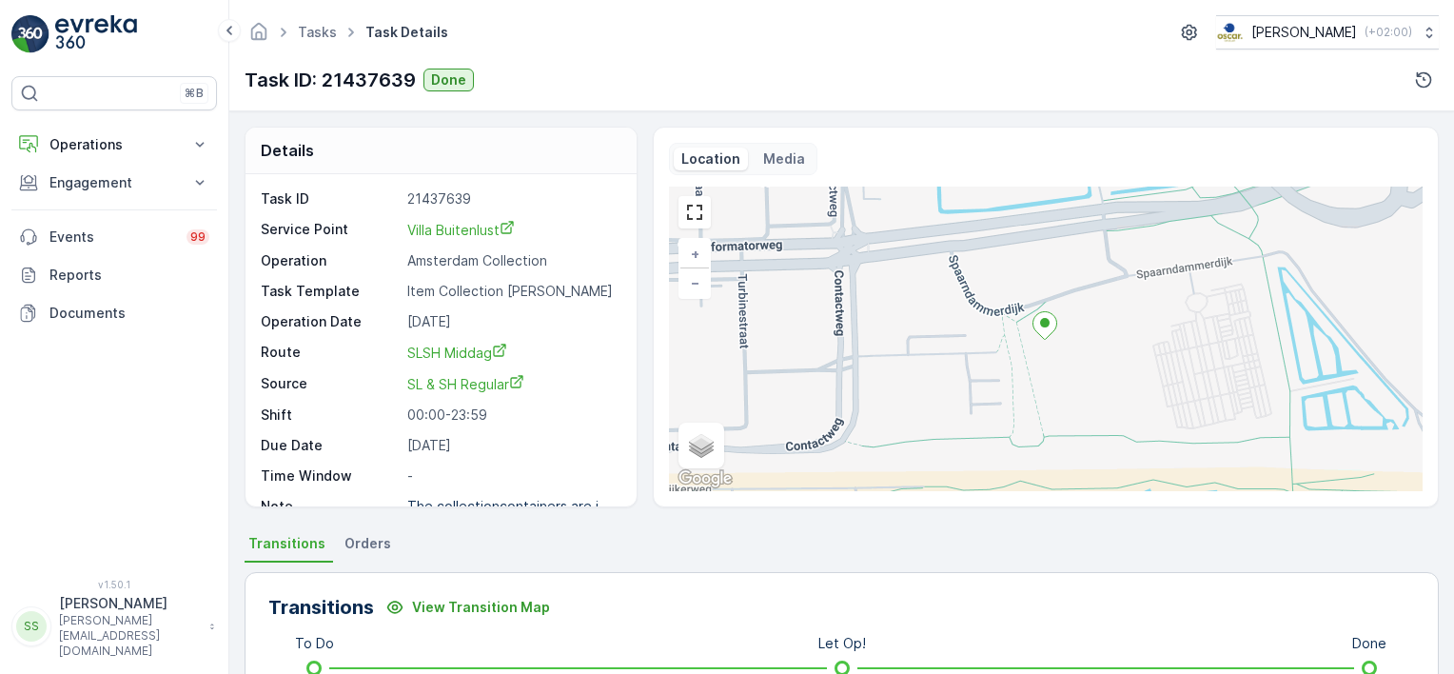
drag, startPoint x: 673, startPoint y: 46, endPoint x: 658, endPoint y: 46, distance: 15.2
click at [668, 46] on div "Tasks Task Details [PERSON_NAME] ( +02:00 )" at bounding box center [842, 32] width 1195 height 34
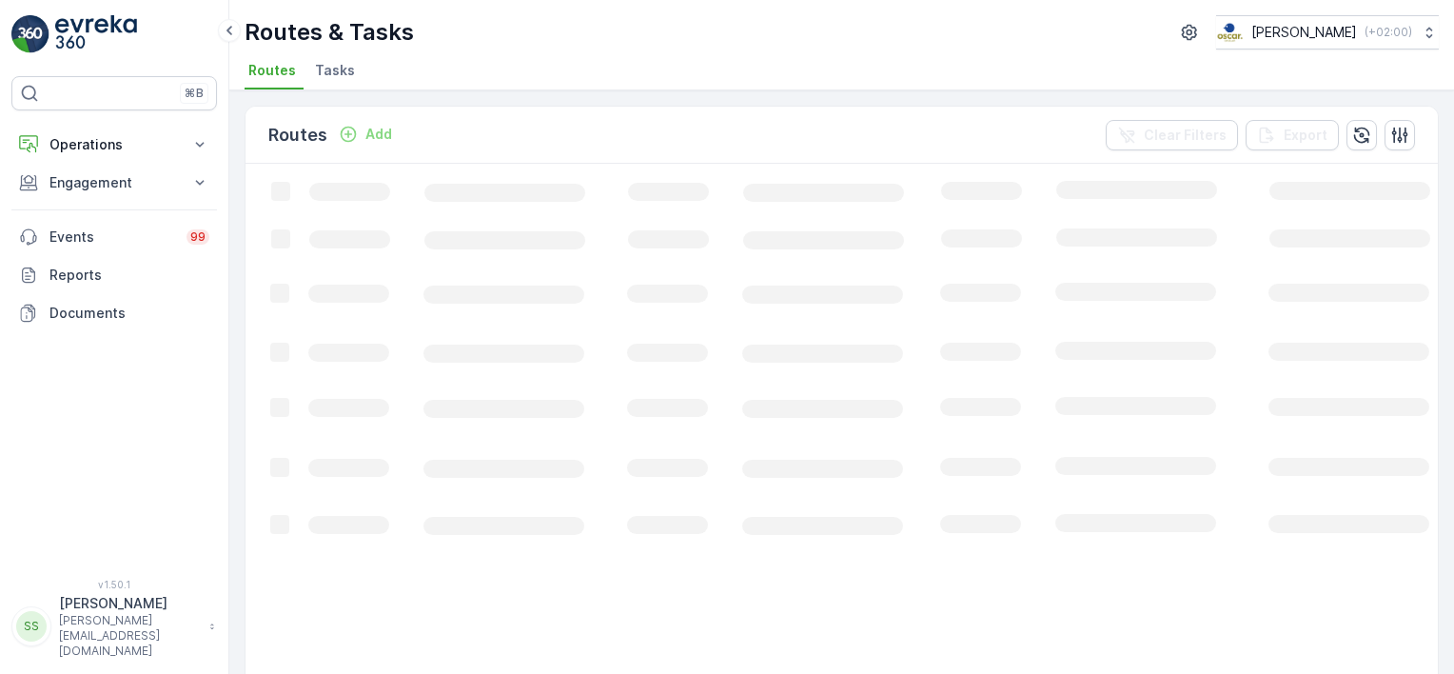
click at [510, 148] on div "Routes Add Clear Filters Export" at bounding box center [842, 135] width 1193 height 57
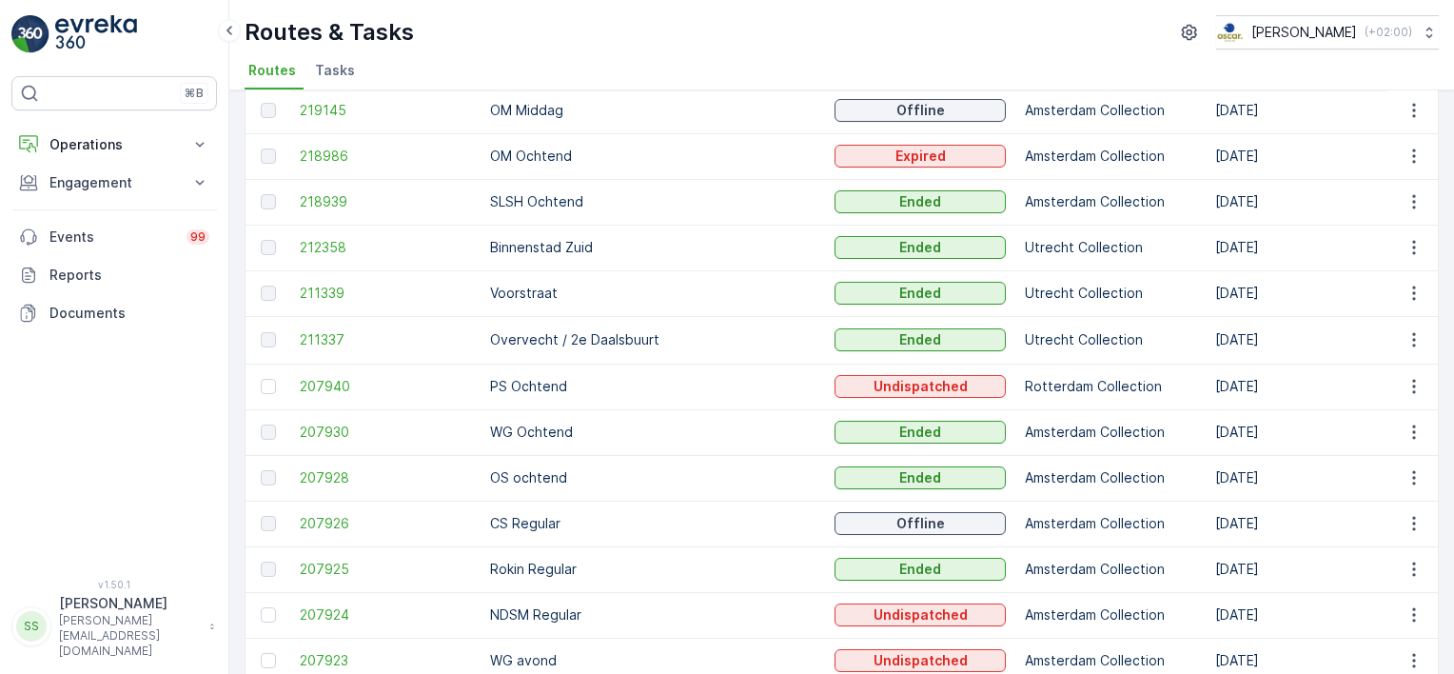
scroll to position [571, 0]
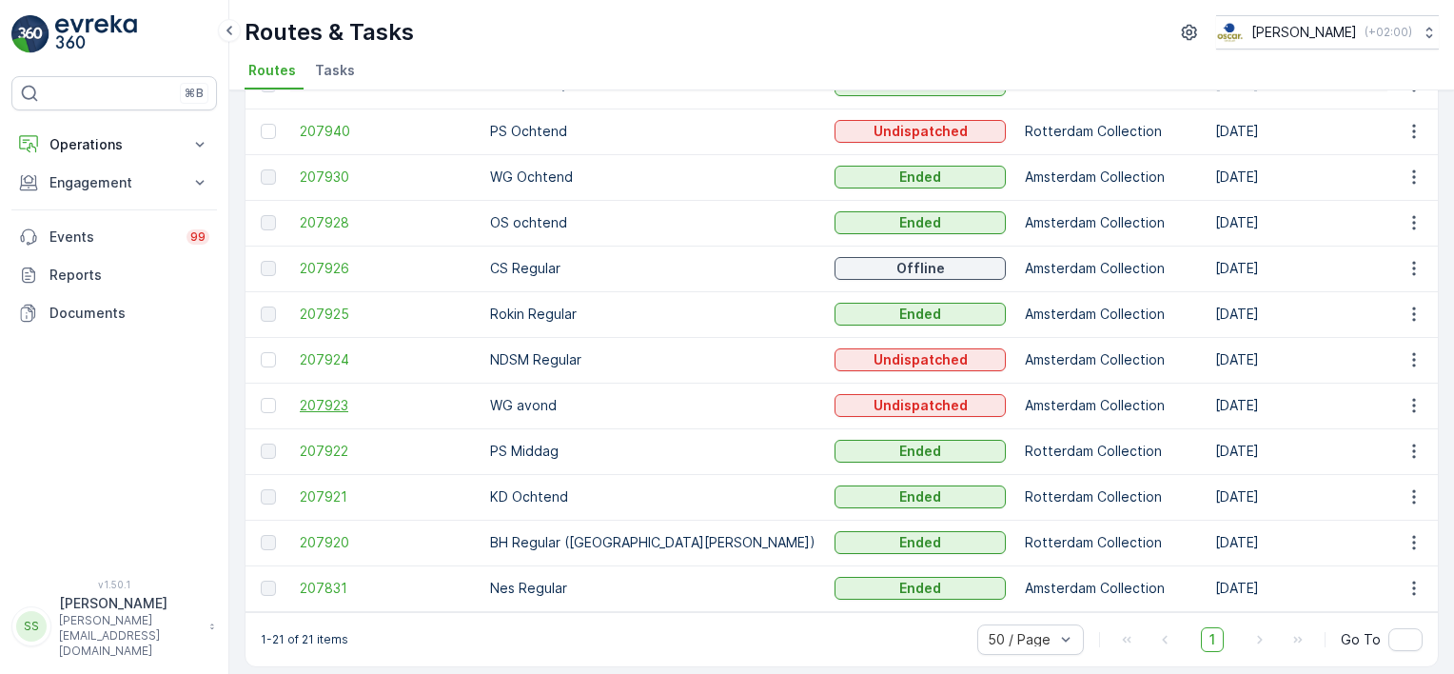
click at [334, 408] on span "207923" at bounding box center [385, 405] width 171 height 19
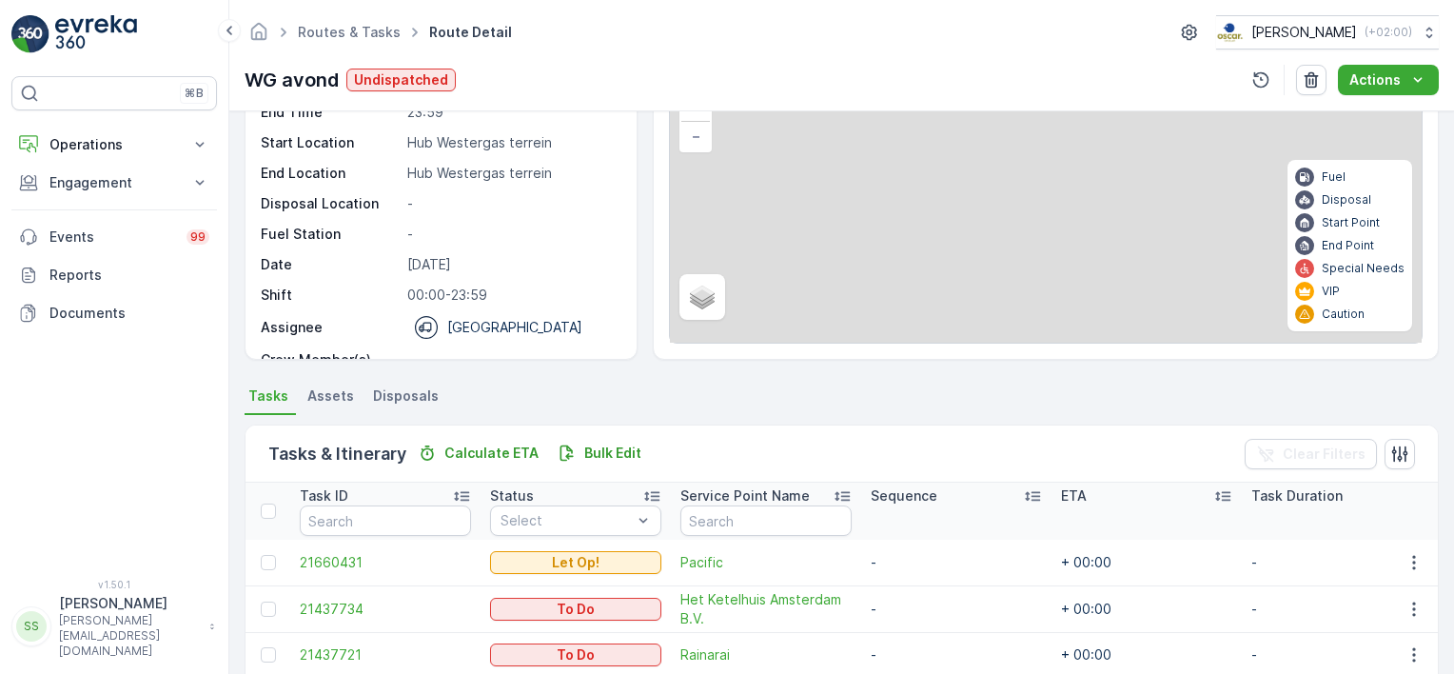
scroll to position [190, 0]
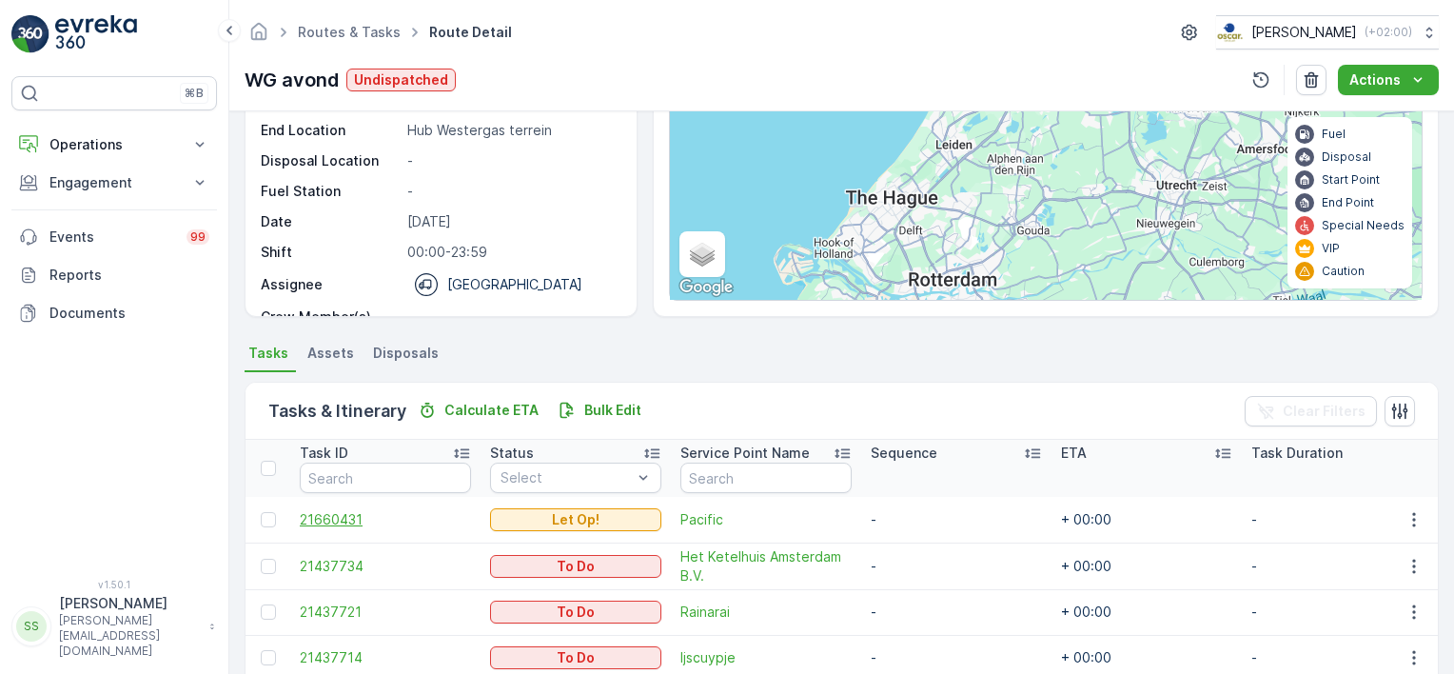
click at [335, 520] on span "21660431" at bounding box center [385, 519] width 171 height 19
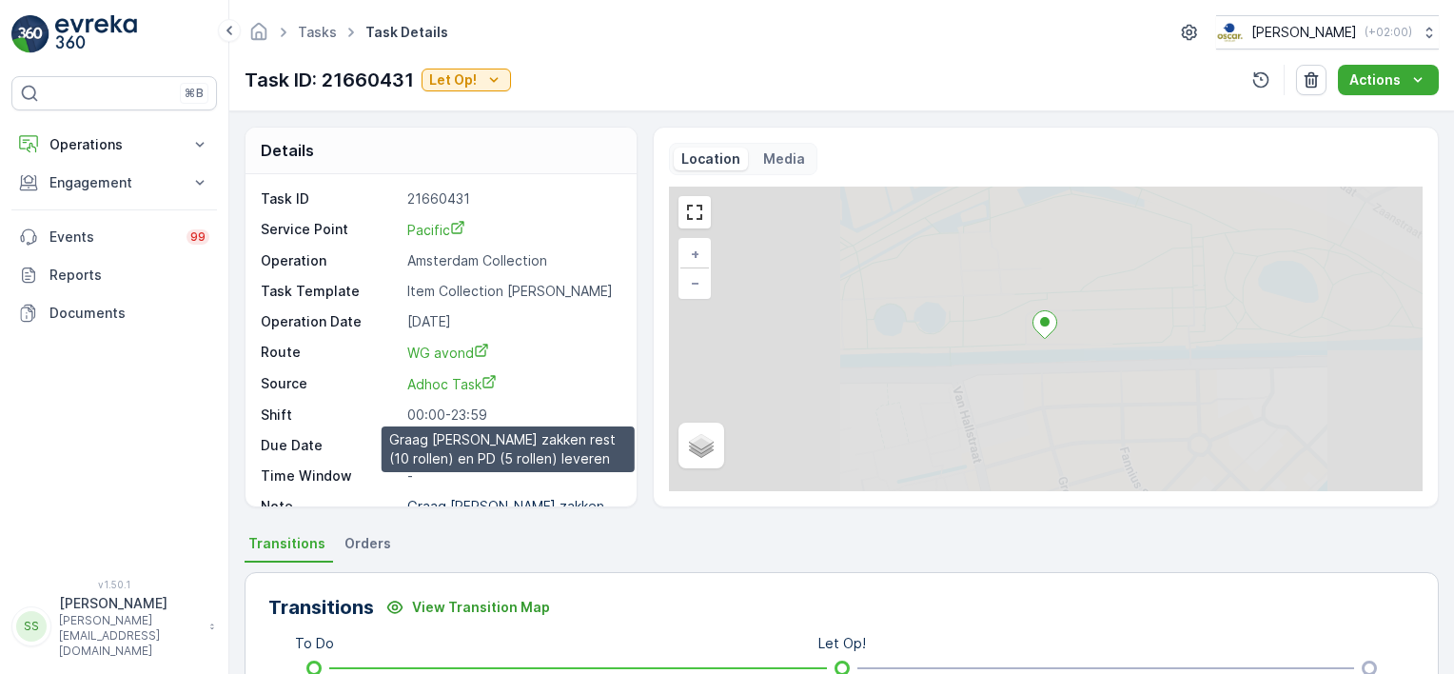
scroll to position [23, 0]
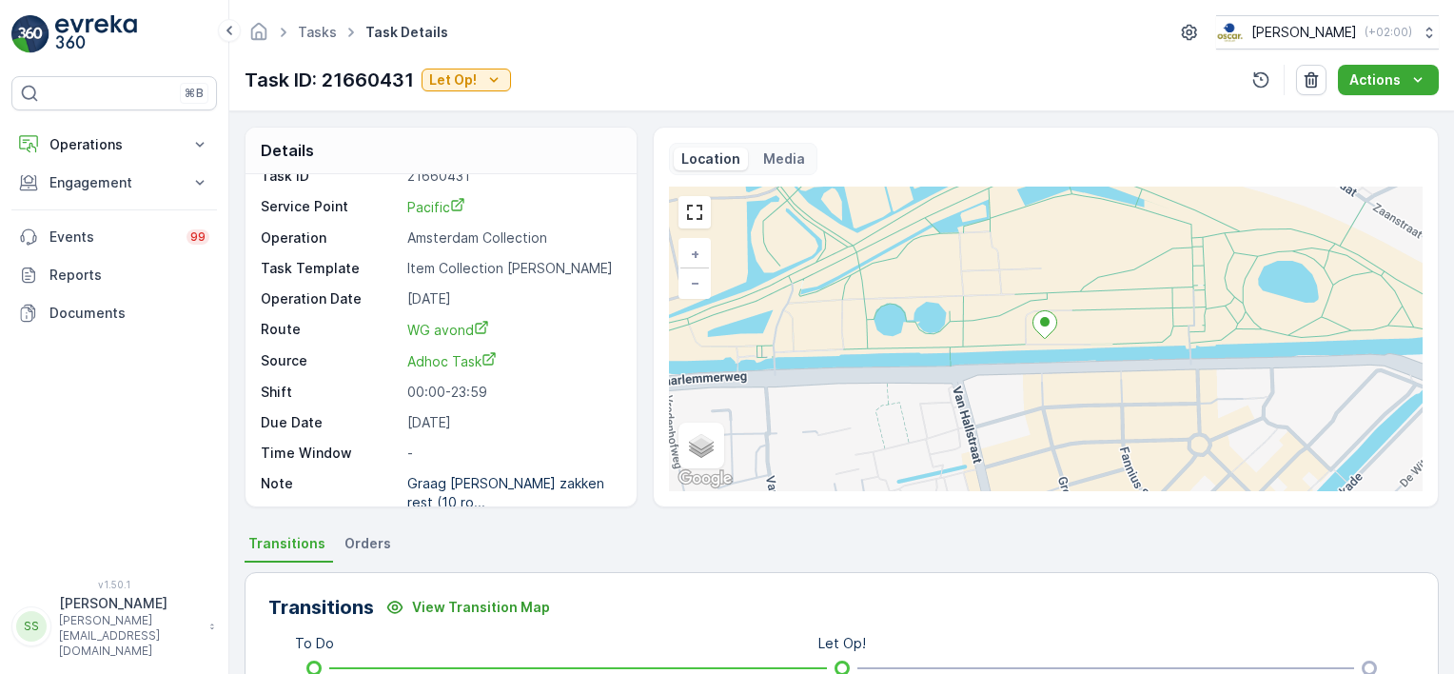
click at [346, 413] on p "Due Date" at bounding box center [330, 422] width 139 height 19
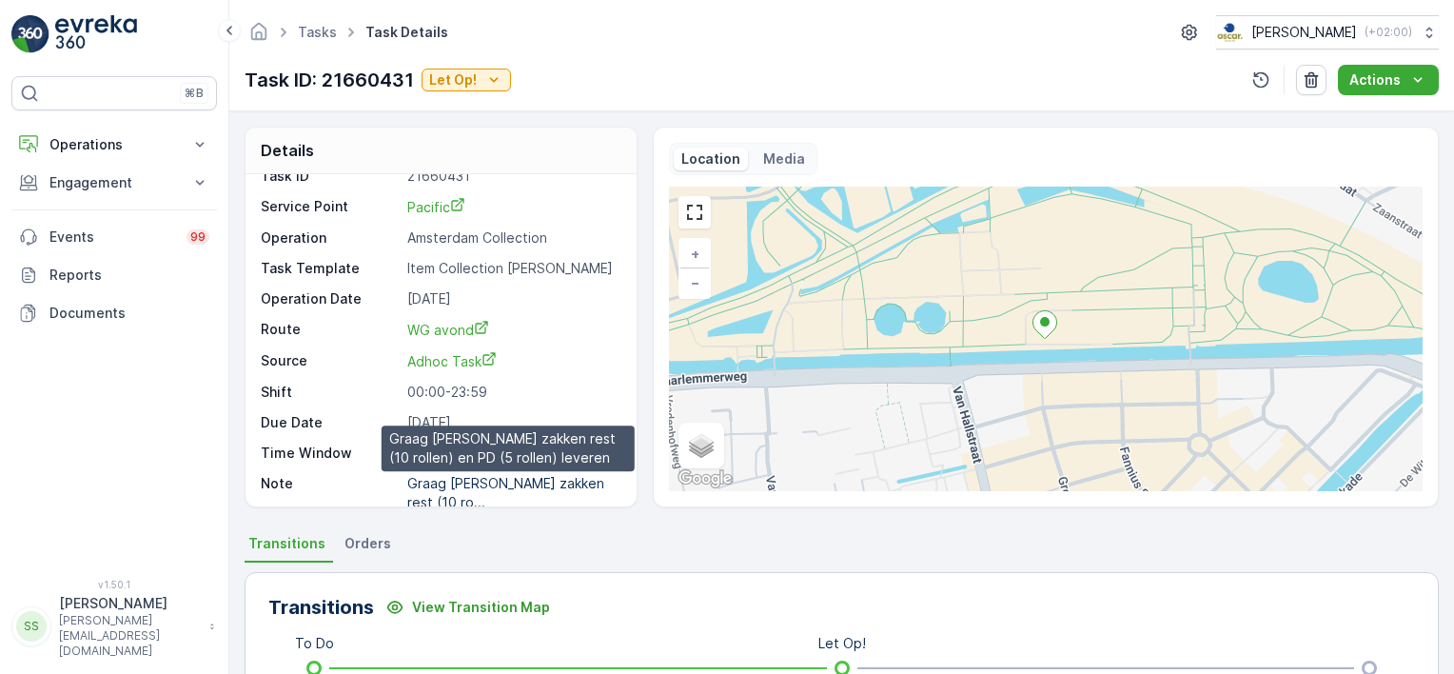
click at [483, 484] on p "Graag [PERSON_NAME] zakken rest (10 ro..." at bounding box center [507, 492] width 201 height 35
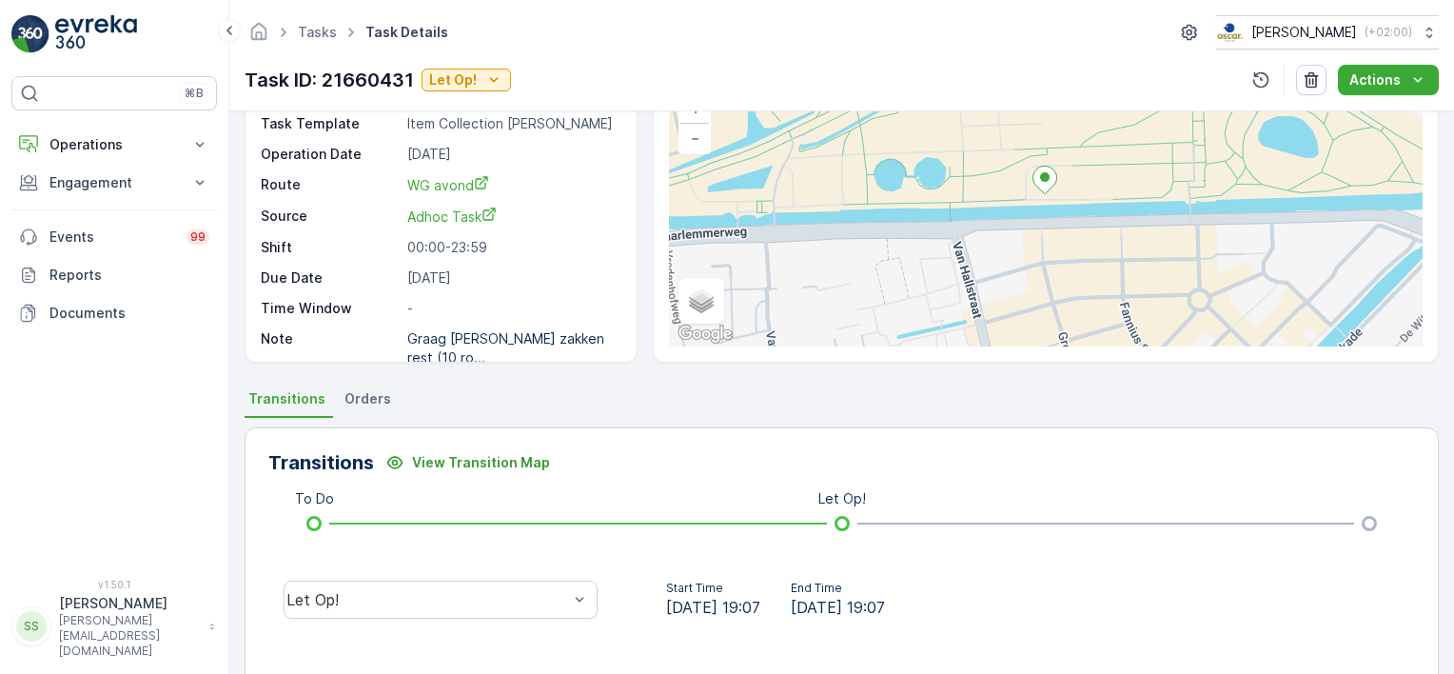
scroll to position [286, 0]
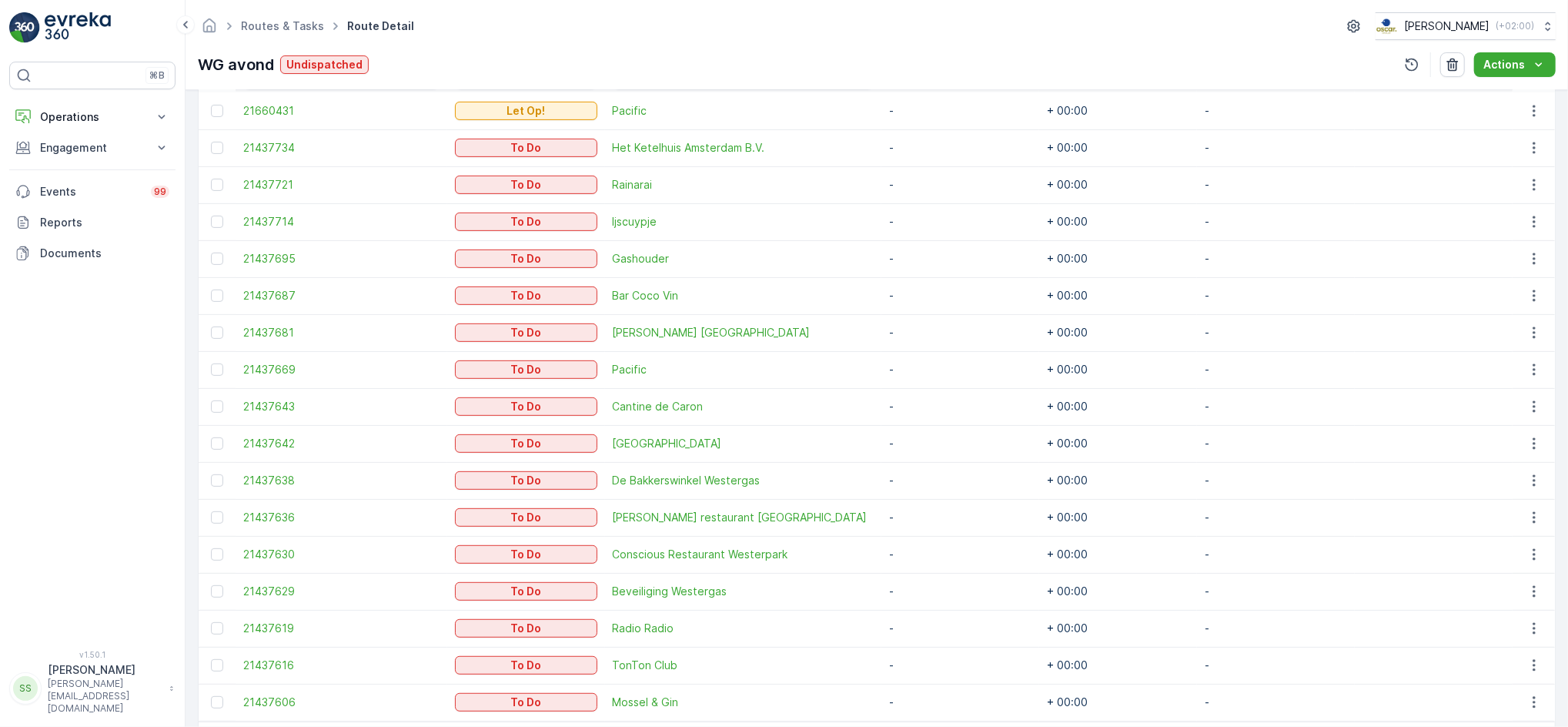
scroll to position [462, 0]
